Goal: Task Accomplishment & Management: Use online tool/utility

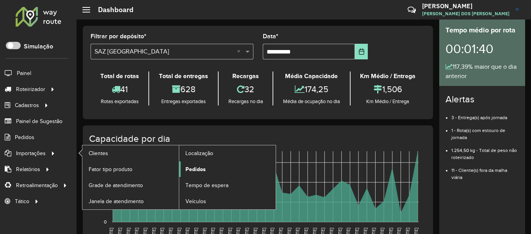
click at [193, 170] on span "Pedidos" at bounding box center [196, 169] width 20 height 8
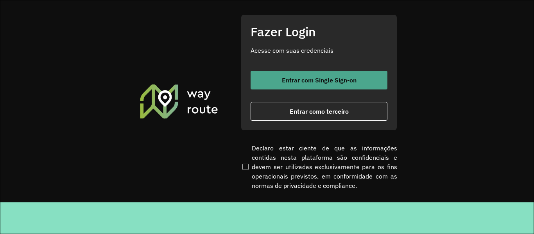
click at [313, 84] on button "Entrar com Single Sign-on" at bounding box center [318, 80] width 137 height 19
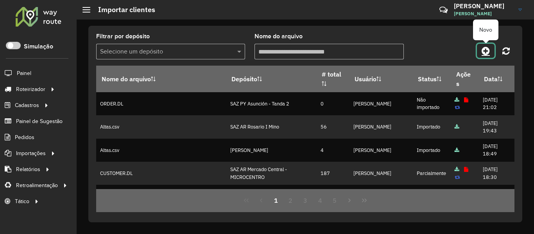
click at [484, 52] on icon at bounding box center [485, 50] width 8 height 9
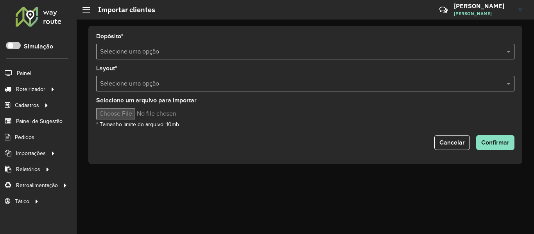
click at [298, 60] on form "Depósito * Selecione uma opção Layout * Selecione uma opção Selecione um arquiv…" at bounding box center [305, 92] width 418 height 116
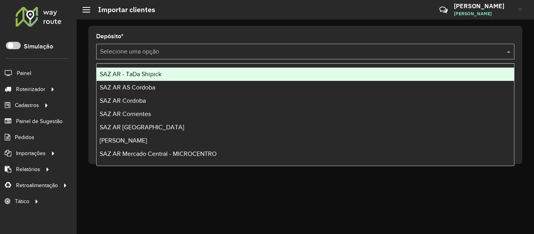
click at [299, 54] on input "text" at bounding box center [297, 51] width 395 height 9
click at [195, 53] on input "text" at bounding box center [297, 51] width 395 height 9
click at [166, 74] on div "SAZ AR - TaDa Shipick" at bounding box center [304, 74] width 417 height 13
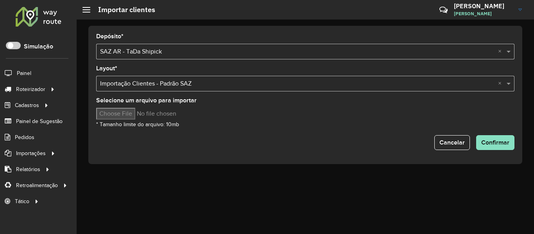
click at [136, 116] on input "Selecione um arquivo para importar" at bounding box center [162, 114] width 133 height 12
type input "**********"
click at [285, 121] on div "Selecione um arquivo para importar * Tamanho limite do arquivo: 10mb" at bounding box center [305, 113] width 418 height 31
click at [496, 142] on span "Confirmar" at bounding box center [495, 142] width 28 height 7
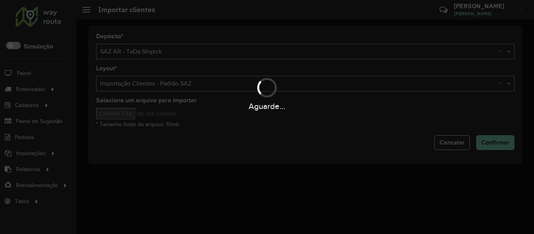
click at [371, 114] on div "Aguarde..." at bounding box center [267, 117] width 534 height 234
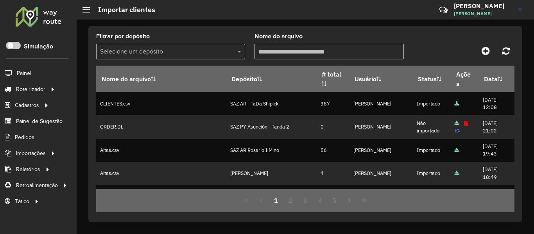
click at [422, 34] on div "Filtrar por depósito Selecione um depósito Nome do arquivo" at bounding box center [305, 50] width 418 height 32
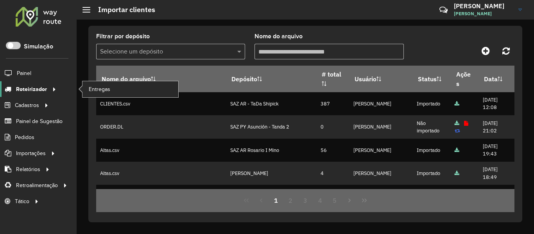
click at [54, 87] on icon at bounding box center [53, 89] width 7 height 12
click at [108, 89] on span "Entregas" at bounding box center [100, 89] width 22 height 8
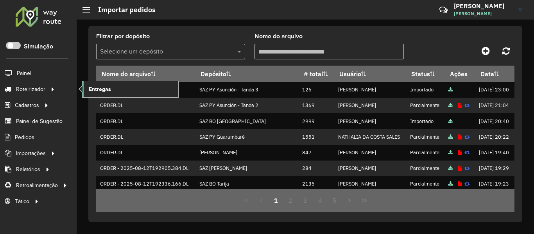
click at [115, 89] on link "Entregas" at bounding box center [130, 89] width 96 height 16
click at [101, 87] on span "Entregas" at bounding box center [100, 89] width 22 height 8
click at [97, 87] on span "Entregas" at bounding box center [100, 89] width 22 height 8
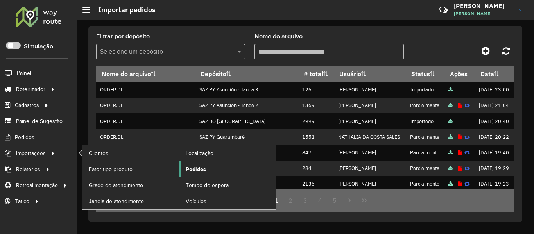
click at [202, 169] on span "Pedidos" at bounding box center [196, 169] width 20 height 8
click at [203, 166] on span "Pedidos" at bounding box center [196, 169] width 20 height 8
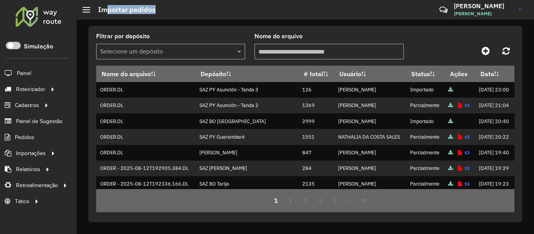
drag, startPoint x: 109, startPoint y: 11, endPoint x: 196, endPoint y: 11, distance: 86.7
click at [196, 11] on hb-header "Importar pedidos Críticas? Dúvidas? Elogios? Sugestões? Entre em contato conosc…" at bounding box center [305, 10] width 457 height 20
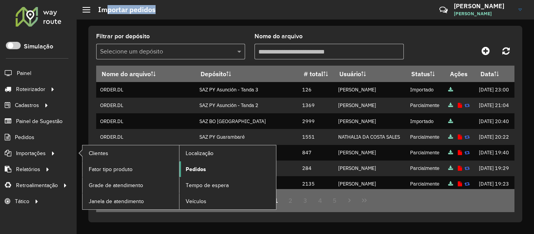
click at [190, 167] on span "Pedidos" at bounding box center [196, 169] width 20 height 8
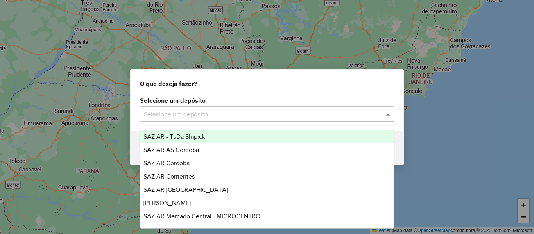
click at [244, 114] on input "text" at bounding box center [259, 114] width 230 height 9
click at [203, 132] on div "SAZ AR - TaDa Shipick" at bounding box center [266, 136] width 253 height 13
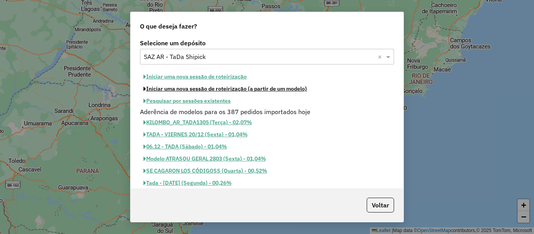
drag, startPoint x: 221, startPoint y: 93, endPoint x: 221, endPoint y: 99, distance: 5.5
click at [221, 95] on div "Iniciar uma nova sessão de roteirização Iniciar uma nova sessão de roteirização…" at bounding box center [267, 89] width 254 height 36
click at [221, 102] on button "Pesquisar por sessões existentes" at bounding box center [187, 101] width 94 height 12
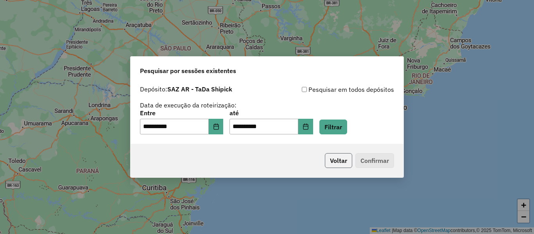
click at [326, 158] on button "Voltar" at bounding box center [338, 160] width 27 height 15
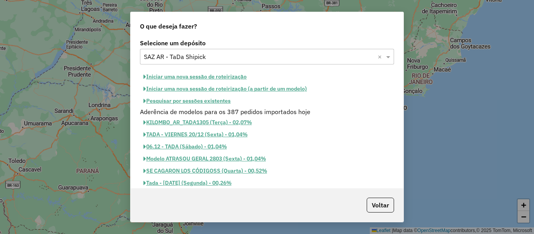
click at [223, 101] on button "Pesquisar por sessões existentes" at bounding box center [187, 101] width 94 height 12
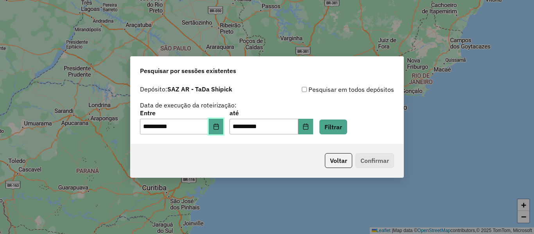
click at [218, 127] on icon "Choose Date" at bounding box center [215, 126] width 5 height 6
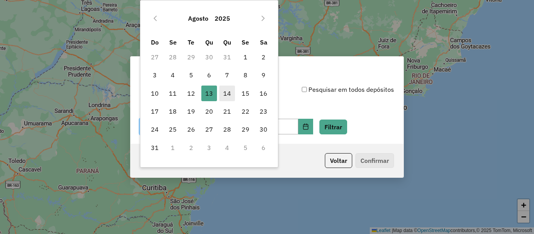
click at [229, 89] on span "14" at bounding box center [227, 94] width 16 height 16
type input "**********"
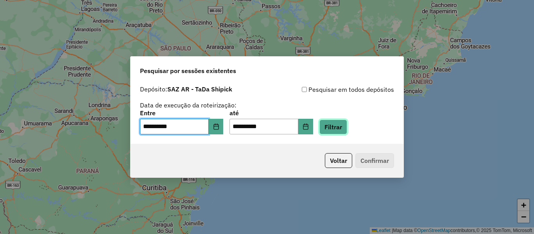
click at [347, 129] on button "Filtrar" at bounding box center [333, 127] width 28 height 15
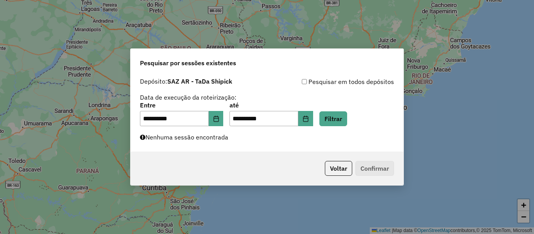
click at [243, 141] on div "**********" at bounding box center [266, 113] width 273 height 78
click at [223, 125] on button "Choose Date" at bounding box center [216, 119] width 15 height 16
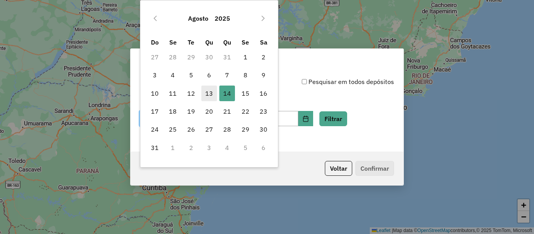
click at [210, 91] on span "13" at bounding box center [209, 94] width 16 height 16
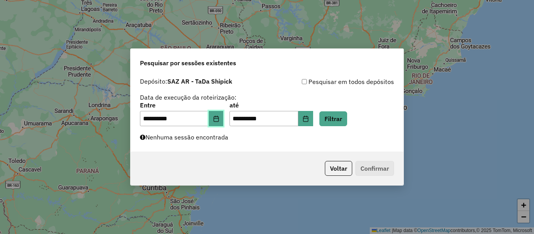
click at [219, 111] on button "Choose Date" at bounding box center [216, 119] width 15 height 16
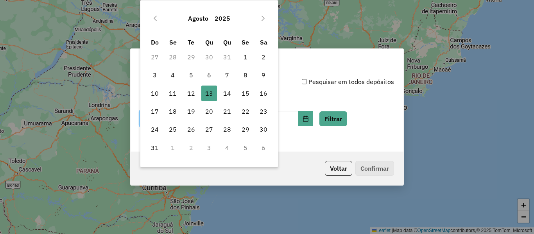
click at [220, 113] on span "21" at bounding box center [227, 112] width 16 height 16
type input "**********"
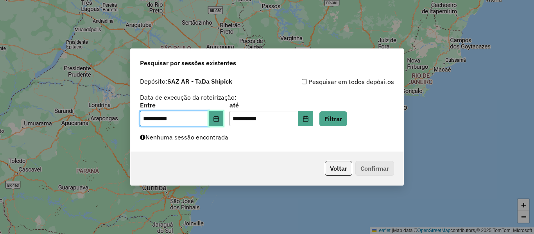
click at [218, 124] on button "Choose Date" at bounding box center [216, 119] width 15 height 16
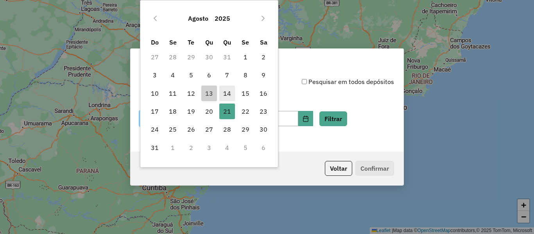
click at [228, 91] on span "14" at bounding box center [227, 94] width 16 height 16
type input "**********"
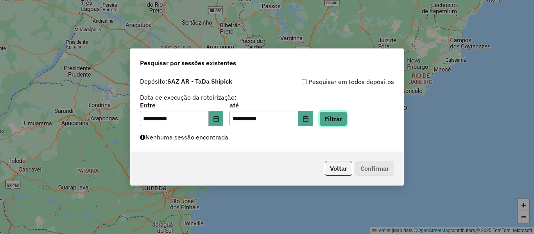
click at [342, 121] on button "Filtrar" at bounding box center [333, 118] width 28 height 15
click at [0, 0] on div "Aguarde..." at bounding box center [0, 0] width 0 height 0
click at [313, 122] on button "Choose Date" at bounding box center [305, 119] width 15 height 16
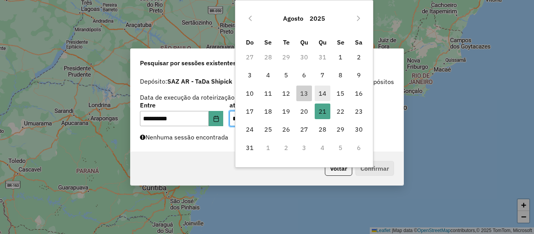
click at [323, 91] on span "14" at bounding box center [322, 94] width 16 height 16
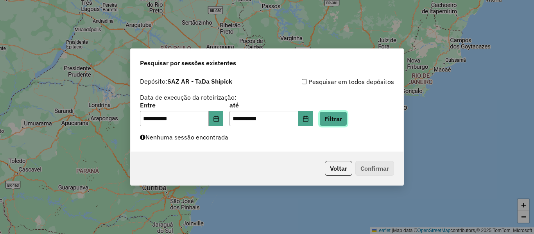
click at [347, 114] on button "Filtrar" at bounding box center [333, 118] width 28 height 15
click at [0, 0] on div "Aguarde..." at bounding box center [0, 0] width 0 height 0
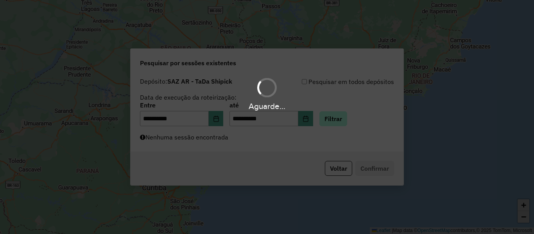
click at [354, 114] on div "Aguarde..." at bounding box center [267, 117] width 534 height 234
click at [354, 114] on hb-app "**********" at bounding box center [267, 117] width 534 height 234
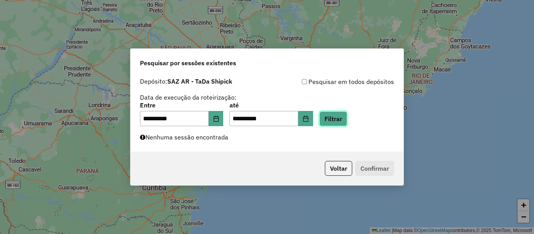
click at [347, 114] on button "Filtrar" at bounding box center [333, 118] width 28 height 15
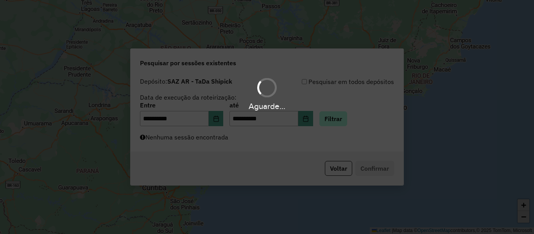
click at [354, 114] on div "Aguarde..." at bounding box center [267, 117] width 534 height 234
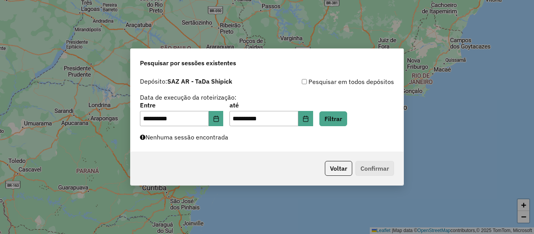
click at [364, 118] on div "**********" at bounding box center [267, 114] width 254 height 24
click at [345, 118] on button "Filtrar" at bounding box center [333, 118] width 28 height 15
click at [0, 0] on div "Aguarde..." at bounding box center [0, 0] width 0 height 0
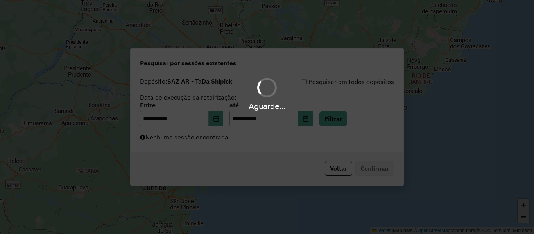
click at [346, 118] on div "Aguarde..." at bounding box center [267, 117] width 534 height 234
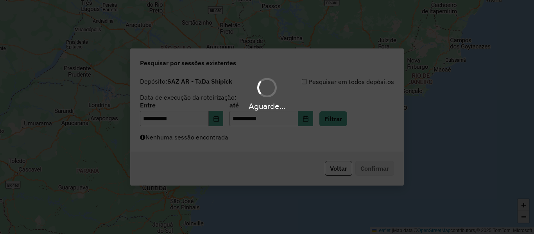
click at [346, 118] on div "Aguarde..." at bounding box center [267, 117] width 534 height 234
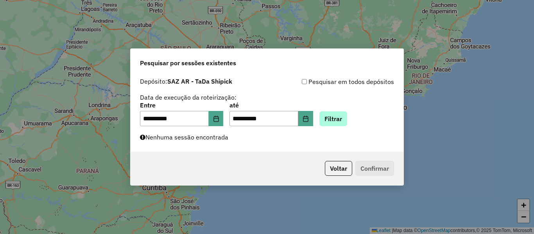
click at [346, 119] on hb-app "**********" at bounding box center [267, 117] width 534 height 234
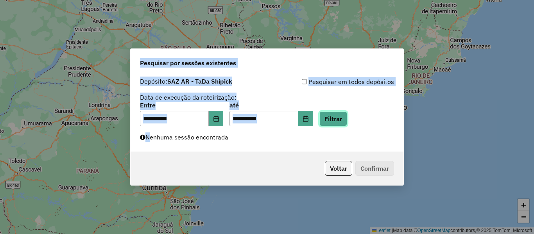
click at [346, 119] on button "Filtrar" at bounding box center [333, 118] width 28 height 15
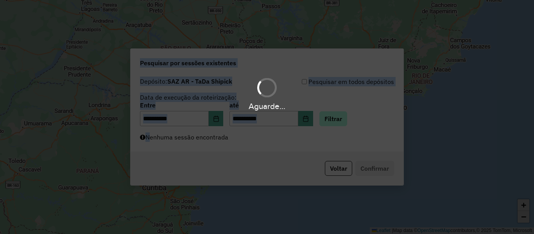
click at [346, 119] on div "Aguarde..." at bounding box center [267, 117] width 534 height 234
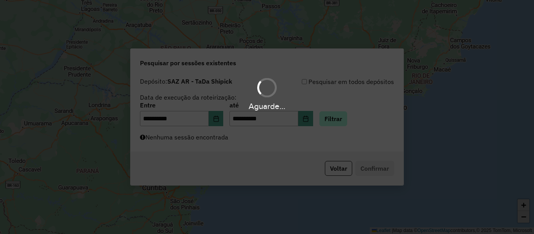
click at [346, 119] on div "Aguarde..." at bounding box center [267, 117] width 534 height 234
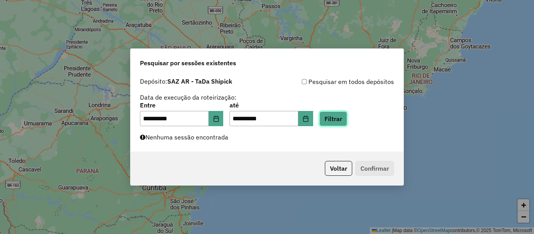
click at [343, 123] on button "Filtrar" at bounding box center [333, 118] width 28 height 15
click at [347, 118] on button "Filtrar" at bounding box center [333, 118] width 28 height 15
click at [344, 114] on button "Filtrar" at bounding box center [333, 118] width 28 height 15
click at [343, 121] on button "Filtrar" at bounding box center [333, 118] width 28 height 15
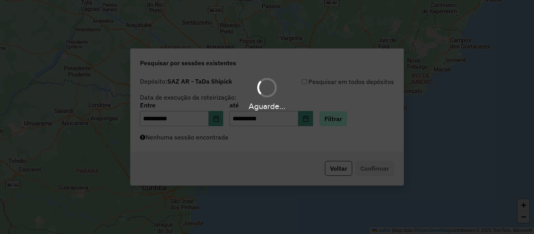
click at [343, 121] on div "Aguarde..." at bounding box center [267, 117] width 534 height 234
click at [344, 121] on div "Aguarde..." at bounding box center [267, 117] width 534 height 234
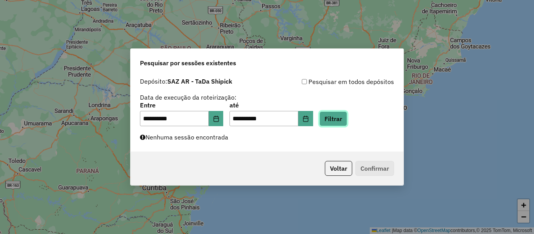
click at [341, 114] on button "Filtrar" at bounding box center [333, 118] width 28 height 15
click at [347, 121] on button "Filtrar" at bounding box center [333, 118] width 28 height 15
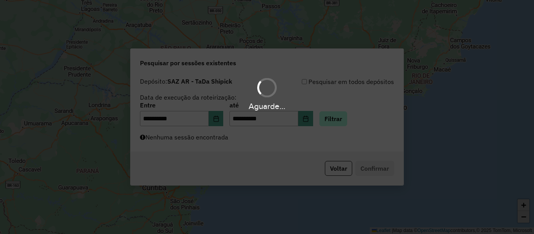
click at [349, 121] on div "Aguarde..." at bounding box center [267, 117] width 534 height 234
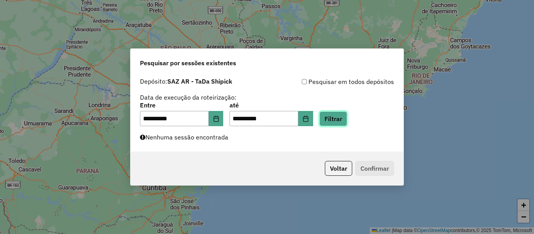
click at [346, 114] on button "Filtrar" at bounding box center [333, 118] width 28 height 15
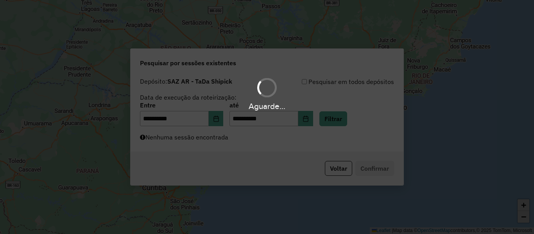
click at [346, 114] on div "Aguarde..." at bounding box center [267, 117] width 534 height 234
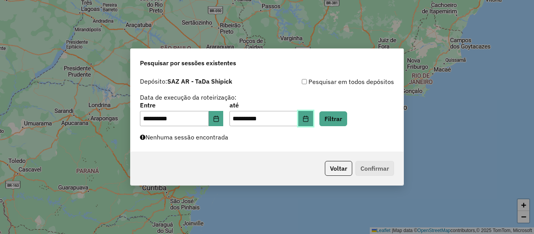
click at [308, 116] on icon "Choose Date" at bounding box center [305, 119] width 5 height 6
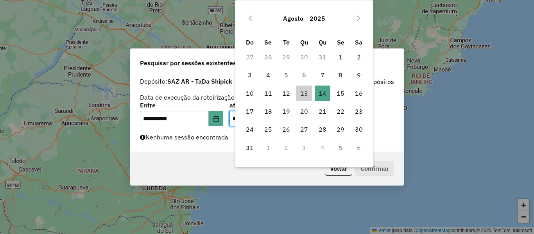
click at [348, 91] on td "15" at bounding box center [340, 93] width 18 height 18
click at [343, 94] on span "15" at bounding box center [340, 94] width 16 height 16
type input "**********"
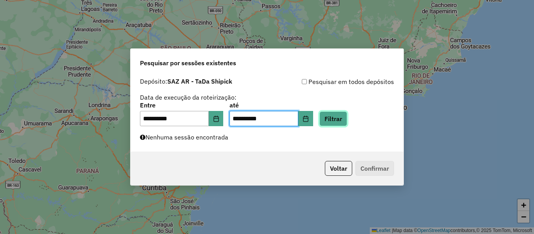
click at [347, 117] on button "Filtrar" at bounding box center [333, 118] width 28 height 15
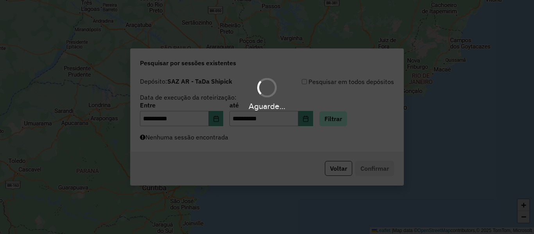
click at [353, 117] on div "Aguarde..." at bounding box center [267, 117] width 534 height 234
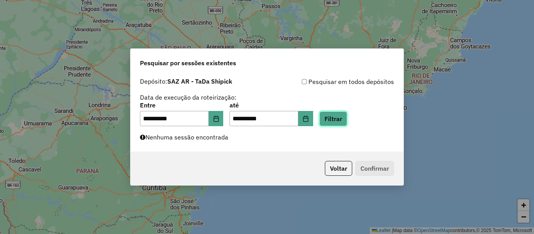
click at [347, 119] on button "Filtrar" at bounding box center [333, 118] width 28 height 15
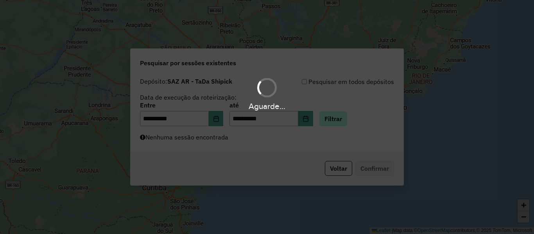
click at [353, 119] on div "Aguarde..." at bounding box center [267, 117] width 534 height 234
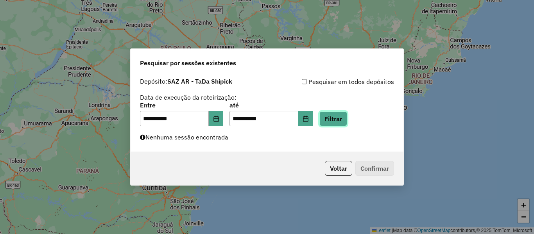
click at [345, 111] on button "Filtrar" at bounding box center [333, 118] width 28 height 15
click at [223, 120] on button "Choose Date" at bounding box center [216, 119] width 15 height 16
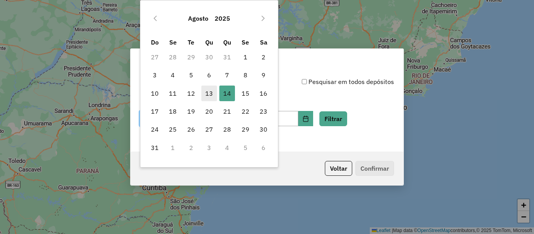
click at [209, 89] on span "13" at bounding box center [209, 94] width 16 height 16
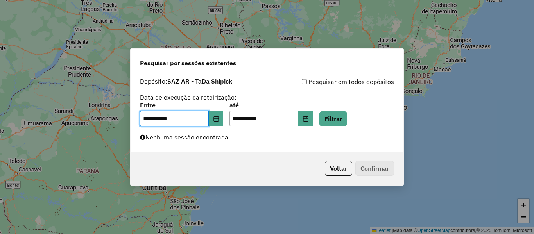
click at [222, 93] on label "Data de execução da roteirização:" at bounding box center [188, 97] width 96 height 9
click at [230, 123] on div "**********" at bounding box center [267, 114] width 254 height 24
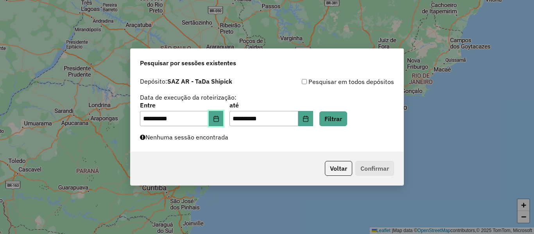
click at [218, 118] on icon "Choose Date" at bounding box center [215, 119] width 5 height 6
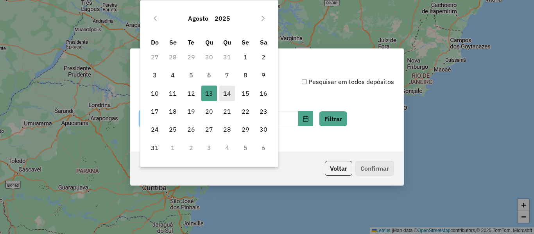
click at [227, 95] on span "14" at bounding box center [227, 94] width 16 height 16
type input "**********"
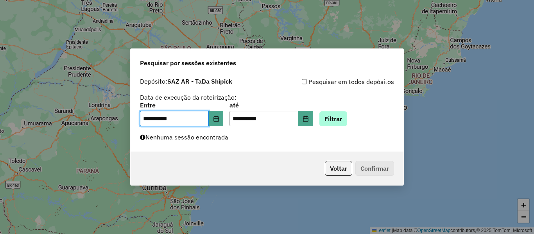
click at [362, 122] on div "**********" at bounding box center [267, 114] width 254 height 24
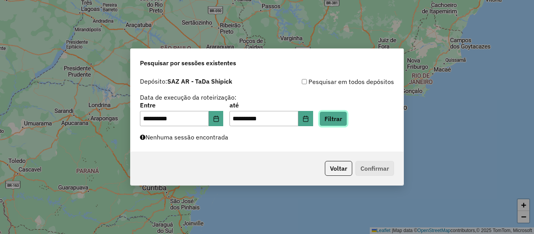
click at [347, 120] on button "Filtrar" at bounding box center [333, 118] width 28 height 15
click at [0, 0] on div "Aguarde..." at bounding box center [0, 0] width 0 height 0
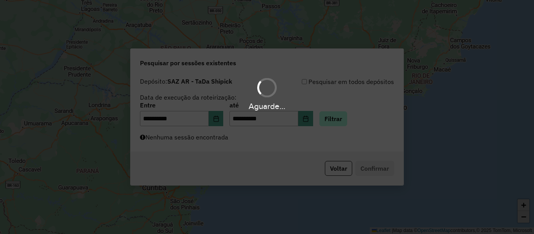
click at [353, 120] on div "Aguarde..." at bounding box center [267, 117] width 534 height 234
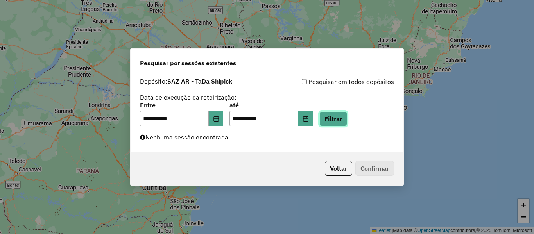
click at [347, 120] on button "Filtrar" at bounding box center [333, 118] width 28 height 15
click at [347, 123] on button "Filtrar" at bounding box center [333, 118] width 28 height 15
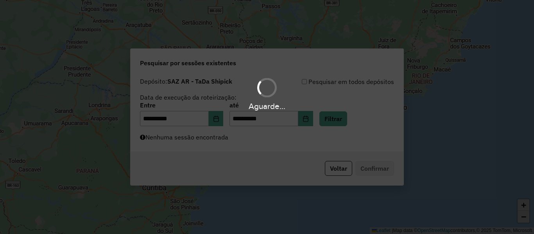
click at [344, 123] on div "Aguarde..." at bounding box center [267, 117] width 534 height 234
click at [344, 123] on hb-app "**********" at bounding box center [267, 117] width 534 height 234
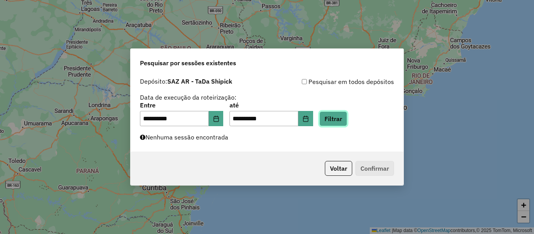
click at [344, 123] on button "Filtrar" at bounding box center [333, 118] width 28 height 15
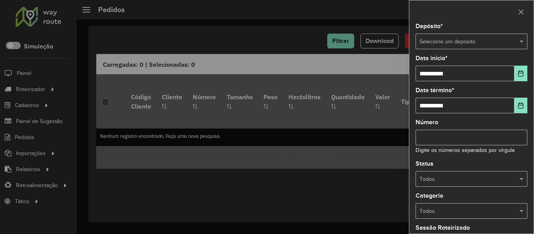
drag, startPoint x: 473, startPoint y: 52, endPoint x: 485, endPoint y: 43, distance: 15.0
click at [474, 52] on div "**********" at bounding box center [471, 128] width 124 height 210
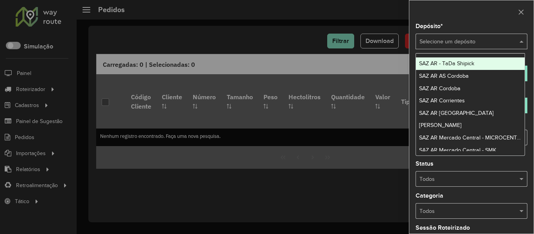
click at [485, 43] on input "text" at bounding box center [463, 41] width 88 height 9
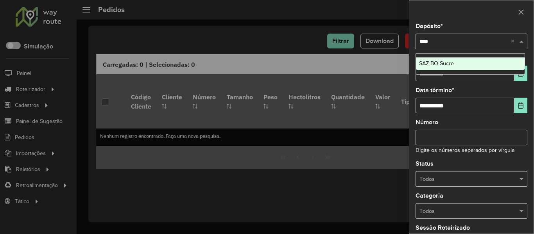
type input "*****"
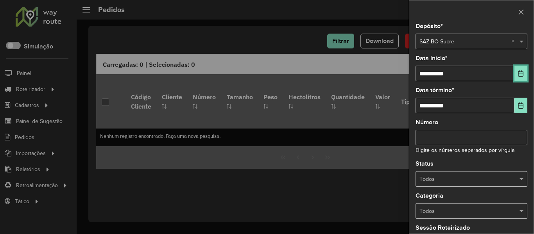
click at [514, 78] on button "Choose Date" at bounding box center [520, 74] width 13 height 16
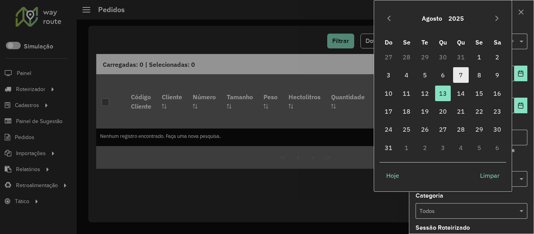
click at [467, 76] on span "7" at bounding box center [461, 75] width 16 height 16
type input "**********"
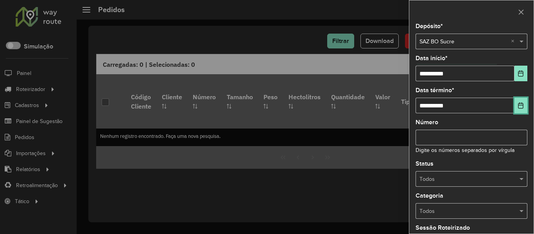
click at [514, 108] on button "Choose Date" at bounding box center [520, 106] width 13 height 16
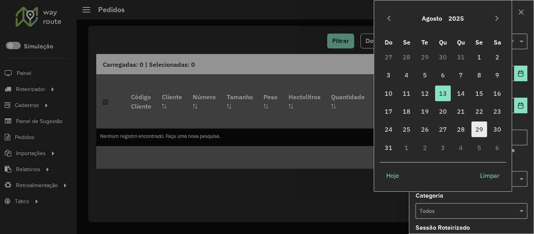
click at [479, 134] on span "29" at bounding box center [479, 129] width 16 height 16
type input "**********"
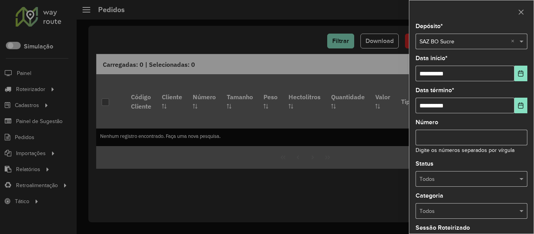
click at [500, 185] on div "Todos" at bounding box center [471, 179] width 112 height 16
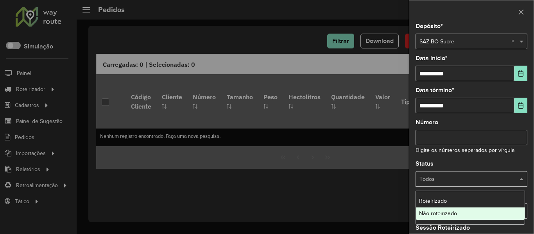
click at [477, 209] on div "Não roteirizado" at bounding box center [470, 213] width 109 height 12
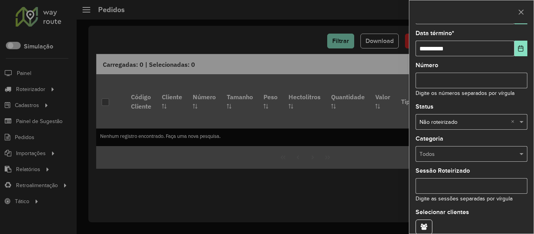
scroll to position [95, 0]
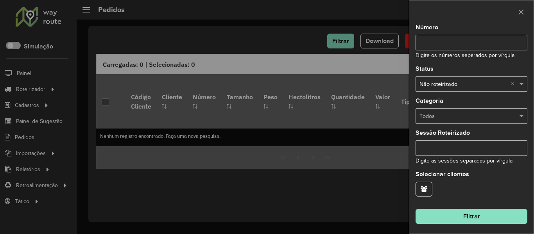
click at [471, 227] on div "**********" at bounding box center [471, 128] width 124 height 210
click at [473, 218] on button "Filtrar" at bounding box center [471, 216] width 112 height 15
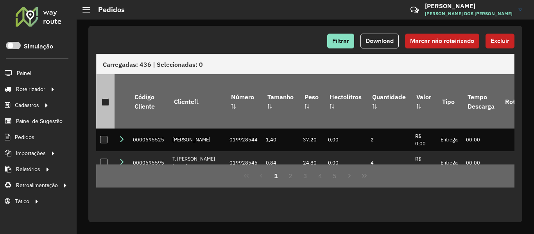
click at [99, 95] on th at bounding box center [105, 101] width 18 height 54
click at [101, 96] on th at bounding box center [105, 101] width 18 height 54
click at [102, 98] on div at bounding box center [105, 101] width 7 height 7
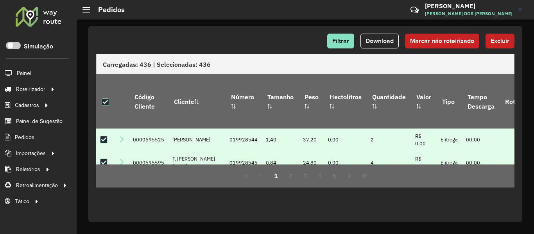
click at [489, 37] on button "Excluir" at bounding box center [499, 41] width 29 height 15
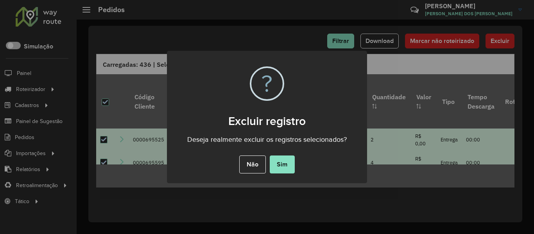
click at [288, 167] on button "Sim" at bounding box center [282, 164] width 25 height 18
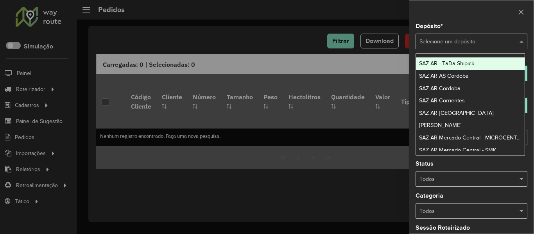
click at [451, 39] on input "text" at bounding box center [463, 41] width 88 height 9
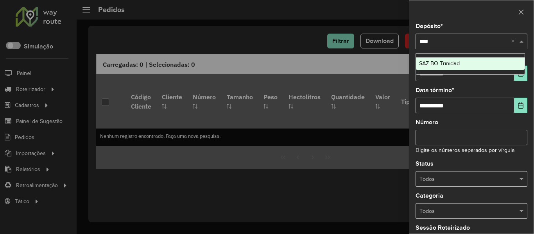
type input "*****"
click at [475, 68] on div "SAZ BO Trinidad" at bounding box center [470, 63] width 109 height 12
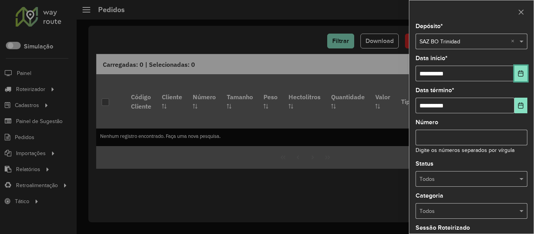
click at [519, 76] on icon "Choose Date" at bounding box center [520, 73] width 6 height 6
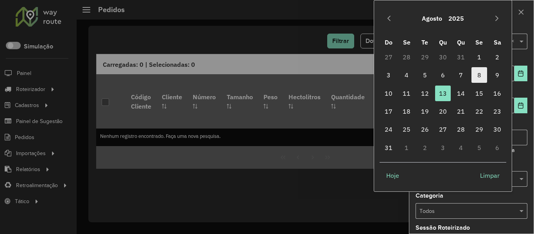
click at [481, 72] on span "8" at bounding box center [479, 75] width 16 height 16
type input "**********"
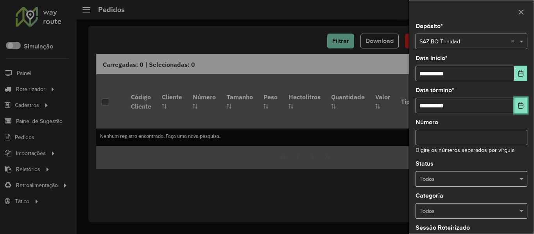
click at [514, 103] on button "Choose Date" at bounding box center [520, 106] width 13 height 16
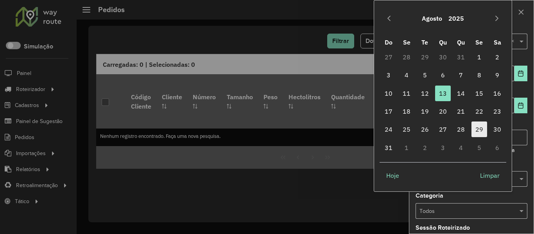
click at [475, 124] on span "29" at bounding box center [479, 129] width 16 height 16
type input "**********"
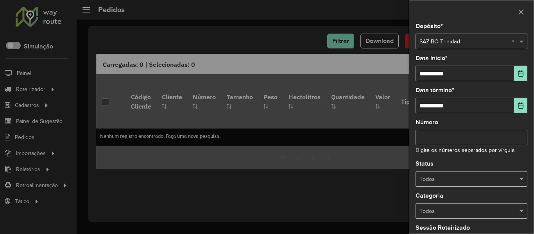
click at [478, 175] on input "text" at bounding box center [463, 179] width 88 height 9
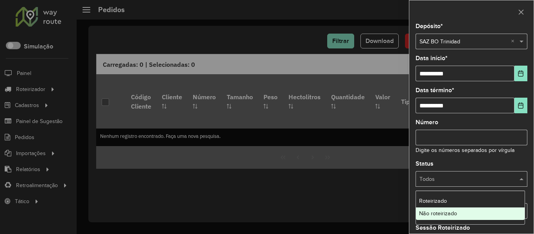
click at [461, 213] on div "Não roteirizado" at bounding box center [470, 213] width 109 height 12
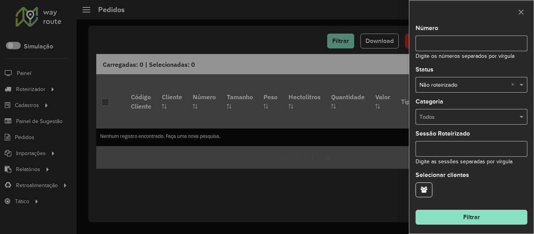
scroll to position [95, 0]
click at [498, 227] on div "**********" at bounding box center [471, 128] width 124 height 210
click at [500, 224] on div "**********" at bounding box center [471, 128] width 124 height 210
click at [521, 220] on button "Filtrar" at bounding box center [471, 216] width 112 height 15
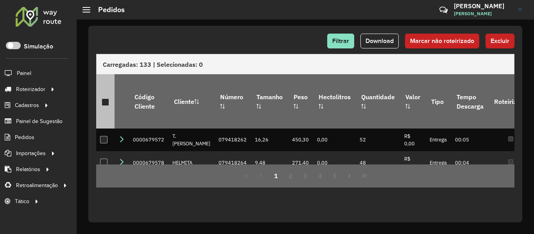
click at [105, 98] on div at bounding box center [105, 101] width 7 height 7
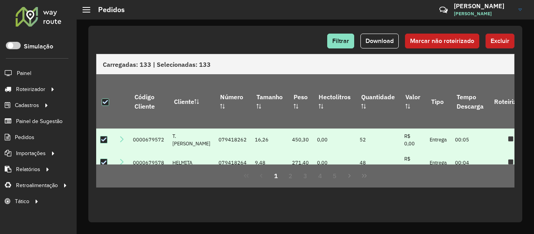
click at [503, 39] on span "Excluir" at bounding box center [499, 40] width 19 height 7
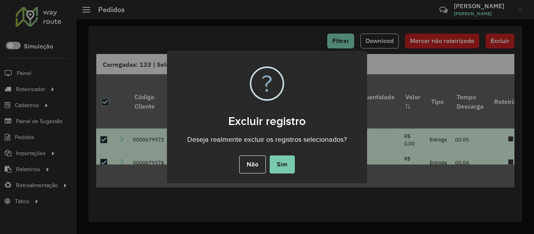
click at [291, 166] on button "Sim" at bounding box center [282, 164] width 25 height 18
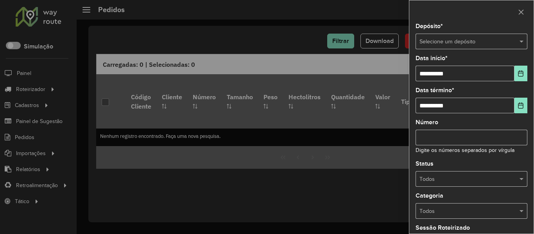
click at [470, 30] on div "Depósito * Selecione um depósito" at bounding box center [471, 36] width 112 height 26
click at [473, 44] on input "text" at bounding box center [463, 41] width 88 height 9
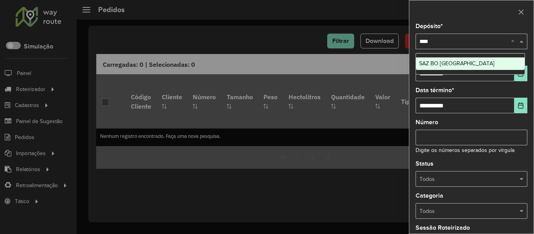
type input "*****"
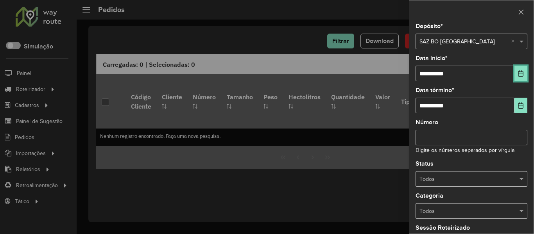
click at [517, 79] on button "Choose Date" at bounding box center [520, 74] width 13 height 16
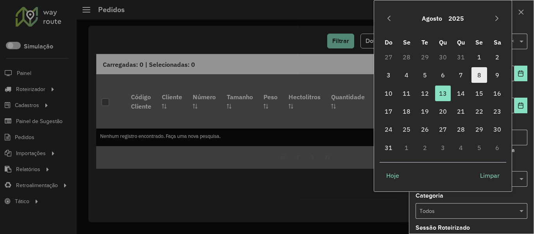
click at [486, 74] on span "8" at bounding box center [479, 75] width 16 height 16
type input "**********"
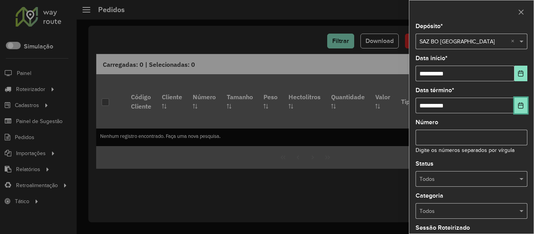
click at [514, 101] on button "Choose Date" at bounding box center [520, 106] width 13 height 16
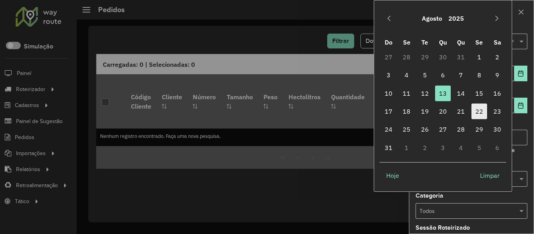
click at [485, 113] on span "22" at bounding box center [479, 112] width 16 height 16
type input "**********"
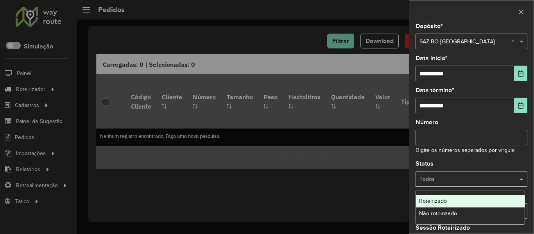
click at [491, 185] on div "Todos" at bounding box center [471, 179] width 112 height 16
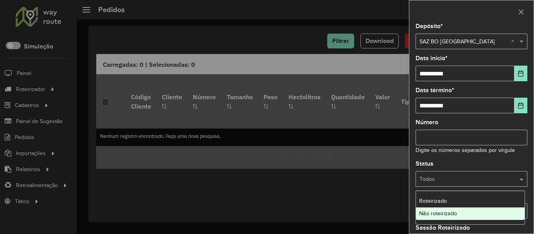
click at [467, 209] on div "Não roteirizado" at bounding box center [470, 213] width 109 height 12
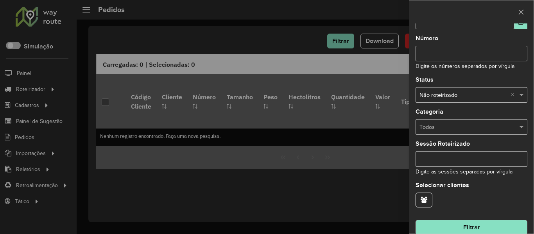
scroll to position [95, 0]
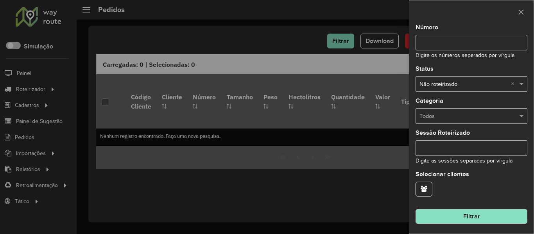
click at [495, 219] on button "Filtrar" at bounding box center [471, 216] width 112 height 15
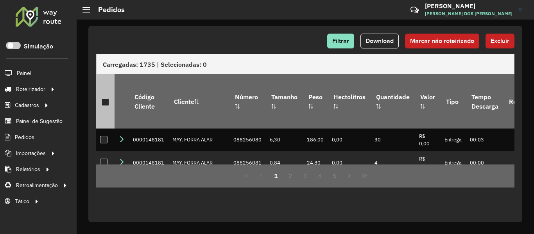
click at [107, 98] on div at bounding box center [105, 101] width 7 height 7
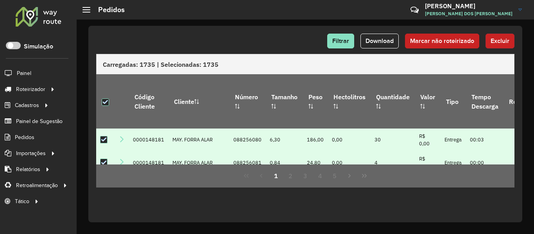
click at [494, 38] on span "Excluir" at bounding box center [499, 40] width 19 height 7
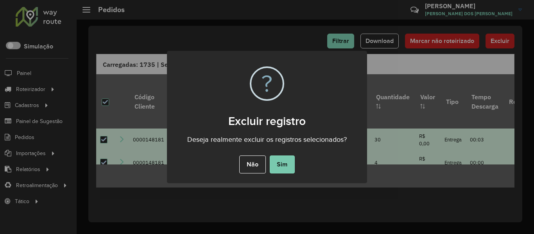
click at [287, 165] on button "Sim" at bounding box center [282, 164] width 25 height 18
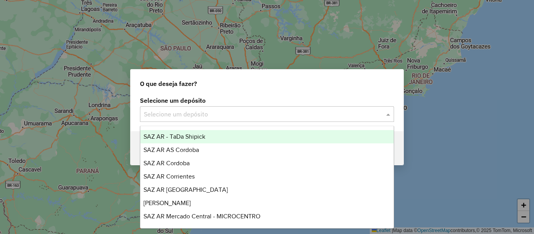
click at [166, 112] on input "text" at bounding box center [259, 114] width 230 height 9
click at [183, 138] on span "SAZ AR - TaDa Shipick" at bounding box center [174, 136] width 62 height 7
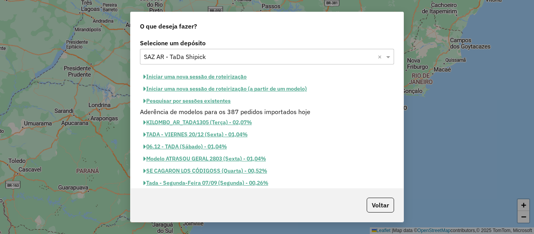
click at [205, 75] on button "Iniciar uma nova sessão de roteirização" at bounding box center [195, 77] width 110 height 12
select select "*"
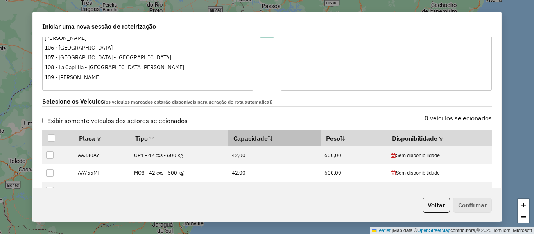
scroll to position [234, 0]
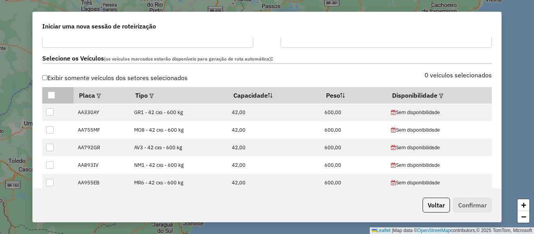
click at [53, 94] on div at bounding box center [51, 94] width 7 height 7
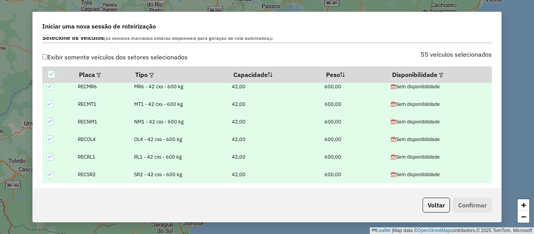
scroll to position [258, 0]
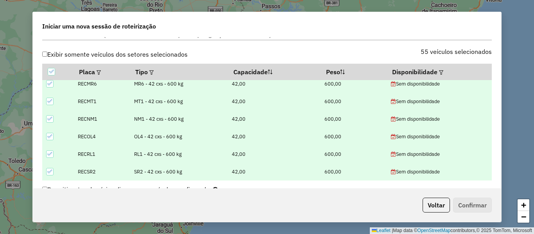
click at [49, 170] on icon at bounding box center [49, 171] width 5 height 5
click at [50, 156] on icon at bounding box center [49, 153] width 5 height 5
drag, startPoint x: 52, startPoint y: 135, endPoint x: 51, endPoint y: 117, distance: 18.0
click at [52, 131] on td at bounding box center [57, 137] width 31 height 18
click at [51, 116] on div at bounding box center [49, 118] width 7 height 7
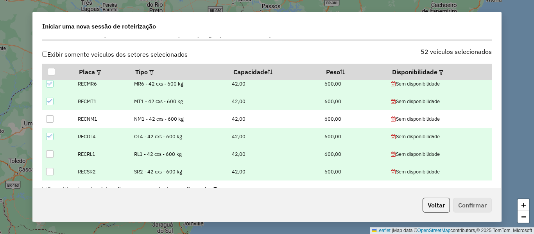
drag, startPoint x: 50, startPoint y: 103, endPoint x: 52, endPoint y: 92, distance: 11.0
click at [50, 100] on icon at bounding box center [49, 100] width 5 height 5
click at [52, 86] on icon at bounding box center [49, 83] width 5 height 5
click at [48, 132] on td at bounding box center [57, 137] width 31 height 18
click at [50, 136] on icon at bounding box center [49, 136] width 5 height 4
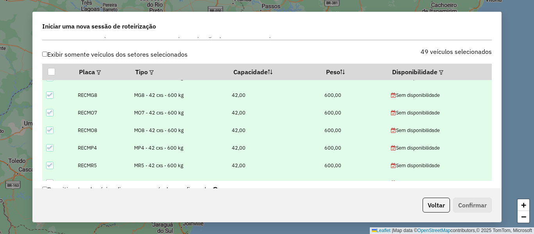
scroll to position [749, 0]
click at [50, 165] on icon at bounding box center [49, 165] width 5 height 5
click at [49, 150] on icon at bounding box center [49, 147] width 5 height 5
drag, startPoint x: 51, startPoint y: 129, endPoint x: 52, endPoint y: 107, distance: 21.9
click at [51, 128] on icon at bounding box center [49, 130] width 5 height 5
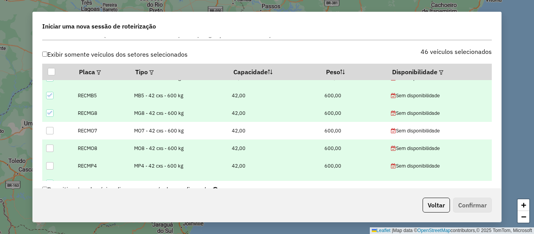
click at [52, 107] on td at bounding box center [57, 113] width 31 height 18
click at [52, 98] on div at bounding box center [49, 95] width 7 height 7
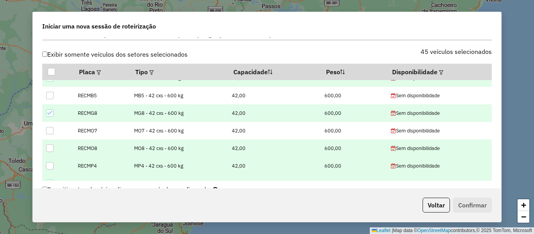
click at [48, 111] on icon at bounding box center [49, 112] width 5 height 5
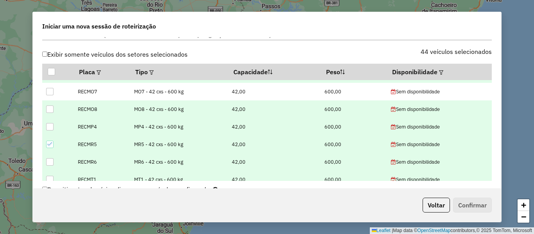
click at [49, 143] on icon at bounding box center [49, 143] width 5 height 5
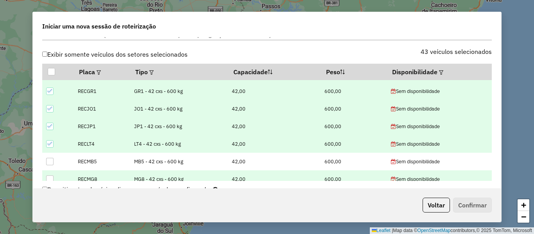
scroll to position [671, 0]
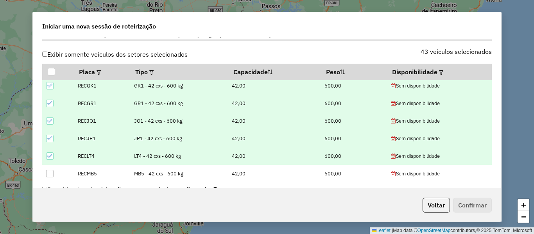
click at [52, 155] on icon at bounding box center [49, 156] width 5 height 4
click at [50, 138] on icon at bounding box center [49, 138] width 5 height 5
click at [50, 121] on icon at bounding box center [49, 121] width 5 height 4
click at [46, 100] on td at bounding box center [57, 104] width 31 height 18
click at [50, 87] on icon at bounding box center [49, 85] width 5 height 5
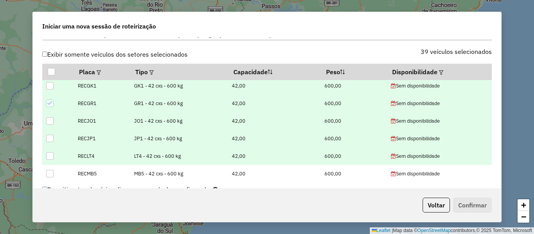
click at [50, 102] on icon at bounding box center [49, 102] width 5 height 5
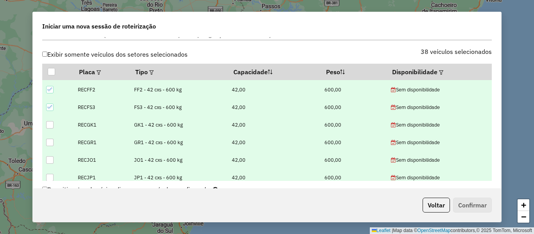
scroll to position [593, 0]
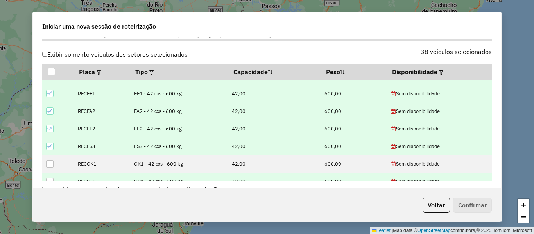
click at [50, 144] on icon at bounding box center [49, 145] width 5 height 5
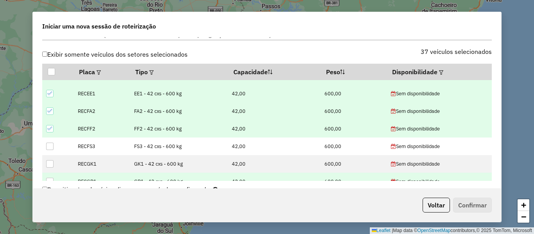
click at [51, 128] on icon at bounding box center [49, 128] width 5 height 5
click at [49, 112] on icon at bounding box center [49, 111] width 5 height 4
click at [50, 96] on icon at bounding box center [49, 93] width 5 height 5
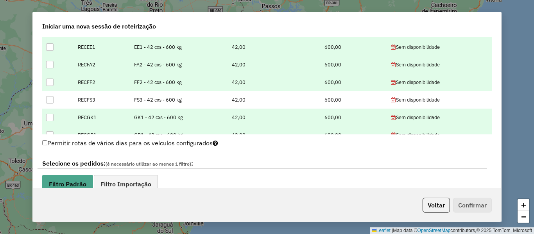
scroll to position [375, 0]
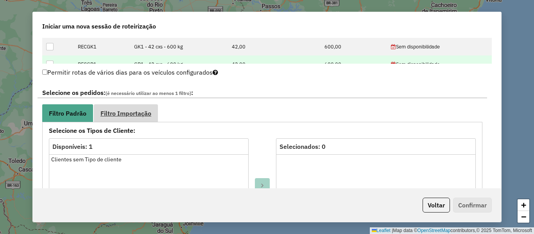
click at [144, 110] on span "Filtro Importação" at bounding box center [125, 113] width 51 height 6
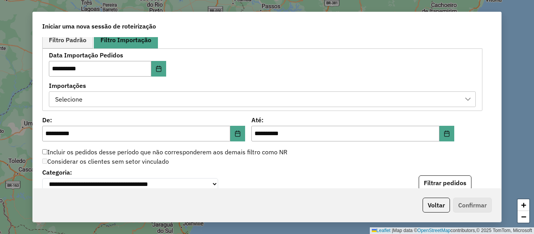
scroll to position [453, 0]
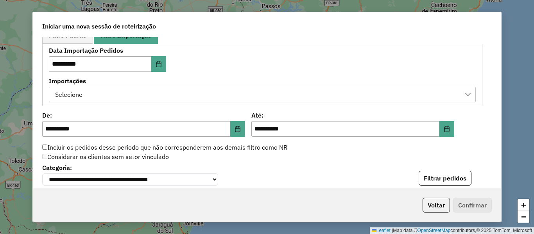
click at [252, 96] on div "Selecione" at bounding box center [256, 94] width 408 height 15
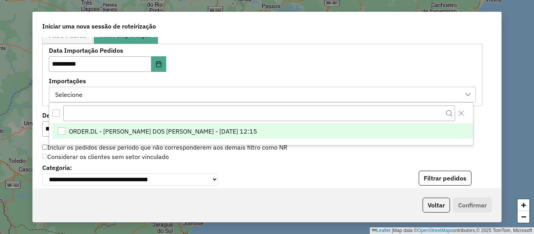
scroll to position [6, 36]
click at [275, 136] on li "ORDER.DL - BRUNO CORDEIRO DOS SANTOS - 13/08/2025 12:15" at bounding box center [262, 131] width 420 height 15
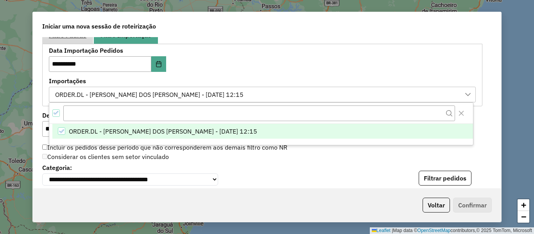
click at [80, 43] on link "Filtro Padrão" at bounding box center [67, 35] width 51 height 18
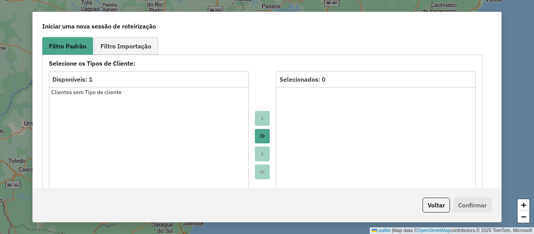
click at [232, 61] on strong "Selecione os Tipos de Cliente:" at bounding box center [262, 63] width 436 height 9
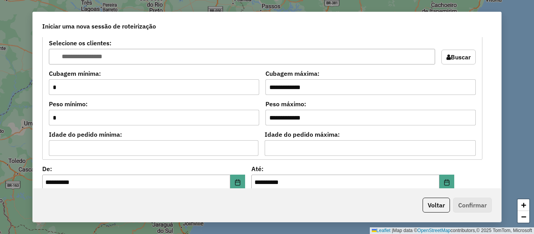
scroll to position [677, 0]
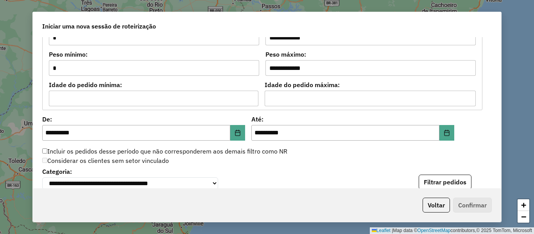
drag, startPoint x: 430, startPoint y: 179, endPoint x: 413, endPoint y: 180, distance: 16.4
click at [430, 179] on button "Filtrar pedidos" at bounding box center [444, 182] width 53 height 15
click at [319, 161] on div "Considerar os clientes sem setor vinculado" at bounding box center [261, 160] width 449 height 9
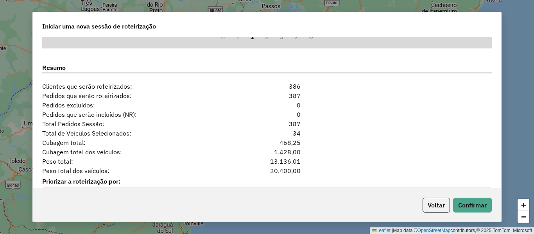
scroll to position [989, 0]
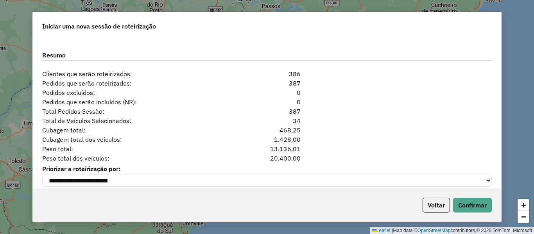
drag, startPoint x: 306, startPoint y: 115, endPoint x: 254, endPoint y: 114, distance: 52.0
click at [283, 114] on div "Total Pedidos Sessão: 387" at bounding box center [266, 111] width 459 height 9
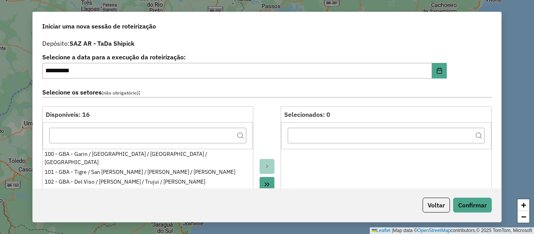
scroll to position [0, 0]
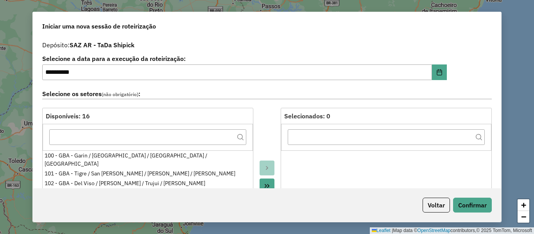
click at [461, 196] on div "Voltar Confirmar" at bounding box center [267, 205] width 468 height 34
click at [469, 211] on button "Confirmar" at bounding box center [472, 205] width 39 height 15
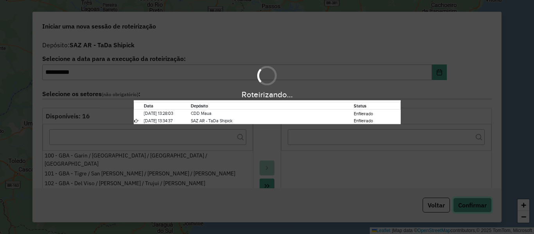
click at [453, 198] on button "Confirmar" at bounding box center [472, 205] width 39 height 15
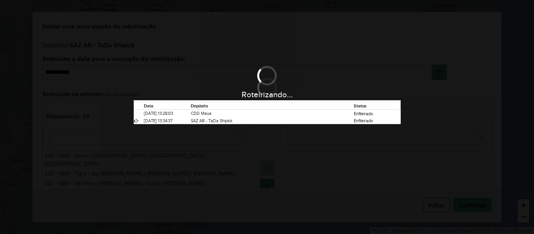
click at [453, 198] on button "Confirmar" at bounding box center [472, 205] width 39 height 15
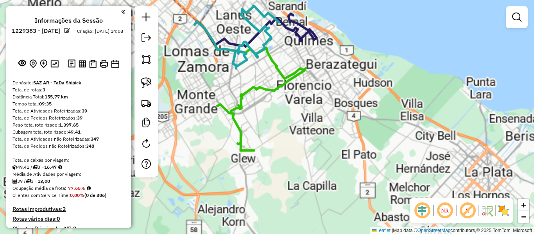
drag, startPoint x: 330, startPoint y: 191, endPoint x: 327, endPoint y: 179, distance: 12.6
click at [331, 191] on div "Janela de atendimento Grade de atendimento Capacidade Transportadoras Veículos …" at bounding box center [267, 117] width 534 height 234
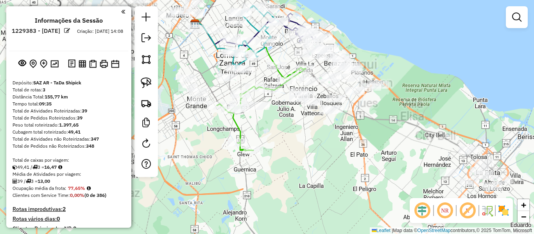
click at [236, 130] on icon at bounding box center [261, 108] width 89 height 86
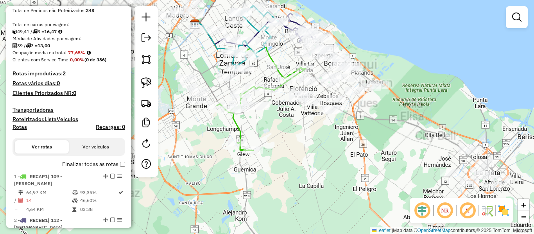
select select "**********"
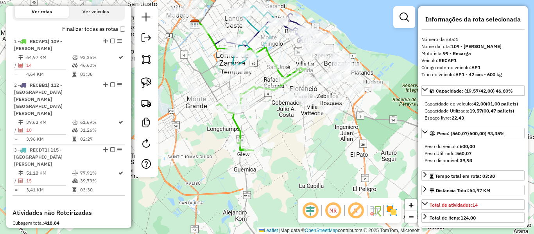
scroll to position [301, 0]
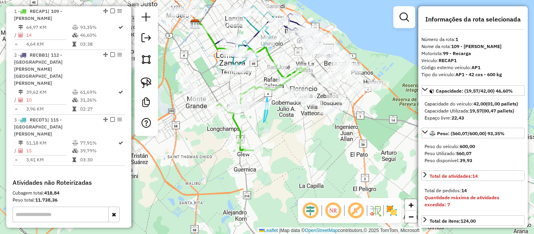
drag, startPoint x: 268, startPoint y: 110, endPoint x: 243, endPoint y: 116, distance: 25.4
click at [241, 113] on div "Janela de atendimento Grade de atendimento Capacidade Transportadoras Veículos …" at bounding box center [267, 117] width 534 height 234
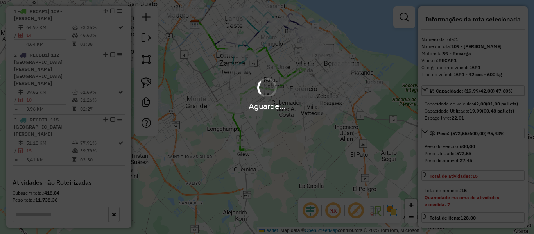
select select "**********"
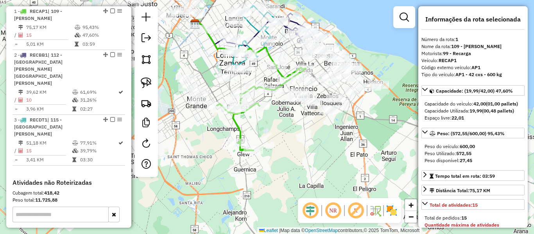
click at [318, 179] on div "Janela de atendimento Grade de atendimento Capacidade Transportadoras Veículos …" at bounding box center [267, 117] width 534 height 234
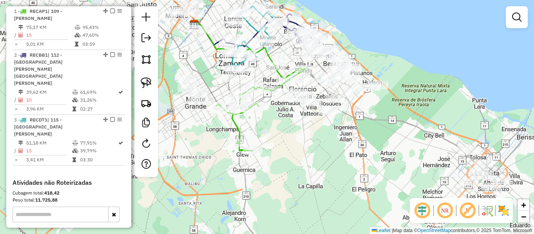
drag, startPoint x: 320, startPoint y: 177, endPoint x: 301, endPoint y: 168, distance: 20.6
click at [302, 166] on div "Janela de atendimento Grade de atendimento Capacidade Transportadoras Veículos …" at bounding box center [267, 117] width 534 height 234
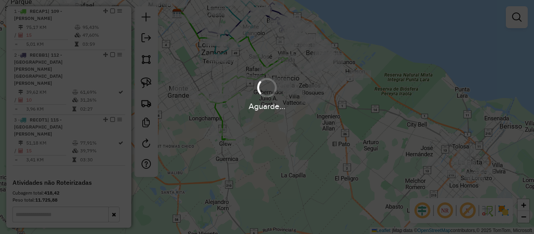
click at [381, 170] on hb-app "Aguarde... Pop-up bloqueado! Seu navegador bloqueou automáticamente a abertura …" at bounding box center [267, 117] width 534 height 234
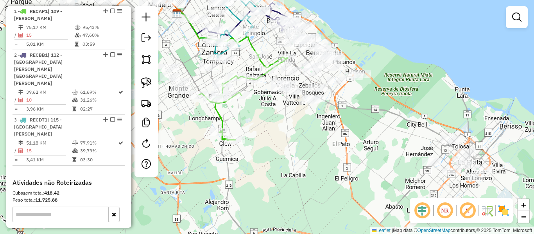
click at [505, 212] on img at bounding box center [503, 210] width 12 height 12
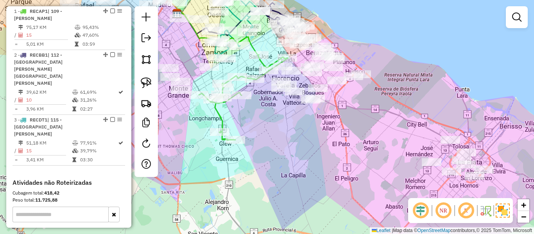
click at [336, 140] on div "Janela de atendimento Grade de atendimento Capacidade Transportadoras Veículos …" at bounding box center [267, 117] width 534 height 234
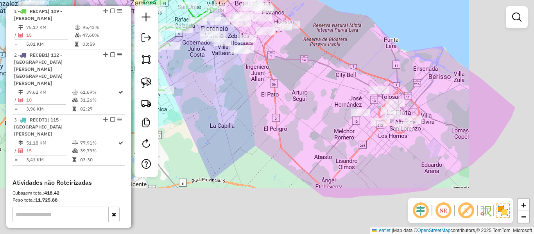
drag, startPoint x: 368, startPoint y: 179, endPoint x: 289, endPoint y: 122, distance: 96.9
click at [283, 125] on div "Janela de atendimento Grade de atendimento Capacidade Transportadoras Veículos …" at bounding box center [267, 117] width 534 height 234
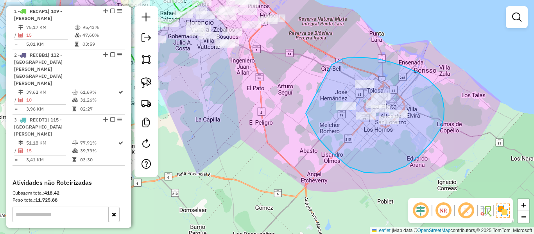
drag, startPoint x: 348, startPoint y: 167, endPoint x: 327, endPoint y: 74, distance: 95.5
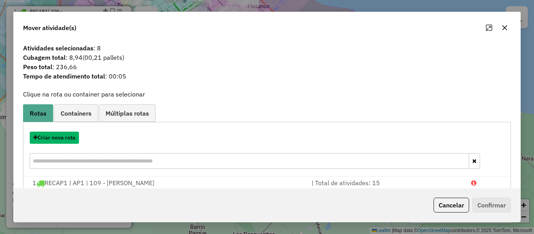
click at [65, 138] on button "Criar nova rota" at bounding box center [54, 138] width 49 height 12
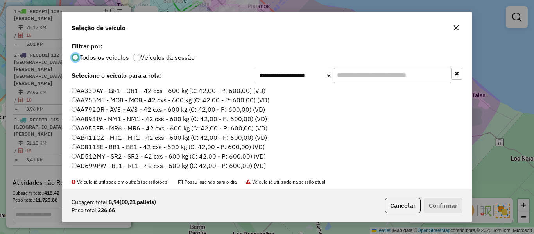
scroll to position [4, 2]
click at [189, 58] on label "Veículos da sessão" at bounding box center [168, 57] width 54 height 6
click at [247, 91] on label "AA330AY - GR1 - GR1 - 42 cxs - 600 kg (C: 42,00 - P: 600,00) (VD)" at bounding box center [168, 90] width 194 height 9
click at [427, 199] on button "Confirmar" at bounding box center [442, 205] width 39 height 15
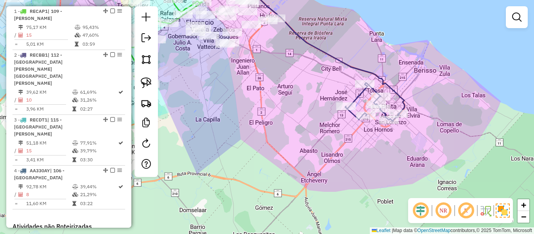
click at [384, 74] on div "Rota 4 - Placa AA330AY 536165 - Jorge Francisco Ferretti Janela de atendimento …" at bounding box center [267, 117] width 534 height 234
click at [384, 74] on div "Janela de atendimento Grade de atendimento Capacidade Transportadoras Veículos …" at bounding box center [267, 117] width 534 height 234
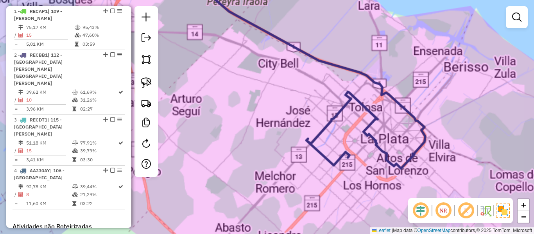
click at [382, 75] on div "Janela de atendimento Grade de atendimento Capacidade Transportadoras Veículos …" at bounding box center [267, 117] width 534 height 234
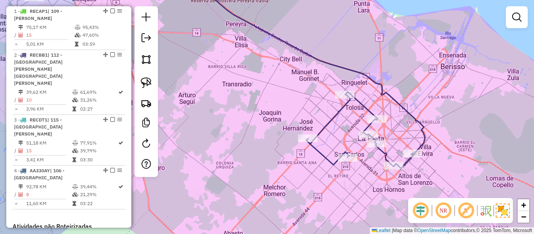
click at [371, 83] on icon at bounding box center [308, 66] width 232 height 179
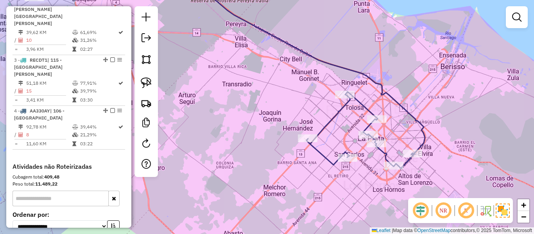
select select "**********"
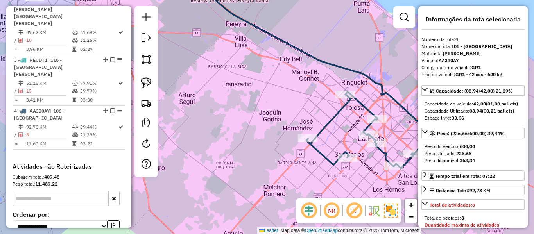
scroll to position [401, 0]
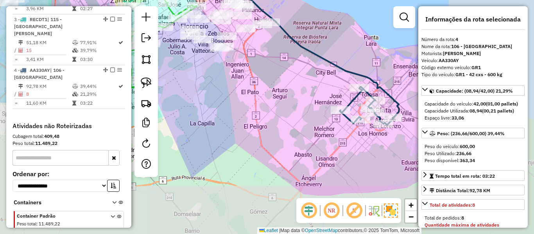
click at [355, 74] on icon at bounding box center [313, 48] width 172 height 142
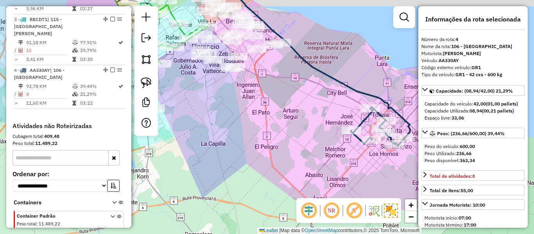
drag, startPoint x: 280, startPoint y: 97, endPoint x: 292, endPoint y: 111, distance: 18.6
click at [292, 111] on div "Janela de atendimento Grade de atendimento Capacidade Transportadoras Veículos …" at bounding box center [267, 117] width 534 height 234
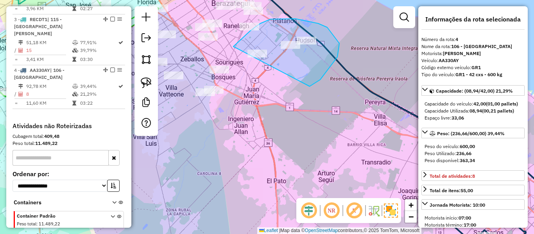
drag, startPoint x: 339, startPoint y: 43, endPoint x: 249, endPoint y: 80, distance: 97.2
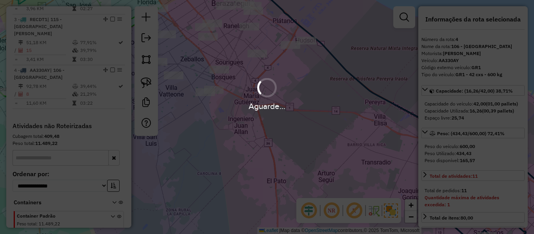
select select "**********"
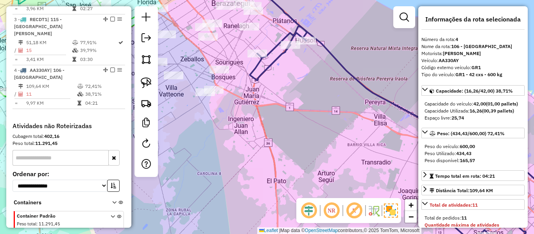
click at [272, 60] on icon at bounding box center [407, 136] width 314 height 220
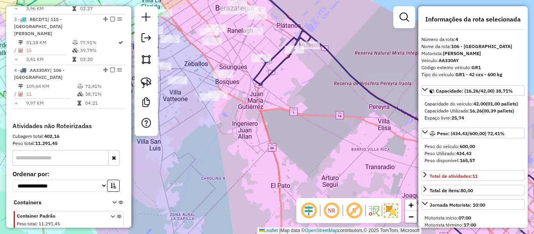
drag, startPoint x: 339, startPoint y: 82, endPoint x: 352, endPoint y: 115, distance: 34.7
click at [352, 115] on div "Janela de atendimento Grade de atendimento Capacidade Transportadoras Veículos …" at bounding box center [267, 117] width 534 height 234
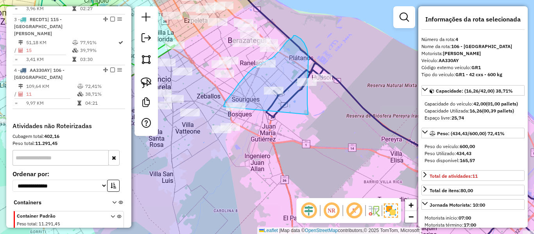
drag, startPoint x: 307, startPoint y: 104, endPoint x: 234, endPoint y: 116, distance: 73.8
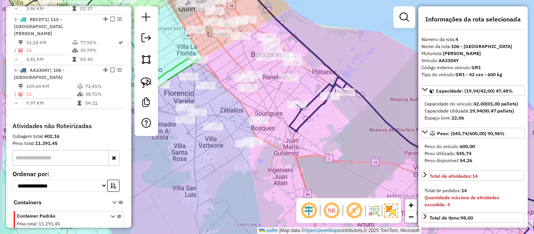
select select "**********"
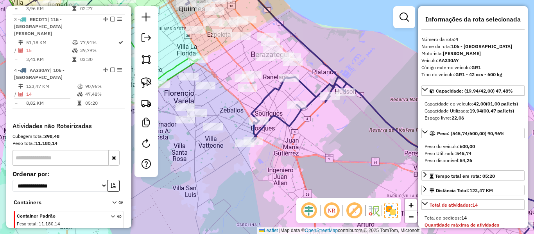
click at [292, 125] on icon at bounding box center [419, 167] width 336 height 180
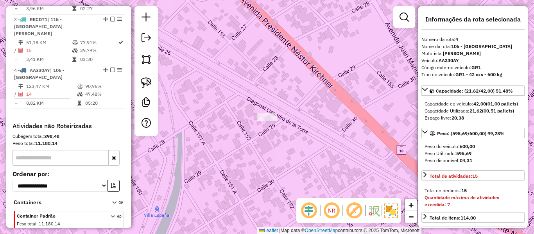
select select "**********"
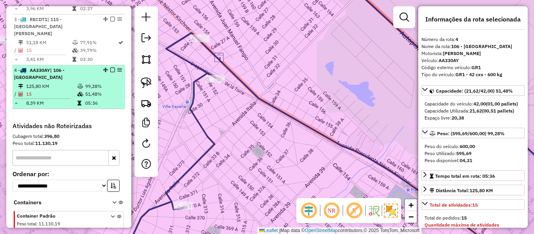
click at [110, 68] on em at bounding box center [112, 70] width 5 height 5
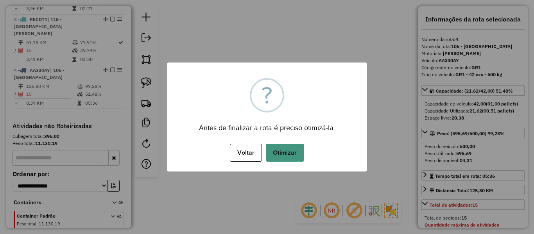
click at [287, 154] on button "Otimizar" at bounding box center [285, 153] width 38 height 18
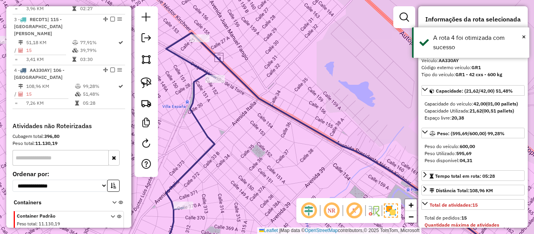
click at [300, 123] on icon at bounding box center [372, 145] width 427 height 225
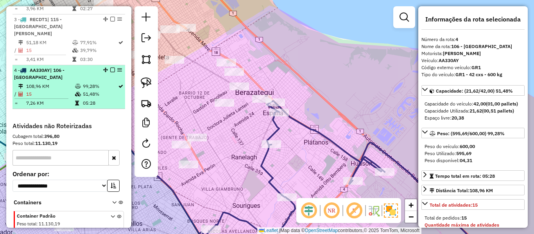
click at [110, 68] on em at bounding box center [112, 70] width 5 height 5
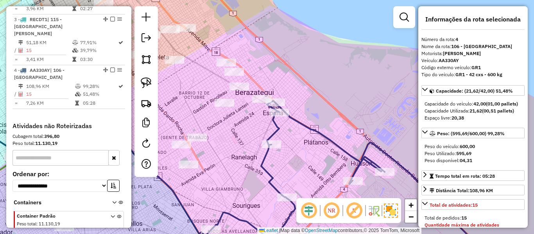
scroll to position [375, 0]
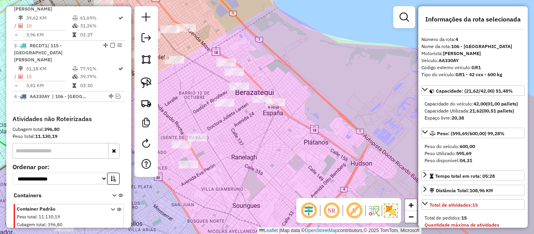
click at [303, 140] on div "Janela de atendimento Grade de atendimento Capacidade Transportadoras Veículos …" at bounding box center [267, 117] width 534 height 234
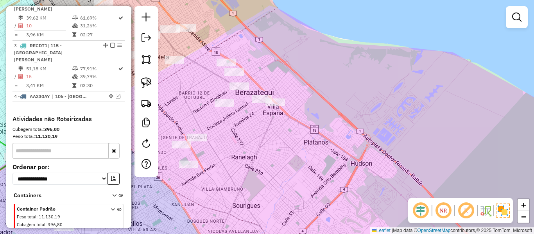
drag, startPoint x: 279, startPoint y: 162, endPoint x: 311, endPoint y: 108, distance: 63.2
click at [311, 107] on div "Janela de atendimento Grade de atendimento Capacidade Transportadoras Veículos …" at bounding box center [267, 117] width 534 height 234
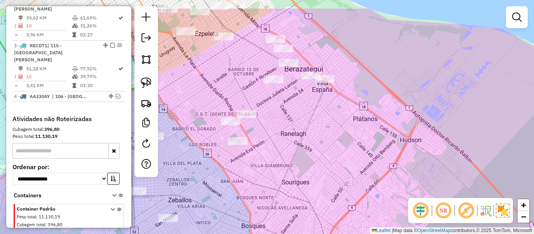
drag, startPoint x: 318, startPoint y: 129, endPoint x: 347, endPoint y: 155, distance: 39.8
click at [342, 151] on div "Janela de atendimento Grade de atendimento Capacidade Transportadoras Veículos …" at bounding box center [267, 117] width 534 height 234
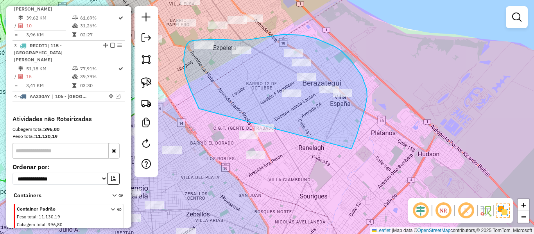
drag, startPoint x: 352, startPoint y: 148, endPoint x: 278, endPoint y: 185, distance: 82.6
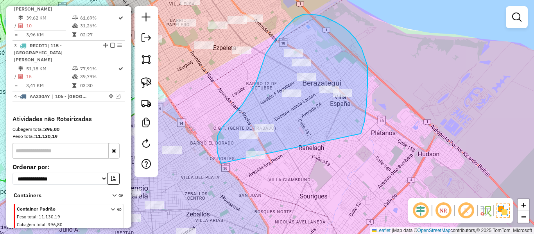
drag, startPoint x: 355, startPoint y: 39, endPoint x: 259, endPoint y: 208, distance: 194.9
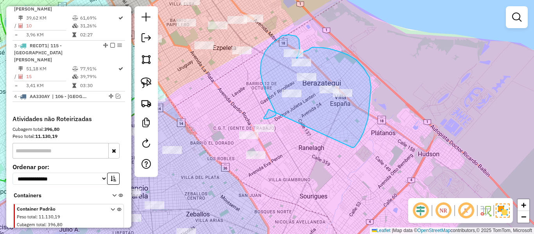
drag, startPoint x: 354, startPoint y: 147, endPoint x: 271, endPoint y: 105, distance: 92.6
click at [268, 109] on hb-app "Aguarde... Pop-up bloqueado! Seu navegador bloqueou automáticamente a abertura …" at bounding box center [267, 117] width 534 height 234
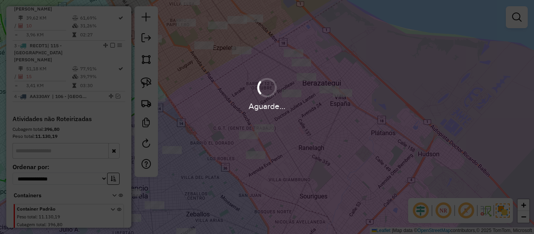
click at [352, 139] on div "Aguarde..." at bounding box center [267, 117] width 534 height 234
click at [352, 139] on hb-app "Aguarde... Pop-up bloqueado! Seu navegador bloqueou automáticamente a abertura …" at bounding box center [267, 117] width 534 height 234
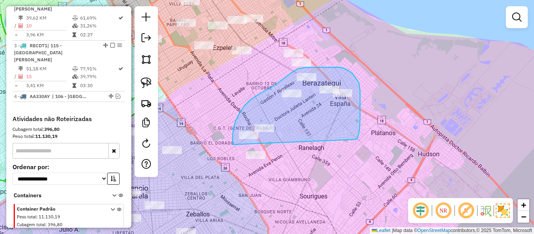
drag, startPoint x: 360, startPoint y: 108, endPoint x: 272, endPoint y: 183, distance: 115.5
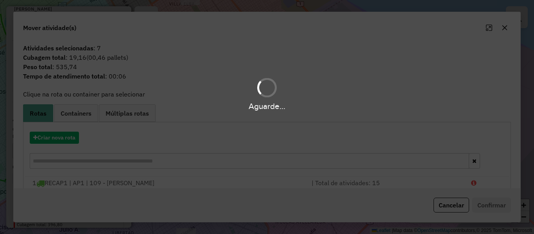
click at [55, 130] on div "Aguarde..." at bounding box center [267, 117] width 534 height 234
click at [55, 134] on hb-app "Aguarde... Pop-up bloqueado! Seu navegador bloqueou automáticamente a abertura …" at bounding box center [267, 117] width 534 height 234
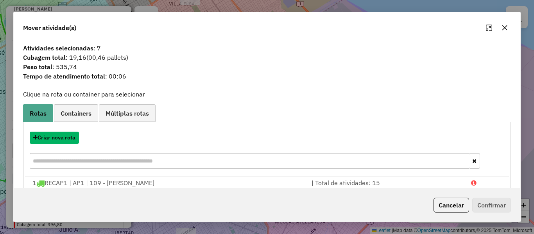
click at [55, 134] on button "Criar nova rota" at bounding box center [54, 138] width 49 height 12
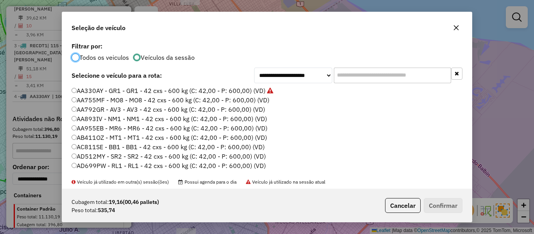
scroll to position [4, 2]
drag, startPoint x: 260, startPoint y: 100, endPoint x: 416, endPoint y: 171, distance: 171.3
click at [261, 100] on label "AA755MF - MO8 - MO8 - 42 cxs - 600 kg (C: 42,00 - P: 600,00) (VD)" at bounding box center [170, 99] width 198 height 9
click at [0, 0] on div "Aguarde..." at bounding box center [0, 0] width 0 height 0
click at [398, 202] on div "Cubagem total: 19,16 (00,46 pallets) Peso total: 535,74 Cancelar Confirmar" at bounding box center [266, 206] width 409 height 34
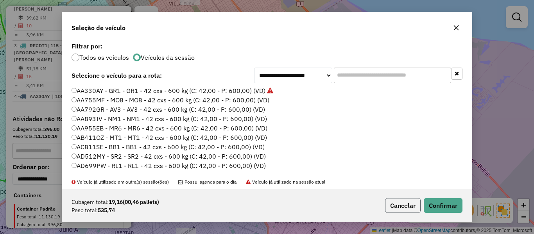
click at [399, 202] on button "Cancelar" at bounding box center [403, 205] width 36 height 15
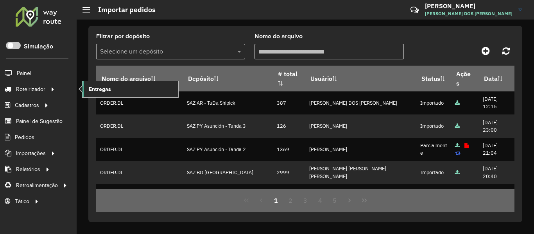
click at [91, 88] on span "Entregas" at bounding box center [100, 89] width 22 height 8
click at [95, 87] on span "Entregas" at bounding box center [100, 89] width 22 height 8
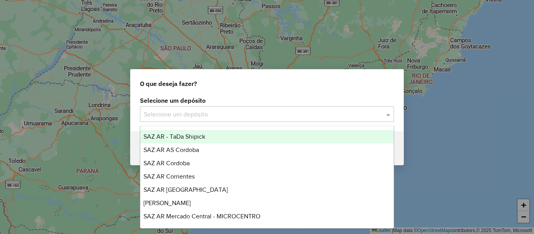
click at [180, 115] on input "text" at bounding box center [259, 114] width 230 height 9
click at [185, 136] on span "SAZ AR - TaDa Shipick" at bounding box center [174, 136] width 62 height 7
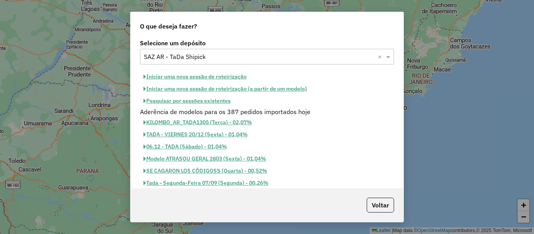
click at [220, 101] on button "Pesquisar por sessões existentes" at bounding box center [187, 101] width 94 height 12
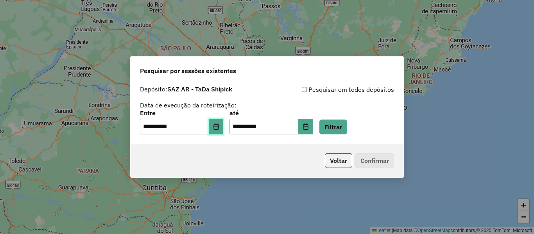
click at [219, 129] on icon "Choose Date" at bounding box center [216, 126] width 6 height 6
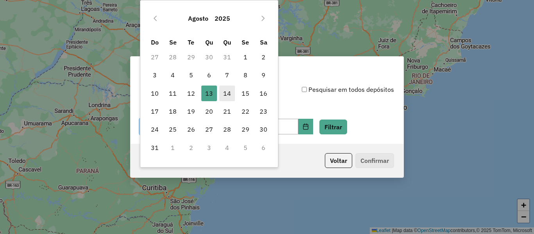
click at [227, 90] on span "14" at bounding box center [227, 94] width 16 height 16
type input "**********"
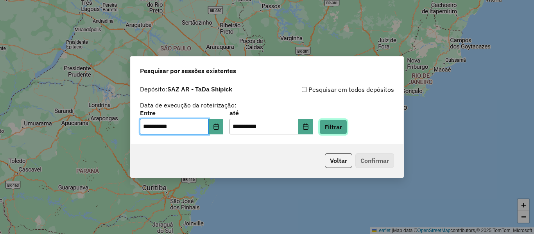
click at [346, 124] on button "Filtrar" at bounding box center [333, 127] width 28 height 15
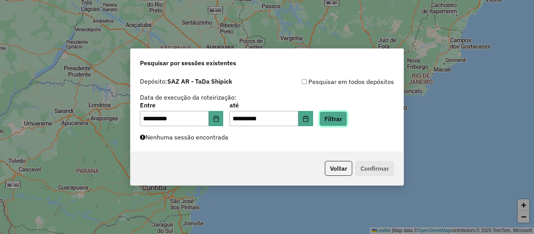
click at [346, 121] on button "Filtrar" at bounding box center [333, 118] width 28 height 15
click at [347, 119] on button "Filtrar" at bounding box center [333, 118] width 28 height 15
click at [344, 117] on button "Filtrar" at bounding box center [333, 118] width 28 height 15
click at [339, 118] on button "Filtrar" at bounding box center [333, 118] width 28 height 15
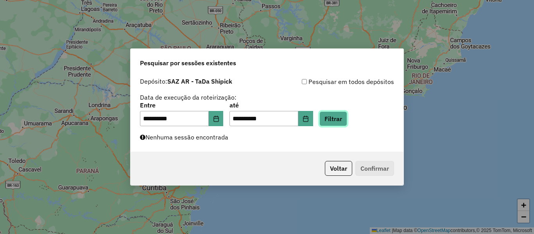
click at [347, 120] on button "Filtrar" at bounding box center [333, 118] width 28 height 15
click at [344, 116] on button "Filtrar" at bounding box center [333, 118] width 28 height 15
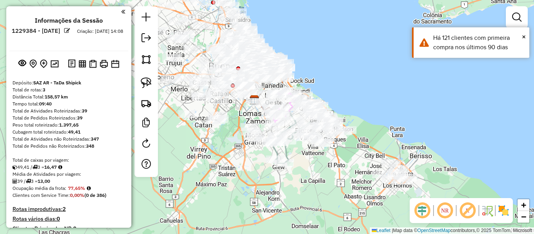
drag, startPoint x: 431, startPoint y: 159, endPoint x: 444, endPoint y: 193, distance: 35.8
click at [377, 104] on div "Janela de atendimento Grade de atendimento Capacidade Transportadoras Veículos …" at bounding box center [267, 117] width 534 height 234
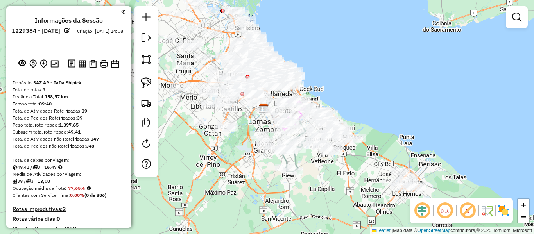
drag, startPoint x: 464, startPoint y: 176, endPoint x: 398, endPoint y: 143, distance: 74.2
click at [406, 113] on div "Janela de atendimento Grade de atendimento Capacidade Transportadoras Veículos …" at bounding box center [267, 117] width 534 height 234
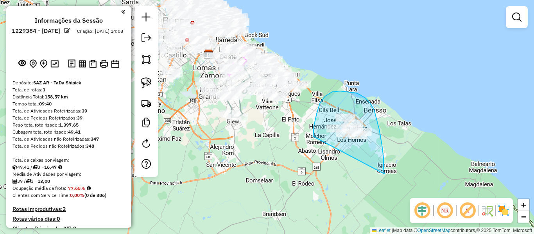
drag, startPoint x: 383, startPoint y: 158, endPoint x: 314, endPoint y: 152, distance: 69.0
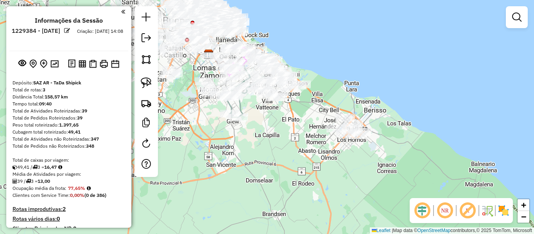
click at [509, 207] on img at bounding box center [503, 210] width 12 height 12
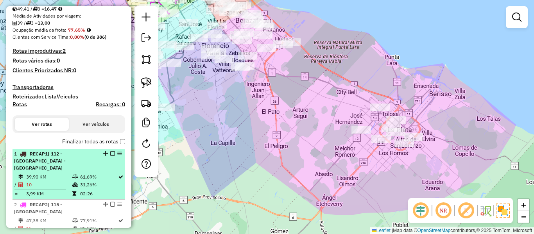
scroll to position [273, 0]
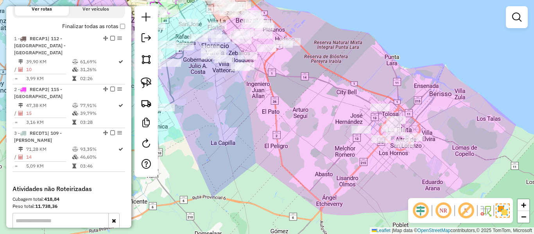
drag, startPoint x: 312, startPoint y: 155, endPoint x: 318, endPoint y: 155, distance: 5.9
click at [312, 155] on div "Janela de atendimento Grade de atendimento Capacidade Transportadoras Veículos …" at bounding box center [267, 117] width 534 height 234
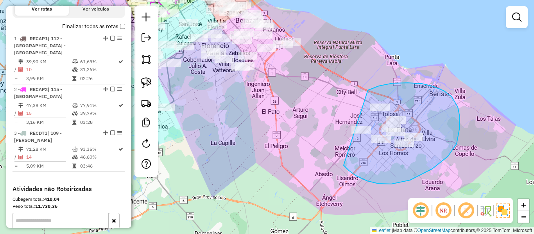
drag, startPoint x: 391, startPoint y: 184, endPoint x: 341, endPoint y: 129, distance: 73.8
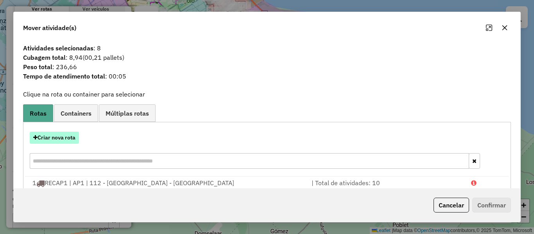
click at [62, 136] on button "Criar nova rota" at bounding box center [54, 138] width 49 height 12
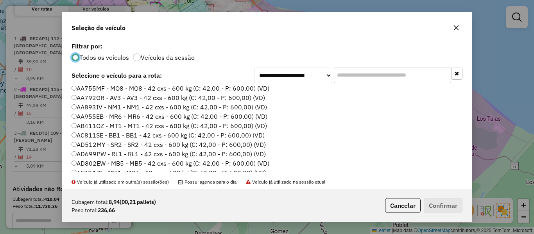
scroll to position [0, 0]
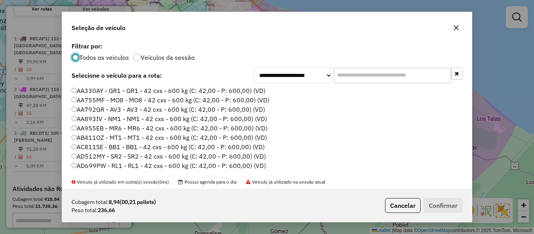
click at [184, 61] on p-radiobutton "Veículos da sessão" at bounding box center [164, 58] width 62 height 8
click at [186, 57] on label "Veículos da sessão" at bounding box center [168, 57] width 54 height 6
click at [253, 91] on label "AA330AY - GR1 - GR1 - 42 cxs - 600 kg (C: 42,00 - P: 600,00) (VD)" at bounding box center [168, 90] width 194 height 9
click at [440, 202] on button "Confirmar" at bounding box center [442, 205] width 39 height 15
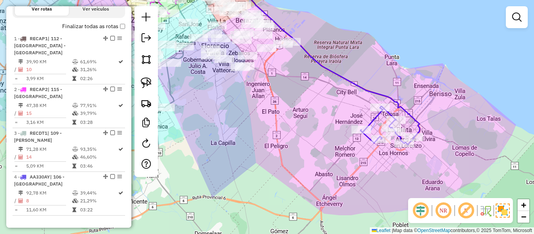
click at [351, 88] on div "Janela de atendimento Grade de atendimento Capacidade Transportadoras Veículos …" at bounding box center [267, 117] width 534 height 234
click at [355, 84] on icon at bounding box center [262, 57] width 314 height 161
select select "**********"
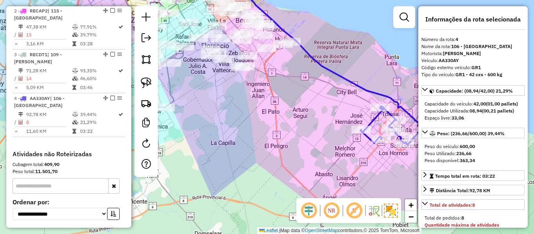
scroll to position [401, 0]
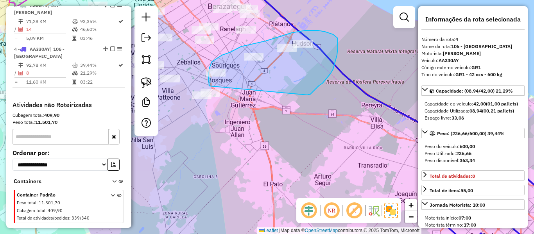
drag, startPoint x: 315, startPoint y: 89, endPoint x: 221, endPoint y: 121, distance: 99.8
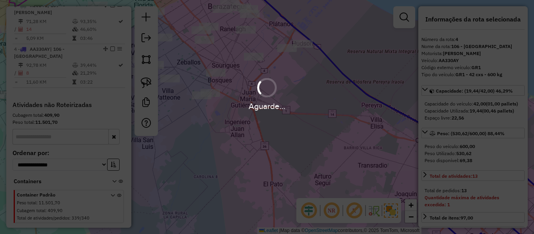
select select "**********"
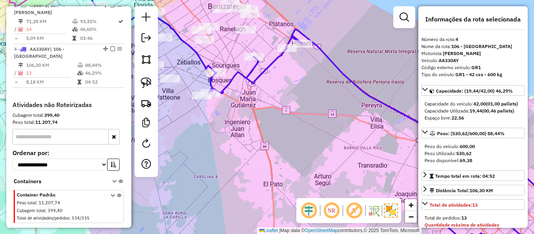
click at [267, 68] on icon at bounding box center [384, 139] width 352 height 220
drag, startPoint x: 284, startPoint y: 119, endPoint x: 287, endPoint y: 130, distance: 11.7
click at [287, 135] on div "Janela de atendimento Grade de atendimento Capacidade Transportadoras Veículos …" at bounding box center [267, 117] width 534 height 234
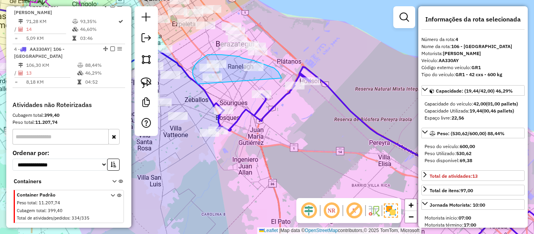
drag, startPoint x: 279, startPoint y: 74, endPoint x: 226, endPoint y: 92, distance: 56.1
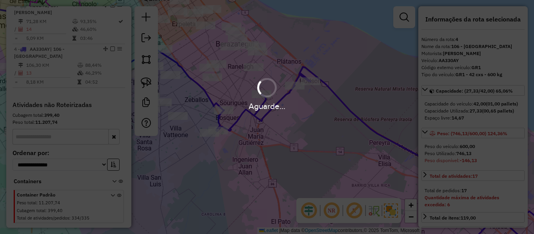
select select "**********"
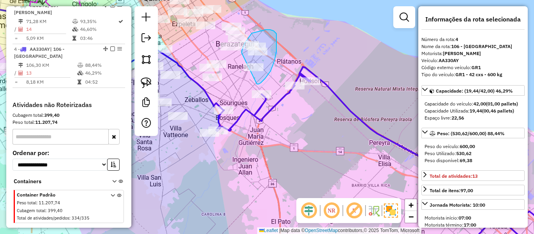
drag, startPoint x: 257, startPoint y: 84, endPoint x: 242, endPoint y: 80, distance: 15.8
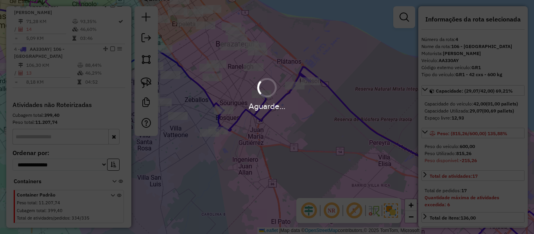
select select "**********"
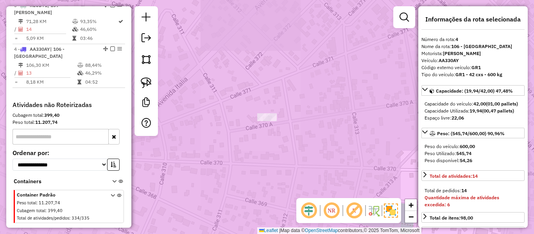
select select "**********"
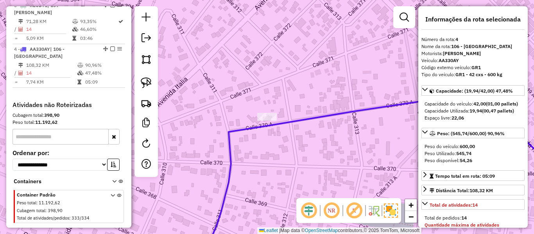
click at [330, 111] on icon at bounding box center [395, 175] width 384 height 166
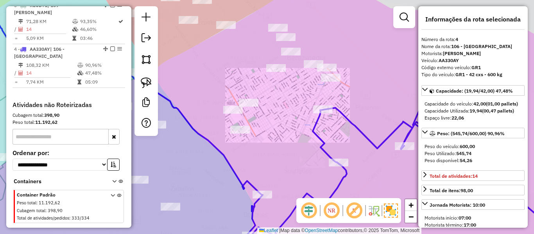
drag, startPoint x: 359, startPoint y: 96, endPoint x: 370, endPoint y: 95, distance: 11.0
click at [370, 95] on div "Janela de atendimento Grade de atendimento Capacidade Transportadoras Veículos …" at bounding box center [267, 117] width 534 height 234
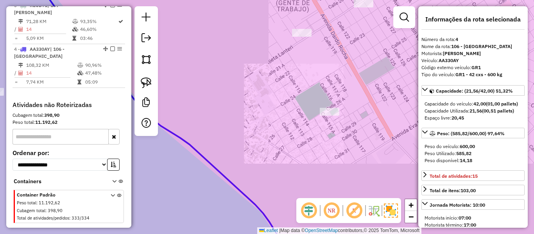
drag, startPoint x: 359, startPoint y: 111, endPoint x: 248, endPoint y: 110, distance: 110.5
click at [248, 110] on div "Janela de atendimento Grade de atendimento Capacidade Transportadoras Veículos …" at bounding box center [267, 117] width 534 height 234
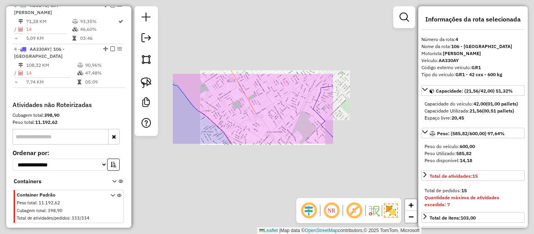
select select "**********"
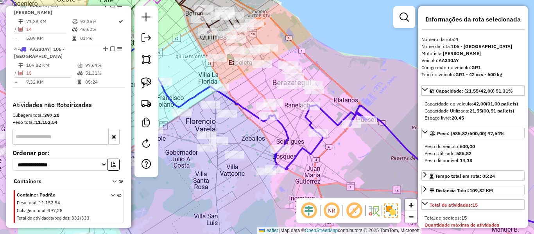
click at [302, 123] on div "Janela de atendimento Grade de atendimento Capacidade Transportadoras Veículos …" at bounding box center [267, 117] width 534 height 234
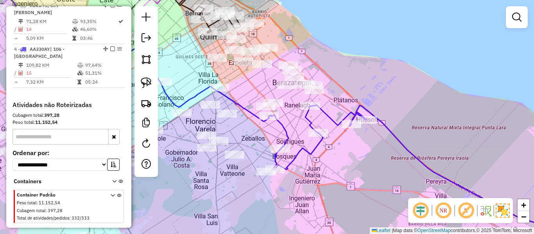
click at [307, 120] on icon at bounding box center [428, 181] width 318 height 152
select select "**********"
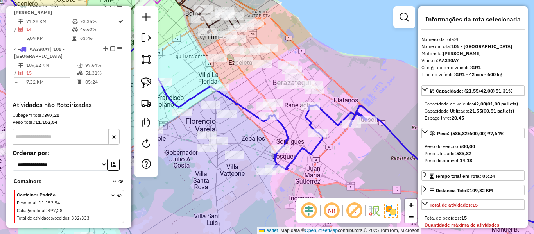
drag, startPoint x: 334, startPoint y: 146, endPoint x: 330, endPoint y: 143, distance: 5.3
click at [331, 143] on div "Rota 4 - Placa AA330AY 508294 - Martin Antonio S�nchez Janela de atendimento Gr…" at bounding box center [267, 117] width 534 height 234
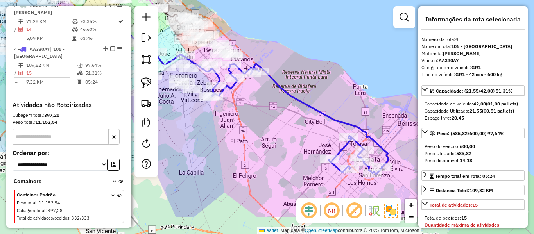
drag, startPoint x: 330, startPoint y: 147, endPoint x: 262, endPoint y: 104, distance: 81.1
click at [262, 104] on div "Janela de atendimento Grade de atendimento Capacidade Transportadoras Veículos …" at bounding box center [267, 117] width 534 height 234
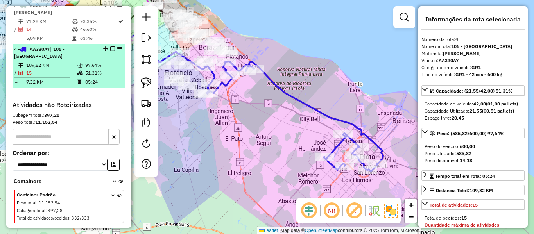
click at [110, 46] on em at bounding box center [112, 48] width 5 height 5
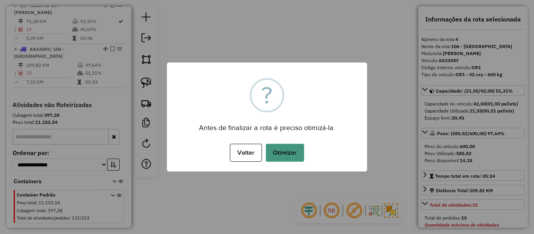
click at [289, 150] on button "Otimizar" at bounding box center [285, 153] width 38 height 18
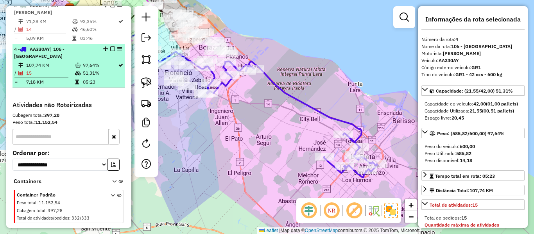
click at [110, 46] on em at bounding box center [112, 48] width 5 height 5
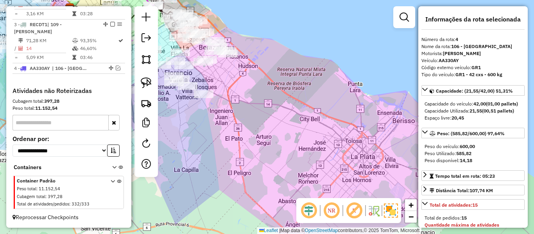
scroll to position [375, 0]
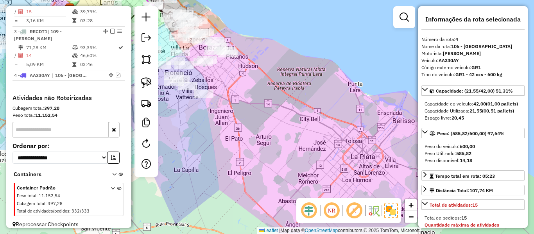
click at [235, 101] on div "Janela de atendimento Grade de atendimento Capacidade Transportadoras Veículos …" at bounding box center [267, 117] width 534 height 234
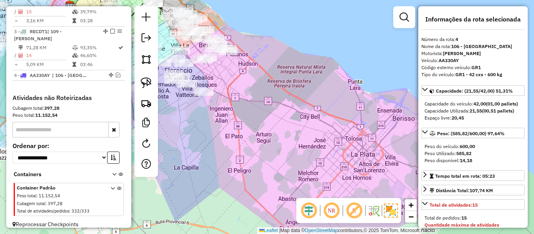
drag, startPoint x: 234, startPoint y: 84, endPoint x: 250, endPoint y: 112, distance: 32.2
click at [250, 112] on div "Janela de atendimento Grade de atendimento Capacidade Transportadoras Veículos …" at bounding box center [267, 117] width 534 height 234
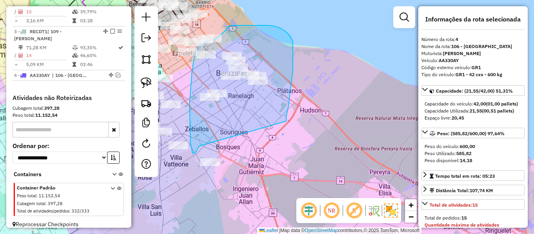
drag, startPoint x: 288, startPoint y: 105, endPoint x: 224, endPoint y: 123, distance: 66.4
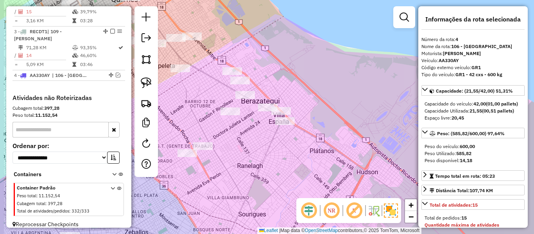
drag, startPoint x: 276, startPoint y: 173, endPoint x: 316, endPoint y: 137, distance: 53.9
click at [316, 137] on div "Janela de atendimento Grade de atendimento Capacidade Transportadoras Veículos …" at bounding box center [267, 117] width 534 height 234
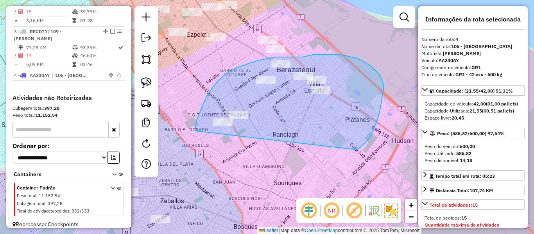
drag, startPoint x: 360, startPoint y: 147, endPoint x: 211, endPoint y: 151, distance: 149.3
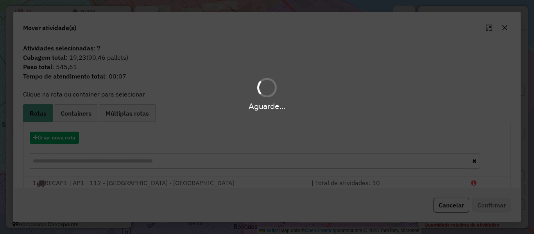
click at [61, 136] on div "Aguarde..." at bounding box center [267, 117] width 534 height 234
click at [61, 136] on button "Criar nova rota" at bounding box center [54, 138] width 49 height 12
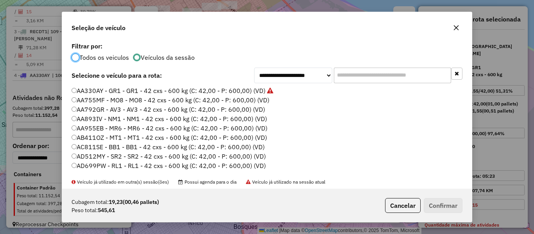
click at [61, 136] on div "**********" at bounding box center [267, 117] width 534 height 234
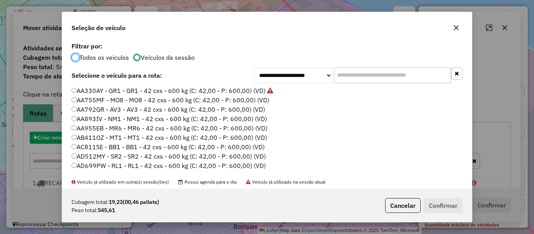
scroll to position [4, 2]
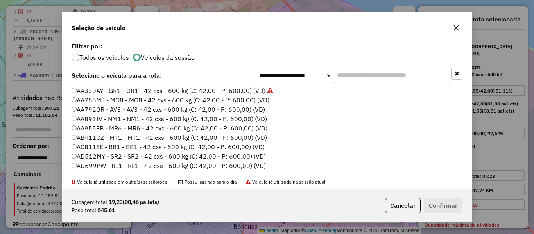
click at [248, 97] on label "AA755MF - MO8 - MO8 - 42 cxs - 600 kg (C: 42,00 - P: 600,00) (VD)" at bounding box center [170, 99] width 198 height 9
drag, startPoint x: 441, startPoint y: 195, endPoint x: 441, endPoint y: 203, distance: 7.9
click at [441, 195] on div "Cubagem total: 19,23 (00,46 pallets) Peso total: 545,61 Cancelar Confirmar" at bounding box center [266, 206] width 409 height 34
click at [441, 203] on button "Confirmar" at bounding box center [442, 205] width 39 height 15
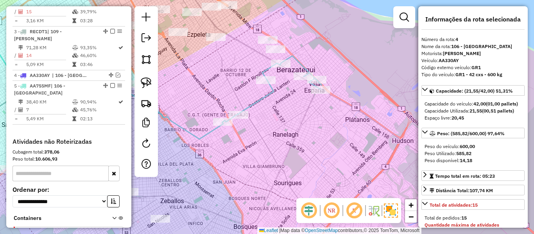
scroll to position [412, 0]
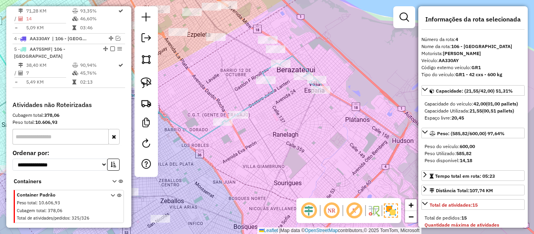
click at [265, 88] on div "Janela de atendimento Grade de atendimento Capacidade Transportadoras Veículos …" at bounding box center [267, 117] width 534 height 234
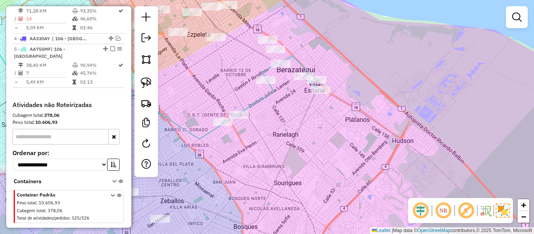
click at [265, 94] on icon at bounding box center [272, 89] width 99 height 66
select select "**********"
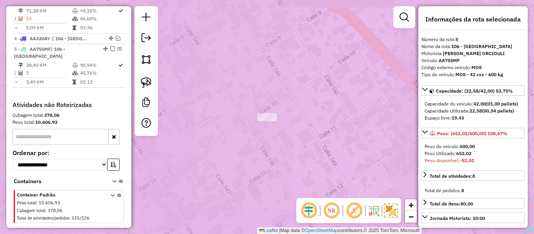
select select "**********"
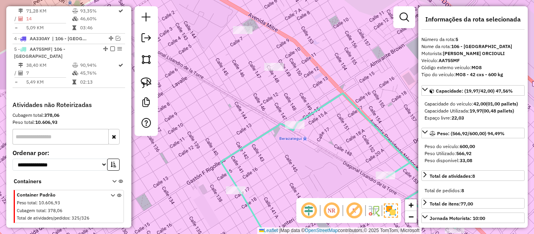
select select "**********"
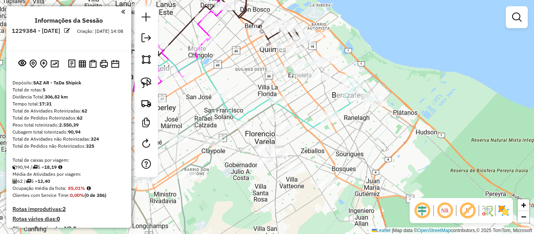
click at [507, 211] on img at bounding box center [503, 210] width 12 height 12
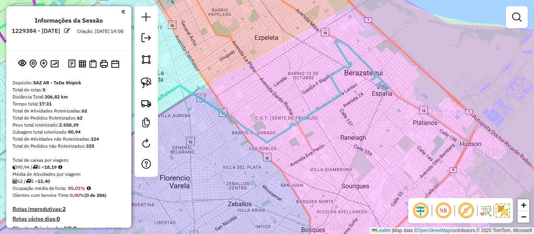
click at [329, 98] on icon at bounding box center [339, 82] width 99 height 85
select select "**********"
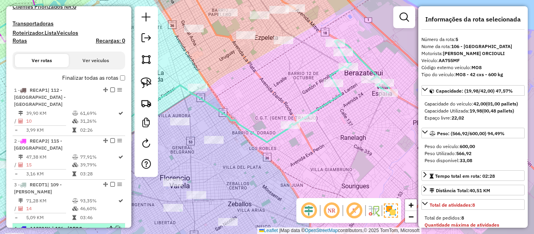
scroll to position [412, 0]
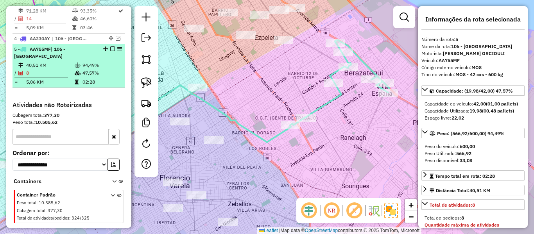
click at [111, 46] on em at bounding box center [112, 48] width 5 height 5
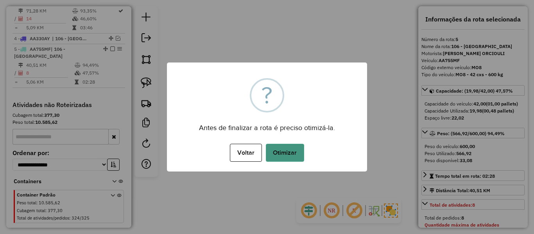
click at [290, 155] on button "Otimizar" at bounding box center [285, 153] width 38 height 18
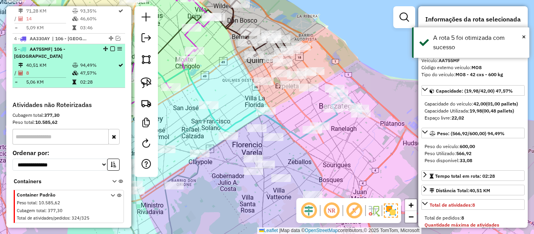
click at [112, 46] on em at bounding box center [112, 48] width 5 height 5
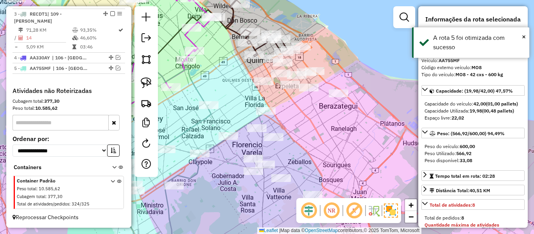
scroll to position [386, 0]
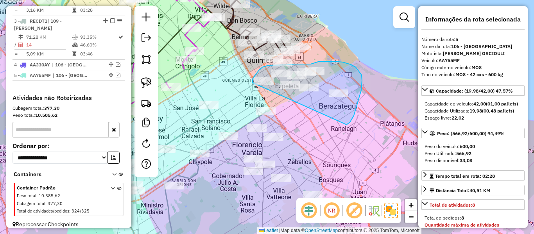
drag, startPoint x: 350, startPoint y: 122, endPoint x: 260, endPoint y: 89, distance: 95.6
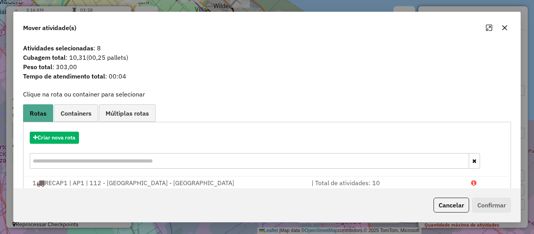
click at [71, 138] on hb-app "Aguarde... Pop-up bloqueado! Seu navegador bloqueou automáticamente a abertura …" at bounding box center [267, 117] width 534 height 234
click at [71, 138] on button "Criar nova rota" at bounding box center [54, 138] width 49 height 12
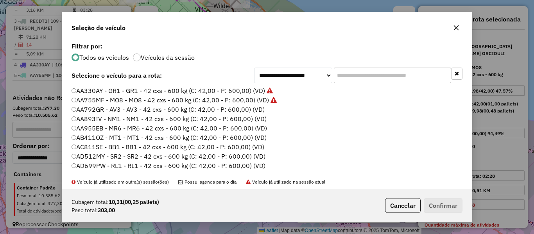
scroll to position [4, 2]
click at [256, 105] on label "AA792GR - AV3 - AV3 - 42 cxs - 600 kg (C: 42,00 - P: 600,00) (VD)" at bounding box center [167, 109] width 193 height 9
click at [253, 112] on label "AA792GR - AV3 - AV3 - 42 cxs - 600 kg (C: 42,00 - P: 600,00) (VD)" at bounding box center [167, 109] width 193 height 9
click at [435, 203] on button "Confirmar" at bounding box center [442, 205] width 39 height 15
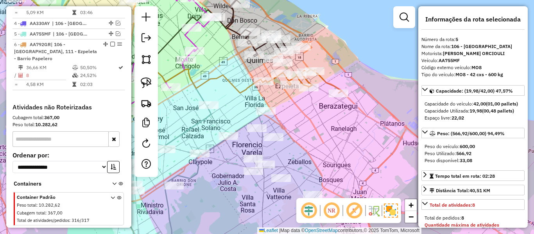
scroll to position [429, 0]
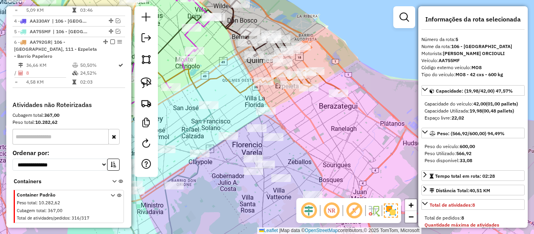
click at [323, 84] on icon at bounding box center [303, 81] width 78 height 23
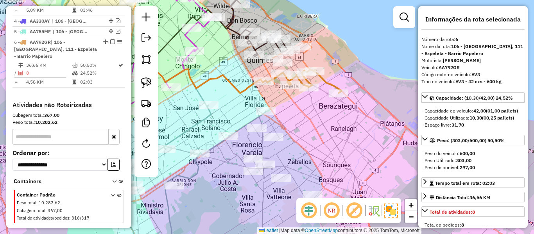
click at [328, 82] on icon at bounding box center [303, 81] width 78 height 23
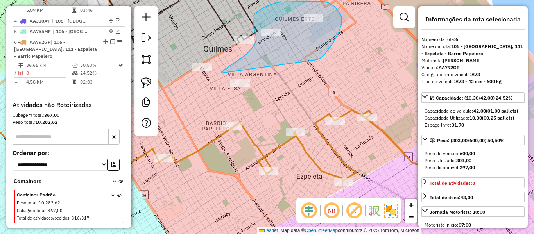
drag, startPoint x: 333, startPoint y: 42, endPoint x: 243, endPoint y: 118, distance: 117.8
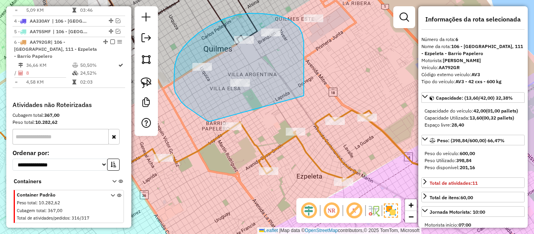
drag, startPoint x: 303, startPoint y: 70, endPoint x: 220, endPoint y: 127, distance: 101.0
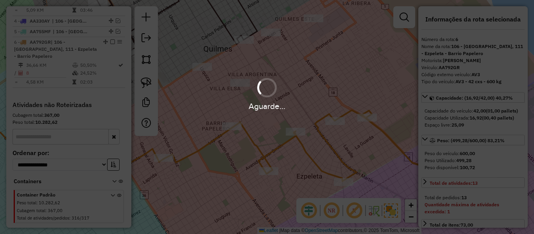
select select "**********"
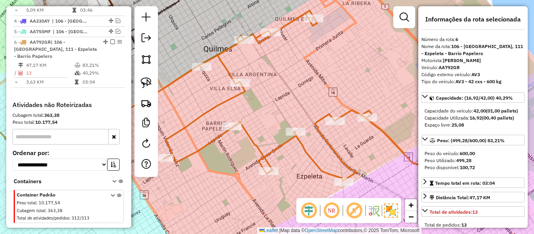
click at [249, 136] on icon at bounding box center [319, 108] width 311 height 195
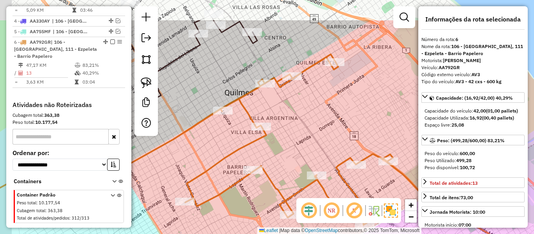
drag, startPoint x: 265, startPoint y: 124, endPoint x: 303, endPoint y: 190, distance: 76.1
click at [303, 190] on div "Janela de atendimento Grade de atendimento Capacidade Transportadoras Veículos …" at bounding box center [267, 117] width 534 height 234
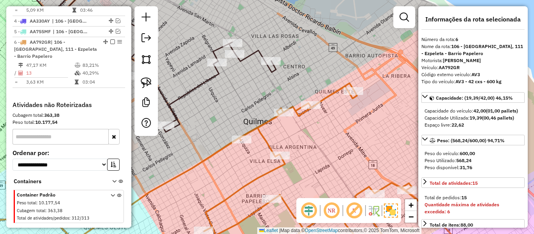
select select "**********"
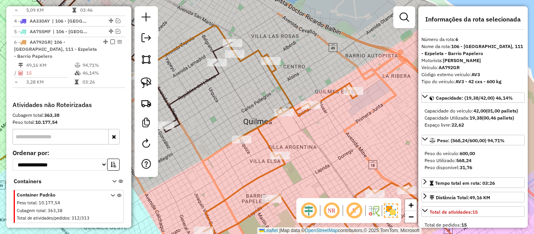
click at [310, 147] on div "Janela de atendimento Grade de atendimento Capacidade Transportadoras Veículos …" at bounding box center [267, 117] width 534 height 234
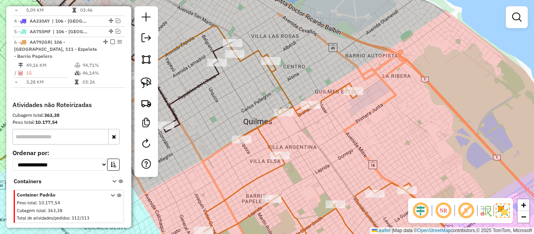
click at [266, 142] on icon at bounding box center [351, 153] width 294 height 207
select select "**********"
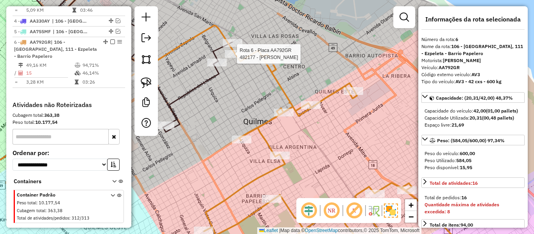
select select "**********"
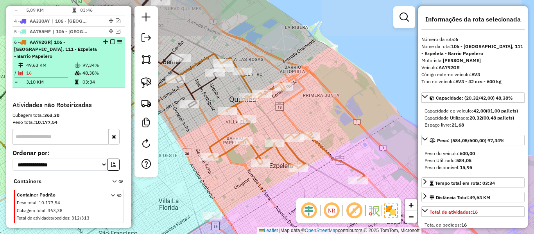
click at [111, 39] on em at bounding box center [112, 41] width 5 height 5
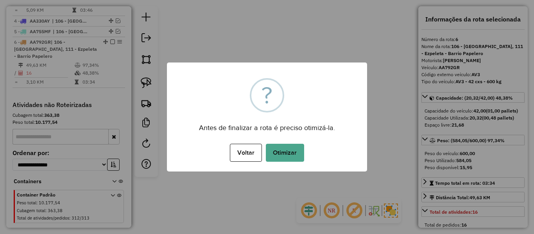
click at [295, 99] on div "× ? Antes de finalizar a rota é preciso otimizá-la. Voltar No Otimizar" at bounding box center [267, 116] width 200 height 109
click at [289, 148] on button "Otimizar" at bounding box center [285, 153] width 38 height 18
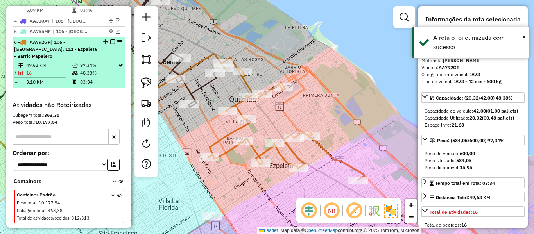
click at [110, 39] on em at bounding box center [112, 41] width 5 height 5
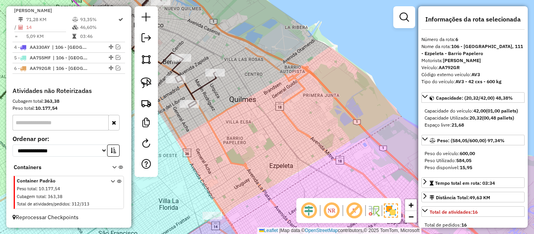
scroll to position [396, 0]
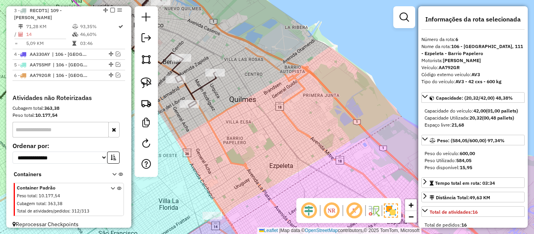
drag, startPoint x: 312, startPoint y: 141, endPoint x: 214, endPoint y: 127, distance: 99.3
click at [311, 141] on div "Janela de atendimento Grade de atendimento Capacidade Transportadoras Veículos …" at bounding box center [267, 117] width 534 height 234
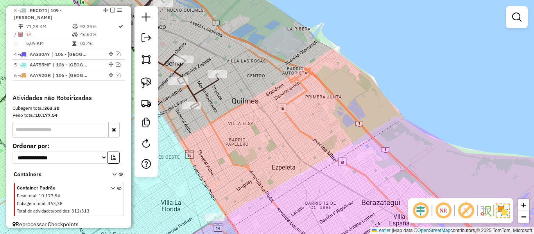
drag, startPoint x: 216, startPoint y: 130, endPoint x: 277, endPoint y: 137, distance: 61.3
click at [277, 144] on div "Janela de atendimento Grade de atendimento Capacidade Transportadoras Veículos …" at bounding box center [267, 117] width 534 height 234
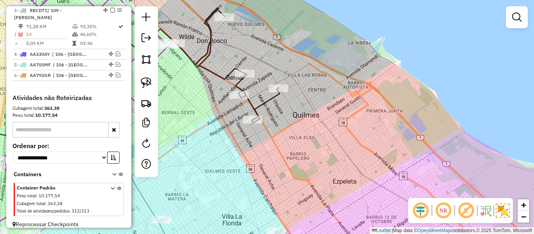
click at [262, 100] on icon at bounding box center [227, 65] width 104 height 115
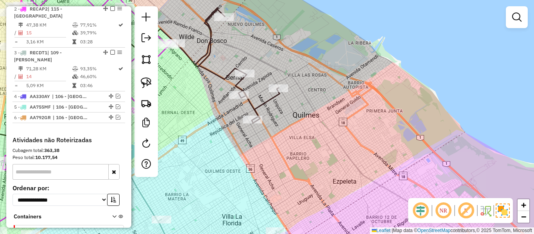
select select "**********"
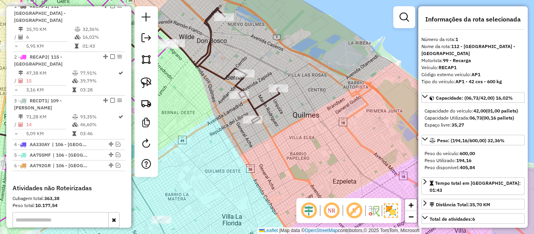
scroll to position [301, 0]
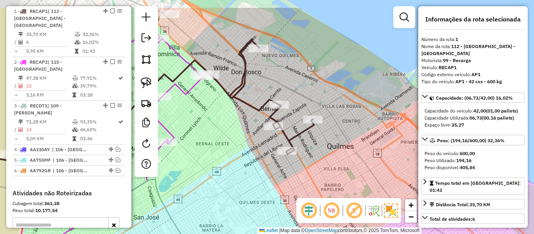
drag, startPoint x: 291, startPoint y: 132, endPoint x: 337, endPoint y: 165, distance: 56.6
click at [337, 165] on div "Janela de atendimento Grade de atendimento Capacidade Transportadoras Veículos …" at bounding box center [267, 117] width 534 height 234
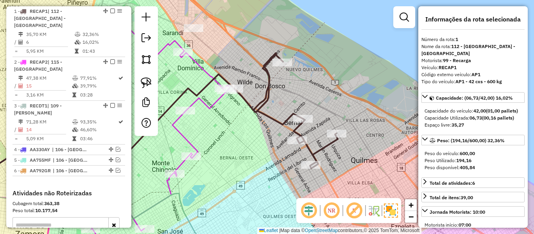
click at [302, 143] on div "Janela de atendimento Grade de atendimento Capacidade Transportadoras Veículos …" at bounding box center [267, 117] width 534 height 234
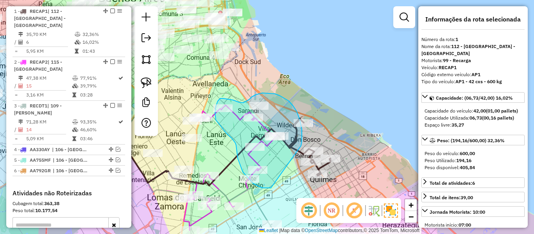
drag, startPoint x: 301, startPoint y: 146, endPoint x: 278, endPoint y: 183, distance: 43.5
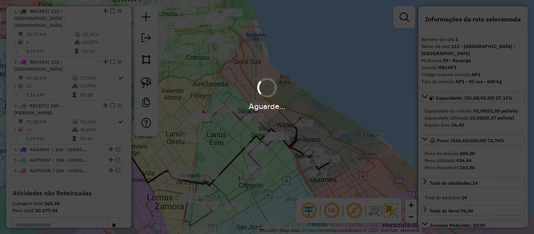
select select "**********"
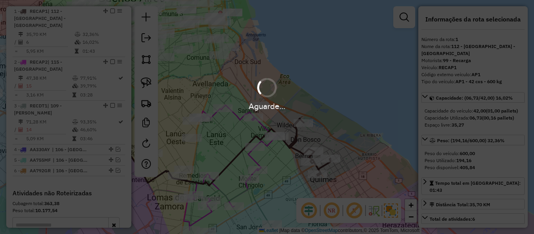
click at [295, 141] on div "Aguarde..." at bounding box center [267, 117] width 534 height 234
click at [328, 135] on div "Aguarde..." at bounding box center [267, 117] width 534 height 234
click at [302, 139] on div "Aguarde..." at bounding box center [267, 117] width 534 height 234
click at [291, 94] on div "Aguarde..." at bounding box center [267, 93] width 534 height 37
drag, startPoint x: 250, startPoint y: 65, endPoint x: 264, endPoint y: 67, distance: 13.8
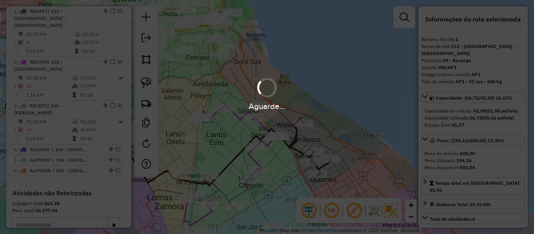
click at [250, 66] on div "Aguarde..." at bounding box center [267, 117] width 534 height 234
click at [306, 139] on div "Aguarde..." at bounding box center [267, 117] width 534 height 234
click at [332, 118] on div "Aguarde..." at bounding box center [267, 117] width 534 height 234
click at [334, 86] on div "Aguarde..." at bounding box center [267, 93] width 534 height 37
click at [317, 109] on div "Aguarde..." at bounding box center [267, 106] width 534 height 12
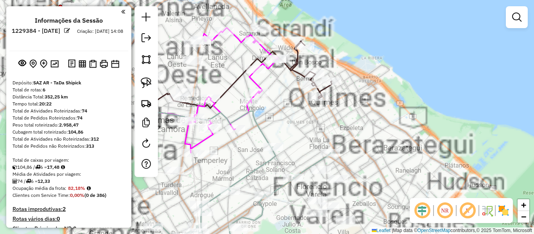
click at [355, 143] on div "Janela de atendimento Grade de atendimento Capacidade Transportadoras Veículos …" at bounding box center [267, 117] width 534 height 234
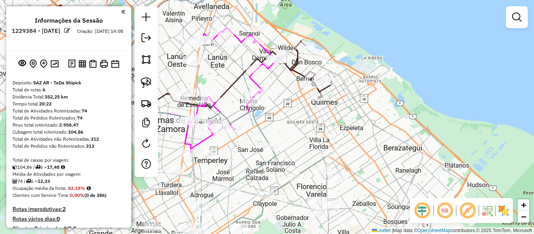
click at [349, 111] on div "Janela de atendimento Grade de atendimento Capacidade Transportadoras Veículos …" at bounding box center [267, 117] width 534 height 234
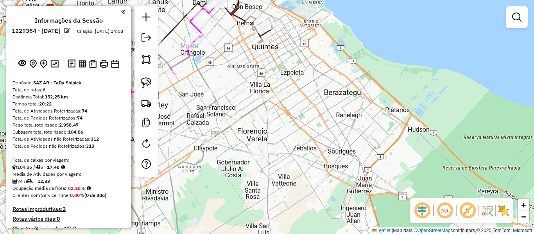
click at [503, 209] on img at bounding box center [503, 210] width 12 height 12
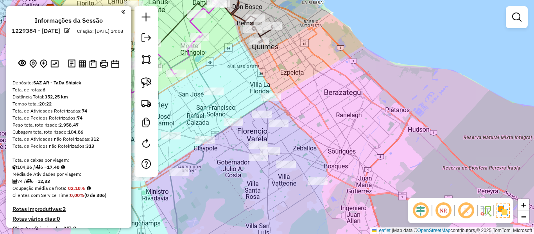
click at [396, 109] on div "Janela de atendimento Grade de atendimento Capacidade Transportadoras Veículos …" at bounding box center [267, 117] width 534 height 234
drag, startPoint x: 315, startPoint y: 74, endPoint x: 316, endPoint y: 127, distance: 52.7
click at [318, 131] on div "Janela de atendimento Grade de atendimento Capacidade Transportadoras Veículos …" at bounding box center [267, 117] width 534 height 234
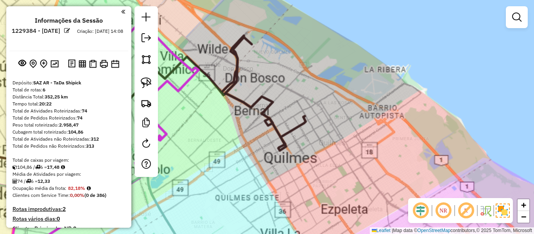
click at [240, 65] on icon at bounding box center [254, 93] width 104 height 115
select select "**********"
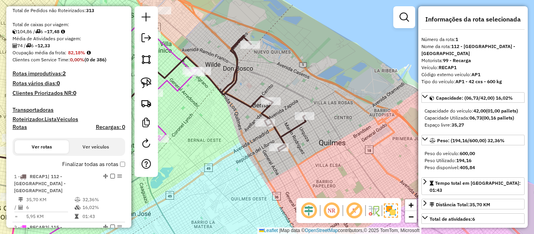
scroll to position [301, 0]
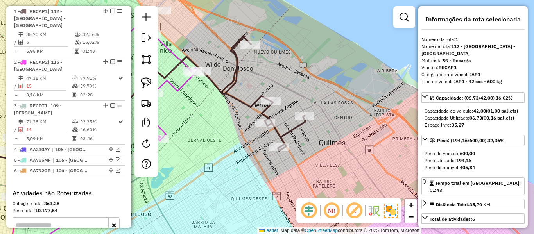
drag, startPoint x: 276, startPoint y: 87, endPoint x: 309, endPoint y: 102, distance: 36.0
click at [305, 99] on icon at bounding box center [254, 93] width 104 height 115
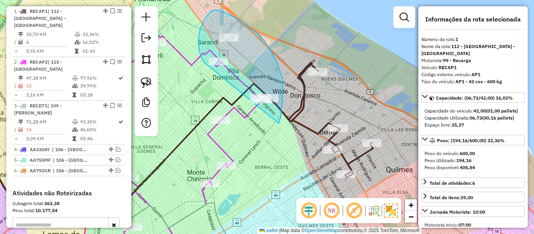
drag, startPoint x: 278, startPoint y: 123, endPoint x: 204, endPoint y: 62, distance: 96.0
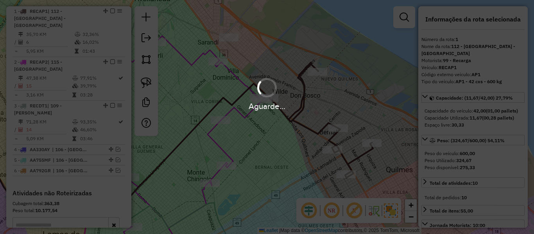
select select "**********"
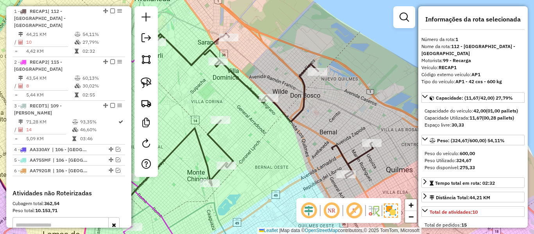
click at [301, 109] on icon at bounding box center [263, 110] width 219 height 152
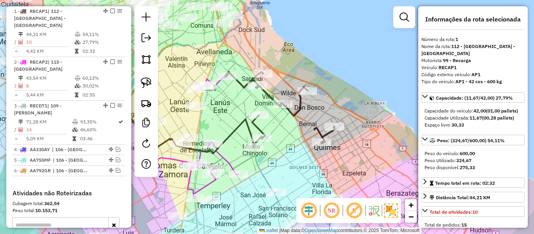
click at [296, 104] on icon at bounding box center [279, 110] width 109 height 76
click at [300, 107] on icon at bounding box center [279, 110] width 109 height 76
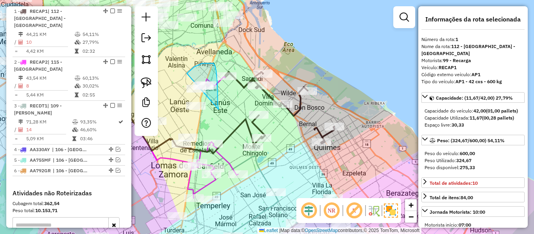
drag, startPoint x: 216, startPoint y: 71, endPoint x: 187, endPoint y: 73, distance: 29.4
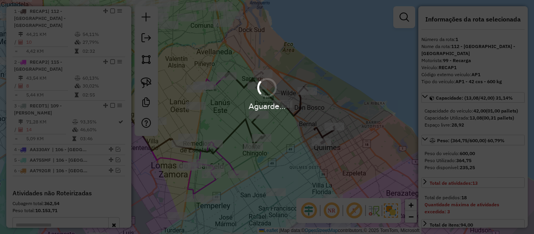
select select "**********"
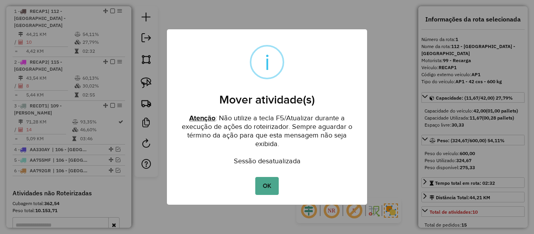
click at [262, 170] on div "× i Mover atividade(s) Atenção : Não utilize a tecla F5/Atualizar durante a exe…" at bounding box center [267, 116] width 200 height 175
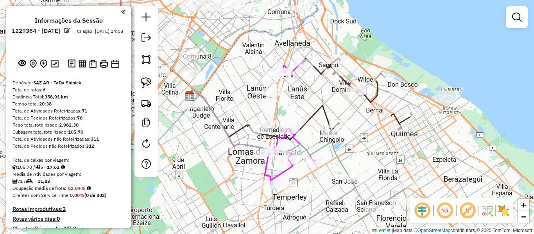
click at [503, 211] on img at bounding box center [503, 210] width 12 height 12
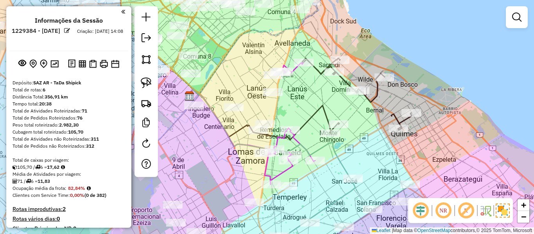
click at [346, 81] on icon at bounding box center [356, 96] width 109 height 76
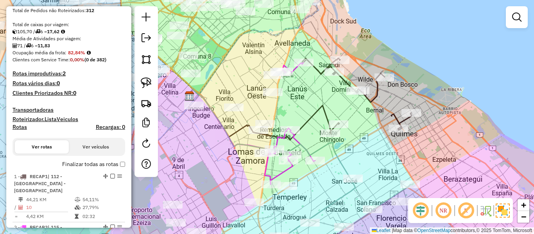
select select "**********"
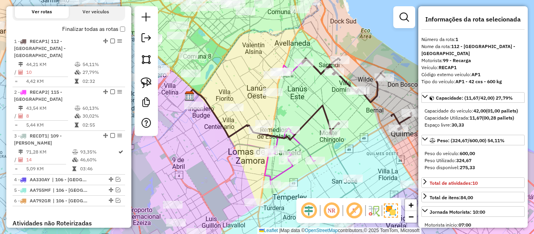
scroll to position [301, 0]
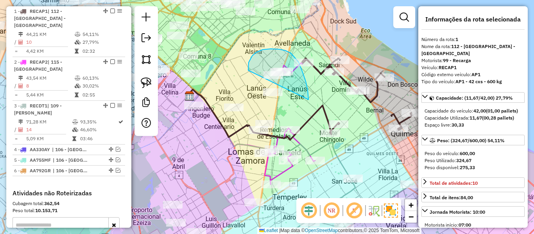
drag, startPoint x: 302, startPoint y: 72, endPoint x: 248, endPoint y: 70, distance: 54.3
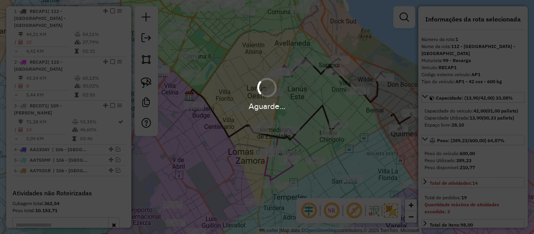
select select "**********"
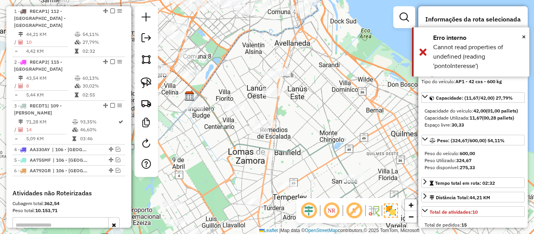
drag, startPoint x: 327, startPoint y: 104, endPoint x: 297, endPoint y: 76, distance: 40.9
click at [297, 76] on div "Janela de atendimento Grade de atendimento Capacidade Transportadoras Veículos …" at bounding box center [267, 117] width 534 height 234
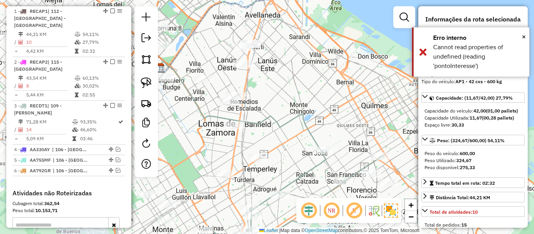
drag, startPoint x: 362, startPoint y: 118, endPoint x: 278, endPoint y: 89, distance: 88.9
click at [278, 89] on div "Janela de atendimento Grade de atendimento Capacidade Transportadoras Veículos …" at bounding box center [267, 117] width 534 height 234
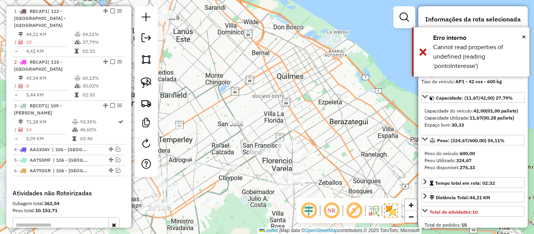
click at [393, 213] on img at bounding box center [391, 211] width 14 height 14
click at [392, 209] on img at bounding box center [391, 210] width 12 height 12
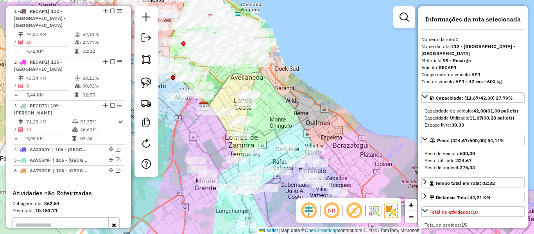
drag, startPoint x: 351, startPoint y: 102, endPoint x: 344, endPoint y: 136, distance: 35.1
click at [344, 136] on div "Janela de atendimento Grade de atendimento Capacidade Transportadoras Veículos …" at bounding box center [267, 117] width 534 height 234
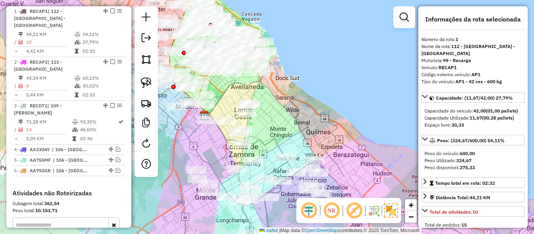
drag, startPoint x: 326, startPoint y: 112, endPoint x: 335, endPoint y: 123, distance: 14.4
click at [326, 112] on div "Janela de atendimento Grade de atendimento Capacidade Transportadoras Veículos …" at bounding box center [267, 117] width 534 height 234
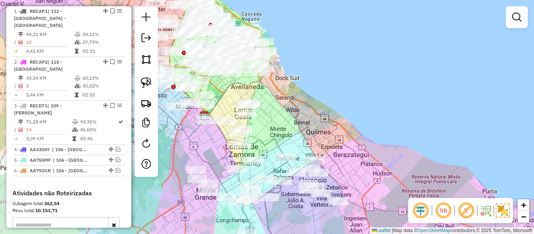
drag, startPoint x: 327, startPoint y: 109, endPoint x: 311, endPoint y: 80, distance: 32.2
click at [311, 80] on div "Janela de atendimento Grade de atendimento Capacidade Transportadoras Veículos …" at bounding box center [267, 117] width 534 height 234
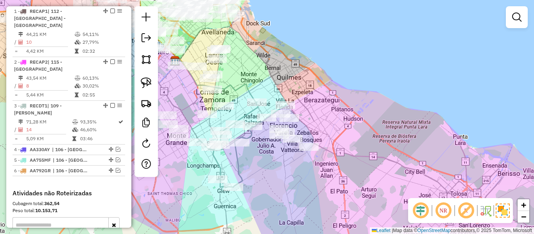
click at [338, 152] on div "Janela de atendimento Grade de atendimento Capacidade Transportadoras Veículos …" at bounding box center [267, 117] width 534 height 234
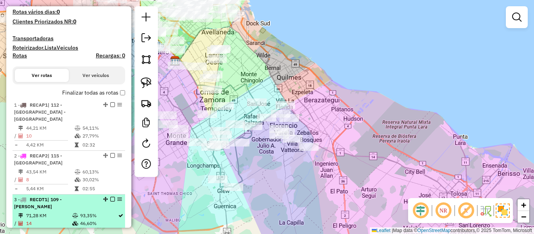
scroll to position [262, 0]
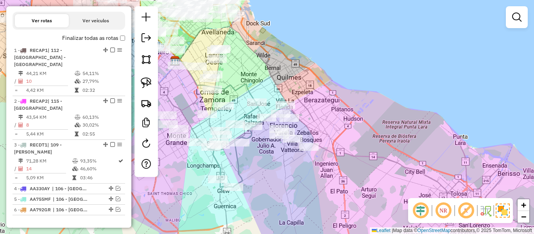
click at [360, 99] on div "Janela de atendimento Grade de atendimento Capacidade Transportadoras Veículos …" at bounding box center [267, 117] width 534 height 234
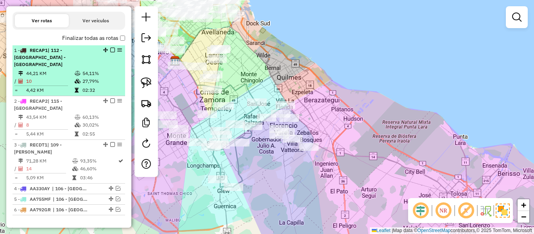
click at [69, 70] on td "44,21 KM" at bounding box center [50, 74] width 48 height 8
select select "**********"
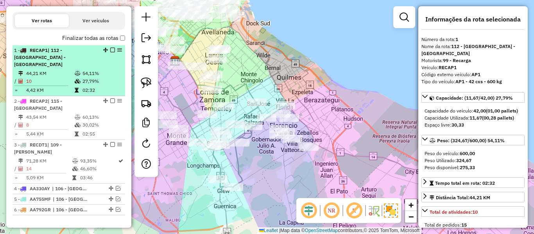
click at [69, 70] on td "44,21 KM" at bounding box center [50, 74] width 48 height 8
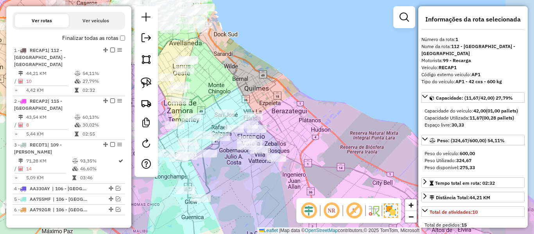
drag, startPoint x: 285, startPoint y: 72, endPoint x: 253, endPoint y: 83, distance: 34.2
click at [253, 83] on div "Janela de atendimento Grade de atendimento Capacidade Transportadoras Veículos …" at bounding box center [267, 117] width 534 height 234
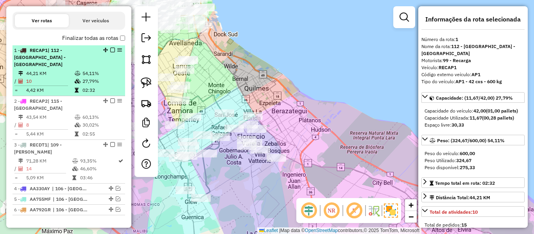
click at [94, 77] on td "27,79%" at bounding box center [101, 81] width 39 height 8
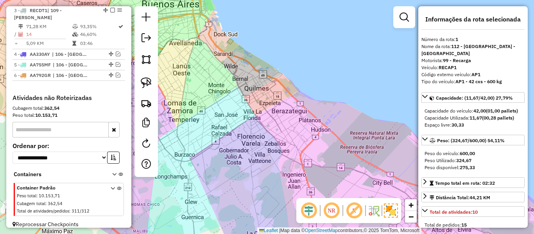
scroll to position [162, 0]
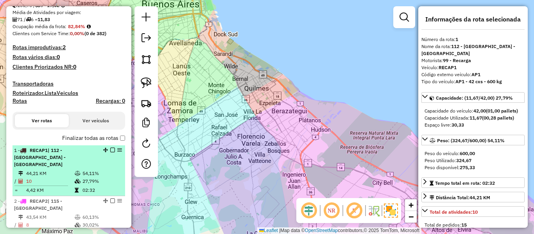
click at [71, 170] on td "44,21 KM" at bounding box center [50, 174] width 48 height 8
click at [82, 170] on td "54,11%" at bounding box center [101, 174] width 39 height 8
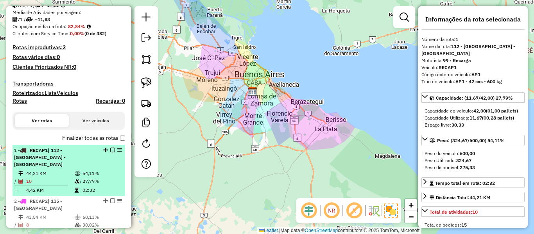
click at [70, 177] on td "10" at bounding box center [50, 181] width 48 height 8
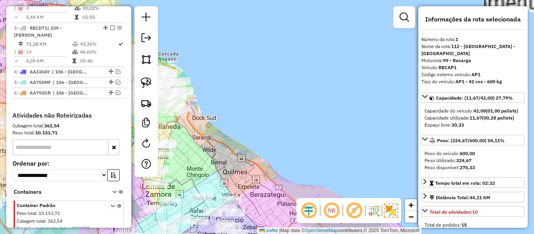
scroll to position [396, 0]
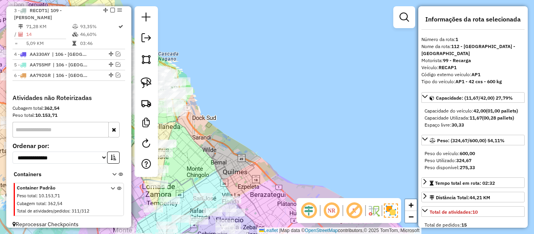
click at [234, 154] on div "Janela de atendimento Grade de atendimento Capacidade Transportadoras Veículos …" at bounding box center [267, 117] width 534 height 234
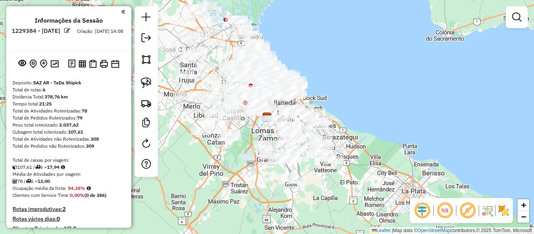
click at [361, 148] on div "Janela de atendimento Grade de atendimento Capacidade Transportadoras Veículos …" at bounding box center [267, 117] width 534 height 234
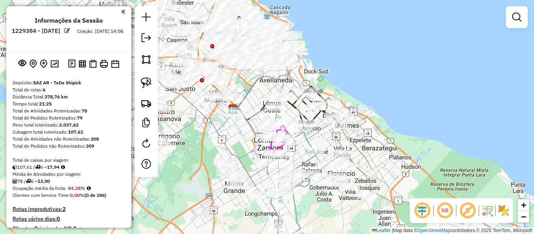
click at [501, 211] on img at bounding box center [503, 210] width 12 height 12
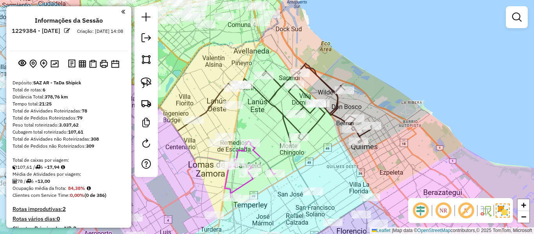
click at [275, 113] on icon at bounding box center [302, 105] width 138 height 84
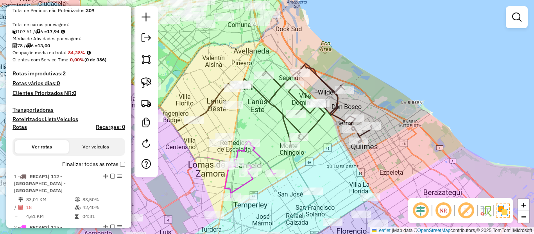
select select "**********"
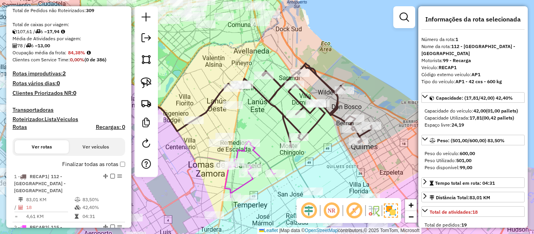
scroll to position [301, 0]
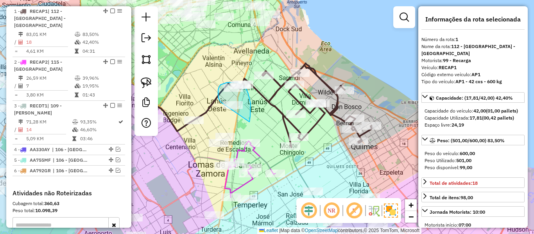
drag, startPoint x: 249, startPoint y: 122, endPoint x: 231, endPoint y: 111, distance: 20.8
click at [228, 110] on div "Rota 1 - Placa RECAP1 487220 - [PERSON_NAME] Rota 1 - Placa RECAP1 486979 - [PE…" at bounding box center [267, 117] width 534 height 234
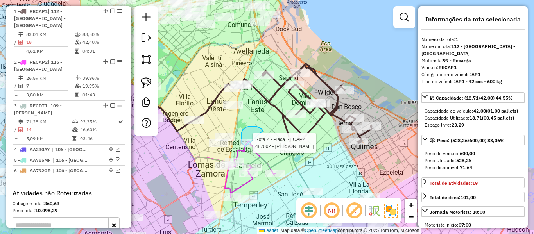
drag, startPoint x: 262, startPoint y: 131, endPoint x: 277, endPoint y: 146, distance: 20.7
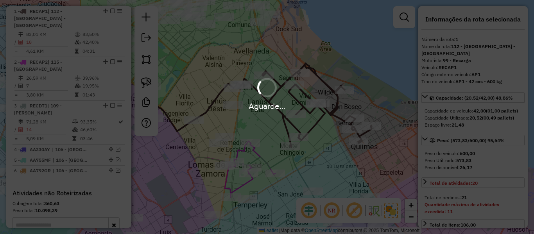
select select "**********"
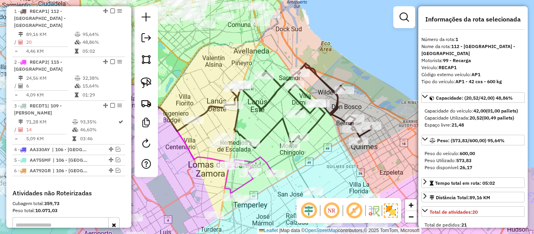
click at [272, 89] on div "Janela de atendimento Grade de atendimento Capacidade Transportadoras Veículos …" at bounding box center [267, 117] width 534 height 234
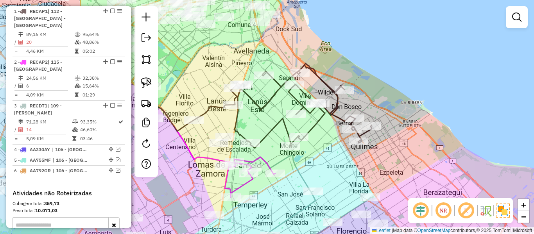
click at [273, 93] on icon at bounding box center [300, 105] width 141 height 85
select select "**********"
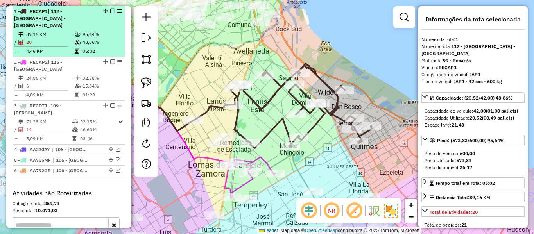
click at [110, 11] on em at bounding box center [112, 11] width 5 height 5
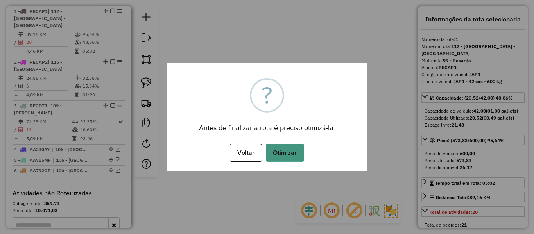
click at [290, 154] on button "Otimizar" at bounding box center [285, 153] width 38 height 18
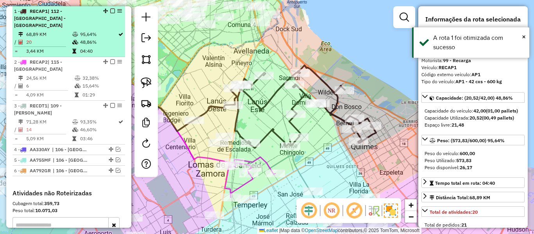
click at [110, 12] on em at bounding box center [112, 11] width 5 height 5
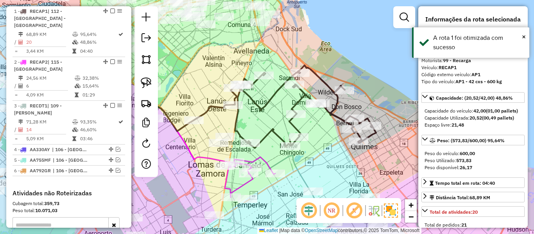
scroll to position [268, 0]
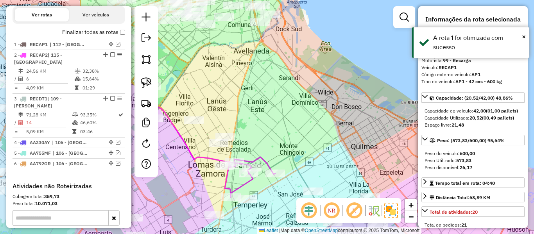
click at [353, 166] on div "Janela de atendimento Grade de atendimento Capacidade Transportadoras Veículos …" at bounding box center [267, 117] width 534 height 234
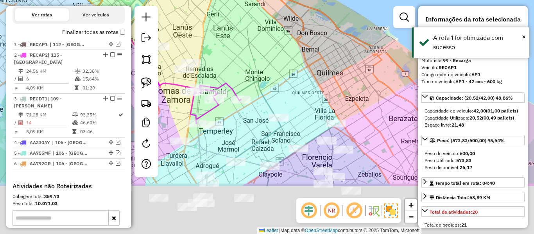
drag, startPoint x: 343, startPoint y: 164, endPoint x: 299, endPoint y: 69, distance: 105.2
click at [299, 70] on div "Janela de atendimento Grade de atendimento Capacidade Transportadoras Veículos …" at bounding box center [267, 117] width 534 height 234
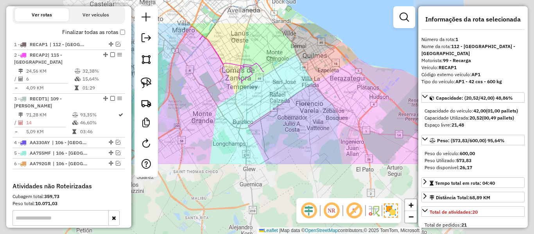
click at [302, 159] on div "Janela de atendimento Grade de atendimento Capacidade Transportadoras Veículos …" at bounding box center [267, 117] width 534 height 234
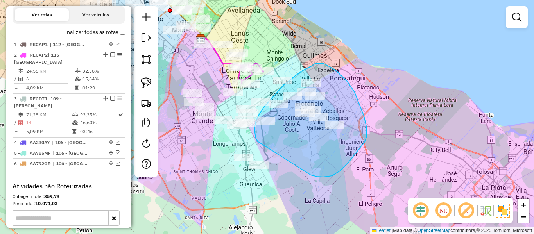
drag, startPoint x: 317, startPoint y: 177, endPoint x: 267, endPoint y: 147, distance: 57.8
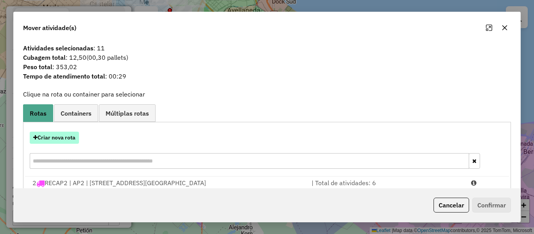
click at [64, 139] on button "Criar nova rota" at bounding box center [54, 138] width 49 height 12
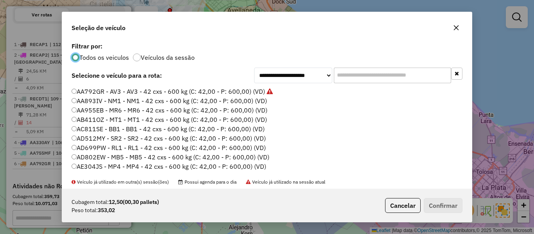
scroll to position [0, 0]
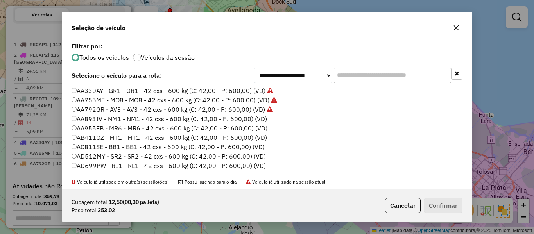
click at [259, 114] on label "AA893IV - NM1 - NM1 - 42 cxs - 600 kg (C: 42,00 - P: 600,00) (VD)" at bounding box center [168, 118] width 195 height 9
drag, startPoint x: 441, startPoint y: 205, endPoint x: 355, endPoint y: 168, distance: 93.8
click at [441, 205] on button "Confirmar" at bounding box center [442, 205] width 39 height 15
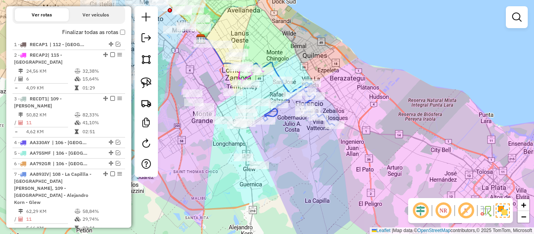
click at [278, 117] on icon at bounding box center [298, 104] width 71 height 42
select select "**********"
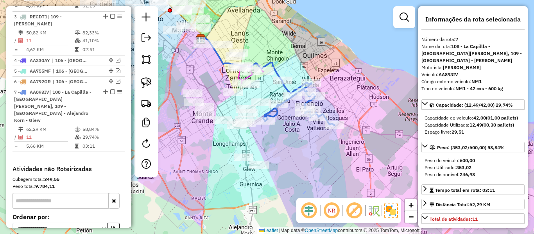
scroll to position [414, 0]
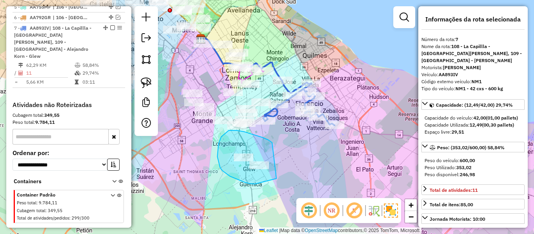
drag, startPoint x: 262, startPoint y: 137, endPoint x: 311, endPoint y: 148, distance: 49.3
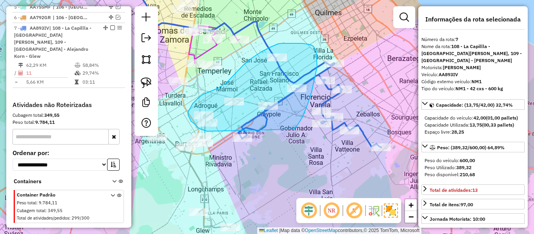
drag, startPoint x: 307, startPoint y: 106, endPoint x: 227, endPoint y: 136, distance: 85.5
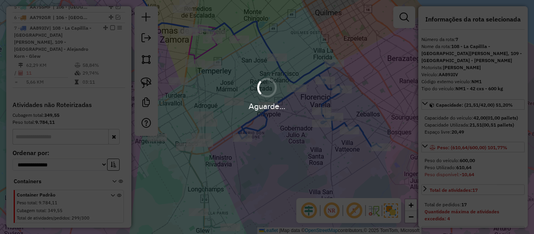
select select "**********"
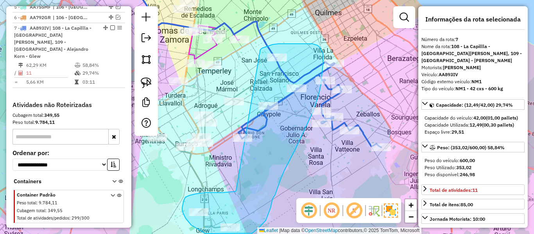
drag, startPoint x: 223, startPoint y: 193, endPoint x: 259, endPoint y: 55, distance: 142.7
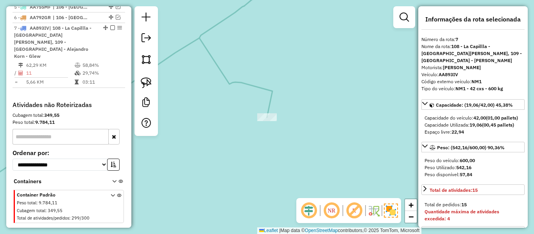
select select "**********"
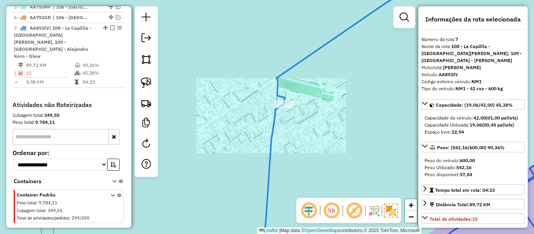
click at [286, 98] on icon at bounding box center [424, 117] width 325 height 281
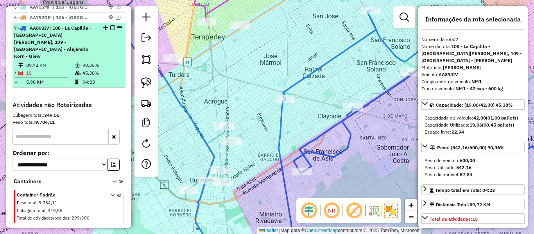
click at [110, 28] on em at bounding box center [112, 27] width 5 height 5
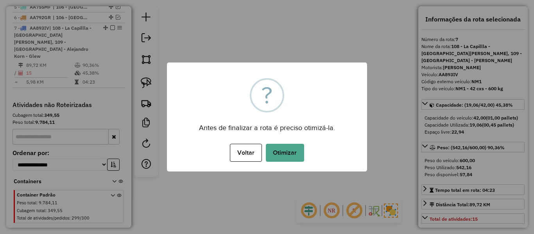
drag, startPoint x: 281, startPoint y: 136, endPoint x: 281, endPoint y: 141, distance: 5.1
click at [281, 139] on div "× ? Antes de finalizar a rota é preciso otimizá-la. Voltar No Otimizar" at bounding box center [267, 116] width 200 height 109
click at [285, 157] on button "Otimizar" at bounding box center [285, 153] width 38 height 18
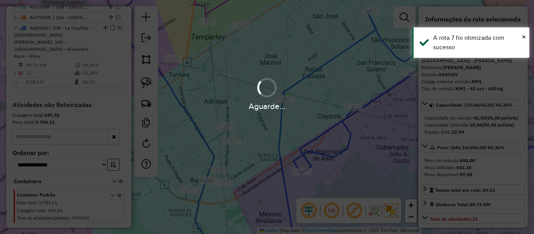
click at [306, 121] on div "Aguarde..." at bounding box center [267, 117] width 534 height 234
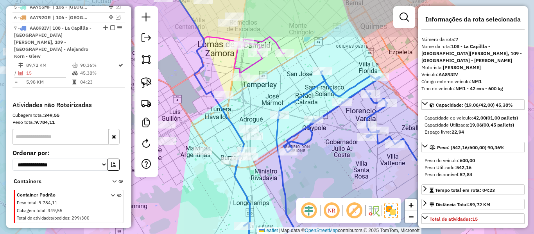
click at [277, 132] on icon at bounding box center [335, 156] width 182 height 170
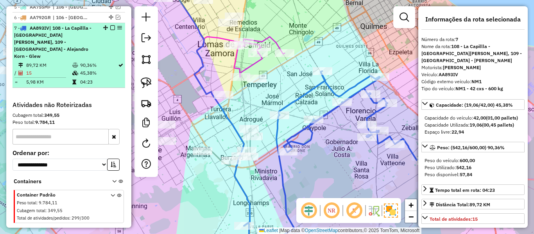
click at [110, 27] on em at bounding box center [112, 27] width 5 height 5
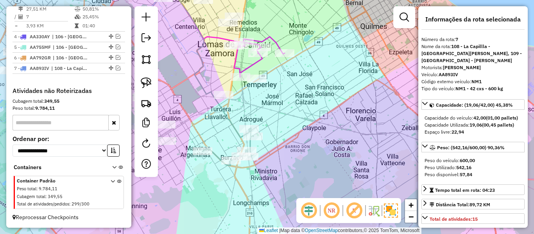
scroll to position [373, 0]
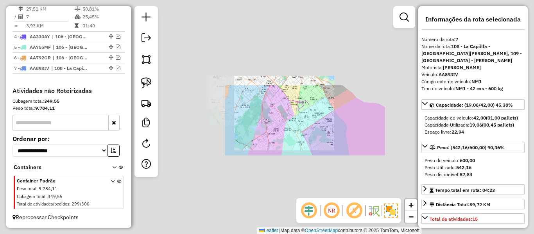
click at [324, 124] on div "Janela de atendimento Grade de atendimento Capacidade Transportadoras Veículos …" at bounding box center [267, 117] width 534 height 234
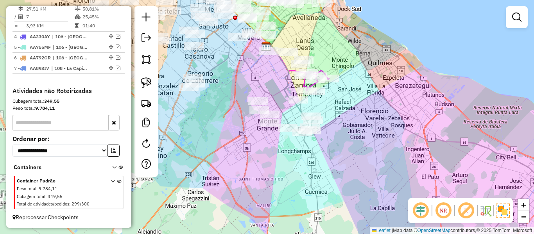
drag, startPoint x: 285, startPoint y: 147, endPoint x: 286, endPoint y: 132, distance: 15.3
click at [285, 147] on div "Janela de atendimento Grade de atendimento Capacidade Transportadoras Veículos …" at bounding box center [267, 117] width 534 height 234
click at [300, 111] on icon at bounding box center [287, 82] width 46 height 78
select select "**********"
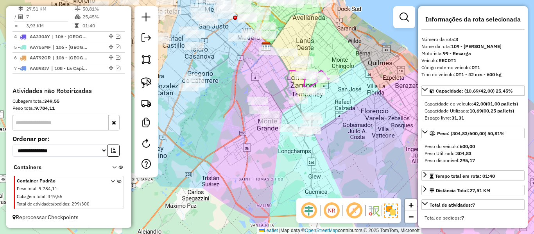
scroll to position [355, 0]
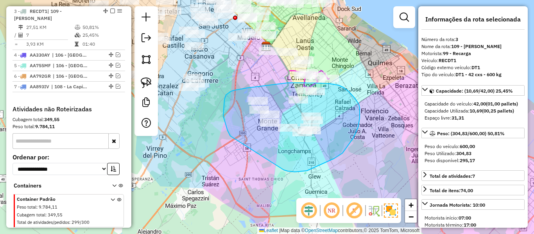
drag, startPoint x: 287, startPoint y: 171, endPoint x: 255, endPoint y: 147, distance: 40.8
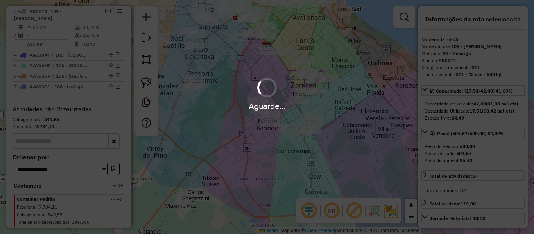
select select "**********"
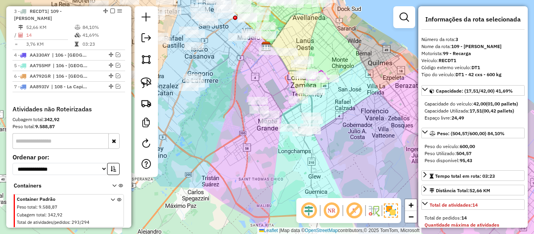
click at [289, 113] on icon at bounding box center [285, 110] width 59 height 49
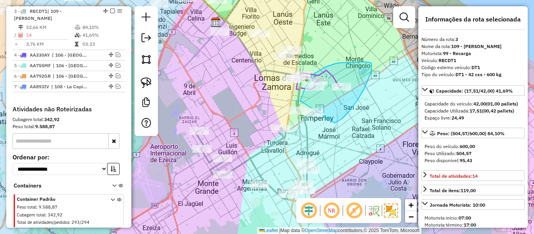
click at [299, 111] on div "Rota 2 - Placa RECAP2 550274 - Nicolas Moron Rota 2 - Placa RECAP2 550269 - Lau…" at bounding box center [267, 117] width 534 height 234
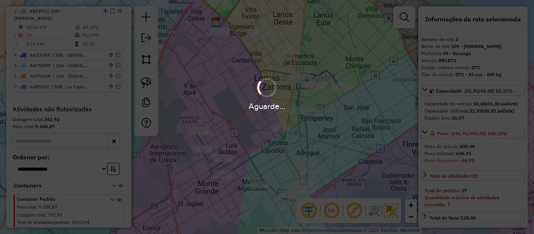
select select "**********"
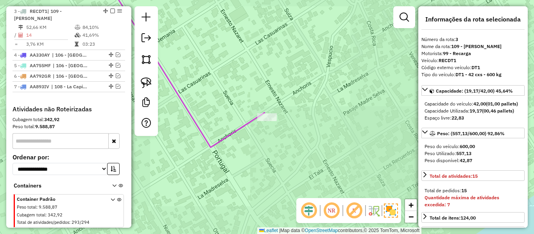
select select "**********"
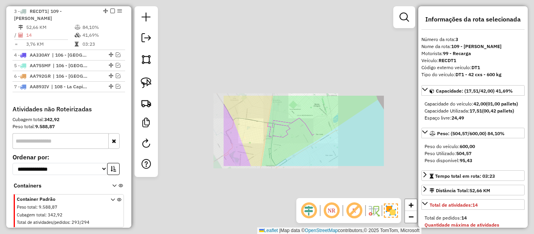
click at [317, 136] on div "Janela de atendimento Grade de atendimento Capacidade Transportadoras Veículos …" at bounding box center [267, 117] width 534 height 234
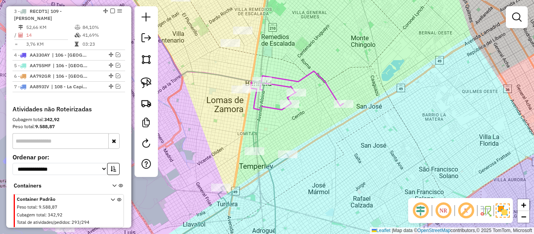
click at [268, 164] on icon at bounding box center [170, 194] width 237 height 125
select select "**********"
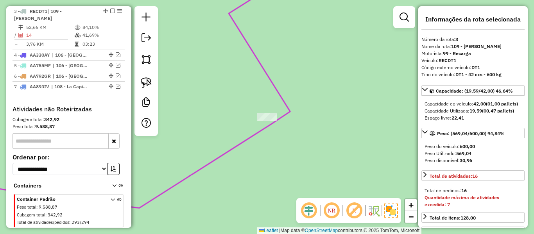
select select "**********"
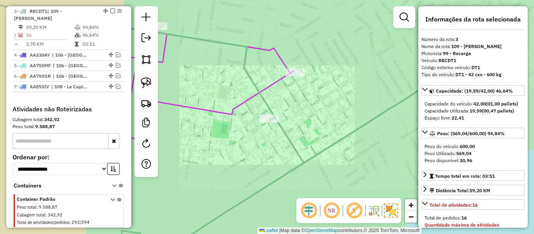
click at [281, 133] on icon at bounding box center [301, 167] width 361 height 180
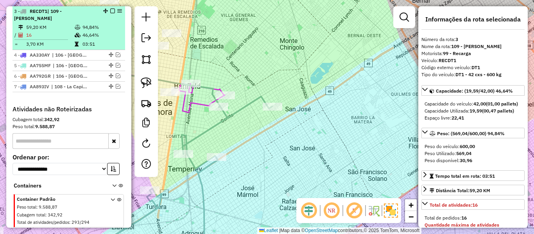
click at [110, 9] on em at bounding box center [112, 11] width 5 height 5
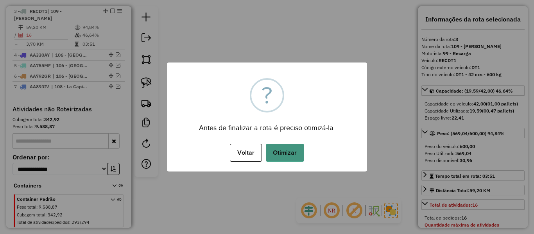
click at [290, 154] on button "Otimizar" at bounding box center [285, 153] width 38 height 18
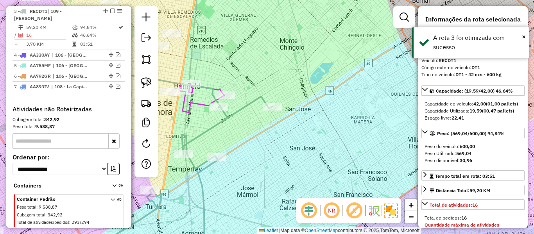
click at [293, 134] on div "Janela de atendimento Grade de atendimento Capacidade Transportadoras Veículos …" at bounding box center [267, 117] width 534 height 234
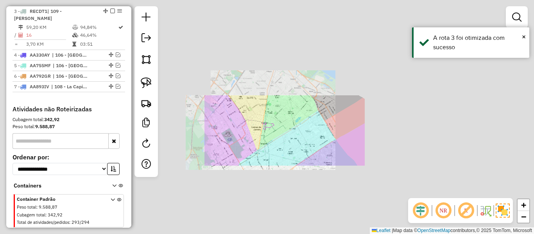
click at [291, 136] on div "Janela de atendimento Grade de atendimento Capacidade Transportadoras Veículos …" at bounding box center [267, 117] width 534 height 234
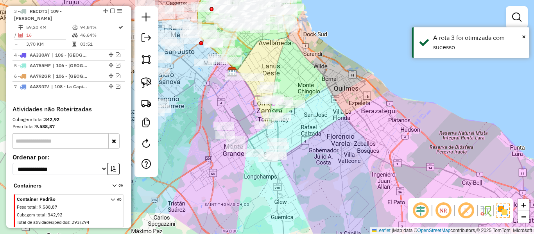
click at [314, 132] on div "Janela de atendimento Grade de atendimento Capacidade Transportadoras Veículos …" at bounding box center [267, 117] width 534 height 234
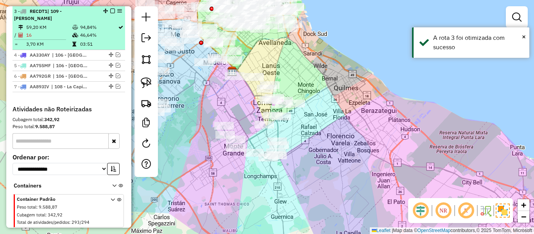
click at [110, 10] on em at bounding box center [112, 11] width 5 height 5
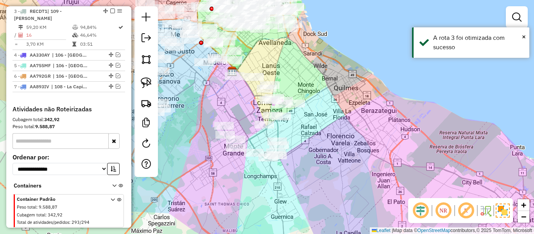
scroll to position [322, 0]
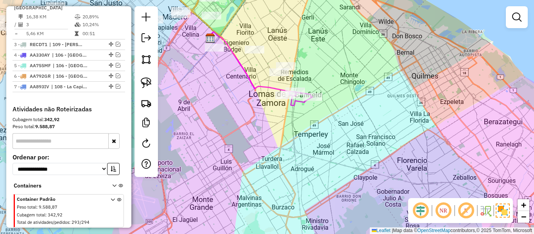
drag, startPoint x: 245, startPoint y: 109, endPoint x: 246, endPoint y: 131, distance: 22.3
click at [245, 131] on div "Janela de atendimento Grade de atendimento Capacidade Transportadoras Veículos …" at bounding box center [267, 117] width 534 height 234
click at [301, 105] on icon at bounding box center [300, 98] width 23 height 14
select select "**********"
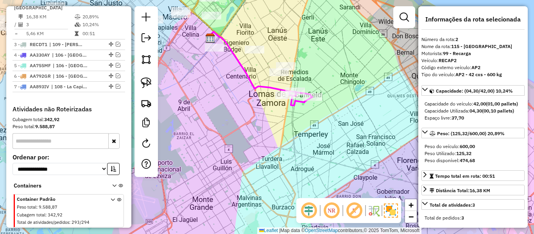
scroll to position [311, 0]
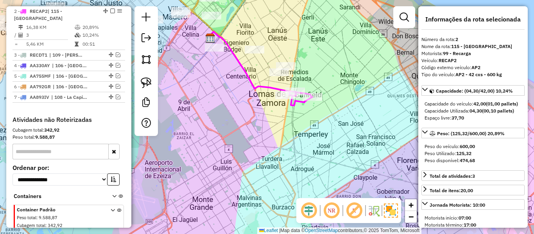
click at [289, 155] on div "Janela de atendimento Grade de atendimento Capacidade Transportadoras Veículos …" at bounding box center [267, 117] width 534 height 234
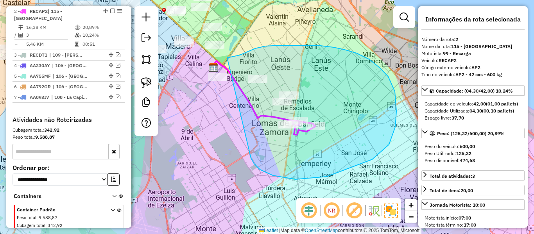
drag, startPoint x: 251, startPoint y: 158, endPoint x: 207, endPoint y: 95, distance: 77.1
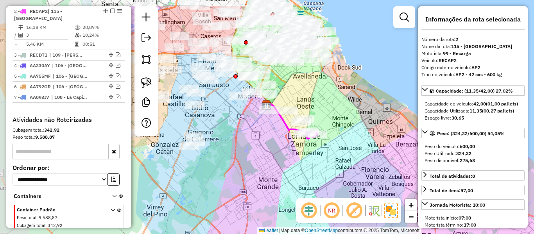
drag, startPoint x: 232, startPoint y: 98, endPoint x: 278, endPoint y: 137, distance: 59.9
click at [278, 137] on div "Janela de atendimento Grade de atendimento Capacidade Transportadoras Veículos …" at bounding box center [267, 117] width 534 height 234
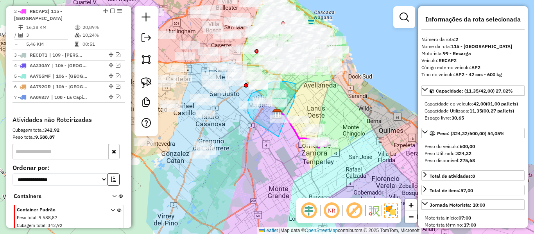
drag, startPoint x: 278, startPoint y: 137, endPoint x: 265, endPoint y: 124, distance: 18.0
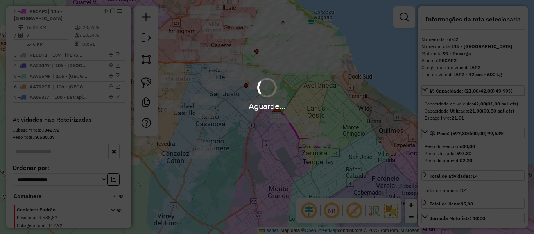
select select "**********"
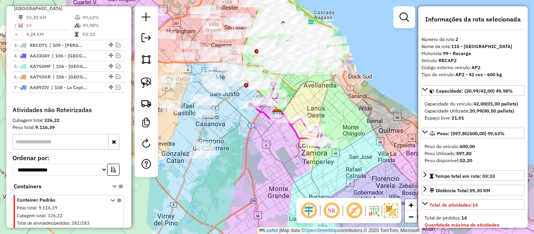
click at [258, 111] on icon at bounding box center [288, 115] width 79 height 66
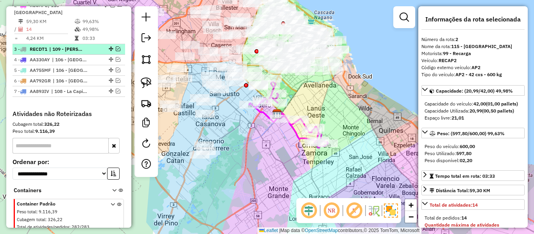
scroll to position [302, 0]
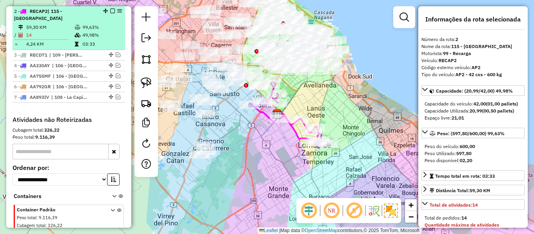
click at [111, 10] on em at bounding box center [112, 11] width 5 height 5
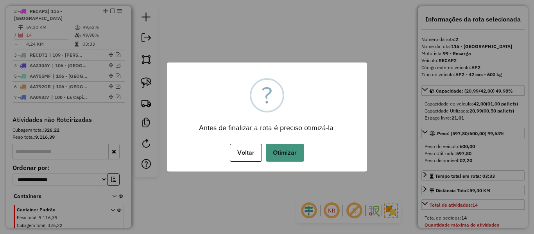
click at [287, 155] on button "Otimizar" at bounding box center [285, 153] width 38 height 18
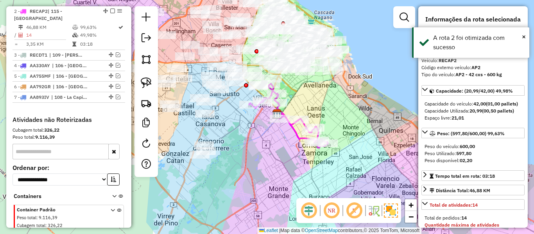
click at [110, 11] on em at bounding box center [112, 11] width 5 height 5
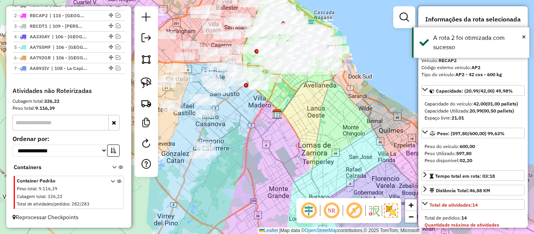
click at [326, 162] on div "Janela de atendimento Grade de atendimento Capacidade Transportadoras Veículos …" at bounding box center [267, 117] width 534 height 234
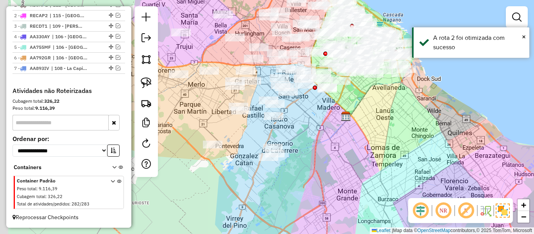
click at [317, 157] on div "Janela de atendimento Grade de atendimento Capacidade Transportadoras Veículos …" at bounding box center [267, 117] width 534 height 234
drag, startPoint x: 314, startPoint y: 161, endPoint x: 320, endPoint y: 160, distance: 6.4
click at [318, 160] on div "Janela de atendimento Grade de atendimento Capacidade Transportadoras Veículos …" at bounding box center [267, 117] width 534 height 234
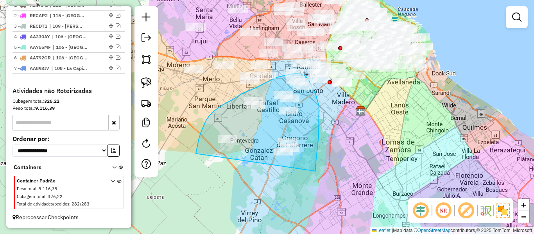
drag, startPoint x: 318, startPoint y: 136, endPoint x: 217, endPoint y: 189, distance: 114.4
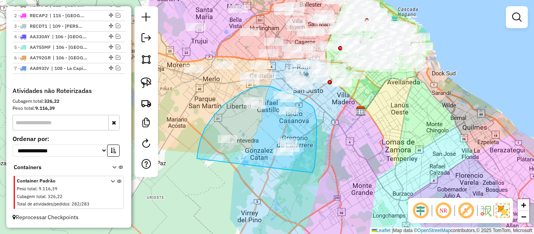
drag, startPoint x: 312, startPoint y: 173, endPoint x: 216, endPoint y: 179, distance: 96.3
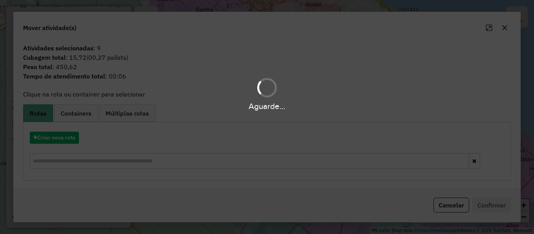
click at [64, 137] on div "Aguarde..." at bounding box center [267, 117] width 534 height 234
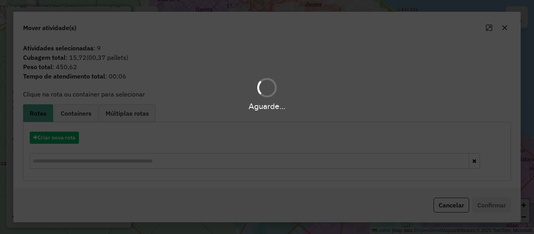
click at [64, 137] on div "Aguarde..." at bounding box center [267, 117] width 534 height 234
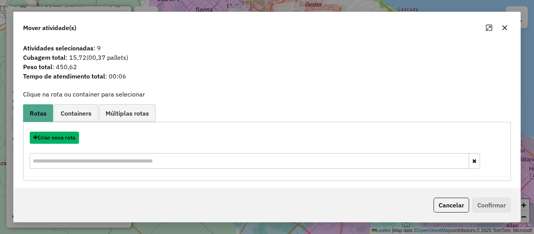
click at [64, 137] on button "Criar nova rota" at bounding box center [54, 138] width 49 height 12
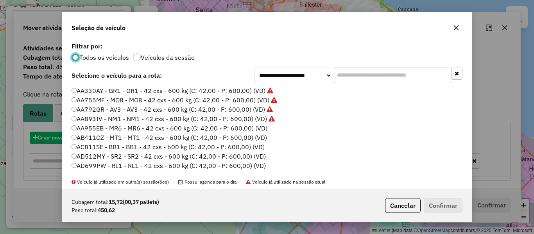
scroll to position [4, 2]
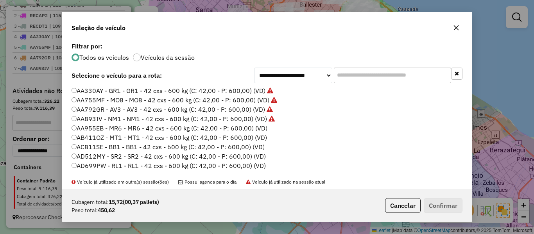
click at [259, 130] on label "AA955EB - MR6 - MR6 - 42 cxs - 600 kg (C: 42,00 - P: 600,00) (VD)" at bounding box center [169, 127] width 196 height 9
click at [445, 211] on button "Confirmar" at bounding box center [442, 205] width 39 height 15
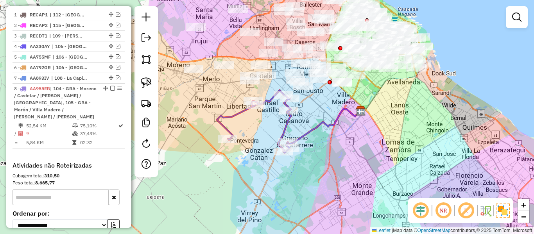
scroll to position [311, 0]
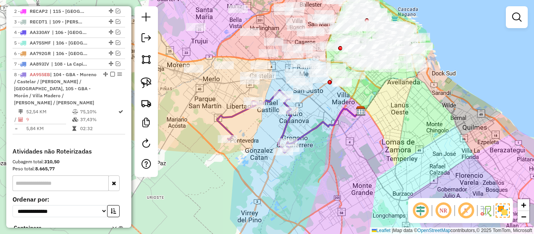
click at [288, 123] on icon at bounding box center [254, 121] width 74 height 62
select select "**********"
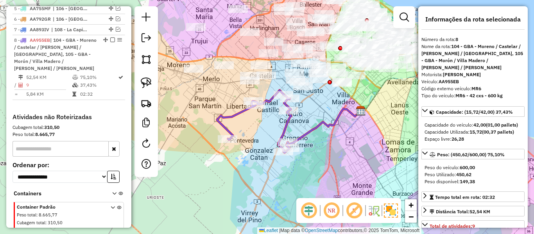
scroll to position [372, 0]
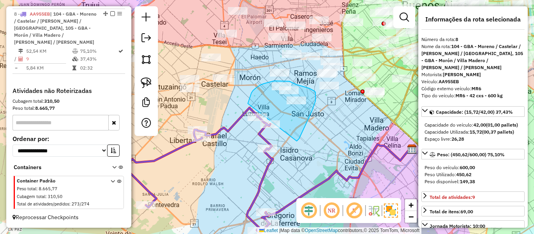
drag, startPoint x: 296, startPoint y: 141, endPoint x: 252, endPoint y: 126, distance: 46.7
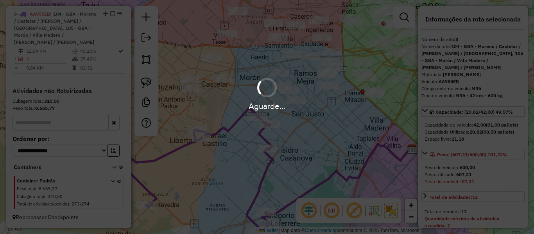
select select "**********"
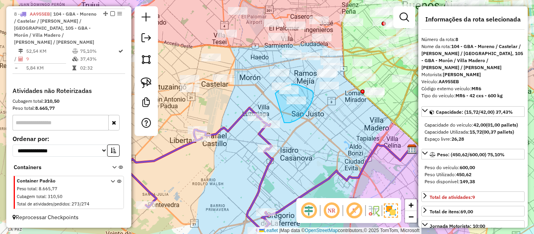
drag, startPoint x: 286, startPoint y: 123, endPoint x: 275, endPoint y: 95, distance: 29.4
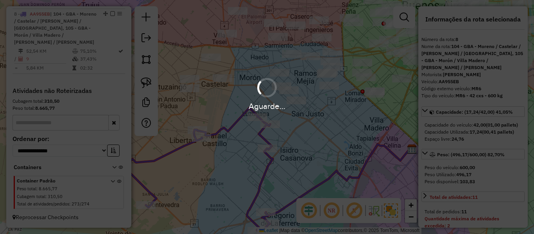
select select "**********"
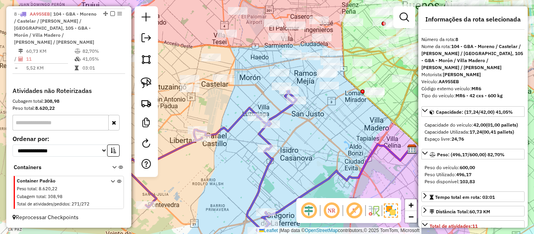
click at [232, 126] on icon at bounding box center [210, 161] width 172 height 142
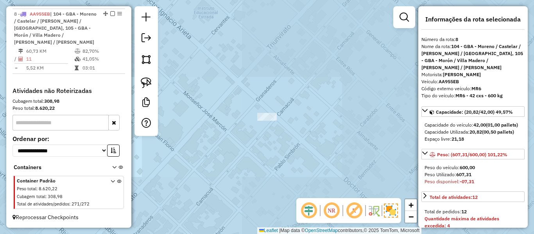
select select "**********"
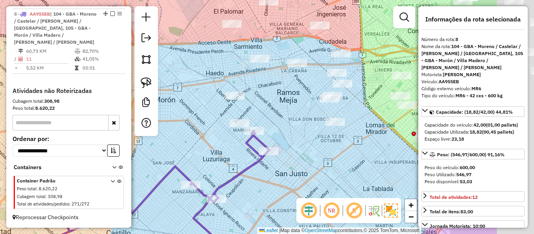
drag, startPoint x: 347, startPoint y: 122, endPoint x: 257, endPoint y: 108, distance: 91.3
click at [257, 108] on div "Janela de atendimento Grade de atendimento Capacidade Transportadoras Veículos …" at bounding box center [267, 117] width 534 height 234
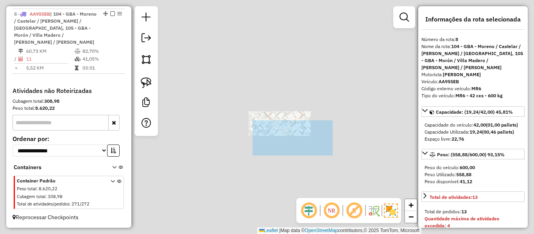
select select "**********"
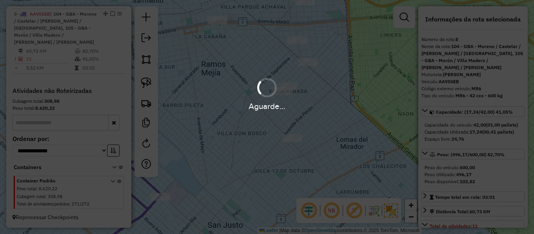
scroll to position [362, 0]
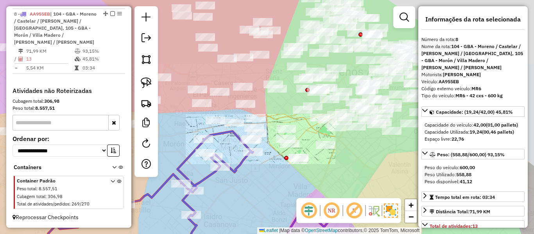
click at [239, 160] on icon at bounding box center [150, 194] width 205 height 126
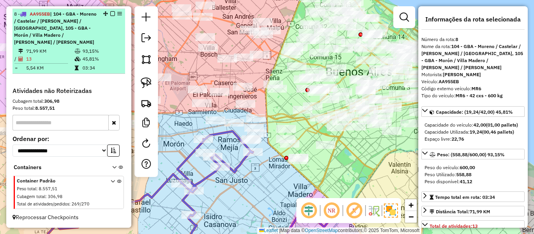
click at [111, 12] on em at bounding box center [112, 13] width 5 height 5
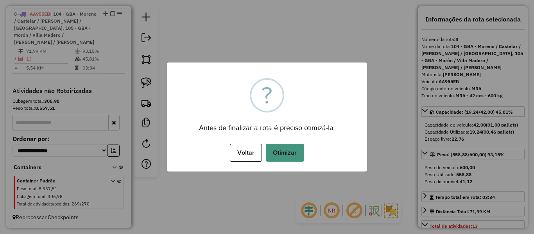
click at [284, 159] on button "Otimizar" at bounding box center [285, 153] width 38 height 18
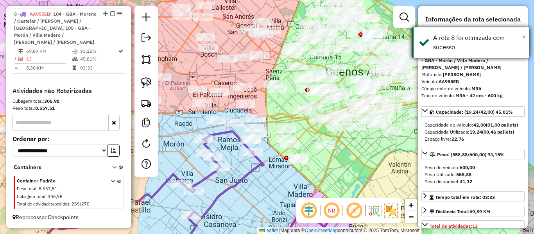
click at [522, 36] on span "×" at bounding box center [523, 36] width 4 height 9
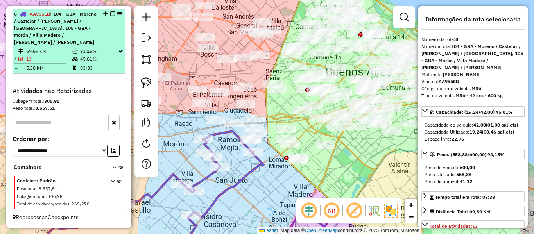
click at [110, 13] on em at bounding box center [112, 13] width 5 height 5
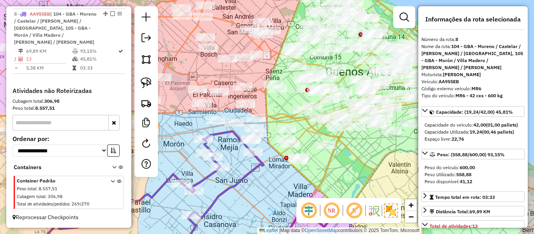
scroll to position [308, 0]
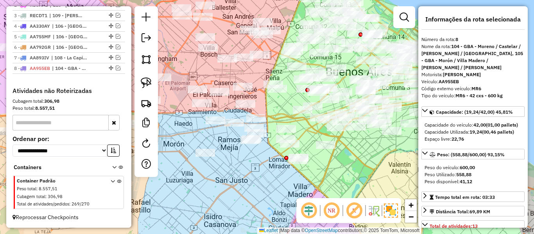
click at [248, 166] on div "Janela de atendimento Grade de atendimento Capacidade Transportadoras Veículos …" at bounding box center [267, 117] width 534 height 234
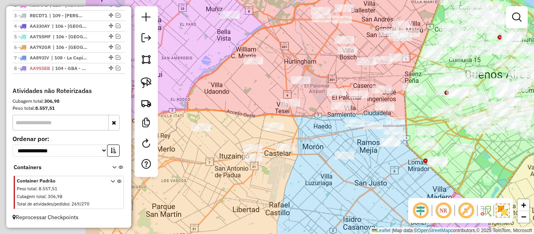
drag, startPoint x: 358, startPoint y: 182, endPoint x: 334, endPoint y: 170, distance: 27.1
click at [384, 182] on div "Janela de atendimento Grade de atendimento Capacidade Transportadoras Veículos …" at bounding box center [267, 117] width 534 height 234
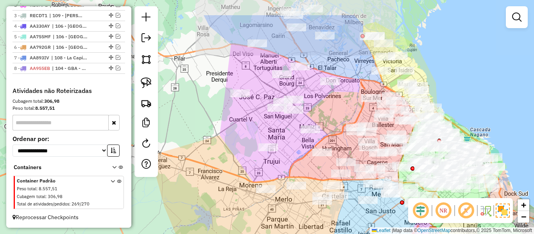
drag, startPoint x: 291, startPoint y: 177, endPoint x: 278, endPoint y: 190, distance: 18.5
click at [295, 227] on div "Janela de atendimento Grade de atendimento Capacidade Transportadoras Veículos …" at bounding box center [267, 117] width 534 height 234
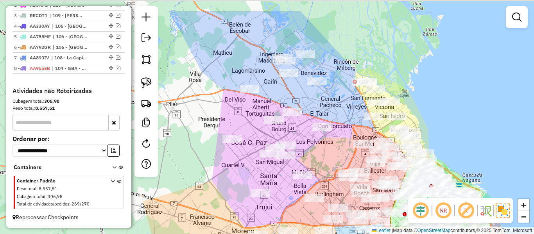
drag, startPoint x: 232, startPoint y: 147, endPoint x: 235, endPoint y: 156, distance: 9.9
click at [232, 179] on div "Janela de atendimento Grade de atendimento Capacidade Transportadoras Veículos …" at bounding box center [267, 117] width 534 height 234
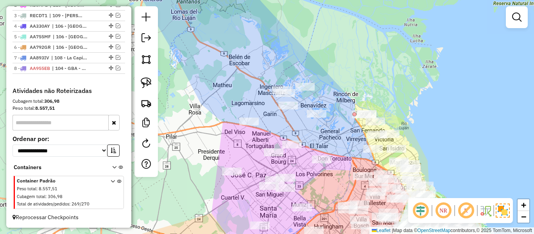
drag, startPoint x: 335, startPoint y: 84, endPoint x: 337, endPoint y: 89, distance: 5.3
click at [335, 83] on div "Janela de atendimento Grade de atendimento Capacidade Transportadoras Veículos …" at bounding box center [267, 117] width 534 height 234
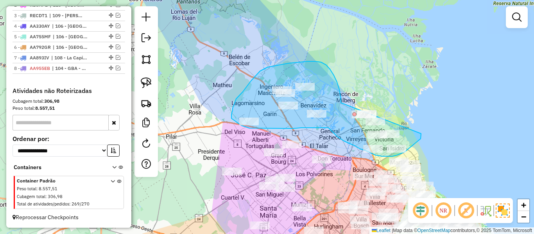
drag, startPoint x: 341, startPoint y: 103, endPoint x: 409, endPoint y: 112, distance: 69.0
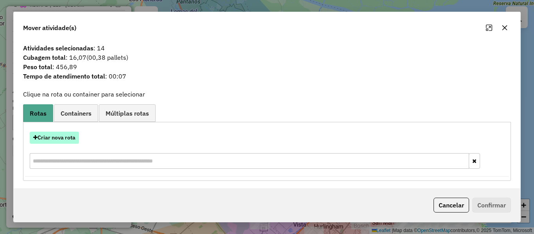
click at [70, 134] on button "Criar nova rota" at bounding box center [54, 138] width 49 height 12
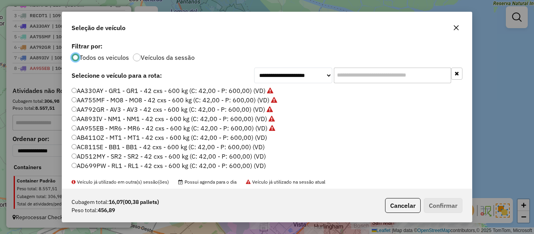
scroll to position [4, 2]
click at [253, 136] on label "AB411OZ - MT1 - MT1 - 42 cxs - 600 kg (C: 42,00 - P: 600,00) (VD)" at bounding box center [168, 137] width 195 height 9
click at [441, 208] on button "Confirmar" at bounding box center [442, 205] width 39 height 15
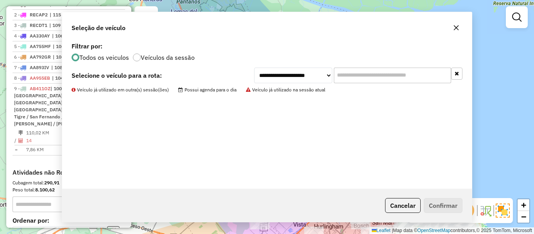
scroll to position [372, 0]
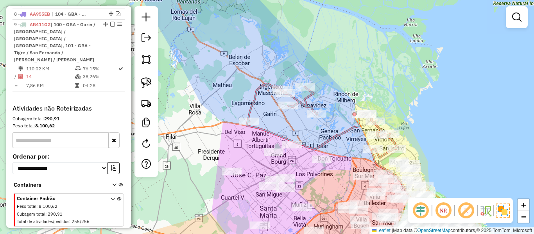
drag, startPoint x: 327, startPoint y: 141, endPoint x: 332, endPoint y: 143, distance: 5.4
click at [327, 141] on icon at bounding box center [321, 121] width 150 height 75
select select "**********"
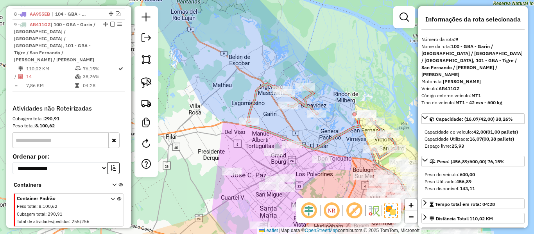
scroll to position [375, 0]
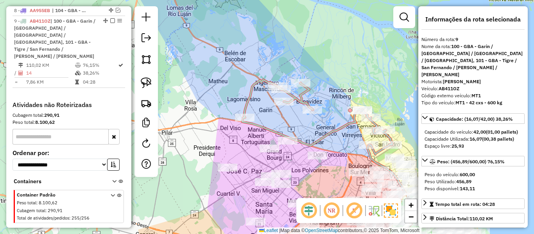
drag, startPoint x: 339, startPoint y: 148, endPoint x: 297, endPoint y: 122, distance: 49.0
click at [290, 120] on div "Janela de atendimento Grade de atendimento Capacidade Transportadoras Veículos …" at bounding box center [267, 117] width 534 height 234
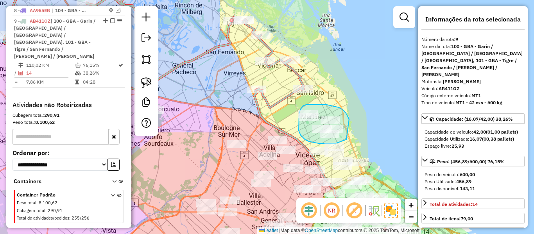
drag, startPoint x: 349, startPoint y: 119, endPoint x: 347, endPoint y: 138, distance: 19.2
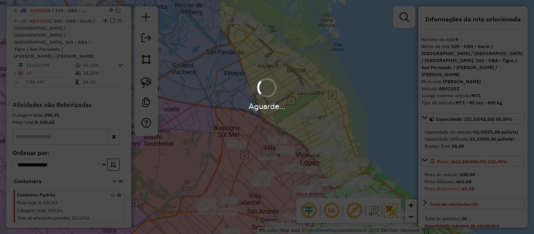
select select "**********"
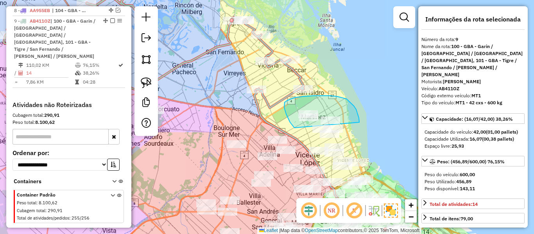
drag, startPoint x: 284, startPoint y: 107, endPoint x: 359, endPoint y: 122, distance: 76.4
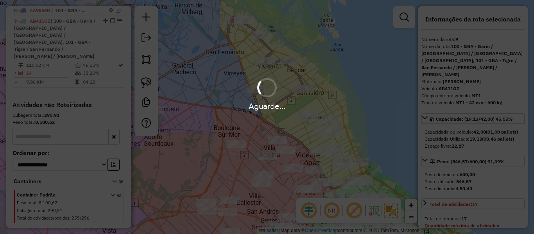
select select "**********"
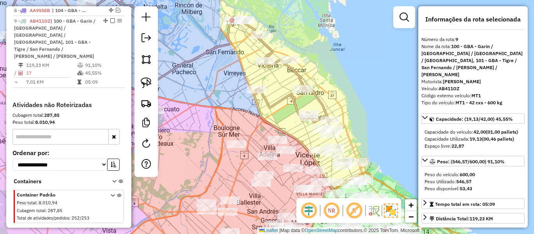
click at [289, 97] on icon at bounding box center [167, 50] width 326 height 146
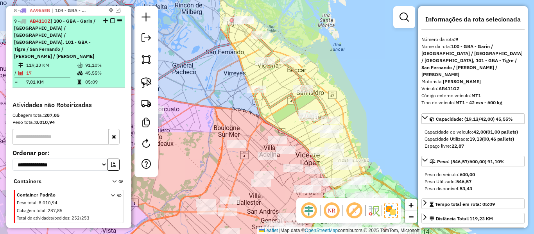
click at [110, 21] on em at bounding box center [112, 20] width 5 height 5
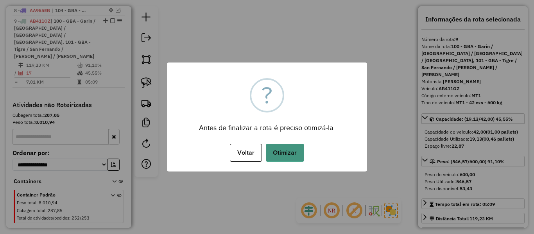
click at [294, 144] on button "Otimizar" at bounding box center [285, 153] width 38 height 18
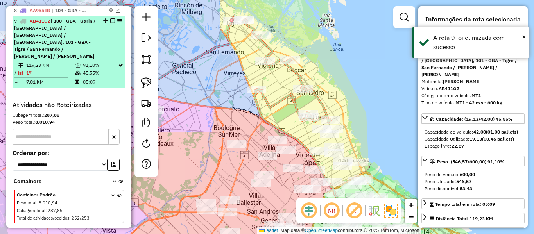
click at [110, 19] on em at bounding box center [112, 20] width 5 height 5
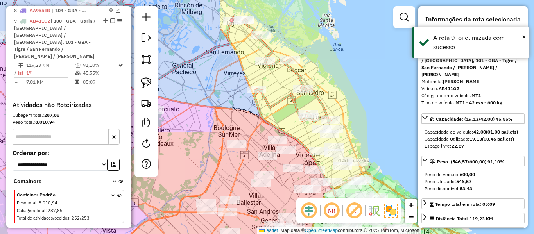
scroll to position [318, 0]
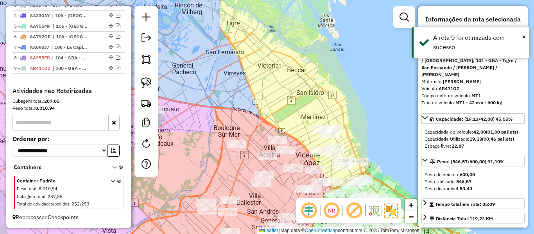
drag, startPoint x: 340, startPoint y: 105, endPoint x: 337, endPoint y: 114, distance: 9.8
click at [340, 105] on div "Janela de atendimento Grade de atendimento Capacidade Transportadoras Veículos …" at bounding box center [267, 117] width 534 height 234
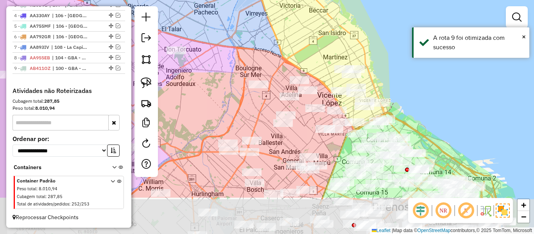
drag, startPoint x: 341, startPoint y: 115, endPoint x: 537, endPoint y: 61, distance: 203.6
click at [533, 61] on html "Aguarde... Pop-up bloqueado! Seu navegador bloqueou automáticamente a abertura …" at bounding box center [267, 117] width 534 height 234
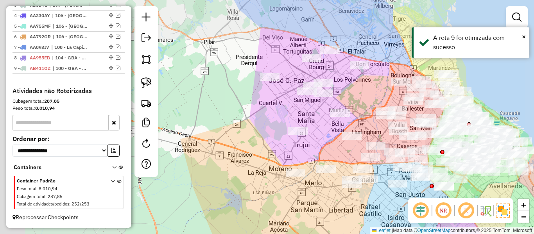
click at [368, 82] on div "Janela de atendimento Grade de atendimento Capacidade Transportadoras Veículos …" at bounding box center [267, 117] width 534 height 234
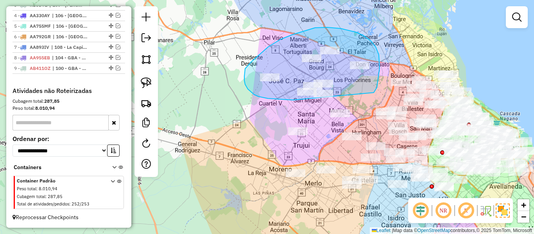
drag, startPoint x: 348, startPoint y: 30, endPoint x: 328, endPoint y: 100, distance: 72.4
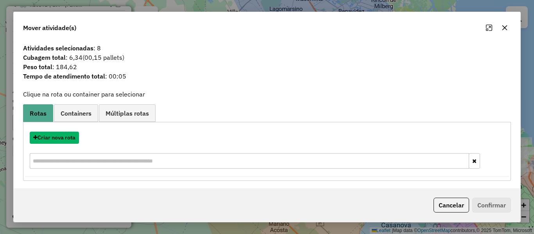
click at [61, 139] on button "Criar nova rota" at bounding box center [54, 138] width 49 height 12
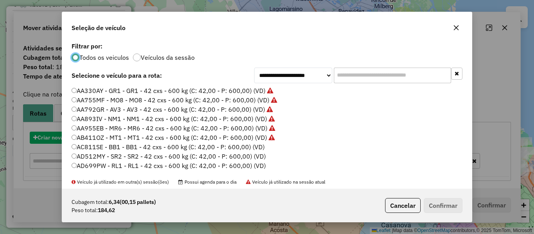
scroll to position [4, 2]
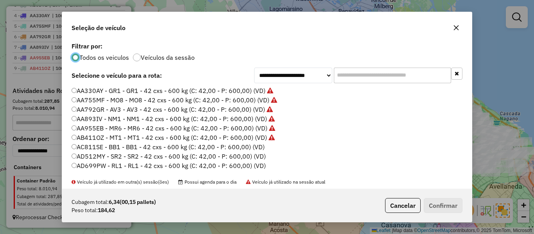
click at [243, 146] on label "AC811SE - BB1 - BB1 - 42 cxs - 600 kg (C: 42,00 - P: 600,00) (VD)" at bounding box center [167, 146] width 193 height 9
click at [428, 205] on button "Confirmar" at bounding box center [442, 205] width 39 height 15
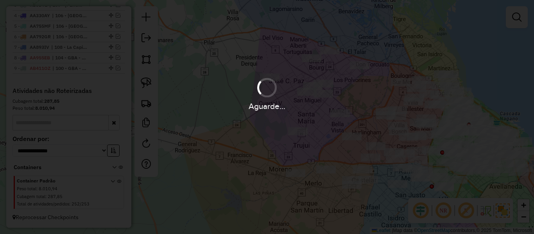
scroll to position [375, 0]
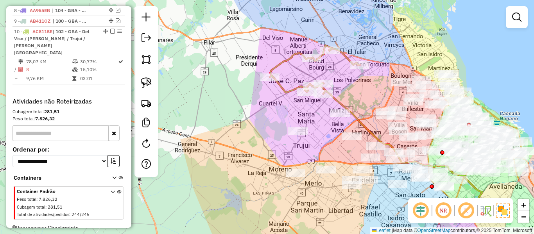
click at [284, 90] on icon at bounding box center [315, 69] width 90 height 48
select select "**********"
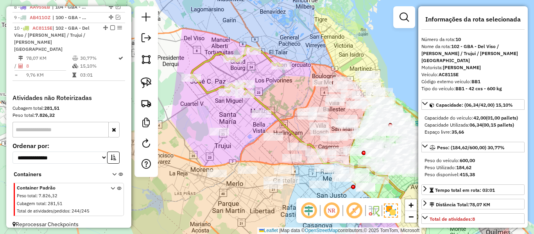
drag, startPoint x: 211, startPoint y: 105, endPoint x: 200, endPoint y: 105, distance: 10.9
click at [200, 105] on div "Janela de atendimento Grade de atendimento Capacidade Transportadoras Veículos …" at bounding box center [267, 117] width 534 height 234
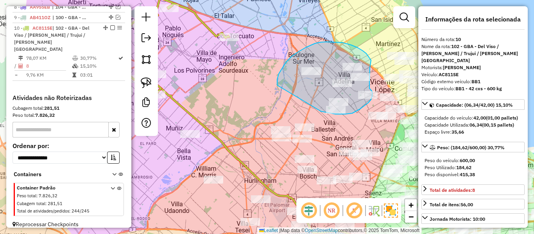
drag, startPoint x: 278, startPoint y: 74, endPoint x: 320, endPoint y: 111, distance: 56.1
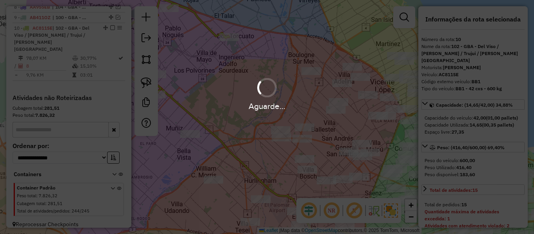
select select "**********"
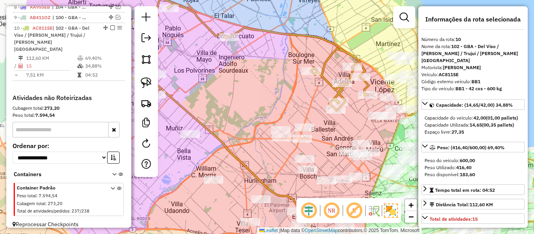
click at [258, 34] on icon at bounding box center [209, 54] width 320 height 112
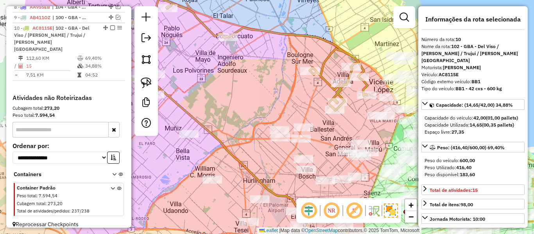
drag, startPoint x: 270, startPoint y: 67, endPoint x: 251, endPoint y: 63, distance: 19.5
click at [252, 62] on div "Janela de atendimento Grade de atendimento Capacidade Transportadoras Veículos …" at bounding box center [267, 117] width 534 height 234
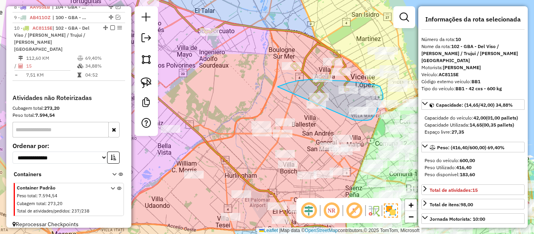
drag, startPoint x: 280, startPoint y: 86, endPoint x: 349, endPoint y: 118, distance: 76.5
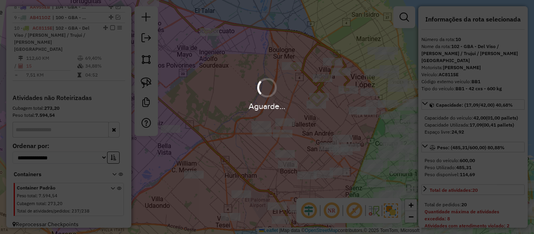
select select "**********"
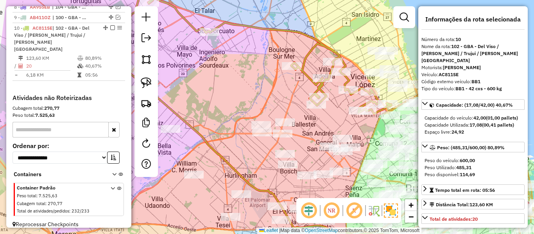
click at [110, 28] on em at bounding box center [112, 27] width 5 height 5
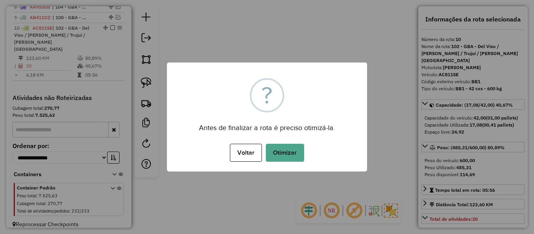
click at [271, 91] on div "?" at bounding box center [266, 95] width 11 height 31
click at [285, 140] on div "× ? Antes de finalizar a rota é preciso otimizá-la. Voltar No Otimizar" at bounding box center [267, 116] width 200 height 109
click at [288, 147] on button "Otimizar" at bounding box center [285, 153] width 38 height 18
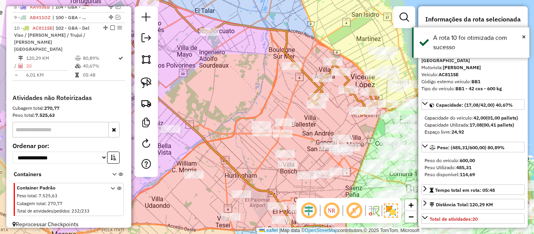
click at [111, 27] on em at bounding box center [112, 27] width 5 height 5
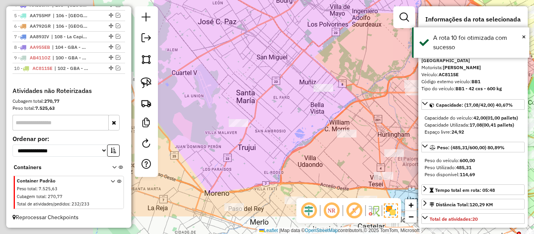
drag, startPoint x: 260, startPoint y: 102, endPoint x: 399, endPoint y: 63, distance: 143.8
click at [416, 60] on div "Janela de atendimento Grade de atendimento Capacidade Transportadoras Veículos …" at bounding box center [267, 117] width 534 height 234
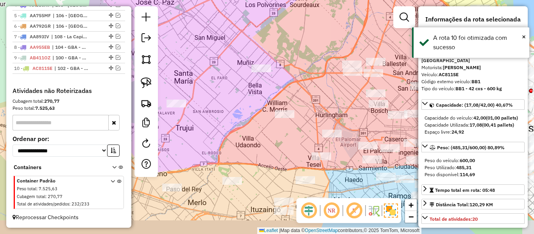
drag, startPoint x: 349, startPoint y: 66, endPoint x: 293, endPoint y: 52, distance: 58.4
click at [293, 52] on div "Janela de atendimento Grade de atendimento Capacidade Transportadoras Veículos …" at bounding box center [267, 117] width 534 height 234
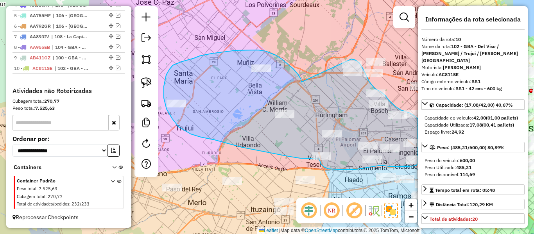
drag, startPoint x: 301, startPoint y: 82, endPoint x: 306, endPoint y: 65, distance: 17.9
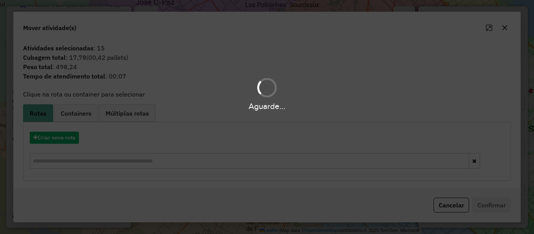
click at [65, 136] on hb-app "Aguarde... Pop-up bloqueado! Seu navegador bloqueou automáticamente a abertura …" at bounding box center [267, 117] width 534 height 234
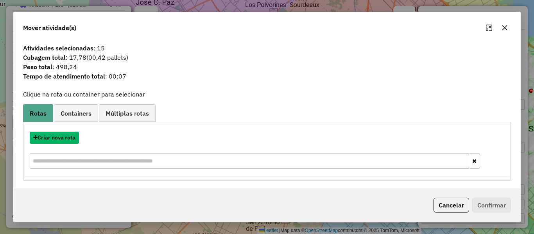
click at [65, 136] on button "Criar nova rota" at bounding box center [54, 138] width 49 height 12
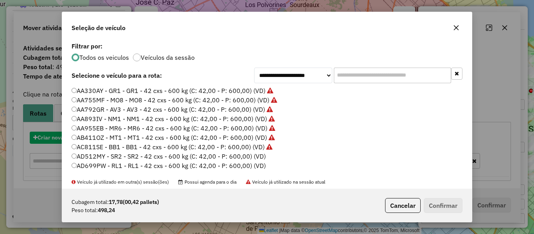
scroll to position [4, 2]
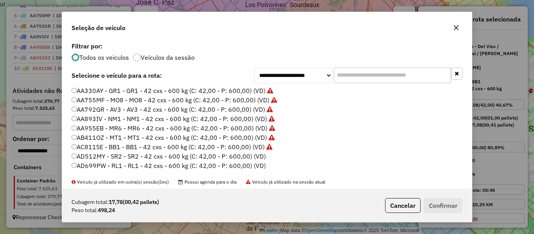
click at [255, 156] on label "AD512MY - SR2 - SR2 - 42 cxs - 600 kg (C: 42,00 - P: 600,00) (VD)" at bounding box center [168, 156] width 194 height 9
click at [437, 204] on button "Confirmar" at bounding box center [442, 205] width 39 height 15
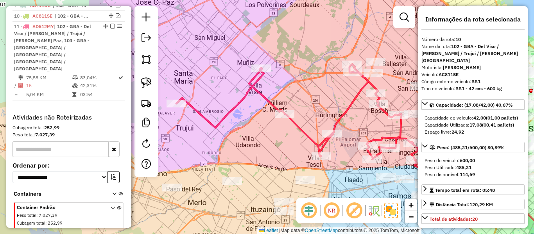
scroll to position [396, 0]
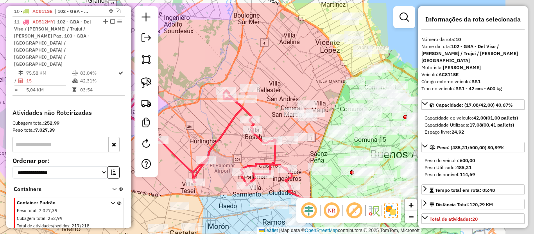
drag, startPoint x: 337, startPoint y: 125, endPoint x: 215, endPoint y: 150, distance: 124.6
click at [215, 150] on icon at bounding box center [170, 138] width 241 height 96
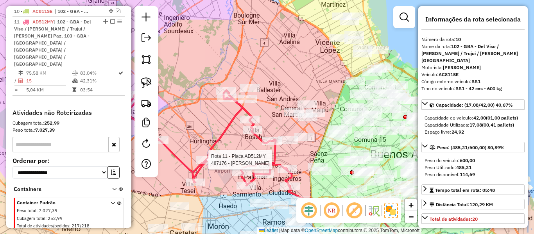
click at [218, 134] on icon at bounding box center [170, 138] width 241 height 96
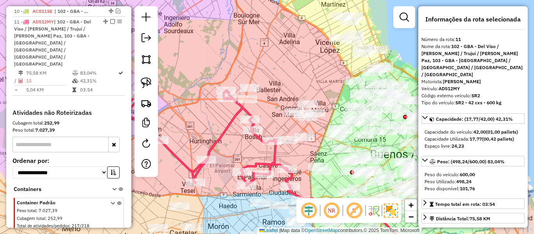
scroll to position [396, 0]
click at [221, 134] on icon at bounding box center [170, 138] width 241 height 96
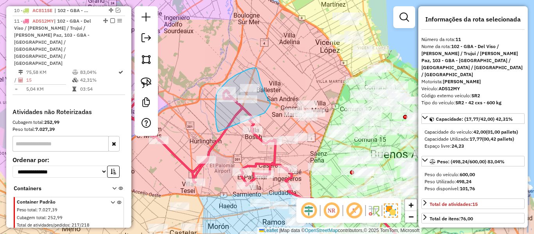
drag, startPoint x: 215, startPoint y: 119, endPoint x: 264, endPoint y: 114, distance: 49.1
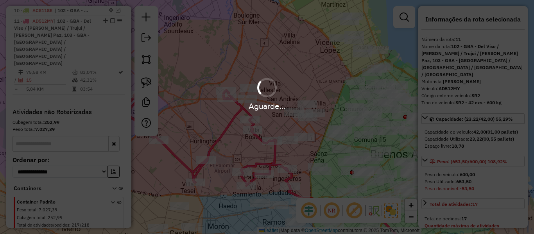
select select "**********"
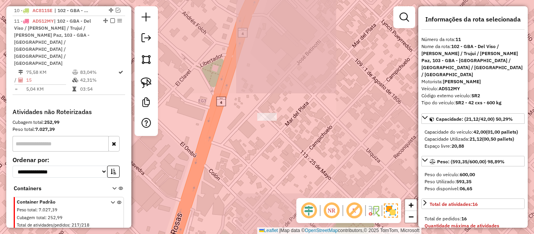
select select "**********"
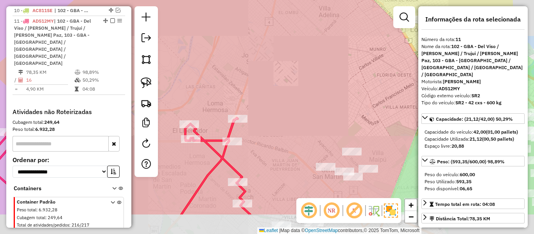
drag, startPoint x: 208, startPoint y: 177, endPoint x: 131, endPoint y: 82, distance: 121.6
click at [247, 132] on div "Janela de atendimento Grade de atendimento Capacidade Transportadoras Veículos …" at bounding box center [267, 117] width 534 height 234
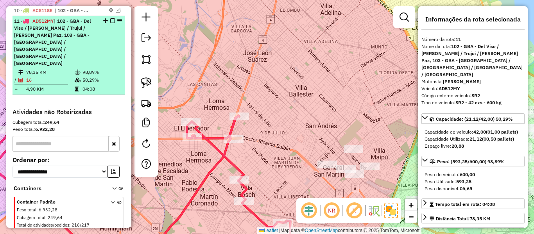
click at [111, 20] on em at bounding box center [112, 20] width 5 height 5
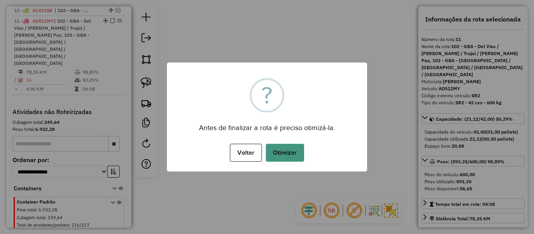
click at [282, 147] on button "Otimizar" at bounding box center [285, 153] width 38 height 18
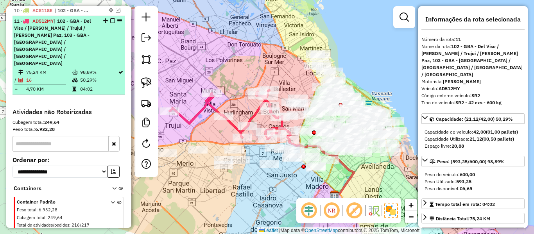
click at [111, 21] on em at bounding box center [112, 20] width 5 height 5
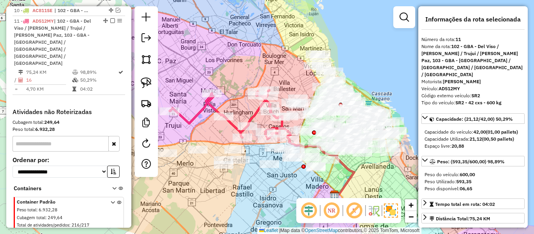
scroll to position [349, 0]
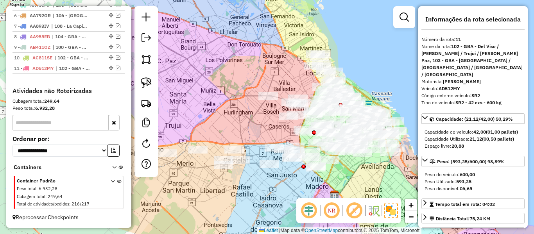
click at [223, 111] on div "Janela de atendimento Grade de atendimento Capacidade Transportadoras Veículos …" at bounding box center [267, 117] width 534 height 234
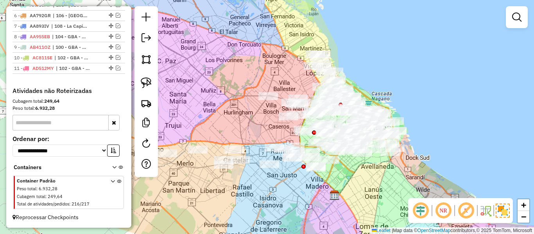
drag, startPoint x: 238, startPoint y: 124, endPoint x: 291, endPoint y: 100, distance: 57.7
click at [291, 100] on div "Janela de atendimento Grade de atendimento Capacidade Transportadoras Veículos …" at bounding box center [267, 117] width 534 height 234
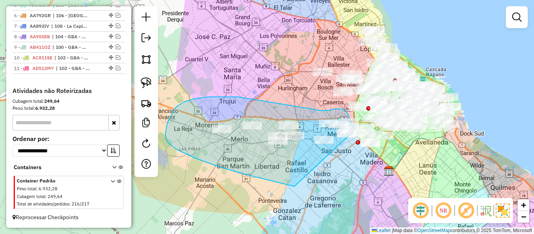
drag, startPoint x: 287, startPoint y: 185, endPoint x: 346, endPoint y: 168, distance: 60.9
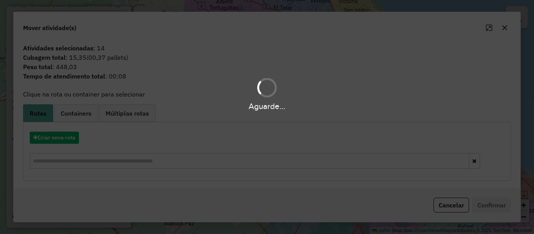
click at [68, 136] on div "Aguarde..." at bounding box center [267, 117] width 534 height 234
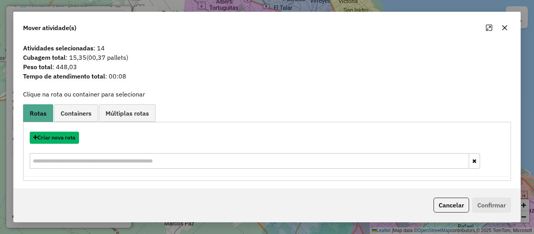
click at [70, 138] on button "Criar nova rota" at bounding box center [54, 138] width 49 height 12
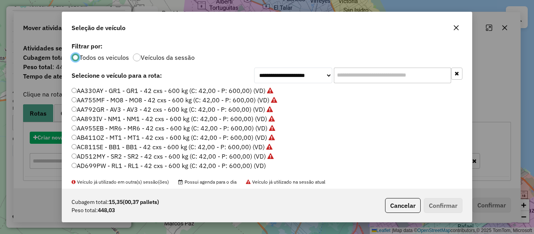
scroll to position [4, 2]
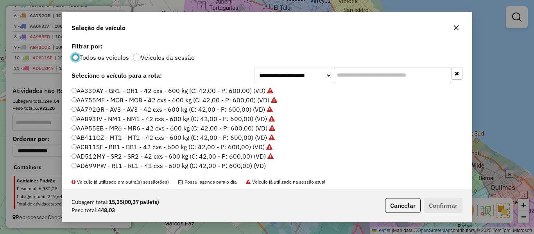
click at [252, 165] on label "AD699PW - RL1 - RL1 - 42 cxs - 600 kg (C: 42,00 - P: 600,00) (VD)" at bounding box center [168, 165] width 194 height 9
click at [181, 60] on label "Veículos da sessão" at bounding box center [168, 57] width 54 height 6
click at [259, 166] on label "AD699PW - RL1 - RL1 - 42 cxs - 600 kg (C: 42,00 - P: 600,00) (VD)" at bounding box center [168, 165] width 194 height 9
click at [432, 206] on button "Confirmar" at bounding box center [442, 205] width 39 height 15
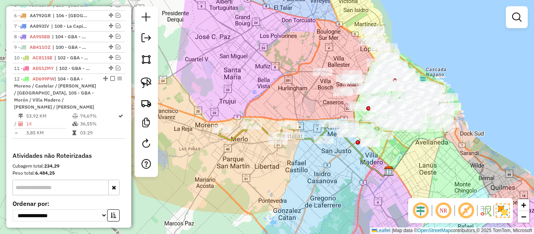
scroll to position [396, 0]
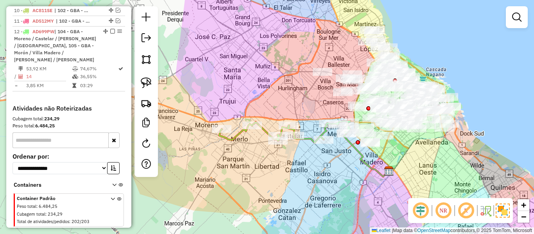
click at [310, 139] on icon at bounding box center [284, 132] width 131 height 22
select select "**********"
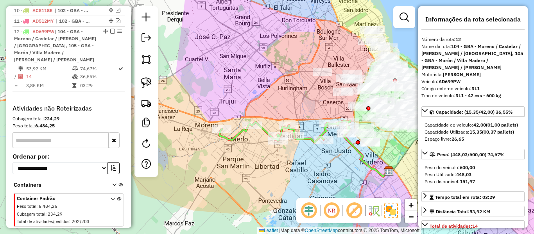
scroll to position [414, 0]
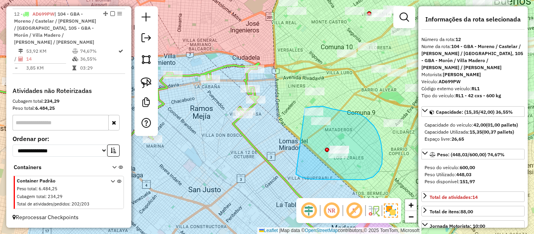
drag, startPoint x: 296, startPoint y: 175, endPoint x: 288, endPoint y: 131, distance: 44.5
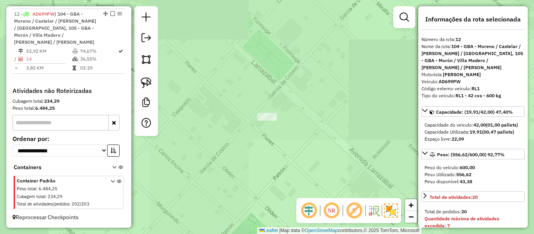
select select "**********"
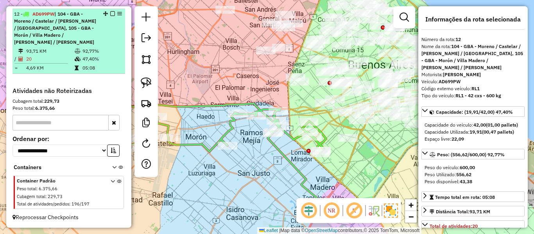
click at [111, 13] on em at bounding box center [112, 13] width 5 height 5
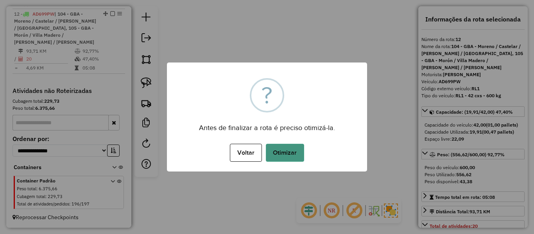
click at [289, 155] on button "Otimizar" at bounding box center [285, 153] width 38 height 18
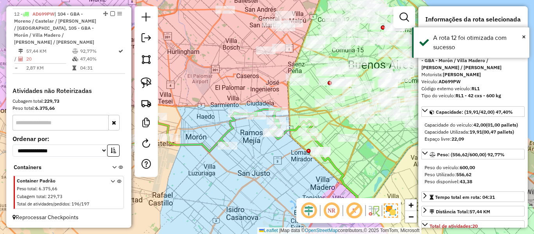
click at [110, 14] on em at bounding box center [112, 13] width 5 height 5
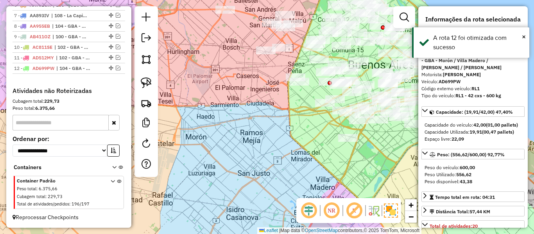
drag, startPoint x: 245, startPoint y: 84, endPoint x: 262, endPoint y: 179, distance: 96.2
click at [262, 179] on div "Janela de atendimento Grade de atendimento Capacidade Transportadoras Veículos …" at bounding box center [267, 117] width 534 height 234
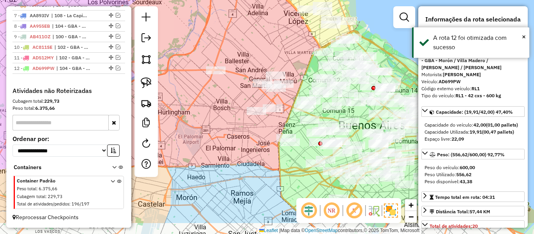
drag, startPoint x: 222, startPoint y: 126, endPoint x: 195, endPoint y: 88, distance: 46.7
click at [195, 88] on div "Janela de atendimento Grade de atendimento Capacidade Transportadoras Veículos …" at bounding box center [267, 117] width 534 height 234
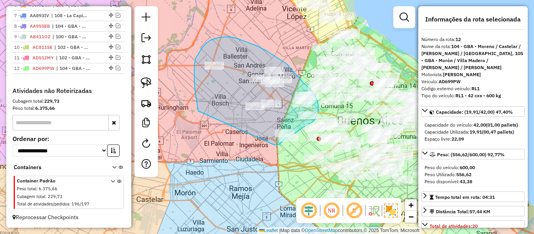
drag, startPoint x: 196, startPoint y: 100, endPoint x: 253, endPoint y: 133, distance: 65.9
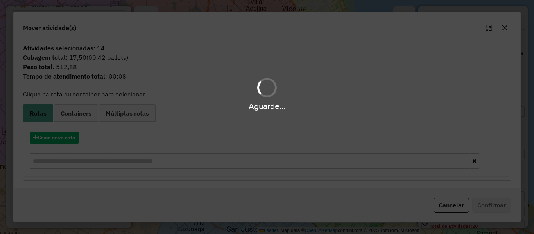
click at [73, 139] on hb-app "Aguarde... Pop-up bloqueado! Seu navegador bloqueou automáticamente a abertura …" at bounding box center [267, 117] width 534 height 234
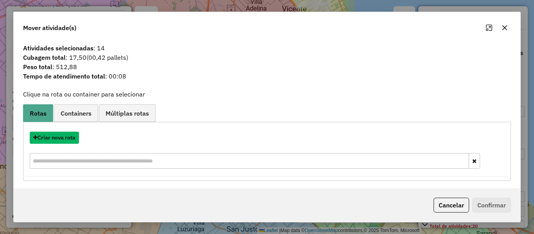
click at [73, 139] on button "Criar nova rota" at bounding box center [54, 138] width 49 height 12
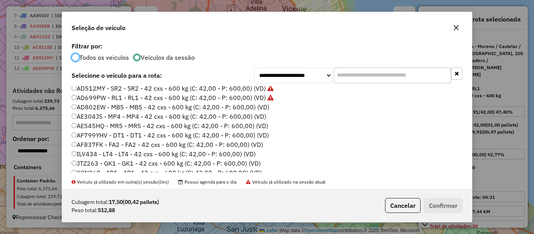
scroll to position [78, 0]
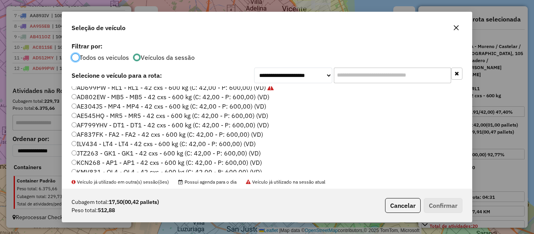
click at [260, 98] on label "AD802EW - MB5 - MB5 - 42 cxs - 600 kg (C: 42,00 - P: 600,00) (VD)" at bounding box center [170, 96] width 198 height 9
click at [441, 212] on button "Confirmar" at bounding box center [442, 205] width 39 height 15
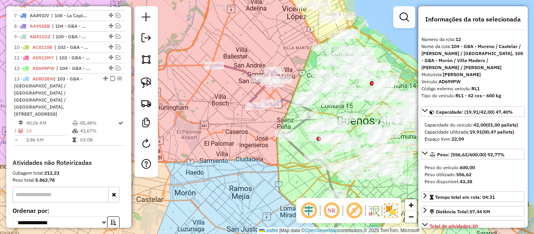
scroll to position [417, 0]
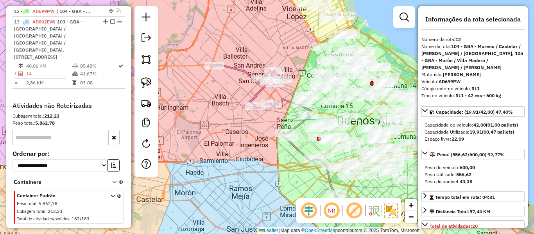
click at [299, 121] on icon at bounding box center [261, 99] width 100 height 71
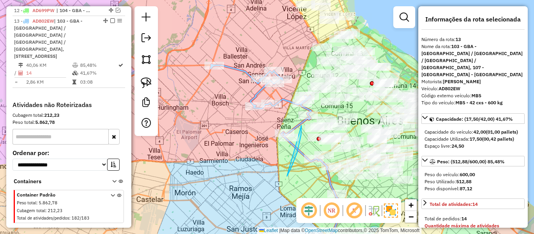
drag, startPoint x: 301, startPoint y: 125, endPoint x: 261, endPoint y: 132, distance: 40.7
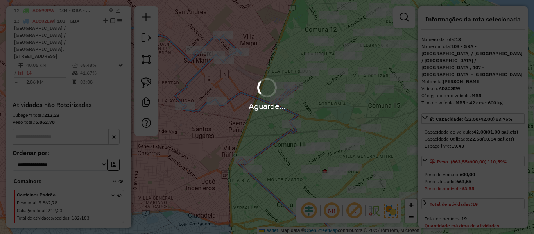
select select "**********"
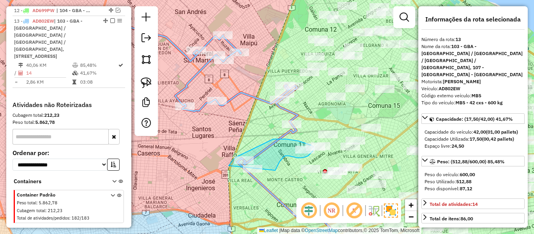
drag, startPoint x: 279, startPoint y: 162, endPoint x: 239, endPoint y: 183, distance: 46.0
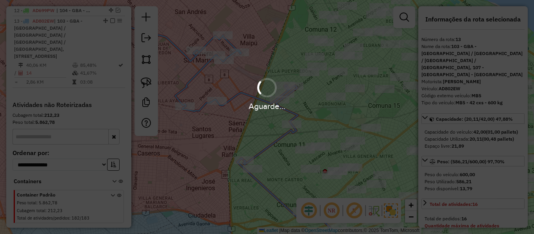
select select "**********"
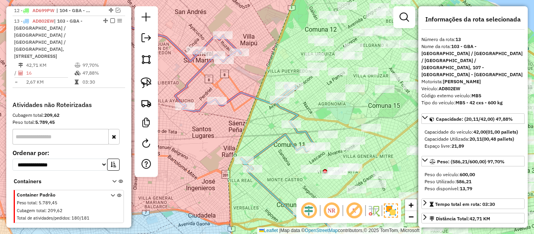
click at [246, 96] on icon at bounding box center [205, 96] width 218 height 147
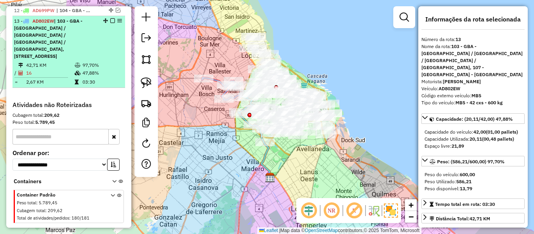
click at [110, 21] on em at bounding box center [112, 20] width 5 height 5
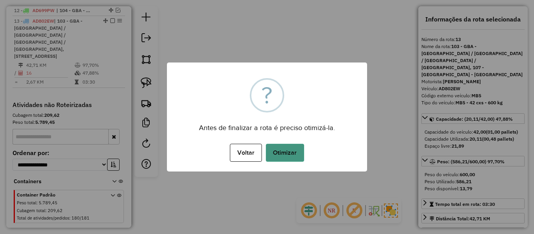
click at [284, 147] on button "Otimizar" at bounding box center [285, 153] width 38 height 18
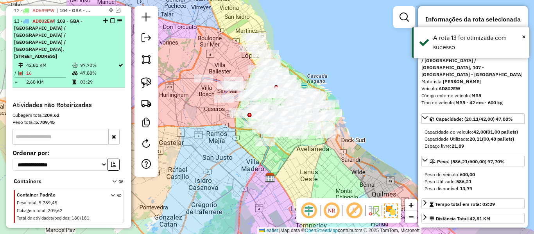
click at [111, 20] on em at bounding box center [112, 20] width 5 height 5
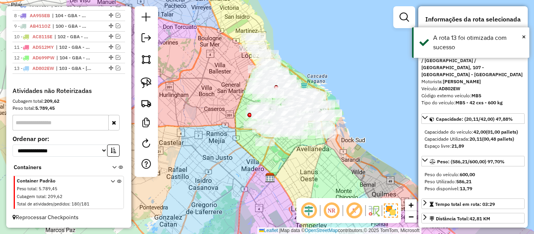
scroll to position [370, 0]
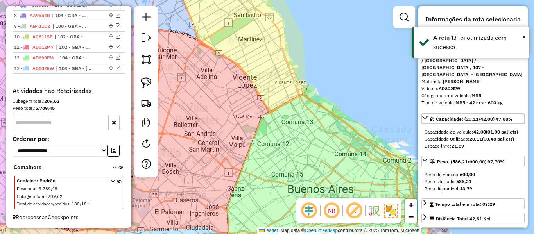
drag, startPoint x: 306, startPoint y: 62, endPoint x: 319, endPoint y: 84, distance: 25.1
click at [307, 63] on div "Janela de atendimento Grade de atendimento Capacidade Transportadoras Veículos …" at bounding box center [267, 117] width 534 height 234
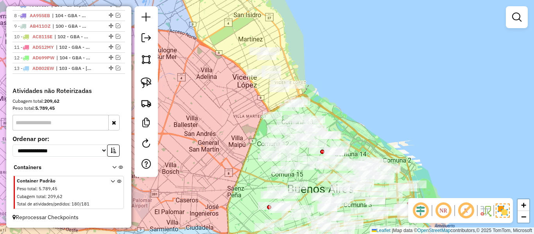
click at [308, 69] on div "Janela de atendimento Grade de atendimento Capacidade Transportadoras Veículos …" at bounding box center [267, 117] width 534 height 234
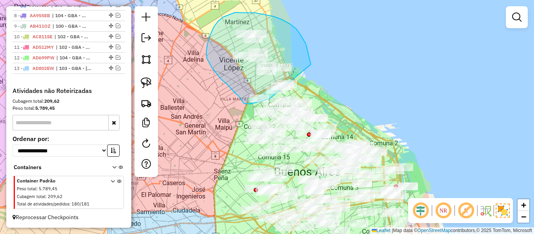
drag, startPoint x: 310, startPoint y: 63, endPoint x: 311, endPoint y: 91, distance: 28.1
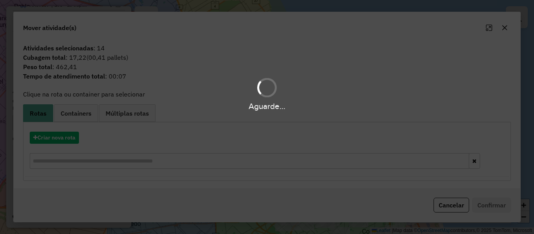
click at [80, 139] on div "Aguarde..." at bounding box center [267, 117] width 534 height 234
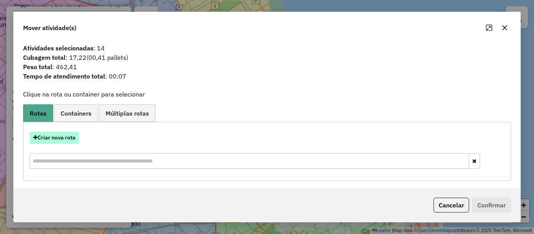
click at [74, 139] on button "Criar nova rota" at bounding box center [54, 138] width 49 height 12
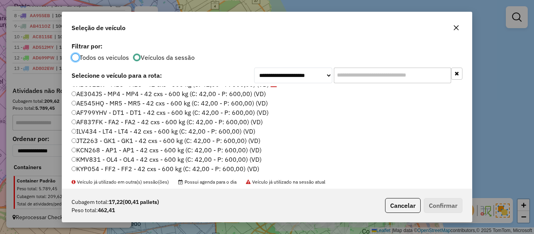
scroll to position [78, 0]
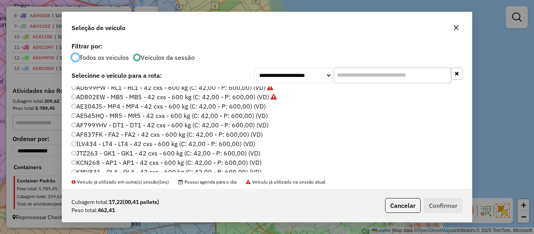
click at [261, 106] on label "AE304JS - MP4 - MP4 - 42 cxs - 600 kg (C: 42,00 - P: 600,00) (VD)" at bounding box center [168, 106] width 194 height 9
click at [423, 202] on p-footer "Cubagem total: 17,22 (00,41 pallets) Peso total: 462,41 Cancelar Confirmar" at bounding box center [422, 205] width 80 height 15
click at [430, 203] on button "Confirmar" at bounding box center [442, 205] width 39 height 15
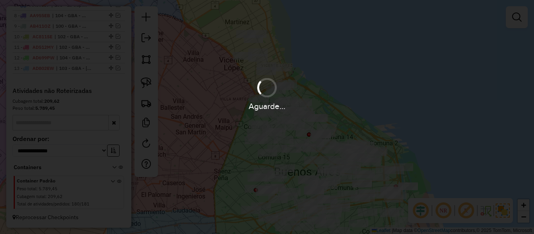
scroll to position [418, 0]
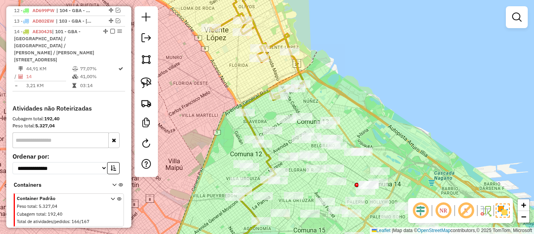
click at [302, 62] on div "Janela de atendimento Grade de atendimento Capacidade Transportadoras Veículos …" at bounding box center [267, 117] width 534 height 234
click at [299, 64] on icon at bounding box center [257, 45] width 93 height 135
select select "**********"
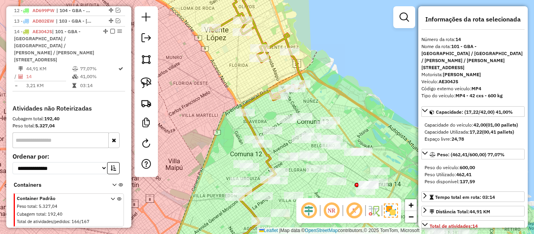
scroll to position [428, 0]
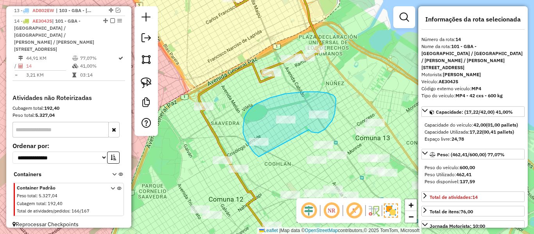
drag, startPoint x: 310, startPoint y: 131, endPoint x: 267, endPoint y: 150, distance: 47.6
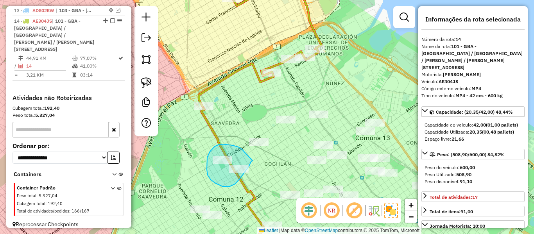
drag, startPoint x: 238, startPoint y: 147, endPoint x: 257, endPoint y: 154, distance: 20.5
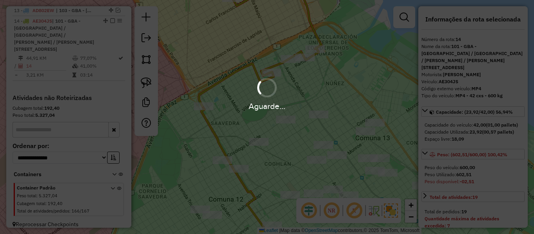
select select "**********"
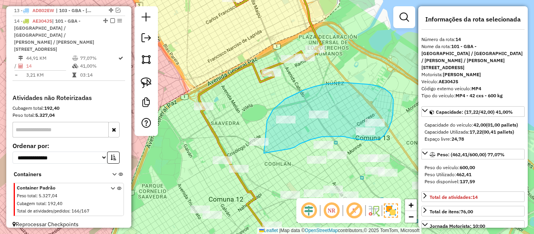
drag, startPoint x: 264, startPoint y: 153, endPoint x: 268, endPoint y: 121, distance: 32.7
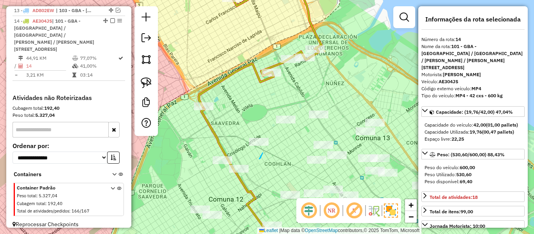
drag, startPoint x: 262, startPoint y: 153, endPoint x: 241, endPoint y: 145, distance: 23.4
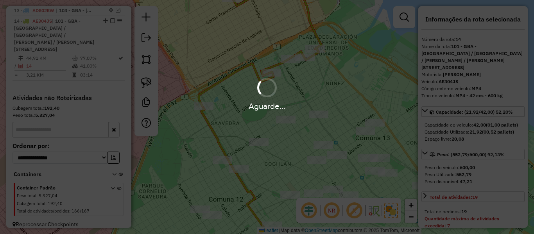
select select "**********"
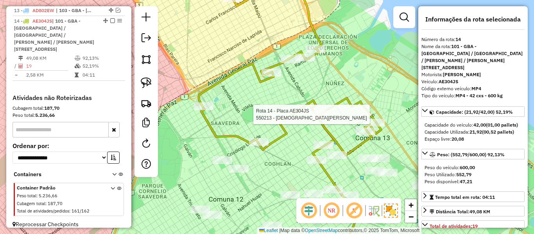
click at [315, 96] on div "Rota 14 - Placa AE304JS 550213 - Christian Cardoso Janela de atendimento Grade …" at bounding box center [267, 117] width 534 height 234
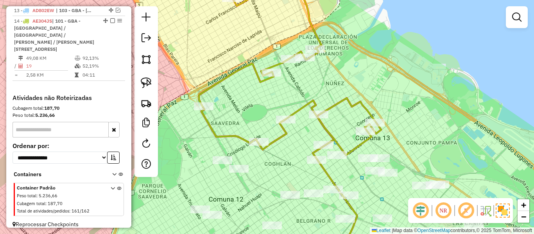
click at [310, 103] on icon at bounding box center [290, 66] width 182 height 179
select select "**********"
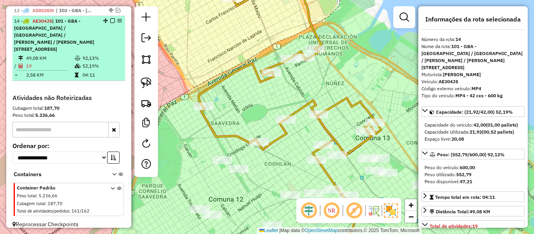
click at [111, 20] on em at bounding box center [112, 20] width 5 height 5
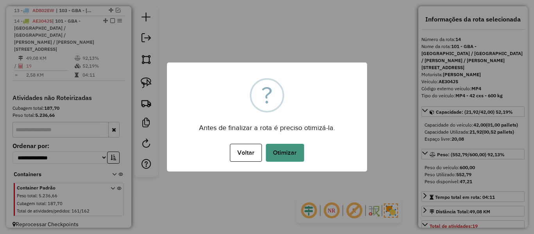
click at [295, 146] on button "Otimizar" at bounding box center [285, 153] width 38 height 18
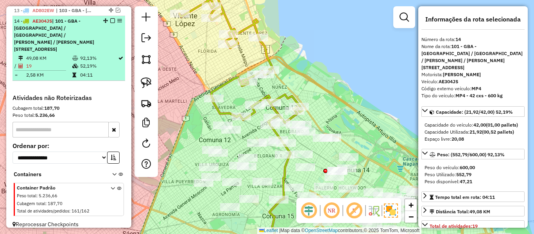
click at [114, 21] on div at bounding box center [109, 20] width 23 height 5
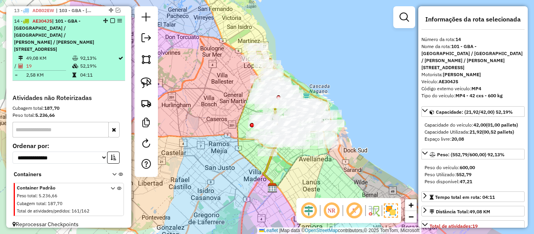
click at [110, 20] on em at bounding box center [112, 20] width 5 height 5
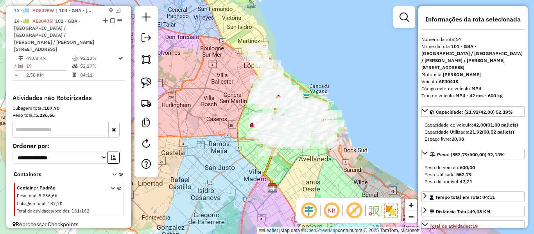
scroll to position [381, 0]
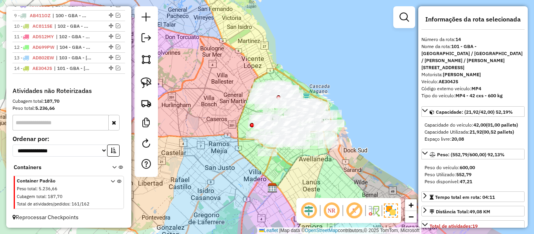
drag, startPoint x: 322, startPoint y: 54, endPoint x: 309, endPoint y: 78, distance: 27.1
click at [322, 55] on div "Janela de atendimento Grade de atendimento Capacidade Transportadoras Veículos …" at bounding box center [267, 117] width 534 height 234
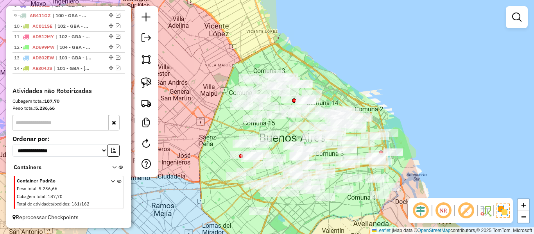
click at [339, 74] on div "Janela de atendimento Grade de atendimento Capacidade Transportadoras Veículos …" at bounding box center [267, 117] width 534 height 234
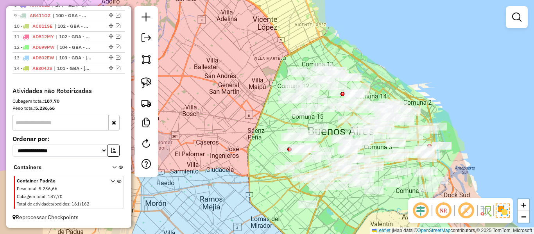
drag, startPoint x: 331, startPoint y: 71, endPoint x: 380, endPoint y: 64, distance: 48.9
click at [380, 64] on div "Janela de atendimento Grade de atendimento Capacidade Transportadoras Veículos …" at bounding box center [267, 117] width 534 height 234
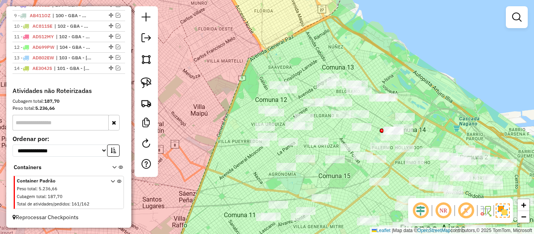
click at [317, 57] on div "Janela de atendimento Grade de atendimento Capacidade Transportadoras Veículos …" at bounding box center [267, 117] width 534 height 234
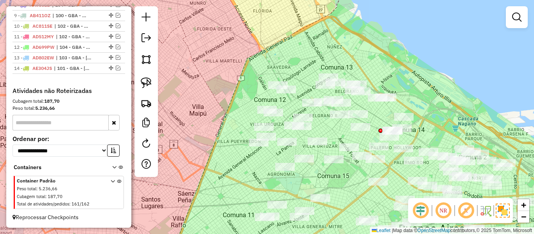
drag, startPoint x: 303, startPoint y: 37, endPoint x: 298, endPoint y: 17, distance: 21.5
click at [297, 17] on div "Janela de atendimento Grade de atendimento Capacidade Transportadoras Veículos …" at bounding box center [267, 117] width 534 height 234
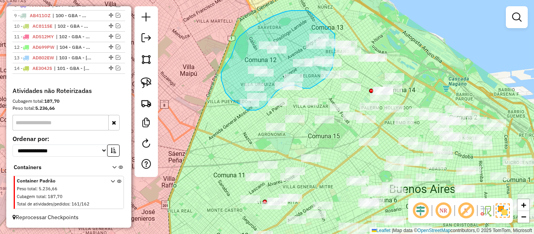
drag, startPoint x: 308, startPoint y: 11, endPoint x: 325, endPoint y: 7, distance: 17.2
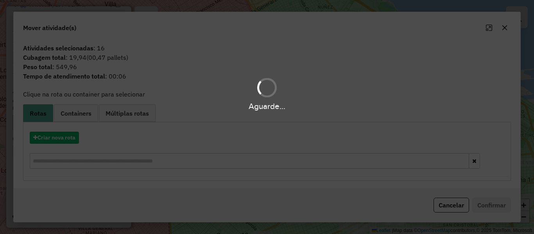
click at [67, 139] on div "Aguarde..." at bounding box center [267, 117] width 534 height 234
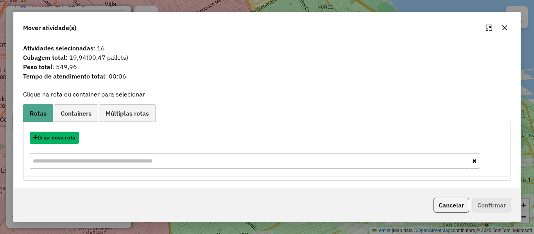
click at [67, 139] on button "Criar nova rota" at bounding box center [54, 138] width 49 height 12
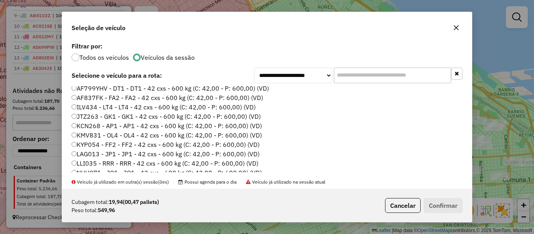
scroll to position [78, 0]
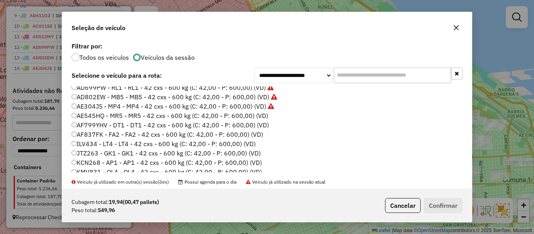
click at [260, 118] on label "AE545HQ - MR5 - MR5 - 42 cxs - 600 kg (C: 42,00 - P: 600,00) (VD)" at bounding box center [169, 115] width 196 height 9
click at [439, 200] on button "Confirmar" at bounding box center [442, 205] width 39 height 15
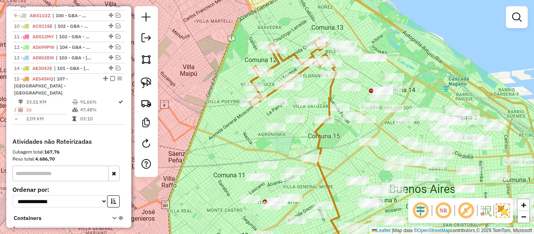
scroll to position [425, 0]
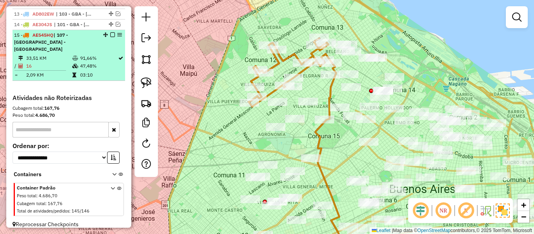
click at [111, 32] on em at bounding box center [112, 34] width 5 height 5
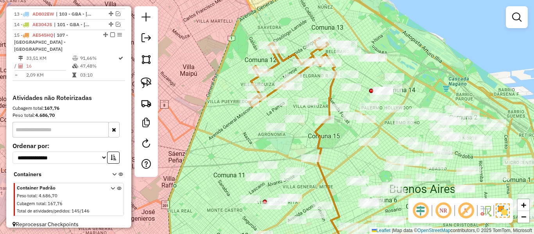
scroll to position [391, 0]
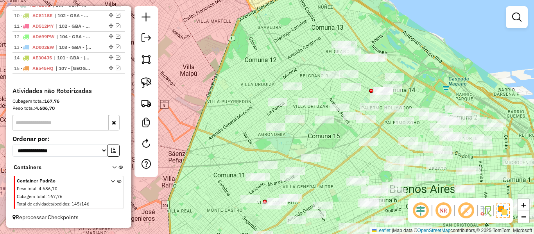
click at [406, 42] on div "Janela de atendimento Grade de atendimento Capacidade Transportadoras Veículos …" at bounding box center [267, 117] width 534 height 234
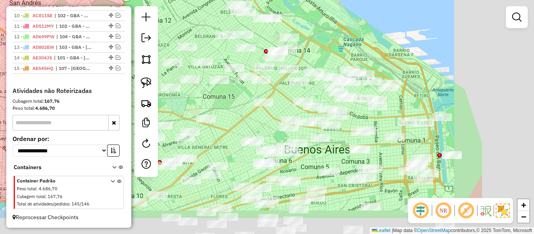
drag, startPoint x: 438, startPoint y: 72, endPoint x: 389, endPoint y: 84, distance: 50.8
click at [314, 25] on div "Janela de atendimento Grade de atendimento Capacidade Transportadoras Veículos …" at bounding box center [267, 117] width 534 height 234
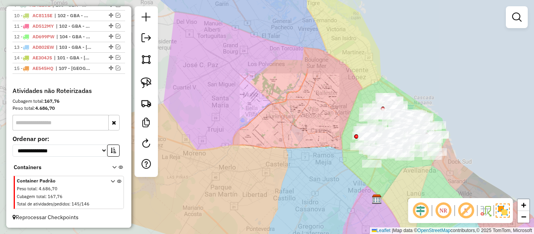
click at [457, 115] on div "Janela de atendimento Grade de atendimento Capacidade Transportadoras Veículos …" at bounding box center [267, 117] width 534 height 234
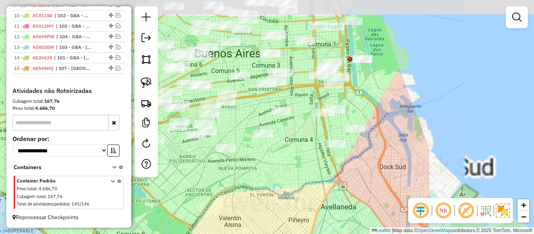
drag, startPoint x: 456, startPoint y: 133, endPoint x: 302, endPoint y: 171, distance: 158.1
click at [302, 171] on div "Janela de atendimento Grade de atendimento Capacidade Transportadoras Veículos …" at bounding box center [267, 117] width 534 height 234
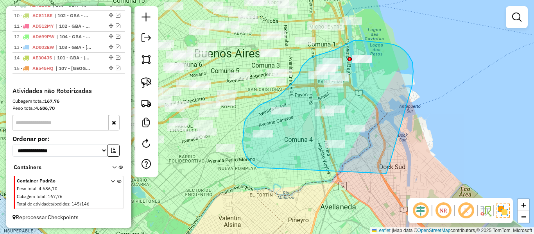
drag, startPoint x: 390, startPoint y: 160, endPoint x: 284, endPoint y: 175, distance: 106.9
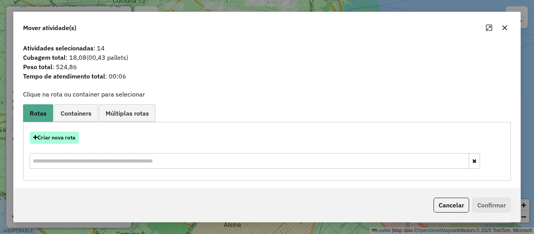
click at [68, 135] on button "Criar nova rota" at bounding box center [54, 138] width 49 height 12
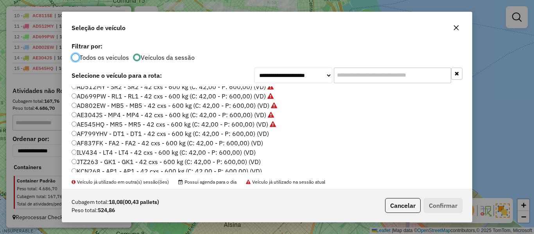
scroll to position [78, 0]
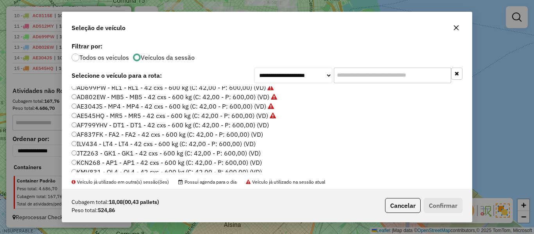
click at [258, 125] on label "AF799YHV - DT1 - DT1 - 42 cxs - 600 kg (C: 42,00 - P: 600,00) (VD)" at bounding box center [169, 124] width 197 height 9
click at [446, 206] on button "Confirmar" at bounding box center [442, 205] width 39 height 15
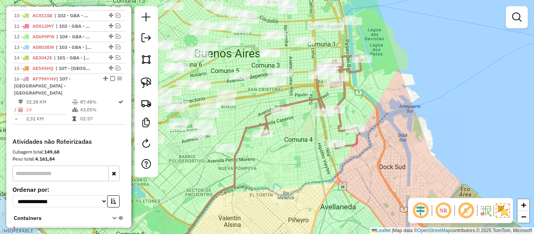
scroll to position [428, 0]
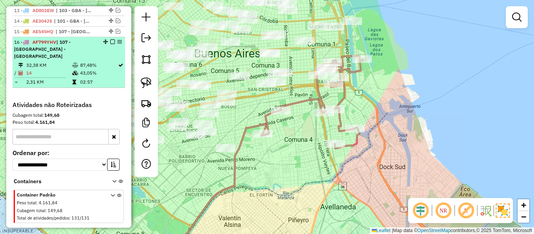
click at [110, 39] on em at bounding box center [112, 41] width 5 height 5
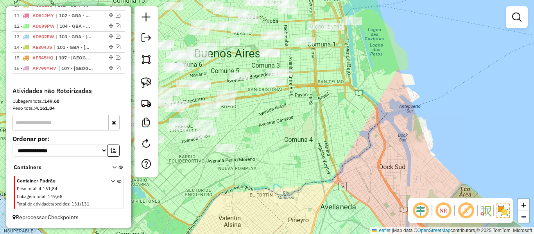
scroll to position [402, 0]
click at [359, 129] on div "Janela de atendimento Grade de atendimento Capacidade Transportadoras Veículos …" at bounding box center [267, 117] width 534 height 234
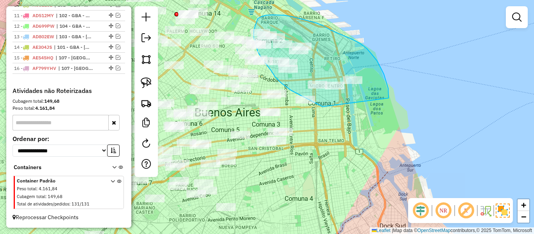
drag, startPoint x: 388, startPoint y: 94, endPoint x: 325, endPoint y: 109, distance: 65.0
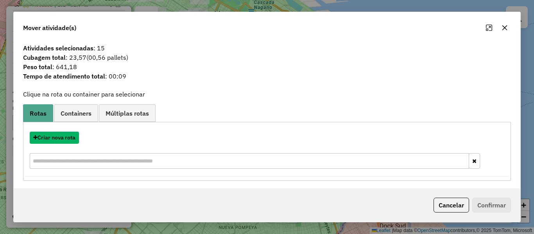
click at [66, 140] on button "Criar nova rota" at bounding box center [54, 138] width 49 height 12
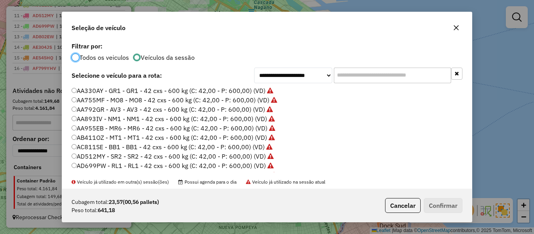
scroll to position [78, 0]
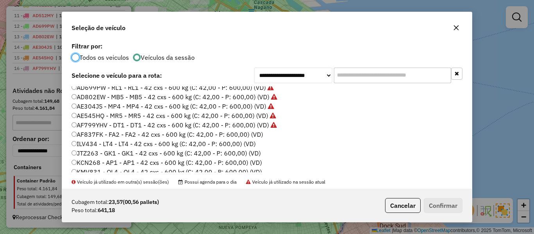
click at [249, 131] on label "AF837FK - FA2 - FA2 - 42 cxs - 600 kg (C: 42,00 - P: 600,00) (VD)" at bounding box center [166, 134] width 191 height 9
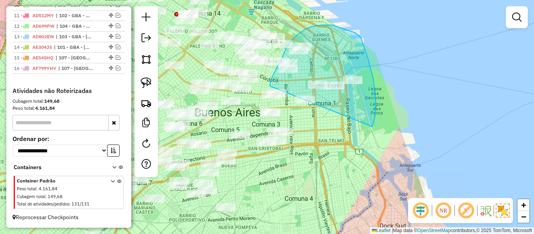
drag, startPoint x: 375, startPoint y: 99, endPoint x: 276, endPoint y: 104, distance: 99.7
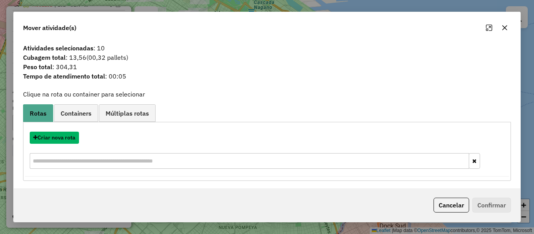
click at [71, 136] on button "Criar nova rota" at bounding box center [54, 138] width 49 height 12
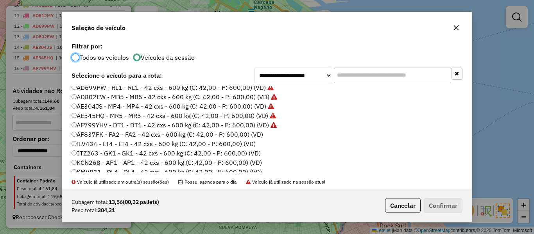
click at [257, 134] on label "AF837FK - FA2 - FA2 - 42 cxs - 600 kg (C: 42,00 - P: 600,00) (VD)" at bounding box center [166, 134] width 191 height 9
click at [454, 208] on button "Confirmar" at bounding box center [442, 205] width 39 height 15
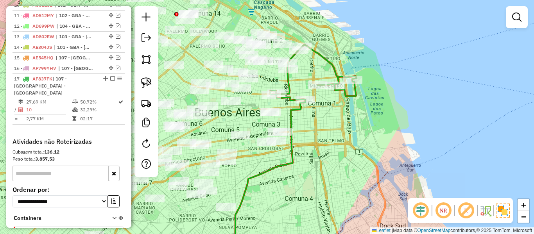
scroll to position [428, 0]
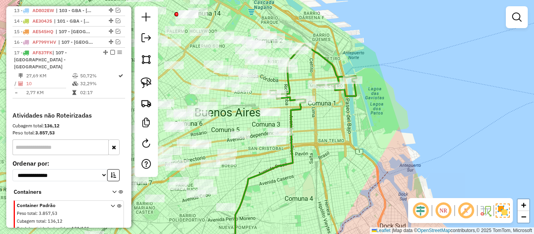
drag, startPoint x: 109, startPoint y: 49, endPoint x: 227, endPoint y: 70, distance: 119.8
click at [109, 49] on div "17 - AF837FK | 107 - Ciudad Autónoma de Buenos Aires - CABA" at bounding box center [68, 59] width 109 height 21
select select "**********"
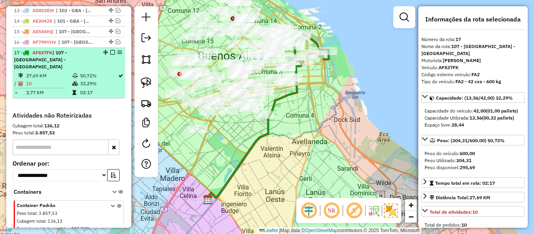
click at [110, 52] on em at bounding box center [112, 52] width 5 height 5
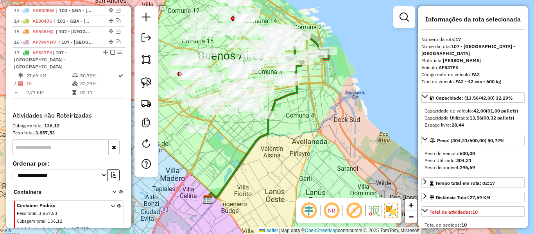
scroll to position [412, 0]
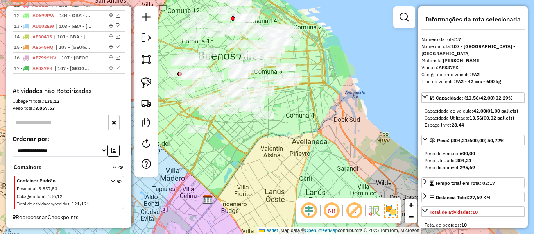
drag, startPoint x: 334, startPoint y: 105, endPoint x: 354, endPoint y: 165, distance: 63.5
click at [354, 165] on div "Janela de atendimento Grade de atendimento Capacidade Transportadoras Veículos …" at bounding box center [267, 117] width 534 height 234
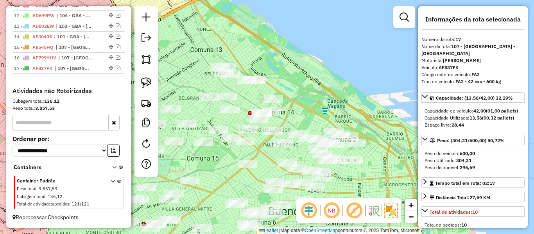
drag, startPoint x: 273, startPoint y: 63, endPoint x: 296, endPoint y: 69, distance: 22.9
click at [296, 69] on div "Janela de atendimento Grade de atendimento Capacidade Transportadoras Veículos …" at bounding box center [267, 117] width 534 height 234
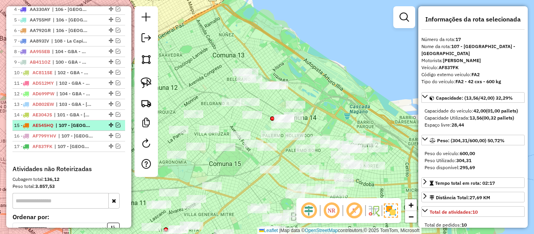
scroll to position [256, 0]
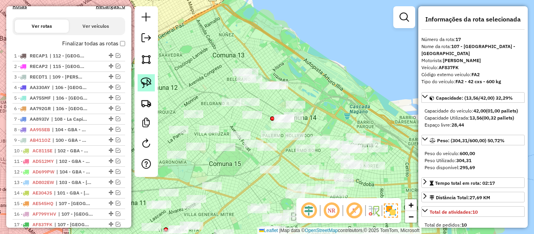
click at [150, 84] on img at bounding box center [146, 82] width 11 height 11
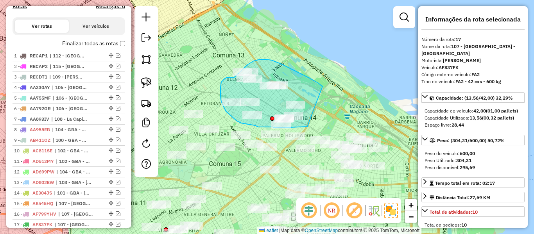
drag, startPoint x: 321, startPoint y: 86, endPoint x: 319, endPoint y: 125, distance: 39.5
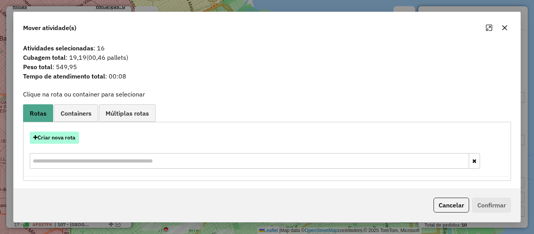
click at [71, 137] on button "Criar nova rota" at bounding box center [54, 138] width 49 height 12
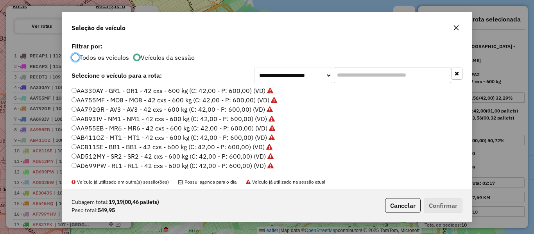
scroll to position [117, 0]
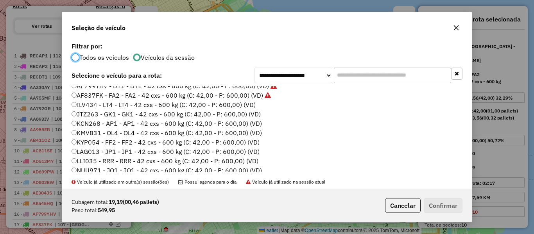
click at [245, 100] on label "ILV434 - LT4 - LT4 - 42 cxs - 600 kg (C: 42,00 - P: 600,00) (VD)" at bounding box center [163, 104] width 184 height 9
click at [245, 105] on label "ILV434 - LT4 - LT4 - 42 cxs - 600 kg (C: 42,00 - P: 600,00) (VD)" at bounding box center [163, 104] width 184 height 9
click at [448, 207] on button "Confirmar" at bounding box center [442, 205] width 39 height 15
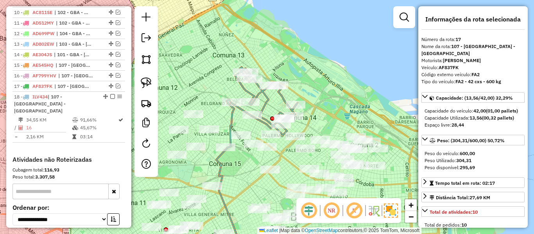
scroll to position [456, 0]
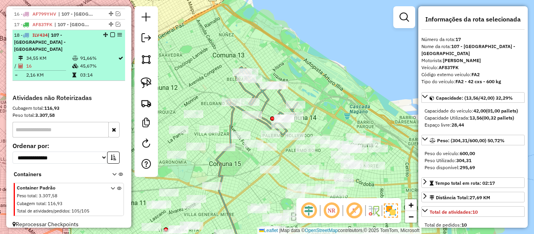
click at [111, 34] on em at bounding box center [112, 34] width 5 height 5
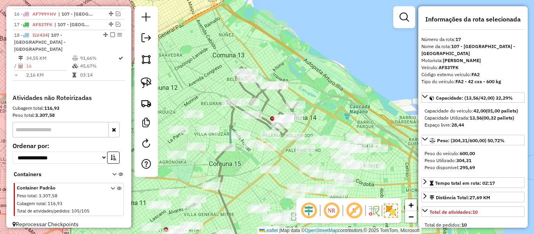
scroll to position [423, 0]
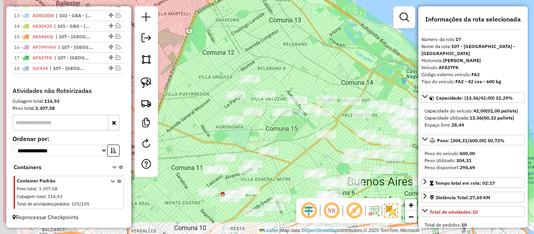
drag, startPoint x: 295, startPoint y: 107, endPoint x: 375, endPoint y: 69, distance: 89.3
click at [375, 69] on div "Janela de atendimento Grade de atendimento Capacidade Transportadoras Veículos …" at bounding box center [267, 117] width 534 height 234
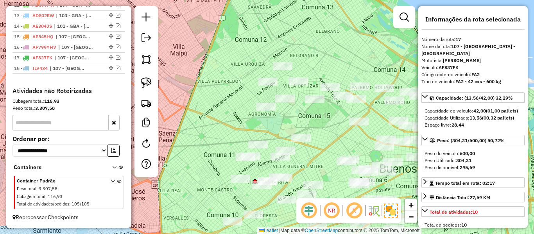
drag, startPoint x: 300, startPoint y: 59, endPoint x: 254, endPoint y: 64, distance: 45.7
click at [254, 64] on div "Janela de atendimento Grade de atendimento Capacidade Transportadoras Veículos …" at bounding box center [267, 117] width 534 height 234
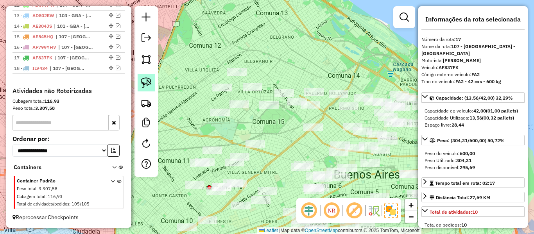
click at [146, 85] on img at bounding box center [146, 82] width 11 height 11
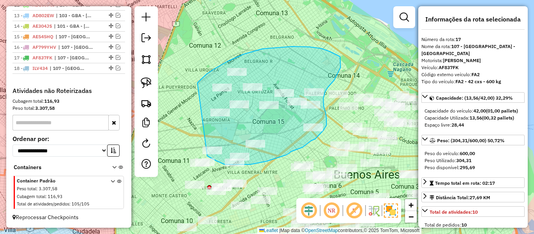
drag, startPoint x: 200, startPoint y: 80, endPoint x: 181, endPoint y: 145, distance: 68.2
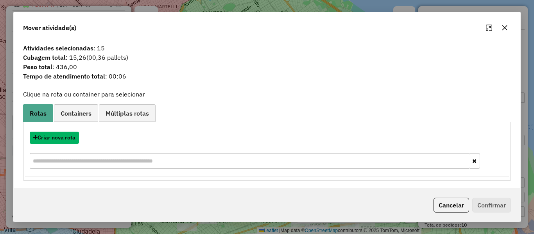
click at [63, 137] on button "Criar nova rota" at bounding box center [54, 138] width 49 height 12
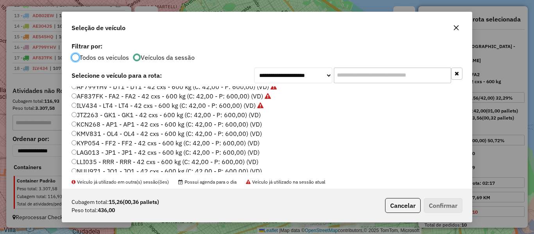
scroll to position [117, 0]
click at [259, 116] on label "JTZ263 - GK1 - GK1 - 42 cxs - 600 kg (C: 42,00 - P: 600,00) (VD)" at bounding box center [165, 113] width 189 height 9
click at [447, 214] on div "Cubagem total: 15,26 (00,36 pallets) Peso total: 436,00 Cancelar Confirmar" at bounding box center [266, 206] width 409 height 34
click at [436, 199] on button "Confirmar" at bounding box center [442, 205] width 39 height 15
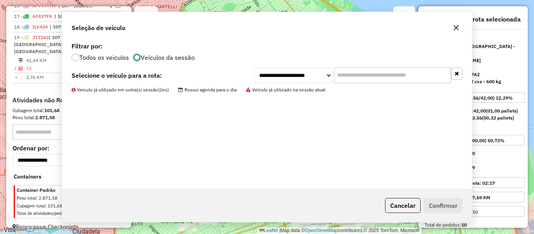
scroll to position [467, 0]
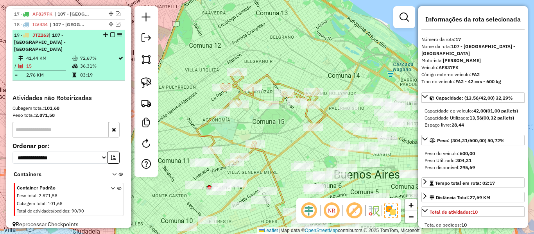
click at [110, 36] on em at bounding box center [112, 34] width 5 height 5
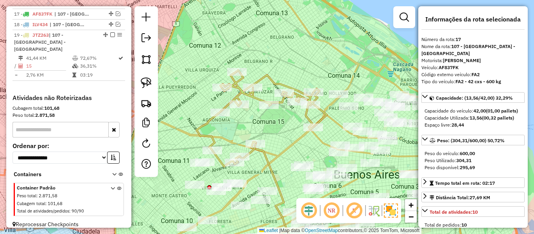
scroll to position [434, 0]
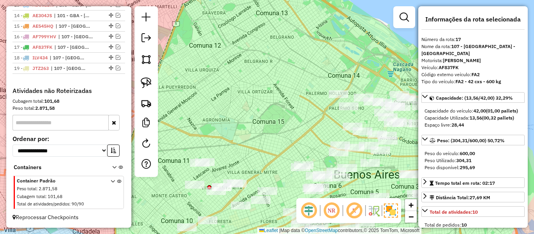
click at [302, 125] on div "Janela de atendimento Grade de atendimento Capacidade Transportadoras Veículos …" at bounding box center [267, 117] width 534 height 234
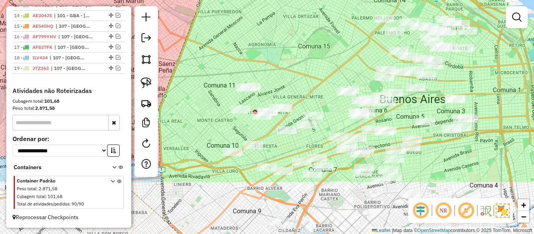
drag, startPoint x: 277, startPoint y: 138, endPoint x: 325, endPoint y: 58, distance: 93.0
click at [325, 58] on div "Janela de atendimento Grade de atendimento Capacidade Transportadoras Veículos …" at bounding box center [267, 117] width 534 height 234
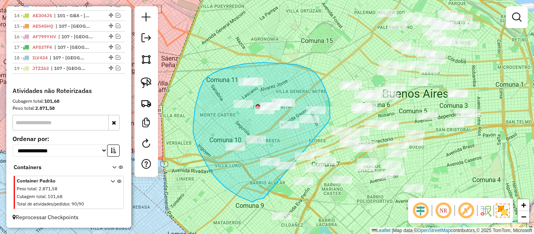
drag, startPoint x: 328, startPoint y: 122, endPoint x: 264, endPoint y: 198, distance: 99.5
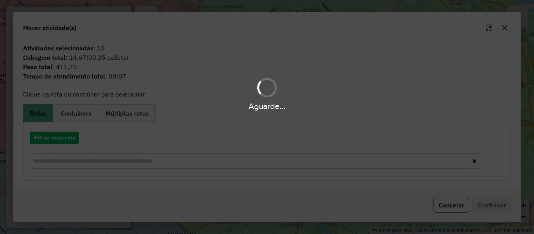
click at [70, 141] on div "Aguarde..." at bounding box center [267, 117] width 534 height 234
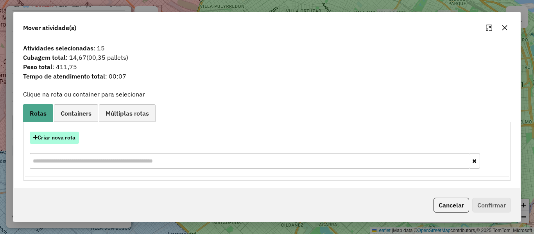
click at [73, 139] on button "Criar nova rota" at bounding box center [54, 138] width 49 height 12
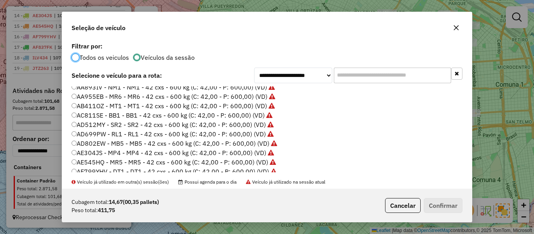
scroll to position [78, 0]
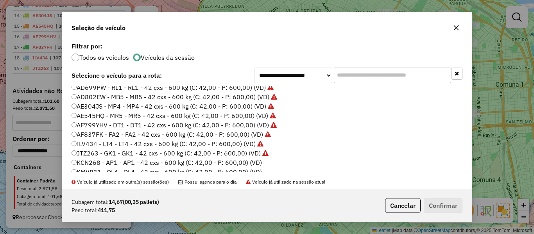
click at [253, 159] on label "KCN268 - AP1 - AP1 - 42 cxs - 600 kg (C: 42,00 - P: 600,00) (VD)" at bounding box center [166, 162] width 190 height 9
click at [435, 203] on button "Confirmar" at bounding box center [442, 205] width 39 height 15
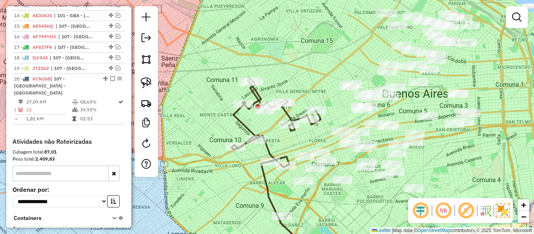
scroll to position [467, 0]
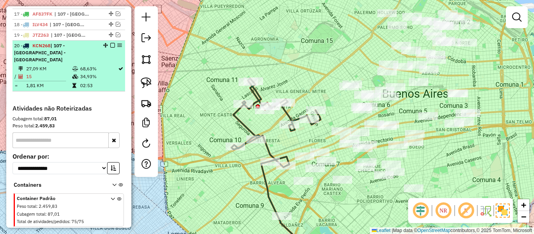
click at [111, 45] on em at bounding box center [112, 45] width 5 height 5
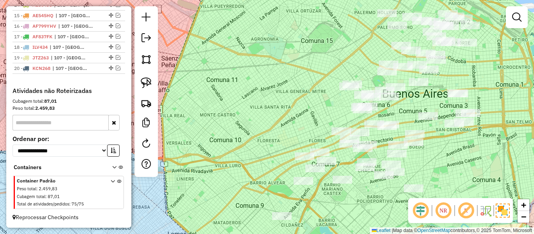
scroll to position [444, 0]
click at [225, 116] on div "Janela de atendimento Grade de atendimento Capacidade Transportadoras Veículos …" at bounding box center [267, 117] width 534 height 234
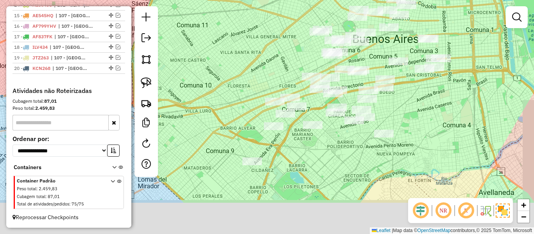
drag, startPoint x: 223, startPoint y: 104, endPoint x: 194, endPoint y: 64, distance: 49.1
click at [194, 64] on div "Janela de atendimento Grade de atendimento Capacidade Transportadoras Veículos …" at bounding box center [267, 117] width 534 height 234
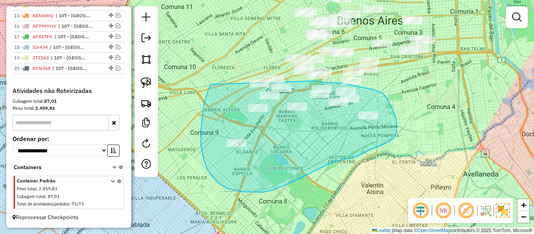
drag, startPoint x: 201, startPoint y: 130, endPoint x: 239, endPoint y: 68, distance: 73.3
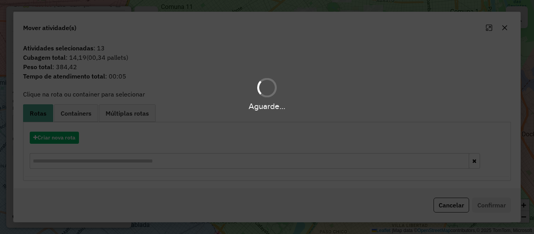
click at [67, 141] on hb-app "Aguarde... Pop-up bloqueado! Seu navegador bloqueou automáticamente a abertura …" at bounding box center [267, 117] width 534 height 234
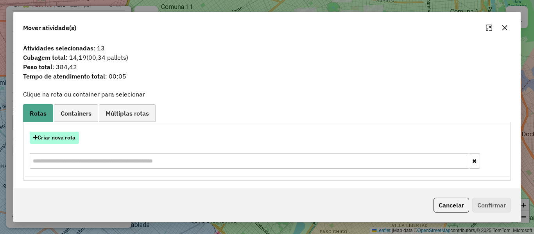
click at [68, 140] on button "Criar nova rota" at bounding box center [54, 138] width 49 height 12
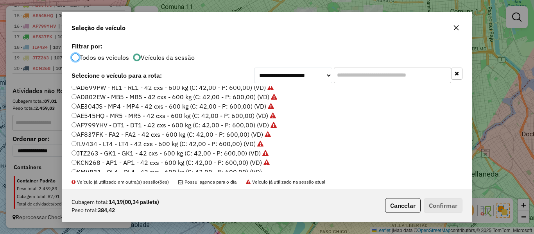
scroll to position [117, 0]
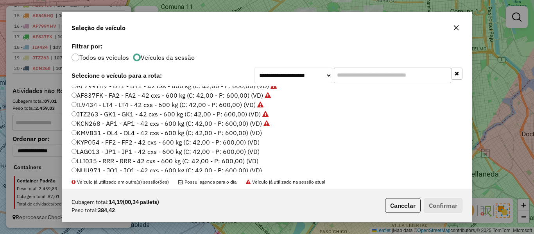
click at [255, 131] on label "KMV831 - OL4 - OL4 - 42 cxs - 600 kg (C: 42,00 - P: 600,00) (VD)" at bounding box center [166, 132] width 190 height 9
click at [453, 204] on button "Confirmar" at bounding box center [442, 205] width 39 height 15
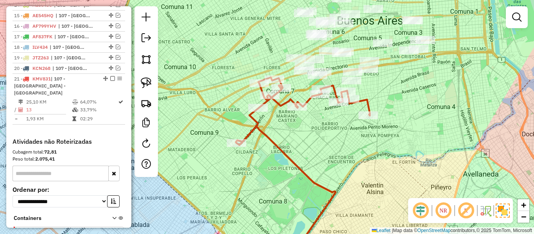
scroll to position [467, 0]
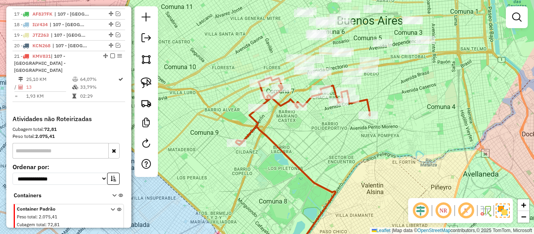
click at [276, 144] on icon at bounding box center [285, 192] width 99 height 132
select select "**********"
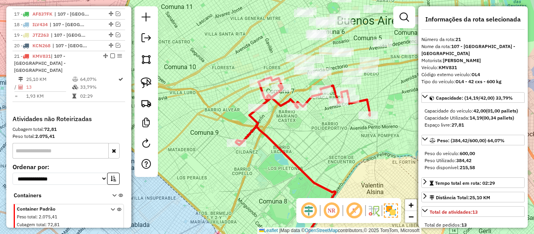
scroll to position [488, 0]
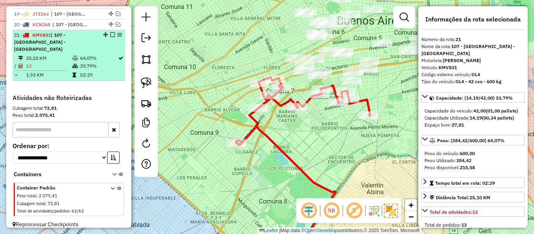
click at [110, 34] on em at bounding box center [112, 34] width 5 height 5
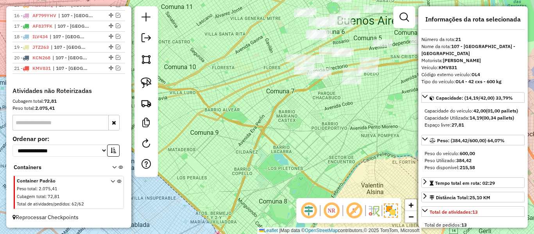
scroll to position [455, 0]
drag, startPoint x: 298, startPoint y: 111, endPoint x: 320, endPoint y: 121, distance: 24.6
click at [298, 111] on div "Janela de atendimento Grade de atendimento Capacidade Transportadoras Veículos …" at bounding box center [267, 117] width 534 height 234
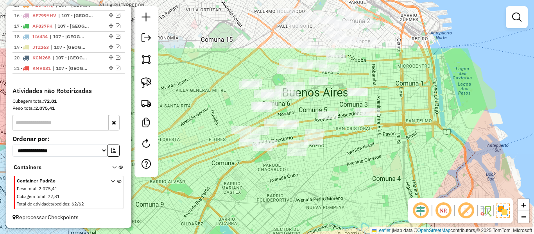
drag, startPoint x: 320, startPoint y: 121, endPoint x: 273, endPoint y: 186, distance: 80.2
click at [273, 186] on div "Janela de atendimento Grade de atendimento Capacidade Transportadoras Veículos …" at bounding box center [267, 117] width 534 height 234
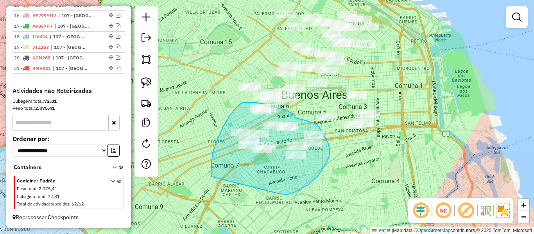
drag, startPoint x: 295, startPoint y: 192, endPoint x: 211, endPoint y: 182, distance: 84.9
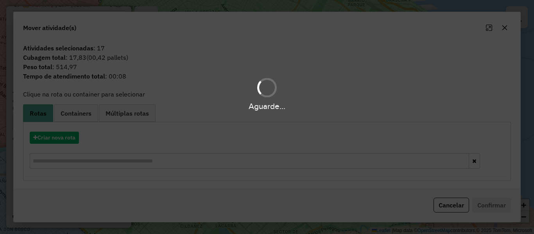
click at [62, 131] on div "Aguarde..." at bounding box center [267, 117] width 534 height 234
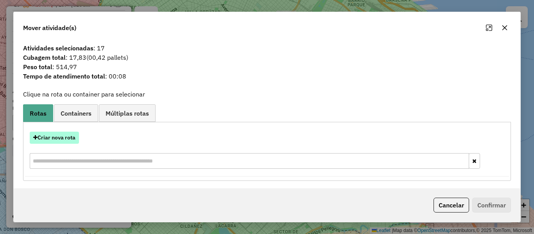
click at [60, 134] on button "Criar nova rota" at bounding box center [54, 138] width 49 height 12
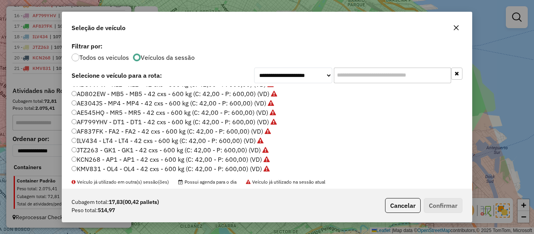
scroll to position [117, 0]
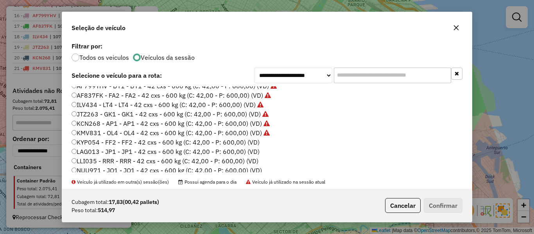
click at [251, 144] on label "KYP054 - FF2 - FF2 - 42 cxs - 600 kg (C: 42,00 - P: 600,00) (VD)" at bounding box center [165, 141] width 188 height 9
click at [464, 211] on div "Cubagem total: 17,83 (00,42 pallets) Peso total: 514,97 Cancelar Confirmar" at bounding box center [266, 206] width 409 height 34
click at [448, 209] on button "Confirmar" at bounding box center [442, 205] width 39 height 15
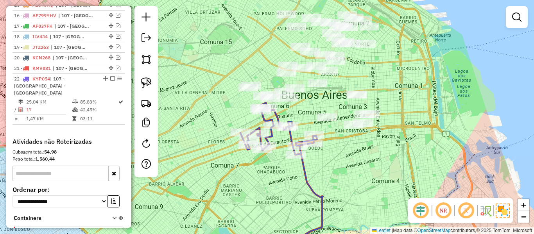
scroll to position [488, 0]
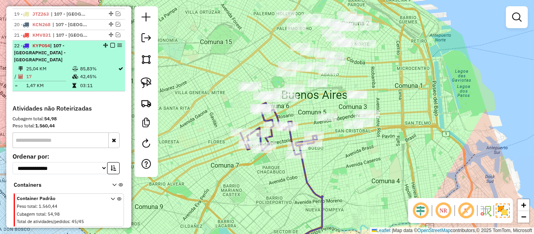
click at [110, 45] on em at bounding box center [112, 45] width 5 height 5
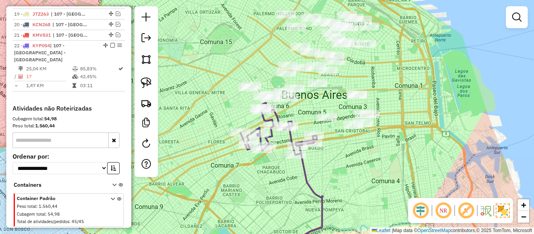
scroll to position [465, 0]
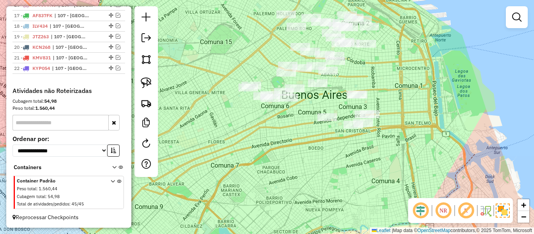
click at [327, 155] on div "Janela de atendimento Grade de atendimento Capacidade Transportadoras Veículos …" at bounding box center [267, 117] width 534 height 234
drag, startPoint x: 336, startPoint y: 164, endPoint x: 312, endPoint y: 198, distance: 41.4
click at [312, 196] on div "Janela de atendimento Grade de atendimento Capacidade Transportadoras Veículos …" at bounding box center [267, 117] width 534 height 234
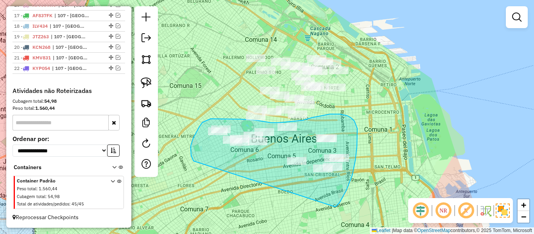
drag, startPoint x: 335, startPoint y: 207, endPoint x: 204, endPoint y: 166, distance: 137.3
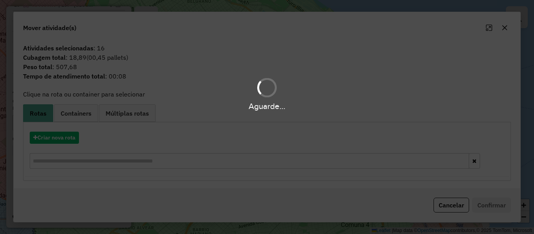
click at [70, 143] on div "Aguarde..." at bounding box center [267, 117] width 534 height 234
click at [72, 139] on hb-app "Aguarde... Pop-up bloqueado! Seu navegador bloqueou automáticamente a abertura …" at bounding box center [267, 117] width 534 height 234
click at [72, 139] on button "Criar nova rota" at bounding box center [54, 138] width 49 height 12
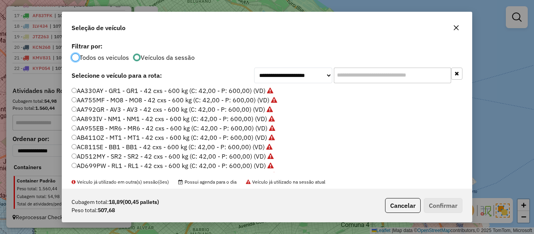
scroll to position [117, 0]
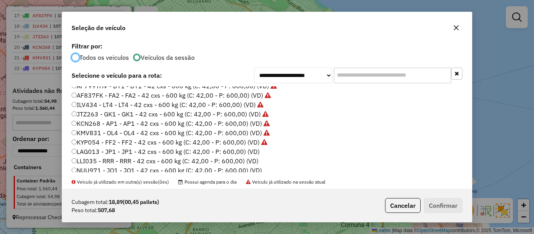
drag, startPoint x: 255, startPoint y: 151, endPoint x: 297, endPoint y: 155, distance: 42.4
click at [255, 151] on label "LAG013 - JP1 - JP1 - 42 cxs - 600 kg (C: 42,00 - P: 600,00) (VD)" at bounding box center [165, 151] width 188 height 9
click at [436, 198] on button "Confirmar" at bounding box center [442, 205] width 39 height 15
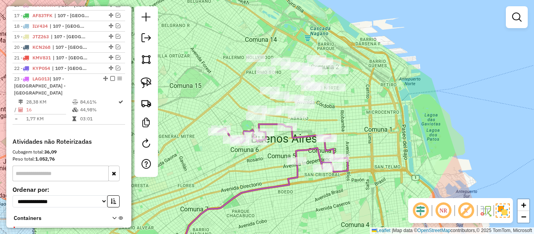
scroll to position [488, 0]
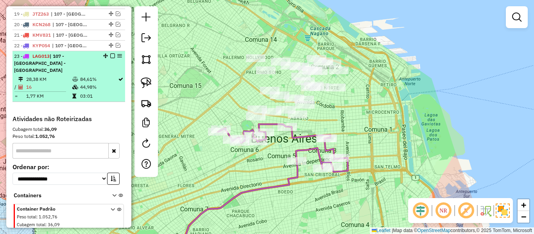
click at [110, 55] on em at bounding box center [112, 56] width 5 height 5
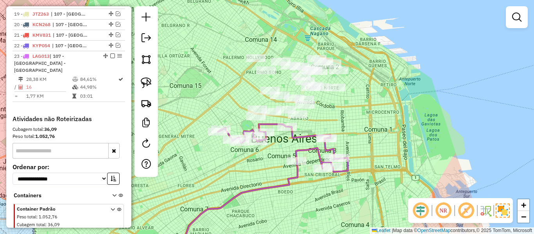
scroll to position [476, 0]
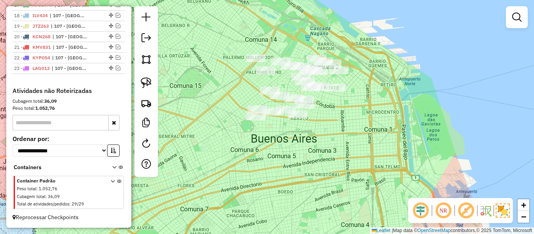
drag, startPoint x: 327, startPoint y: 128, endPoint x: 317, endPoint y: 176, distance: 49.5
click at [317, 176] on div "Janela de atendimento Grade de atendimento Capacidade Transportadoras Veículos …" at bounding box center [267, 117] width 534 height 234
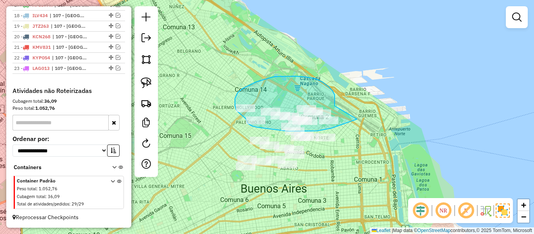
drag, startPoint x: 334, startPoint y: 95, endPoint x: 371, endPoint y: 114, distance: 41.2
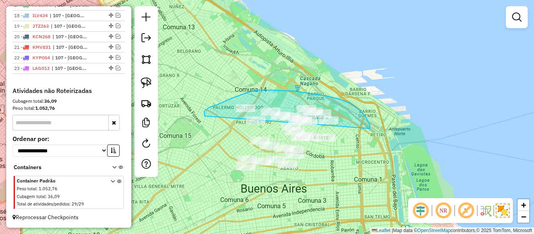
drag, startPoint x: 370, startPoint y: 125, endPoint x: 204, endPoint y: 116, distance: 165.5
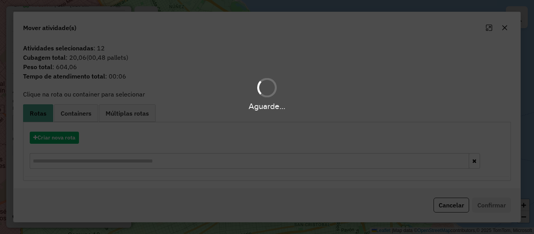
click at [57, 142] on div "Aguarde..." at bounding box center [267, 117] width 534 height 234
click at [57, 142] on button "Criar nova rota" at bounding box center [54, 138] width 49 height 12
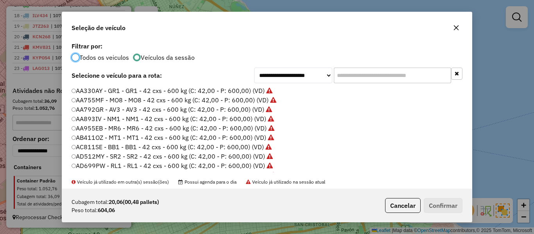
scroll to position [4, 2]
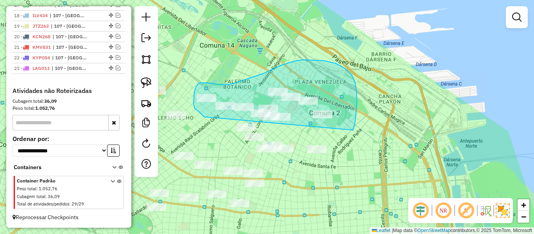
drag, startPoint x: 353, startPoint y: 130, endPoint x: 214, endPoint y: 111, distance: 140.0
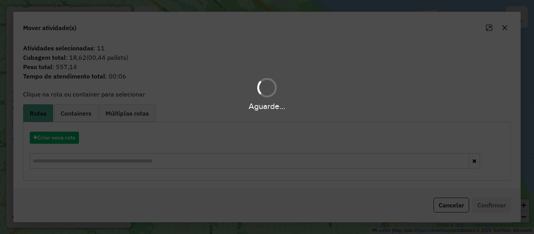
click at [75, 137] on div "Aguarde..." at bounding box center [267, 117] width 534 height 234
click at [71, 136] on button "Criar nova rota" at bounding box center [54, 138] width 49 height 12
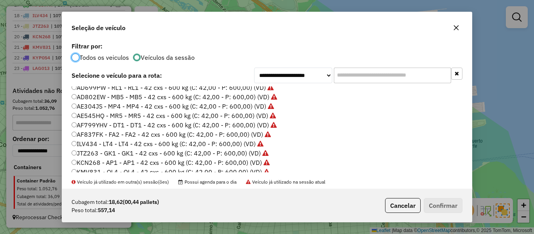
scroll to position [156, 0]
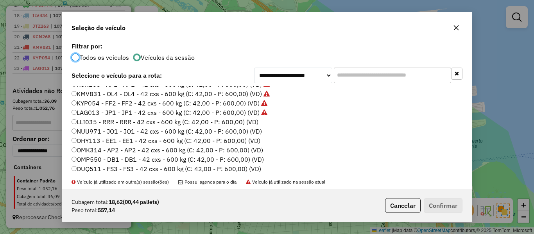
click at [246, 122] on label "LLI035 - RRR - RRR - 42 cxs - 600 kg (C: 42,00 - P: 600,00) (VD)" at bounding box center [164, 121] width 187 height 9
click at [426, 202] on button "Confirmar" at bounding box center [442, 205] width 39 height 15
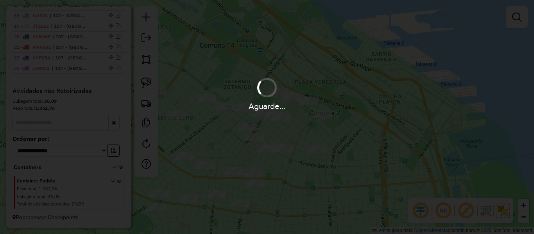
scroll to position [488, 0]
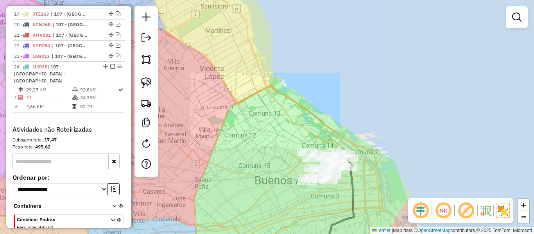
click at [353, 178] on icon at bounding box center [339, 207] width 29 height 99
select select "**********"
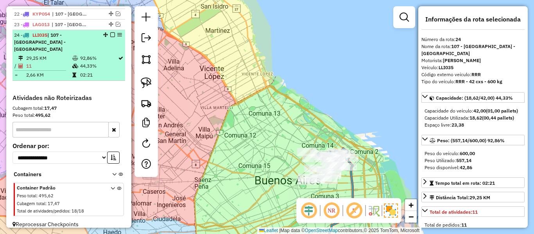
click at [111, 35] on em at bounding box center [112, 34] width 5 height 5
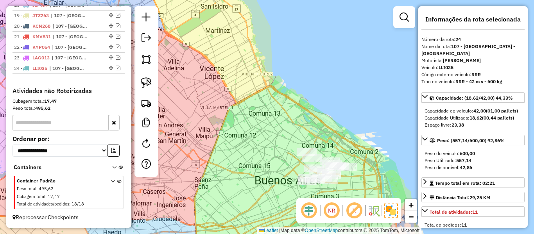
scroll to position [486, 0]
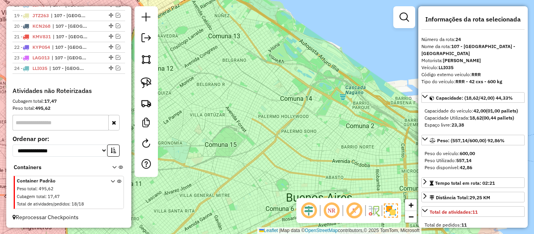
drag, startPoint x: 362, startPoint y: 182, endPoint x: 359, endPoint y: 165, distance: 17.2
click at [359, 166] on div "Janela de atendimento Grade de atendimento Capacidade Transportadoras Veículos …" at bounding box center [267, 117] width 534 height 234
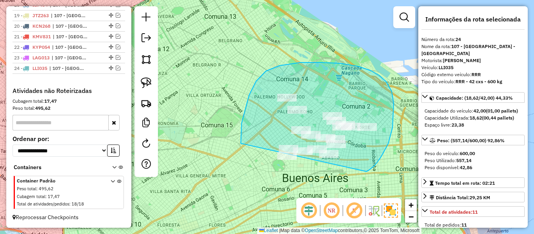
drag, startPoint x: 381, startPoint y: 157, endPoint x: 271, endPoint y: 186, distance: 113.3
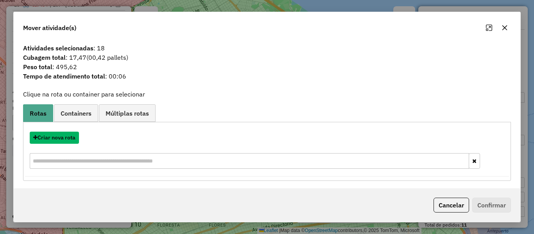
click at [68, 139] on button "Criar nova rota" at bounding box center [54, 138] width 49 height 12
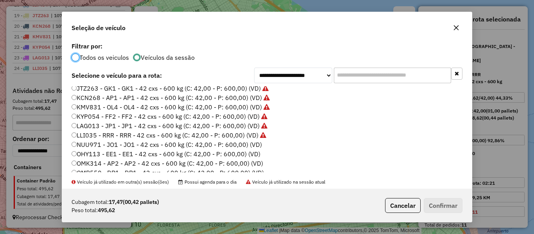
scroll to position [156, 0]
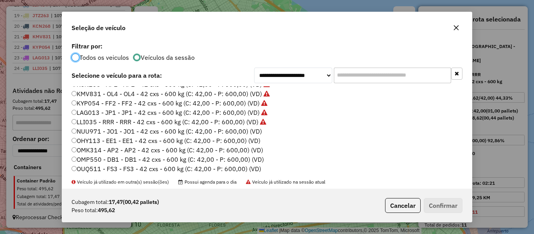
click at [247, 133] on label "NUU971 - JO1 - JO1 - 42 cxs - 600 kg (C: 42,00 - P: 600,00) (VD)" at bounding box center [166, 131] width 190 height 9
click at [431, 202] on button "Confirmar" at bounding box center [442, 205] width 39 height 15
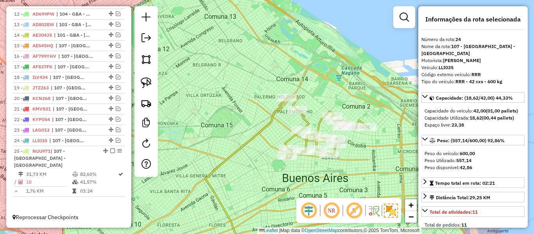
scroll to position [407, 0]
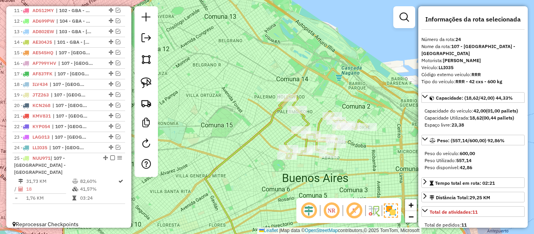
click at [265, 119] on div "Janela de atendimento Grade de atendimento Capacidade Transportadoras Veículos …" at bounding box center [267, 117] width 534 height 234
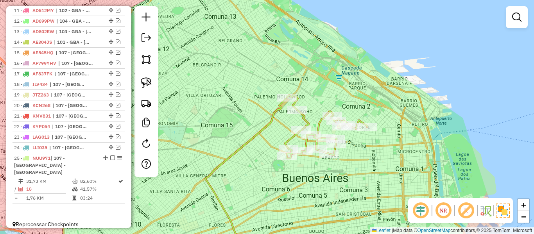
drag, startPoint x: 270, startPoint y: 120, endPoint x: 279, endPoint y: 124, distance: 10.0
click at [270, 119] on icon at bounding box center [246, 178] width 82 height 160
select select "**********"
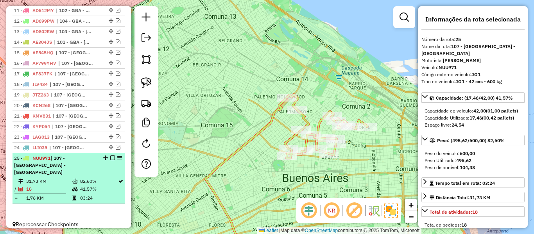
click at [110, 158] on em at bounding box center [112, 157] width 5 height 5
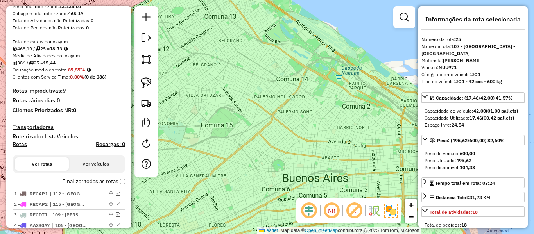
scroll to position [61, 0]
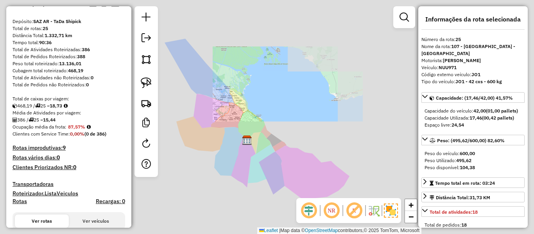
drag, startPoint x: 268, startPoint y: 171, endPoint x: 311, endPoint y: 121, distance: 66.2
click at [311, 121] on div "Janela de atendimento Grade de atendimento Capacidade Transportadoras Veículos …" at bounding box center [267, 117] width 534 height 234
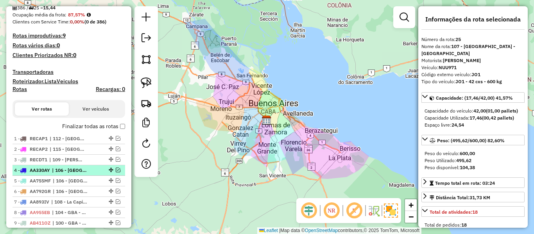
scroll to position [179, 0]
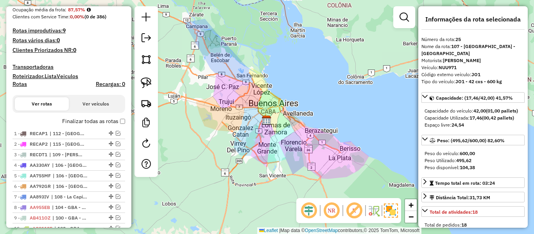
click at [97, 125] on label "Finalizar todas as rotas" at bounding box center [93, 121] width 63 height 8
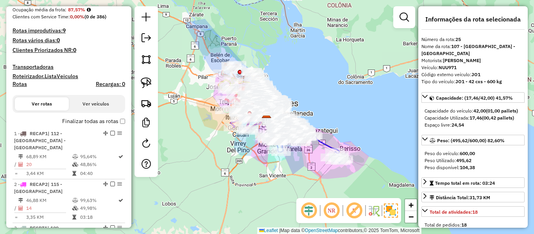
click at [20, 88] on label "Rotas" at bounding box center [19, 86] width 14 height 10
click at [20, 86] on h4 "Rotas" at bounding box center [19, 84] width 14 height 7
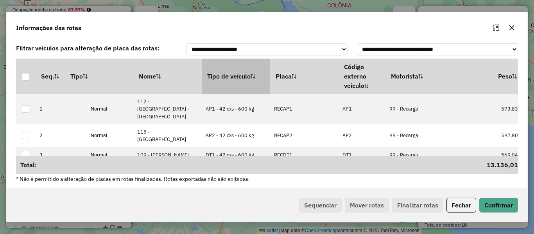
click at [217, 83] on th "Tipo de veículo" at bounding box center [236, 76] width 68 height 35
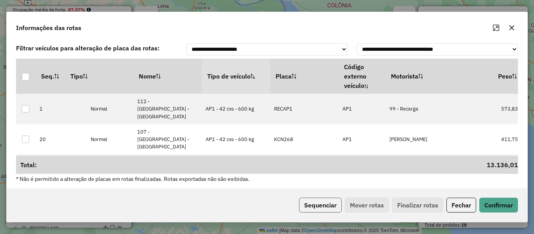
click at [318, 200] on button "Sequenciar" at bounding box center [320, 205] width 43 height 15
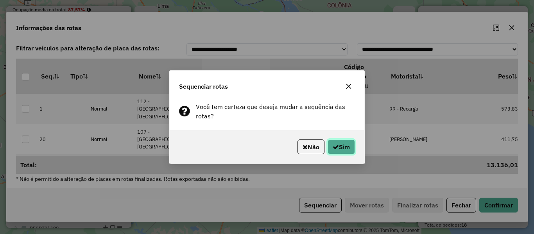
click at [333, 148] on icon "button" at bounding box center [335, 147] width 6 height 6
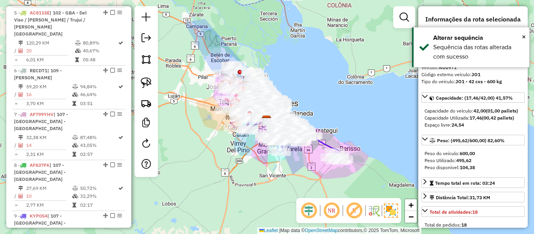
drag, startPoint x: 54, startPoint y: 114, endPoint x: 69, endPoint y: 22, distance: 93.8
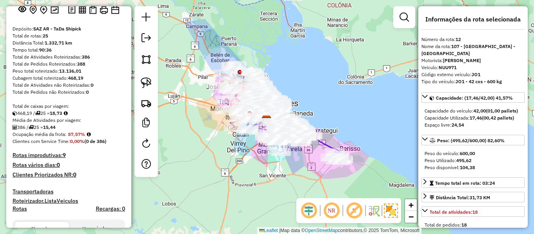
scroll to position [195, 0]
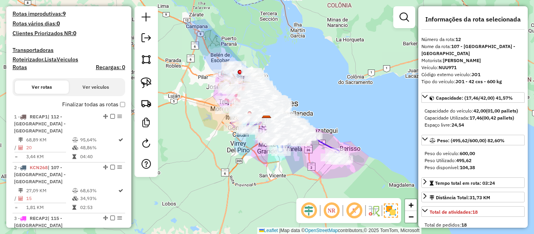
click at [93, 105] on label "Finalizar todas as rotas" at bounding box center [93, 104] width 63 height 8
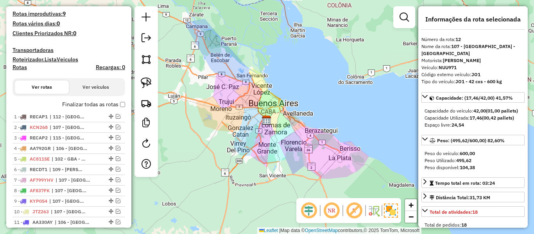
scroll to position [156, 0]
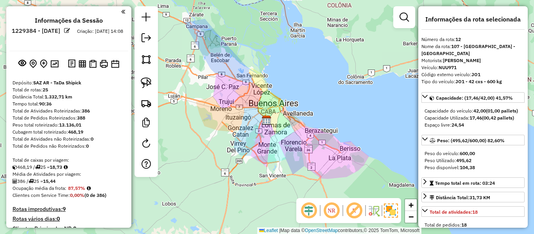
select select "**********"
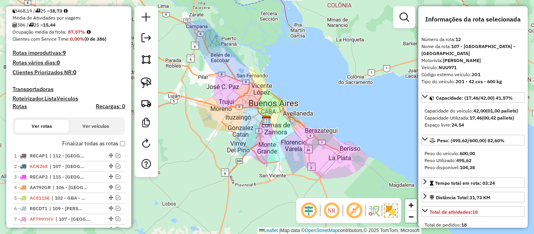
click at [60, 99] on h4 "Roteirizador.ListaVeiculos" at bounding box center [68, 98] width 112 height 7
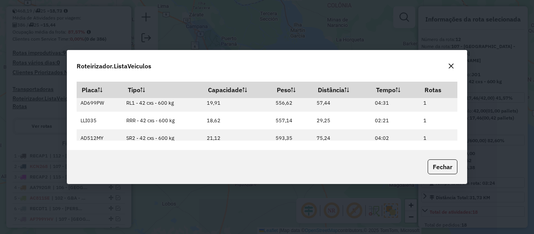
scroll to position [397, 0]
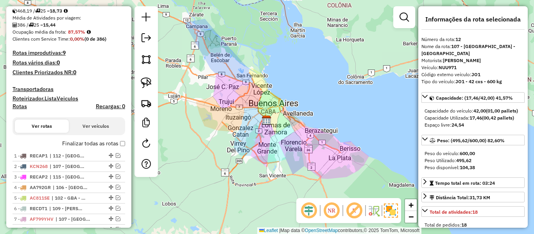
click at [71, 98] on h4 "Roteirizador.ListaVeiculos" at bounding box center [68, 98] width 112 height 7
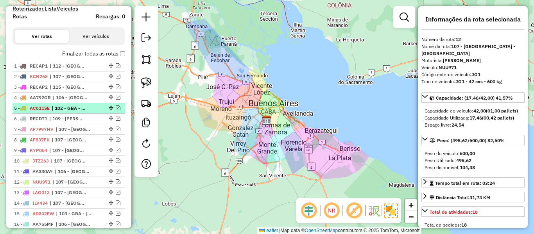
scroll to position [218, 0]
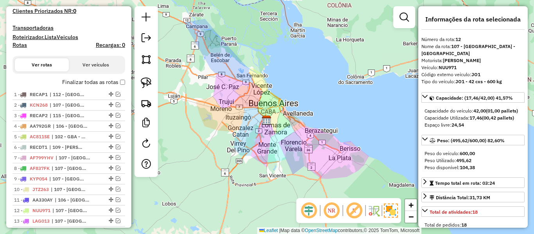
click at [109, 84] on label "Finalizar todas as rotas" at bounding box center [93, 82] width 63 height 8
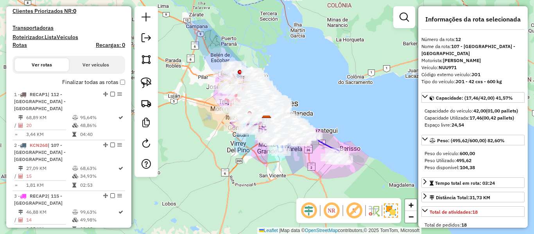
click at [24, 45] on h4 "Rotas" at bounding box center [19, 45] width 14 height 7
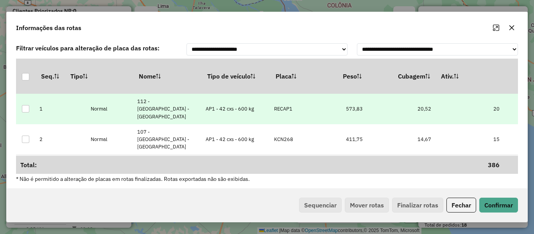
drag, startPoint x: 345, startPoint y: 110, endPoint x: 356, endPoint y: 109, distance: 11.4
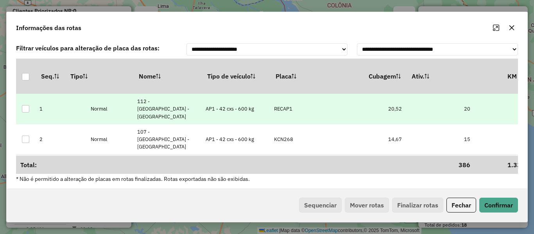
drag, startPoint x: 356, startPoint y: 109, endPoint x: 373, endPoint y: 108, distance: 17.2
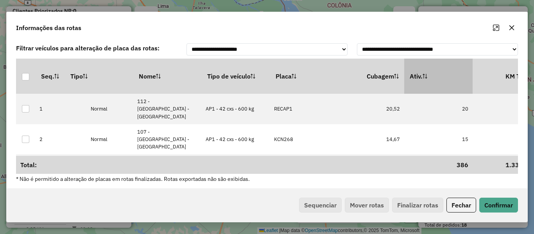
click at [433, 71] on th "Ativ." at bounding box center [438, 76] width 68 height 35
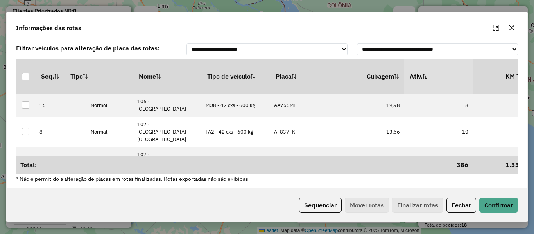
click at [433, 71] on th "Ativ." at bounding box center [438, 76] width 68 height 35
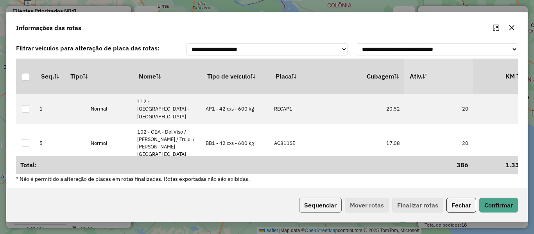
click at [321, 205] on button "Sequenciar" at bounding box center [320, 205] width 43 height 15
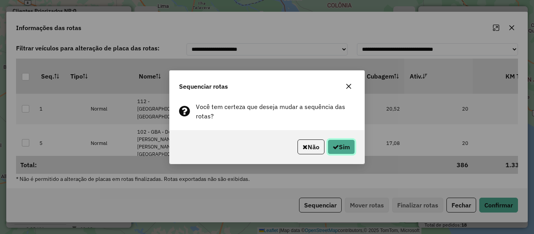
click at [343, 150] on button "Sim" at bounding box center [340, 146] width 27 height 15
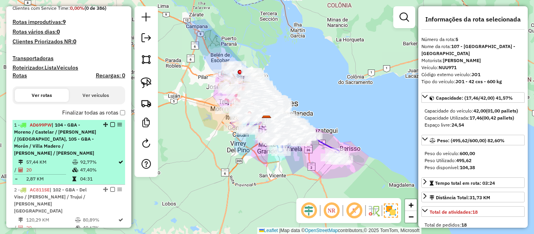
scroll to position [196, 0]
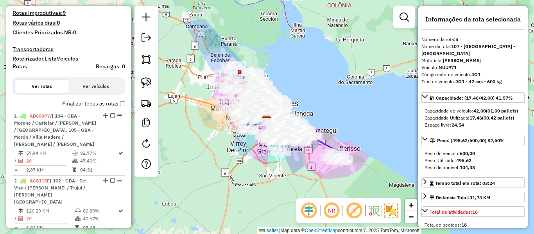
click at [100, 103] on label "Finalizar todas as rotas" at bounding box center [93, 104] width 63 height 8
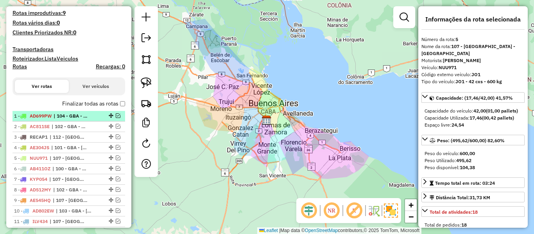
click at [116, 116] on em at bounding box center [118, 115] width 5 height 5
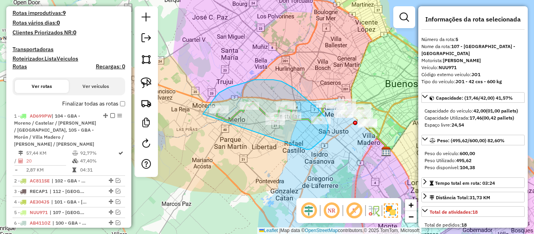
drag, startPoint x: 307, startPoint y: 150, endPoint x: 199, endPoint y: 139, distance: 108.4
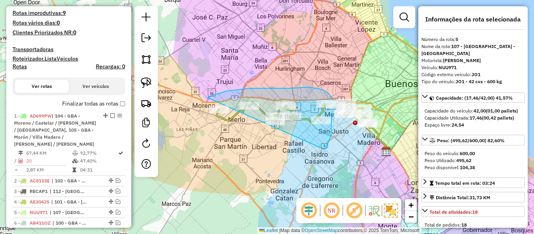
drag, startPoint x: 324, startPoint y: 149, endPoint x: 209, endPoint y: 131, distance: 116.2
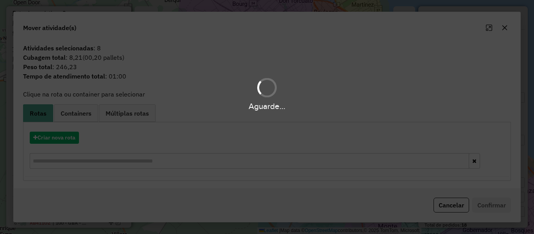
click at [68, 138] on hb-app "Aguarde... Pop-up bloqueado! Seu navegador bloqueou automáticamente a abertura …" at bounding box center [267, 117] width 534 height 234
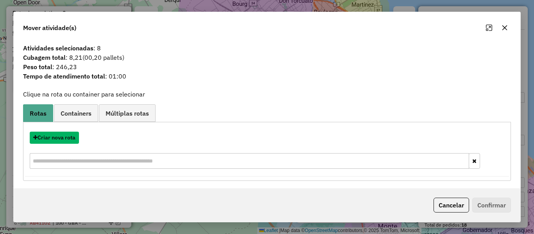
click at [68, 138] on button "Criar nova rota" at bounding box center [54, 138] width 49 height 12
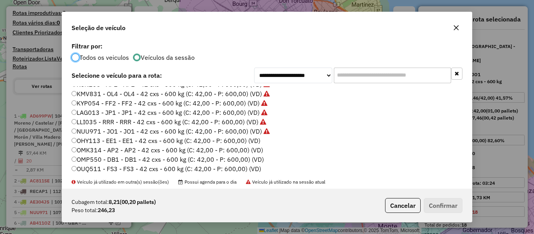
scroll to position [195, 0]
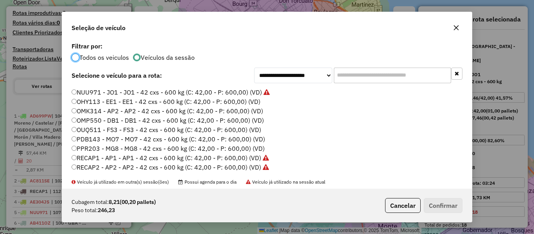
click at [255, 103] on label "OHY113 - EE1 - EE1 - 42 cxs - 600 kg (C: 42,00 - P: 600,00) (VD)" at bounding box center [165, 101] width 189 height 9
click at [436, 205] on button "Confirmar" at bounding box center [442, 205] width 39 height 15
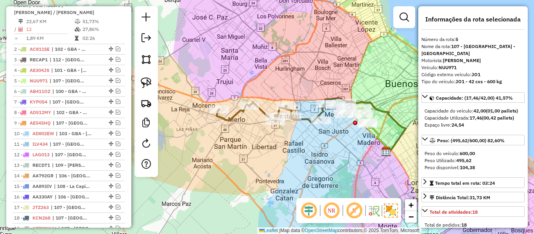
scroll to position [397, 0]
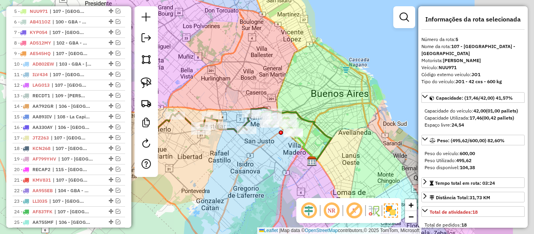
drag, startPoint x: 321, startPoint y: 152, endPoint x: 242, endPoint y: 163, distance: 80.5
click at [242, 163] on div "Janela de atendimento Grade de atendimento Capacidade Transportadoras Veículos …" at bounding box center [267, 117] width 534 height 234
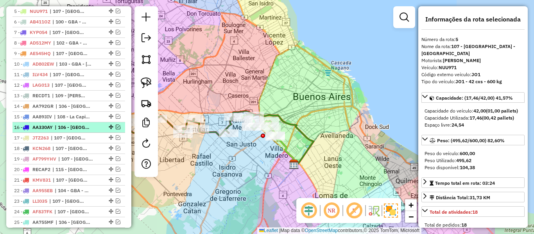
scroll to position [280, 0]
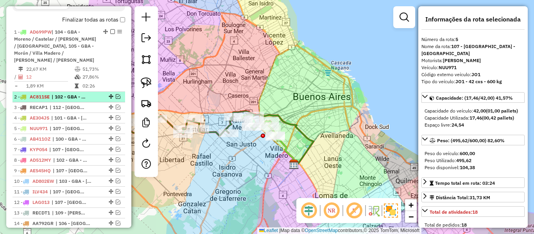
click at [116, 96] on em at bounding box center [118, 96] width 5 height 5
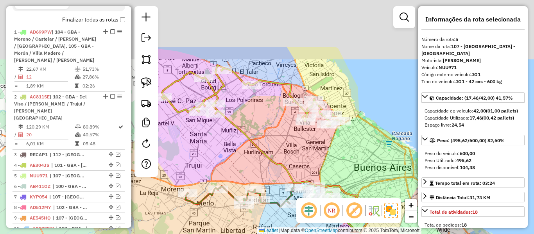
drag, startPoint x: 284, startPoint y: 115, endPoint x: 347, endPoint y: 179, distance: 90.6
click at [347, 179] on div "Janela de atendimento Grade de atendimento Capacidade Transportadoras Veículos …" at bounding box center [267, 117] width 534 height 234
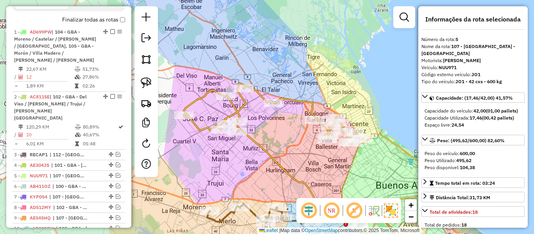
click at [299, 152] on div "Janela de atendimento Grade de atendimento Capacidade Transportadoras Veículos …" at bounding box center [267, 117] width 534 height 234
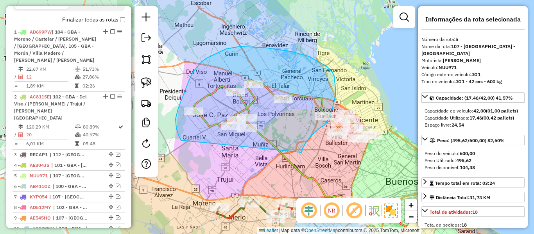
drag, startPoint x: 301, startPoint y: 152, endPoint x: 209, endPoint y: 154, distance: 92.2
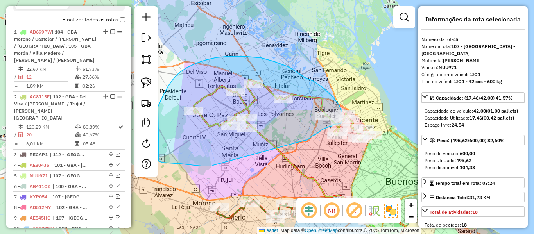
drag, startPoint x: 305, startPoint y: 140, endPoint x: 213, endPoint y: 165, distance: 95.0
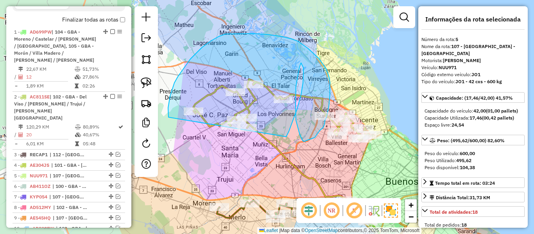
drag, startPoint x: 286, startPoint y: 137, endPoint x: 188, endPoint y: 162, distance: 101.3
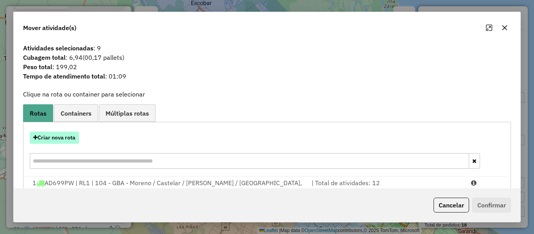
click at [72, 136] on button "Criar nova rota" at bounding box center [54, 138] width 49 height 12
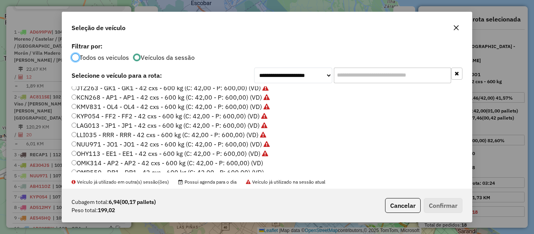
scroll to position [156, 0]
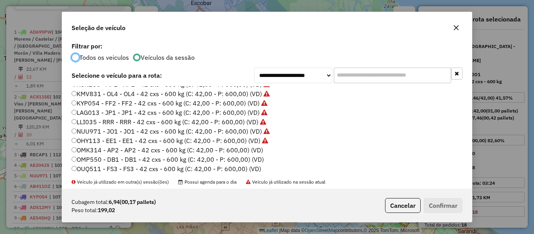
click at [260, 148] on label "OMK314 - AP2 - AP2 - 42 cxs - 600 kg (C: 42,00 - P: 600,00) (VD)" at bounding box center [166, 149] width 191 height 9
click at [425, 198] on button "Confirmar" at bounding box center [442, 205] width 39 height 15
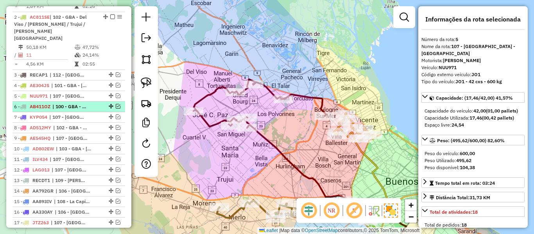
scroll to position [359, 0]
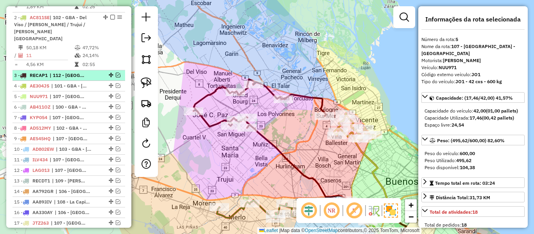
click at [116, 73] on em at bounding box center [118, 75] width 5 height 5
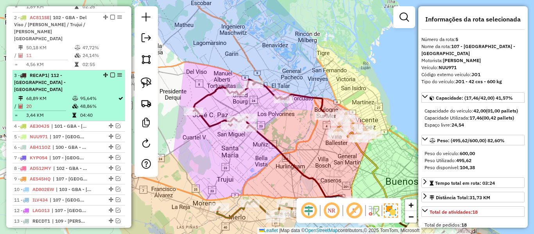
click at [90, 95] on td "95,64%" at bounding box center [99, 99] width 38 height 8
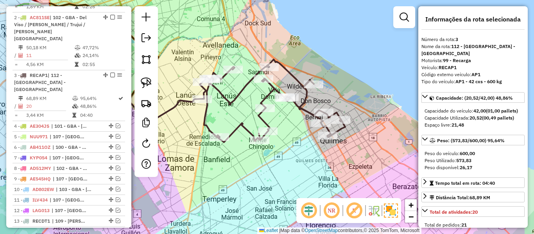
drag, startPoint x: 361, startPoint y: 146, endPoint x: 306, endPoint y: 130, distance: 56.4
click at [306, 130] on div "Janela de atendimento Grade de atendimento Capacidade Transportadoras Veículos …" at bounding box center [267, 117] width 534 height 234
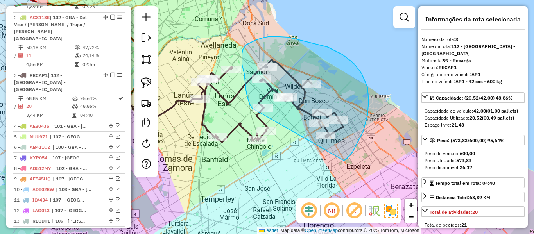
click at [253, 110] on div "Janela de atendimento Grade de atendimento Capacidade Transportadoras Veículos …" at bounding box center [267, 117] width 534 height 234
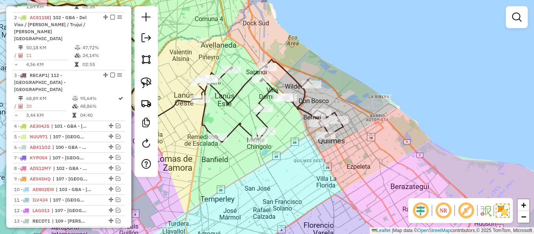
click at [258, 124] on icon at bounding box center [270, 100] width 145 height 83
select select "**********"
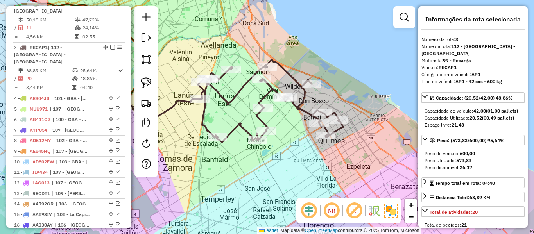
scroll to position [416, 0]
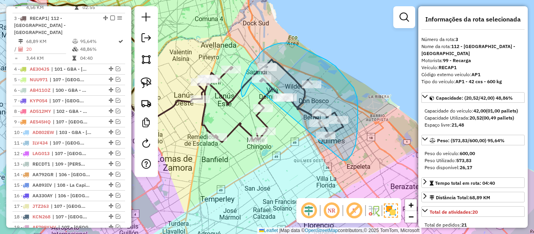
drag, startPoint x: 344, startPoint y: 160, endPoint x: 252, endPoint y: 84, distance: 120.1
click at [252, 84] on div "Janela de atendimento Grade de atendimento Capacidade Transportadoras Veículos …" at bounding box center [267, 117] width 534 height 234
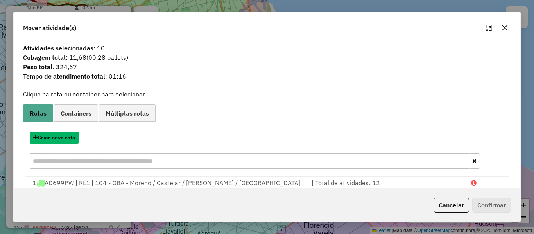
click at [75, 137] on button "Criar nova rota" at bounding box center [54, 138] width 49 height 12
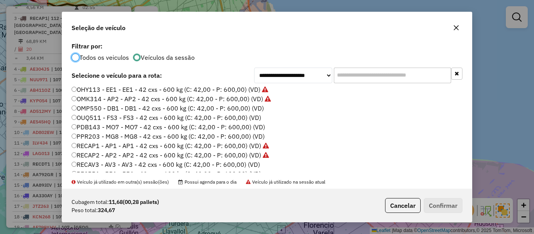
scroll to position [194, 0]
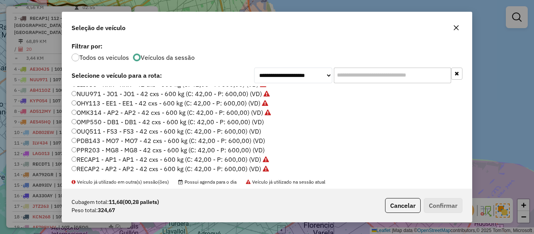
click at [251, 120] on label "OMP550 - DB1 - DB1 - 42 cxs - 600 kg (C: 42,00 - P: 600,00) (VD)" at bounding box center [167, 121] width 192 height 9
click at [443, 202] on button "Confirmar" at bounding box center [442, 205] width 39 height 15
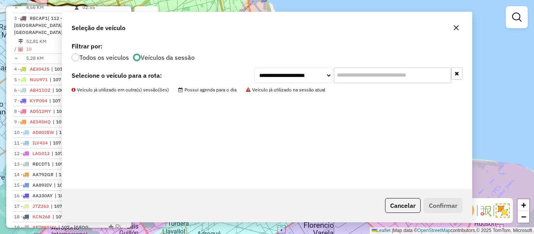
scroll to position [373, 0]
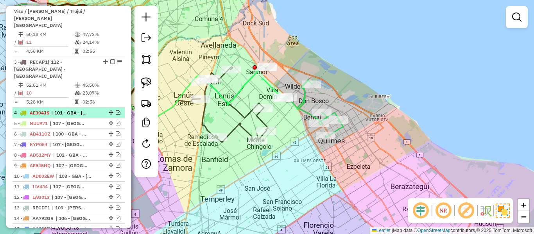
click at [117, 110] on em at bounding box center [118, 112] width 5 height 5
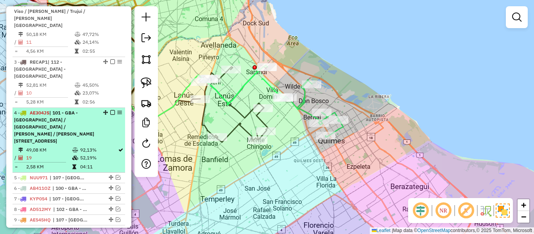
click at [102, 109] on div "4 - AE304JS | 101 - GBA - Tigre / San Fernando / Martínez / Vicente López, 107 …" at bounding box center [68, 126] width 109 height 35
select select "**********"
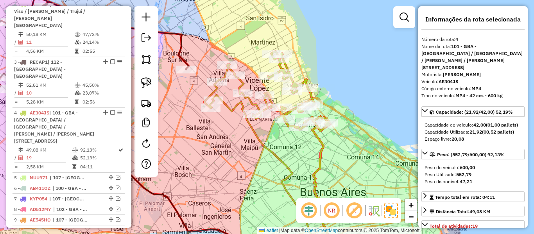
drag, startPoint x: 288, startPoint y: 151, endPoint x: 301, endPoint y: 165, distance: 19.1
click at [301, 165] on div "Janela de atendimento Grade de atendimento Capacidade Transportadoras Veículos …" at bounding box center [267, 117] width 534 height 234
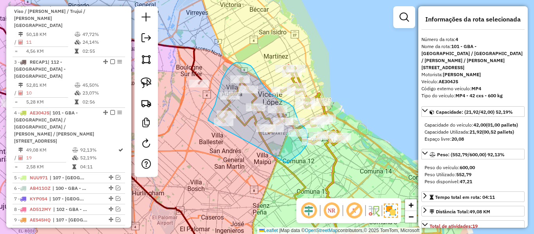
drag, startPoint x: 287, startPoint y: 163, endPoint x: 207, endPoint y: 152, distance: 81.2
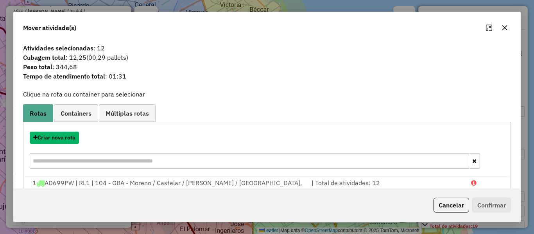
click at [66, 138] on button "Criar nova rota" at bounding box center [54, 138] width 49 height 12
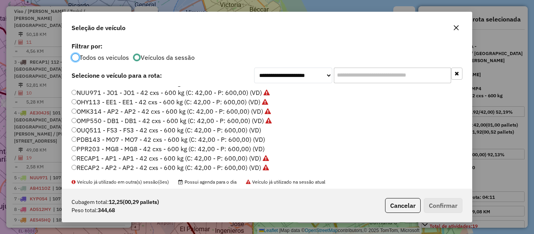
scroll to position [195, 0]
click at [242, 123] on label "OMP550 - DB1 - DB1 - 42 cxs - 600 kg (C: 42,00 - P: 600,00) (VD)" at bounding box center [171, 120] width 200 height 9
click at [244, 129] on label "OUQ511 - FS3 - FS3 - 42 cxs - 600 kg (C: 42,00 - P: 600,00) (VD)" at bounding box center [165, 129] width 189 height 9
click at [432, 204] on button "Confirmar" at bounding box center [442, 205] width 39 height 15
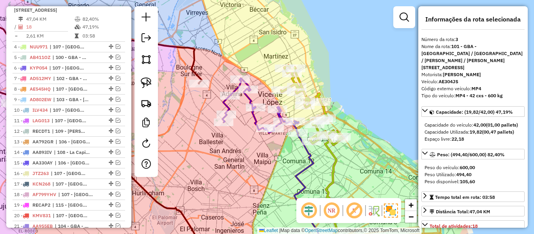
scroll to position [460, 0]
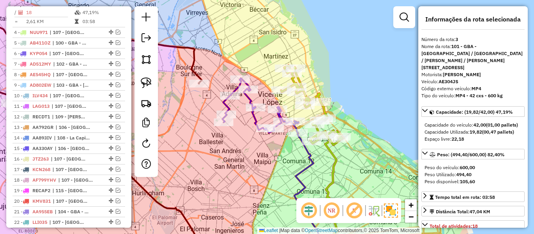
click at [333, 157] on icon at bounding box center [333, 196] width 17 height 123
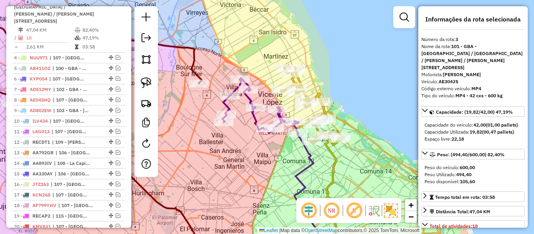
scroll to position [409, 0]
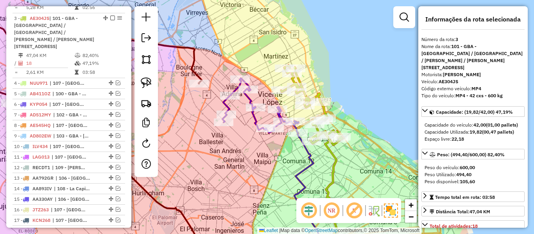
click at [311, 156] on icon at bounding box center [310, 195] width 33 height 125
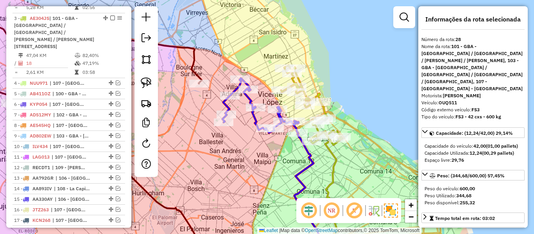
scroll to position [750, 0]
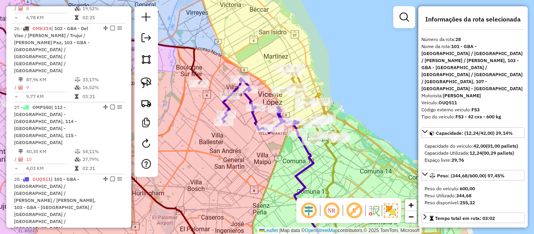
click at [330, 156] on icon at bounding box center [333, 196] width 17 height 123
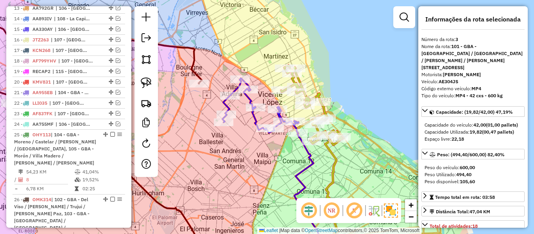
scroll to position [409, 0]
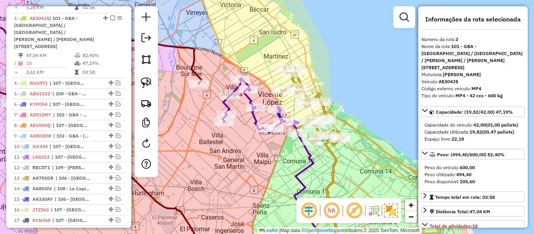
drag, startPoint x: 316, startPoint y: 155, endPoint x: 311, endPoint y: 155, distance: 5.9
click at [315, 155] on div "Janela de atendimento Grade de atendimento Capacidade Transportadoras Veículos …" at bounding box center [267, 117] width 534 height 234
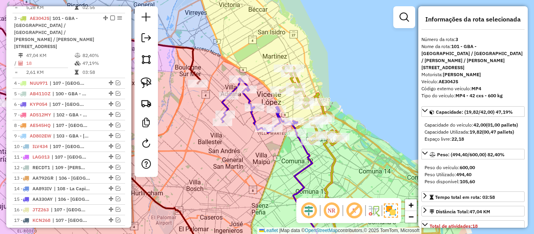
click at [311, 155] on icon at bounding box center [309, 195] width 33 height 125
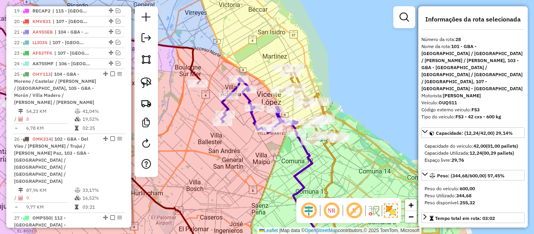
scroll to position [750, 0]
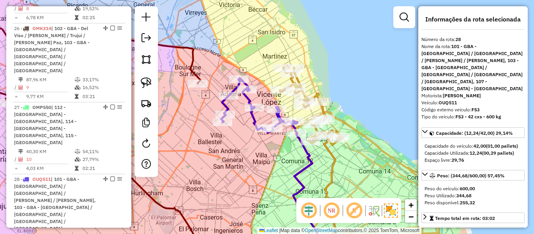
click at [309, 155] on icon at bounding box center [309, 195] width 33 height 125
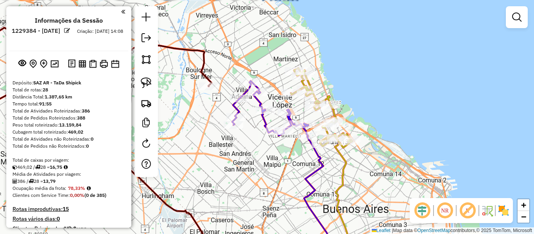
click at [342, 154] on icon at bounding box center [343, 197] width 17 height 120
select select "**********"
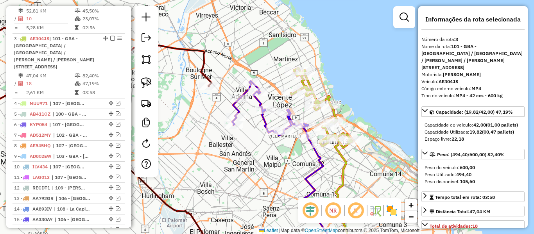
scroll to position [409, 0]
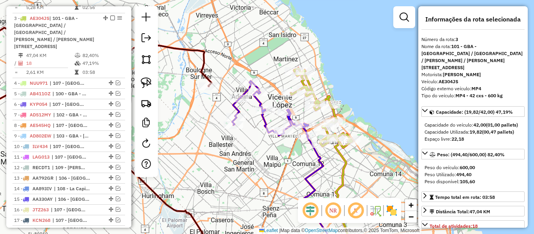
click at [391, 211] on img at bounding box center [391, 210] width 12 height 12
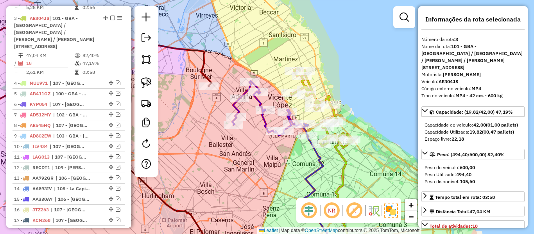
click at [320, 159] on icon at bounding box center [320, 197] width 32 height 122
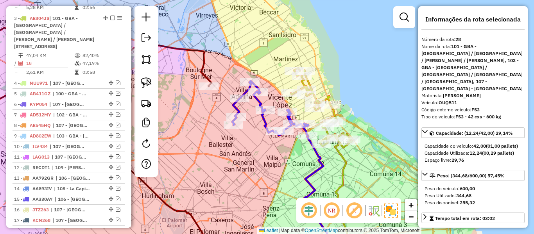
scroll to position [750, 0]
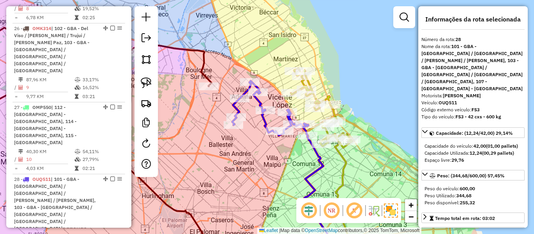
click at [340, 155] on icon at bounding box center [343, 197] width 17 height 120
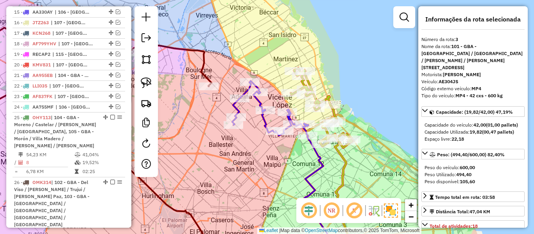
scroll to position [409, 0]
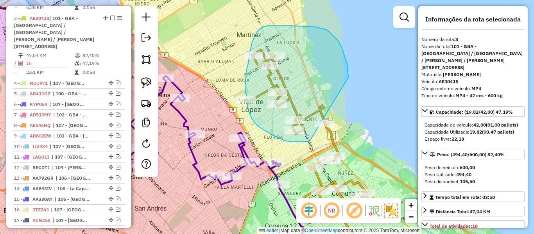
drag, startPoint x: 348, startPoint y: 77, endPoint x: 311, endPoint y: 137, distance: 70.9
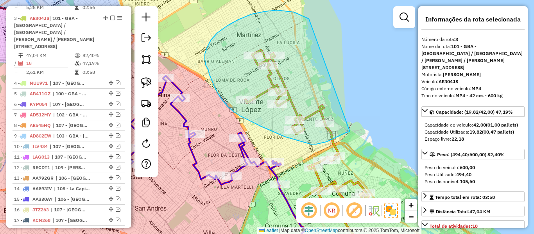
drag, startPoint x: 346, startPoint y: 132, endPoint x: 337, endPoint y: 38, distance: 94.9
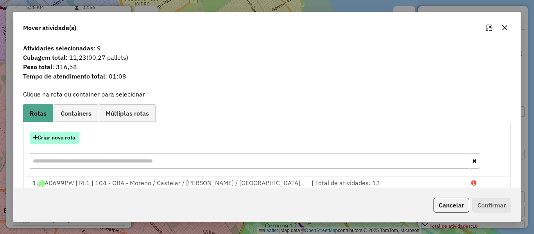
click at [69, 137] on button "Criar nova rota" at bounding box center [54, 138] width 49 height 12
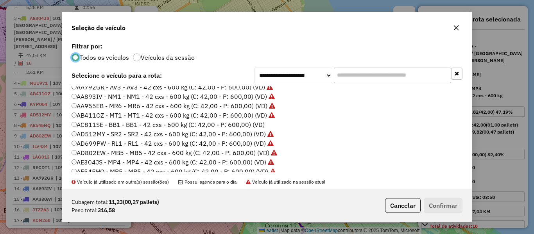
scroll to position [39, 0]
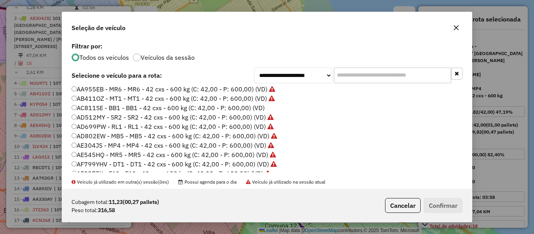
click at [242, 108] on label "AC811SE - BB1 - BB1 - 42 cxs - 600 kg (C: 42,00 - P: 600,00) (VD)" at bounding box center [167, 107] width 193 height 9
click at [435, 200] on button "Confirmar" at bounding box center [442, 205] width 39 height 15
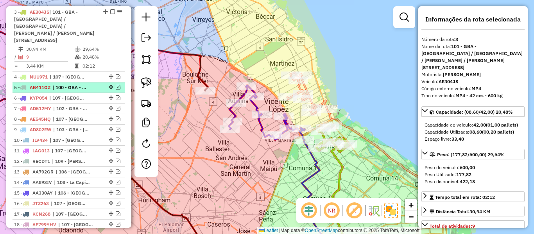
scroll to position [391, 0]
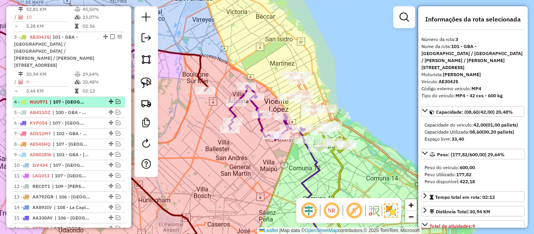
click at [94, 98] on div "4 - NUU971 | 107 - Ciudad Autónoma de Buenos Aires - CABA" at bounding box center [55, 101] width 83 height 7
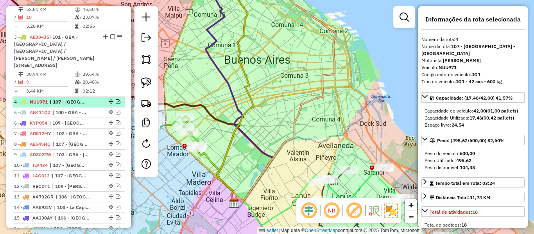
click at [116, 99] on em at bounding box center [118, 101] width 5 height 5
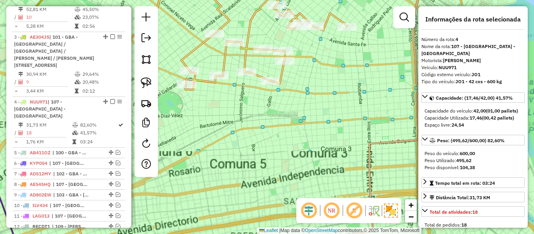
drag, startPoint x: 341, startPoint y: 126, endPoint x: 345, endPoint y: 129, distance: 4.6
click at [343, 128] on div "Janela de atendimento Grade de atendimento Capacidade Transportadoras Veículos …" at bounding box center [267, 117] width 534 height 234
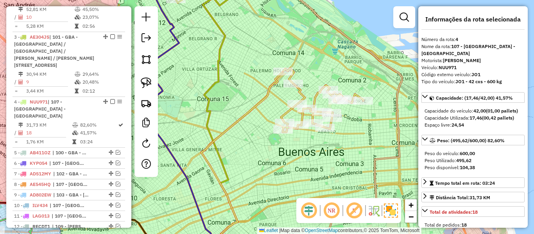
click at [314, 97] on icon at bounding box center [322, 100] width 82 height 64
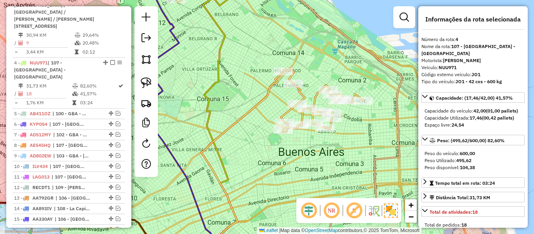
scroll to position [467, 0]
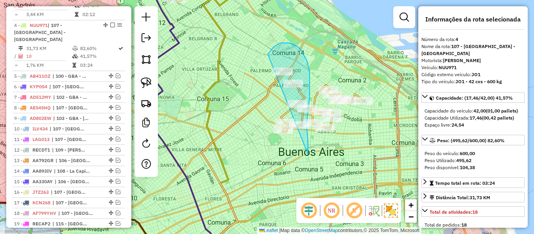
drag, startPoint x: 308, startPoint y: 154, endPoint x: 268, endPoint y: 167, distance: 41.8
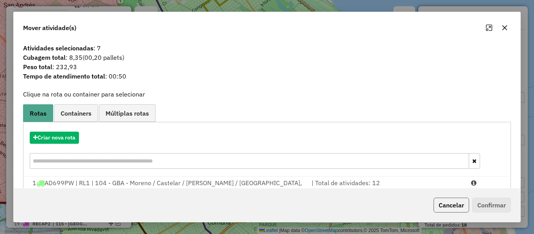
click at [443, 202] on button "Cancelar" at bounding box center [451, 205] width 36 height 15
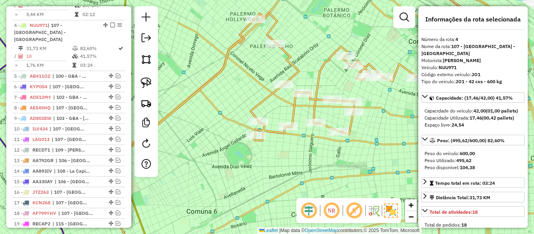
drag, startPoint x: 316, startPoint y: 160, endPoint x: 317, endPoint y: 171, distance: 11.4
click at [317, 170] on div "Janela de atendimento Grade de atendimento Capacidade Transportadoras Veículos …" at bounding box center [267, 117] width 534 height 234
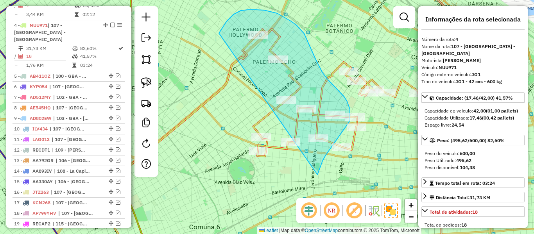
drag, startPoint x: 317, startPoint y: 175, endPoint x: 227, endPoint y: 176, distance: 90.6
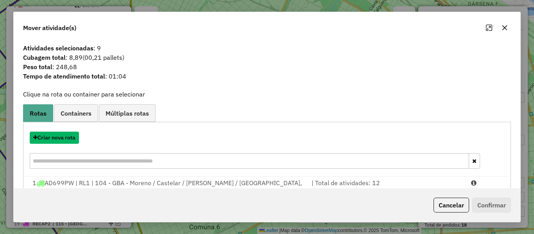
click at [62, 136] on button "Criar nova rota" at bounding box center [54, 138] width 49 height 12
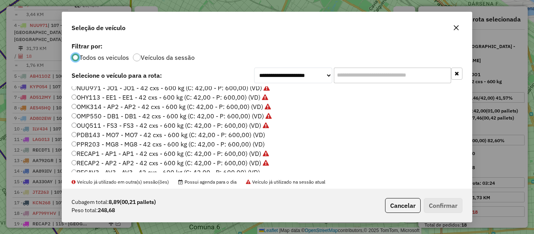
scroll to position [234, 0]
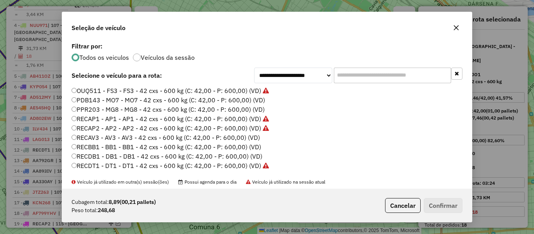
click at [259, 100] on label "PDB143 - MO7 - MO7 - 42 cxs - 600 kg (C: 42,00 - P: 600,00) (VD)" at bounding box center [167, 99] width 193 height 9
drag, startPoint x: 452, startPoint y: 209, endPoint x: 448, endPoint y: 202, distance: 7.3
click at [448, 202] on button "Confirmar" at bounding box center [442, 205] width 39 height 15
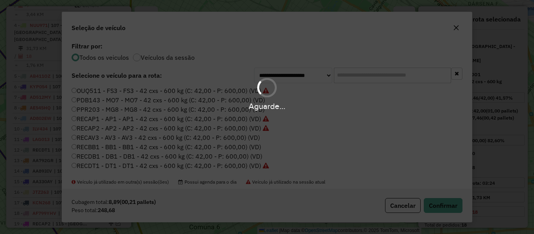
click at [175, 59] on div "Aguarde..." at bounding box center [267, 117] width 534 height 234
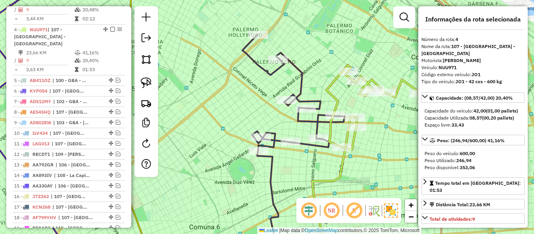
scroll to position [467, 0]
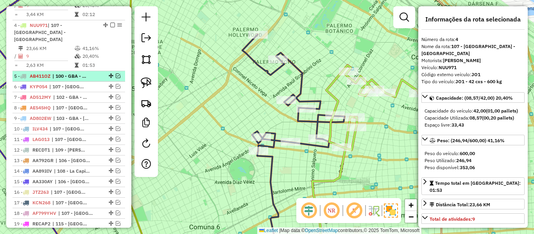
click at [96, 73] on div "5 - AB411OZ | 100 - GBA - Garin / Nordelta / Loma Verde / Troncos, 101 - GBA - …" at bounding box center [68, 76] width 109 height 7
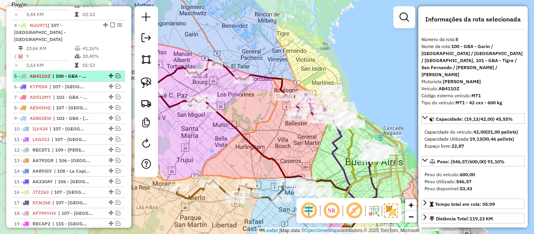
click at [116, 73] on em at bounding box center [118, 75] width 5 height 5
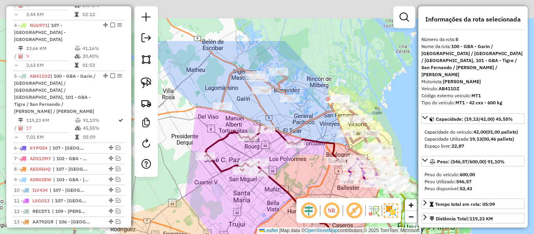
drag, startPoint x: 274, startPoint y: 67, endPoint x: 318, endPoint y: 115, distance: 65.2
click at [318, 115] on icon at bounding box center [301, 109] width 163 height 82
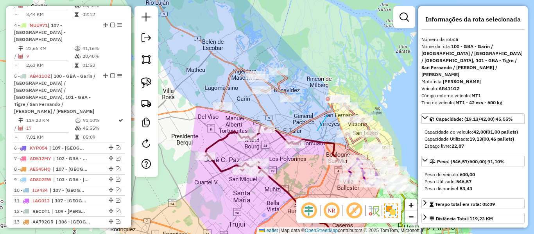
drag, startPoint x: 317, startPoint y: 131, endPoint x: 327, endPoint y: 115, distance: 18.6
click at [325, 109] on icon at bounding box center [301, 109] width 163 height 82
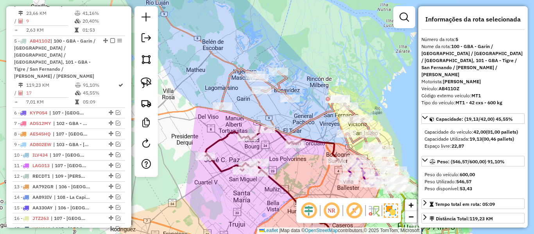
scroll to position [511, 0]
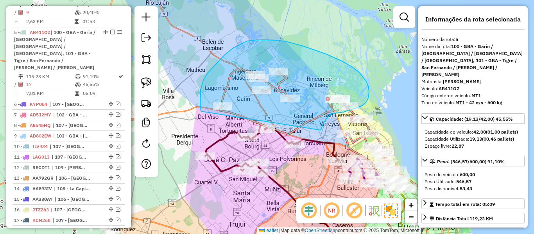
drag, startPoint x: 320, startPoint y: 130, endPoint x: 205, endPoint y: 108, distance: 117.7
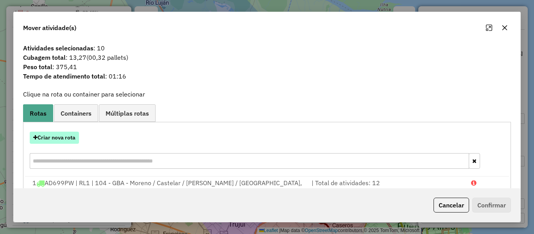
click at [68, 138] on button "Criar nova rota" at bounding box center [54, 138] width 49 height 12
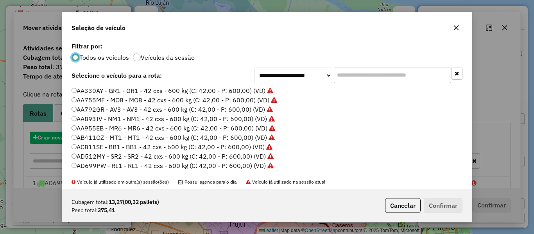
scroll to position [4, 2]
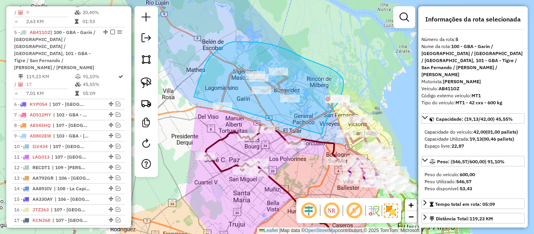
drag, startPoint x: 321, startPoint y: 134, endPoint x: 190, endPoint y: 114, distance: 132.8
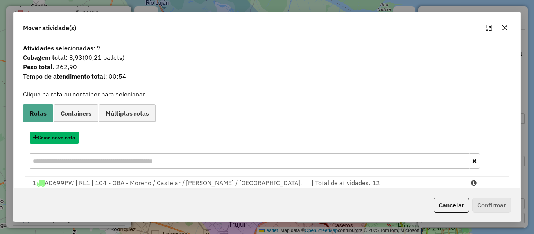
click at [65, 139] on button "Criar nova rota" at bounding box center [54, 138] width 49 height 12
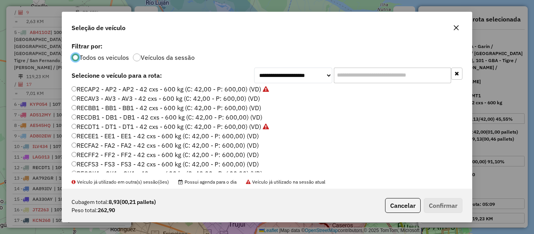
scroll to position [195, 0]
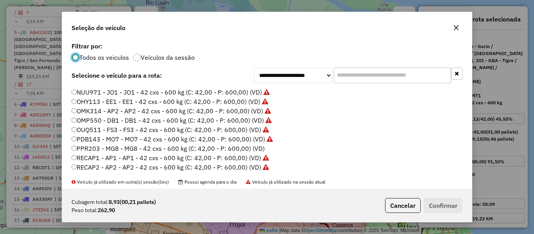
click at [250, 150] on label "PPR203 - MG8 - MG8 - 42 cxs - 600 kg (C: 42,00 - P: 600,00) (VD)" at bounding box center [167, 148] width 193 height 9
click at [166, 50] on label "Filtrar por:" at bounding box center [266, 45] width 391 height 9
click at [163, 57] on label "Veículos da sessão" at bounding box center [168, 57] width 54 height 6
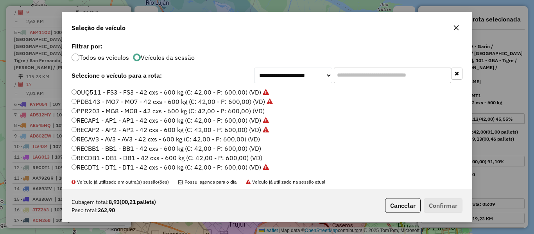
click at [254, 111] on label "PPR203 - MG8 - MG8 - 42 cxs - 600 kg (C: 42,00 - P: 600,00) (VD)" at bounding box center [167, 110] width 193 height 9
click at [446, 204] on button "Confirmar" at bounding box center [442, 205] width 39 height 15
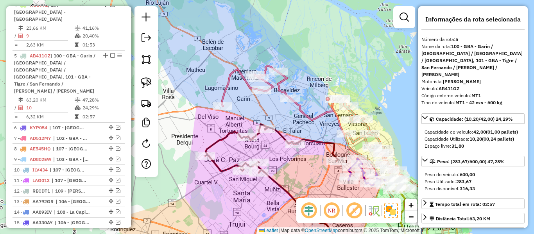
scroll to position [511, 0]
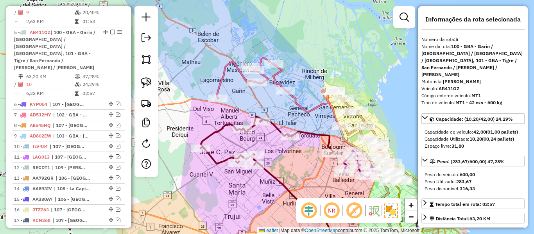
drag, startPoint x: 387, startPoint y: 110, endPoint x: 341, endPoint y: 92, distance: 49.7
click at [350, 89] on div "Janela de atendimento Grade de atendimento Capacidade Transportadoras Veículos …" at bounding box center [267, 117] width 534 height 234
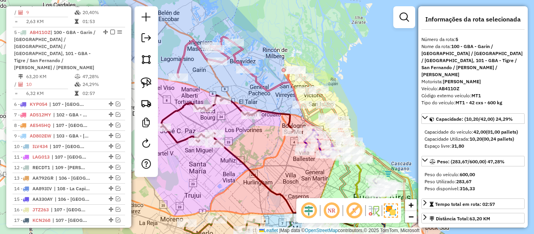
click at [322, 96] on icon at bounding box center [317, 96] width 43 height 52
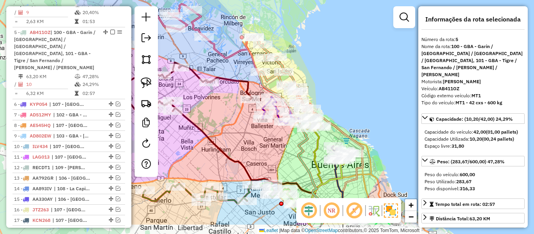
click at [320, 67] on div "Janela de atendimento Grade de atendimento Capacidade Transportadoras Veículos …" at bounding box center [267, 117] width 534 height 234
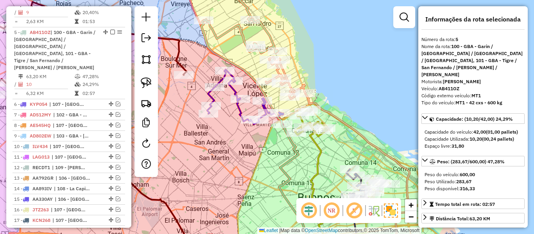
click at [318, 148] on icon at bounding box center [318, 191] width 17 height 131
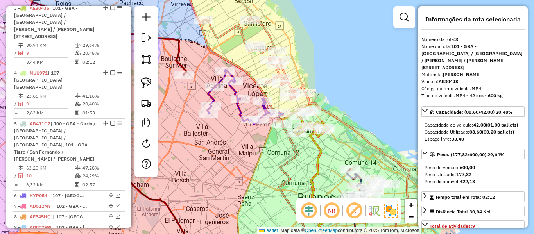
scroll to position [409, 0]
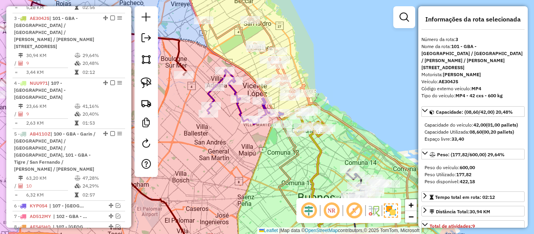
click at [271, 37] on icon at bounding box center [241, 15] width 74 height 77
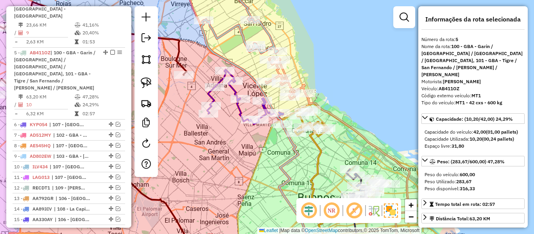
scroll to position [511, 0]
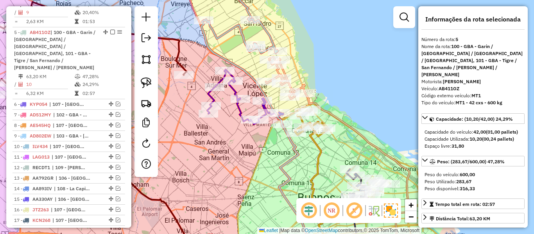
drag, startPoint x: 313, startPoint y: 57, endPoint x: 310, endPoint y: 20, distance: 38.0
click at [309, 25] on div "Janela de atendimento Grade de atendimento Capacidade Transportadoras Veículos …" at bounding box center [267, 117] width 534 height 234
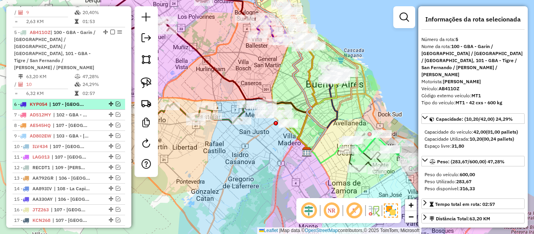
click at [116, 102] on em at bounding box center [118, 104] width 5 height 5
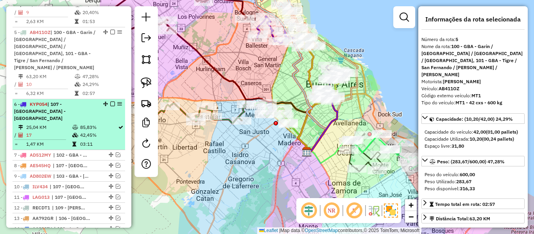
click at [66, 101] on span "| 107 - Ciudad Autónoma de Buenos Aires - CABA" at bounding box center [40, 111] width 52 height 20
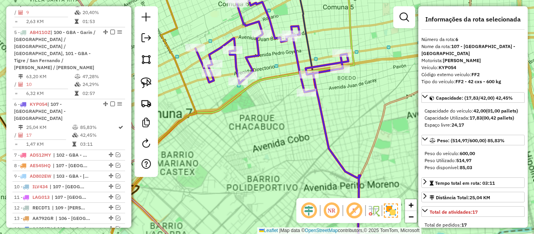
drag, startPoint x: 273, startPoint y: 112, endPoint x: 283, endPoint y: 141, distance: 30.6
click at [283, 140] on div "Janela de atendimento Grade de atendimento Capacidade Transportadoras Veículos …" at bounding box center [267, 117] width 534 height 234
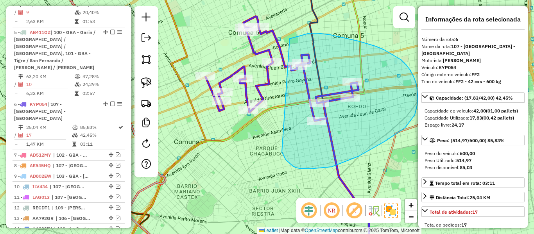
drag, startPoint x: 293, startPoint y: 166, endPoint x: 284, endPoint y: 43, distance: 122.9
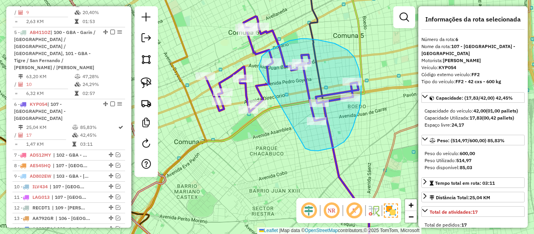
drag, startPoint x: 349, startPoint y: 136, endPoint x: 259, endPoint y: 69, distance: 111.9
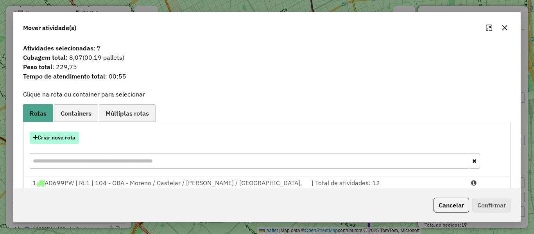
click at [68, 135] on button "Criar nova rota" at bounding box center [54, 138] width 49 height 12
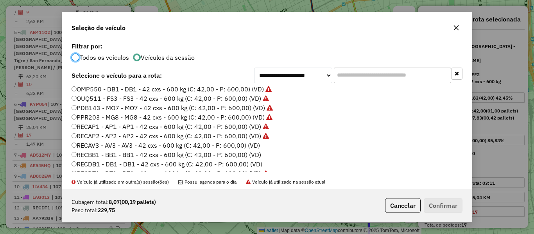
scroll to position [233, 0]
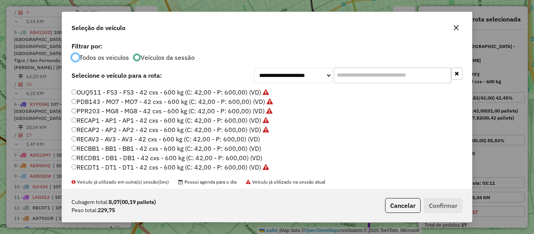
click at [250, 141] on label "RECAV3 - AV3 - AV3 - 42 cxs - 600 kg (C: 42,00 - P: 600,00) (VD)" at bounding box center [165, 138] width 188 height 9
click at [440, 202] on button "Confirmar" at bounding box center [442, 205] width 39 height 15
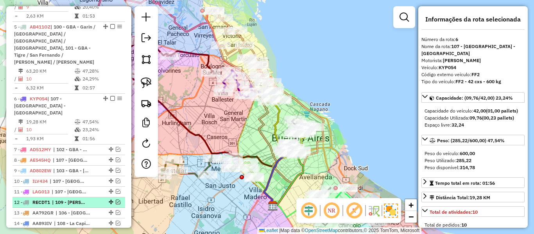
scroll to position [530, 0]
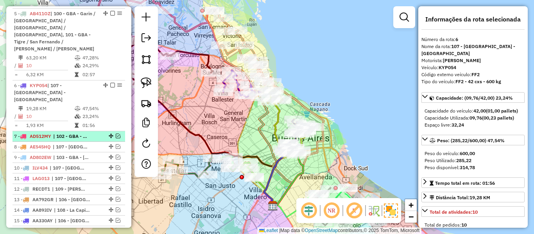
click at [81, 133] on span "| 102 - GBA - Del Viso / Don Torcuato / Trujui / José C. Paz, 103 - GBA - Boulo…" at bounding box center [71, 136] width 36 height 7
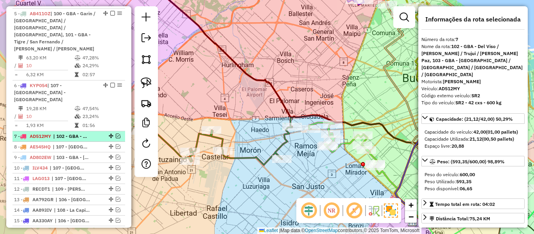
click at [117, 134] on em at bounding box center [118, 136] width 5 height 5
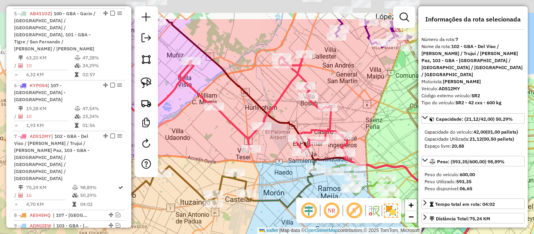
drag, startPoint x: 228, startPoint y: 77, endPoint x: 287, endPoint y: 136, distance: 83.1
click at [282, 135] on div "Janela de atendimento Grade de atendimento Capacidade Transportadoras Veículos …" at bounding box center [267, 117] width 534 height 234
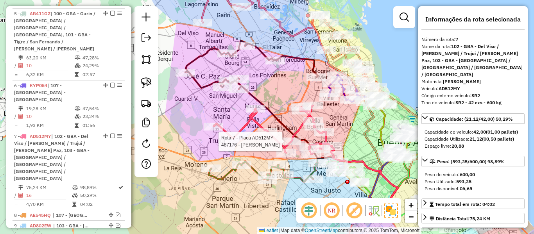
click at [241, 153] on div "Rota 7 - Placa AD512MY 487176 - Graciela Liliana Tubio Janela de atendimento Gr…" at bounding box center [267, 117] width 534 height 234
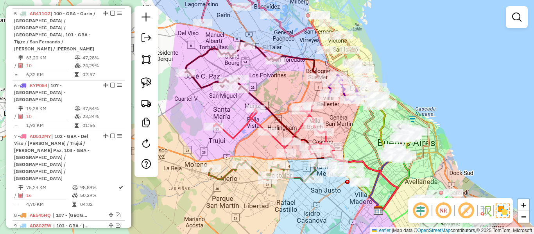
click at [277, 140] on icon at bounding box center [273, 129] width 121 height 49
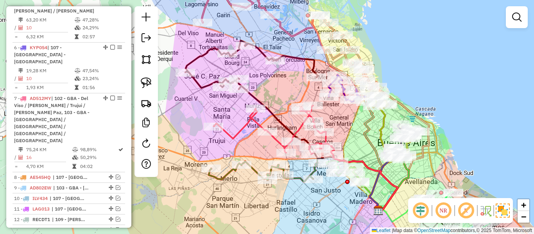
select select "**********"
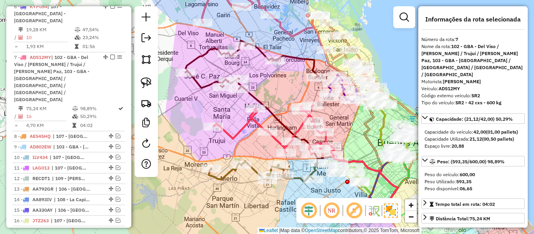
scroll to position [612, 0]
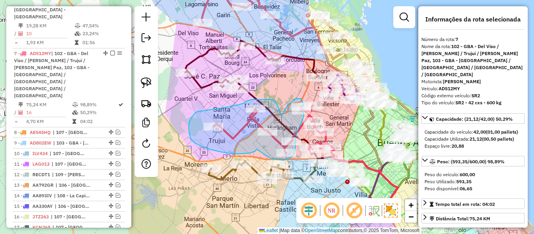
drag, startPoint x: 256, startPoint y: 149, endPoint x: 270, endPoint y: 159, distance: 16.6
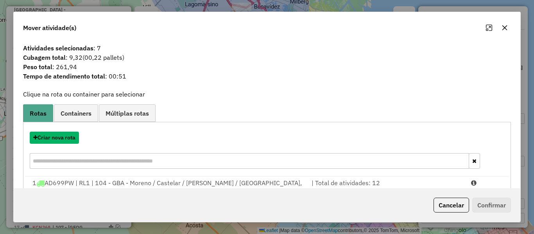
click at [67, 136] on button "Criar nova rota" at bounding box center [54, 138] width 49 height 12
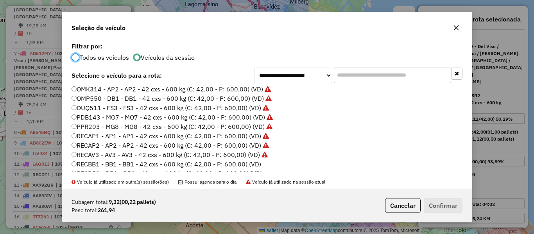
scroll to position [233, 0]
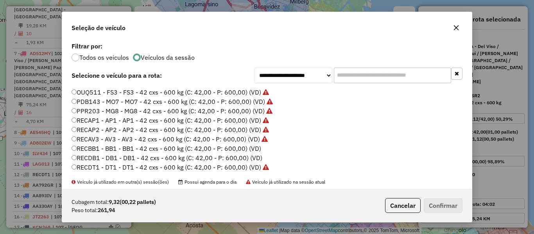
click at [242, 148] on label "RECBB1 - BB1 - BB1 - 42 cxs - 600 kg (C: 42,00 - P: 600,00) (VD)" at bounding box center [165, 148] width 189 height 9
click at [440, 208] on button "Confirmar" at bounding box center [442, 205] width 39 height 15
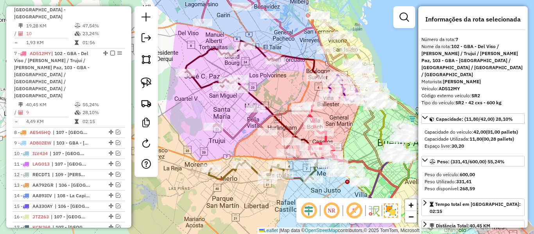
scroll to position [612, 0]
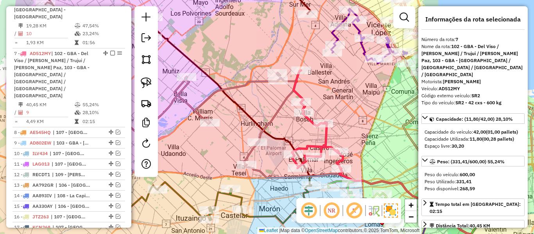
click at [325, 137] on icon at bounding box center [317, 119] width 51 height 98
click at [252, 75] on div "Janela de atendimento Grade de atendimento Capacidade Transportadoras Veículos …" at bounding box center [267, 117] width 534 height 234
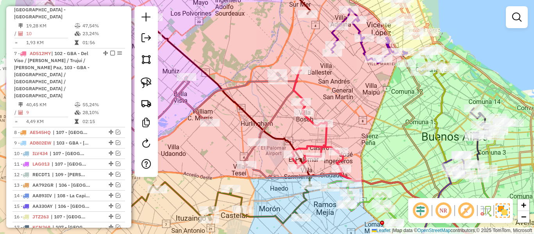
click at [253, 80] on icon at bounding box center [199, 119] width 195 height 92
select select "**********"
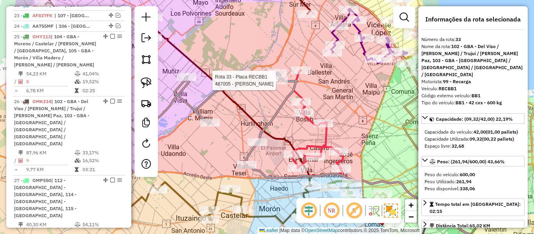
scroll to position [1165, 0]
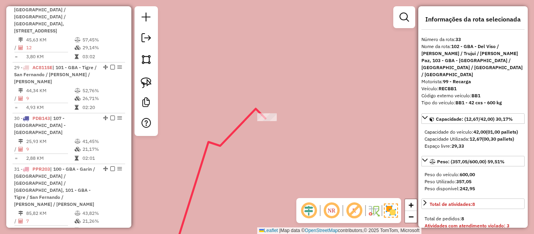
select select "**********"
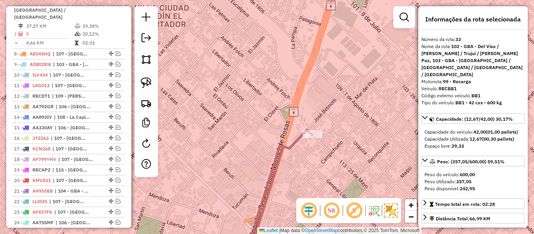
scroll to position [579, 0]
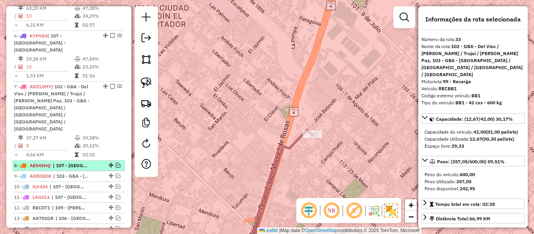
click at [95, 162] on div "8 - AE545HQ | 107 - Ciudad Autónoma de Buenos Aires - CABA" at bounding box center [68, 165] width 109 height 7
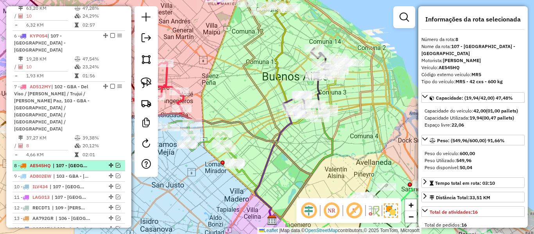
click at [116, 163] on em at bounding box center [118, 165] width 5 height 5
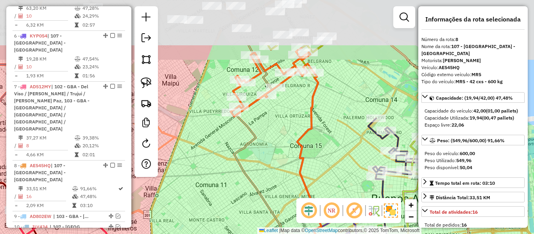
drag, startPoint x: 290, startPoint y: 126, endPoint x: 301, endPoint y: 141, distance: 19.1
click at [285, 150] on div "Janela de atendimento Grade de atendimento Capacidade Transportadoras Veículos …" at bounding box center [267, 117] width 534 height 234
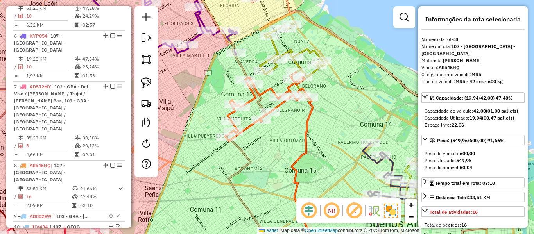
click at [311, 116] on icon at bounding box center [304, 177] width 24 height 160
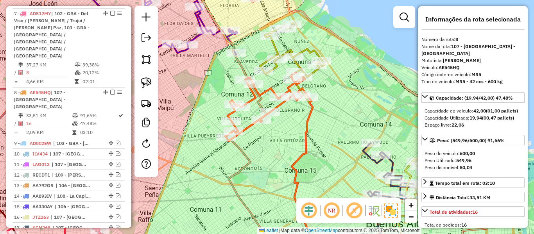
scroll to position [670, 0]
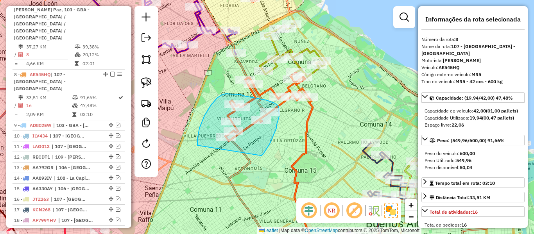
drag, startPoint x: 261, startPoint y: 155, endPoint x: 204, endPoint y: 154, distance: 56.7
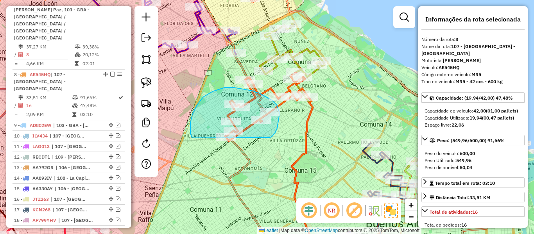
drag, startPoint x: 272, startPoint y: 136, endPoint x: 204, endPoint y: 151, distance: 69.6
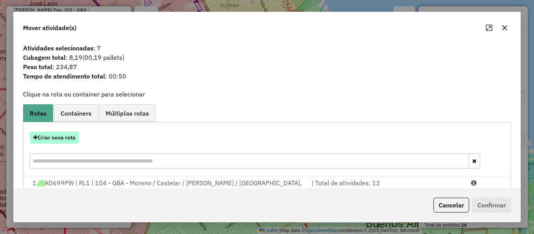
click at [65, 137] on button "Criar nova rota" at bounding box center [54, 138] width 49 height 12
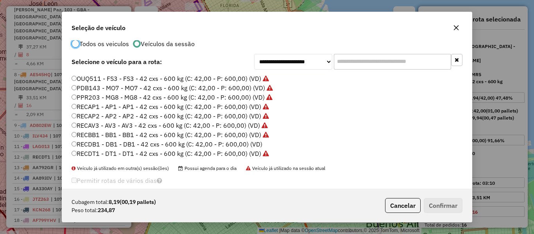
scroll to position [25, 0]
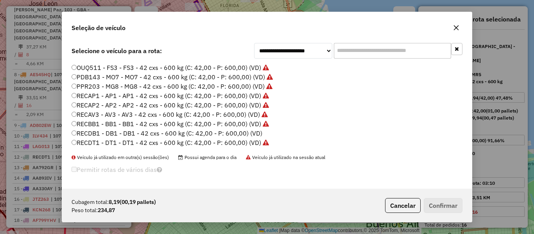
click at [244, 131] on label "RECDB1 - DB1 - DB1 - 42 cxs - 600 kg (C: 42,00 - P: 600,00) (VD)" at bounding box center [166, 133] width 191 height 9
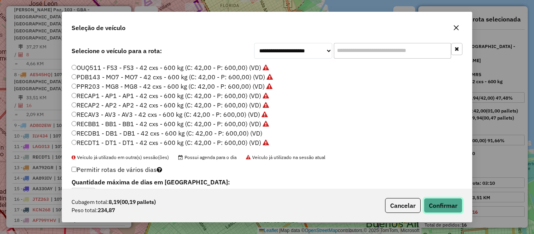
click at [443, 211] on button "Confirmar" at bounding box center [442, 205] width 39 height 15
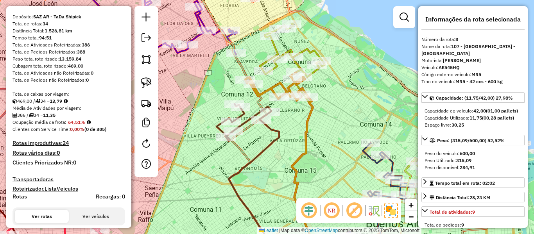
scroll to position [6, 0]
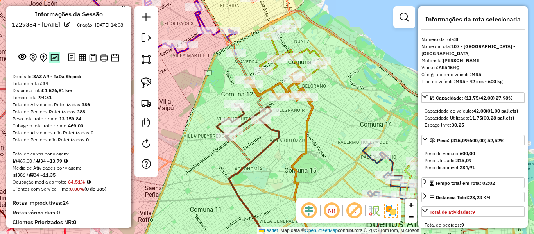
click at [53, 59] on img at bounding box center [54, 57] width 8 height 7
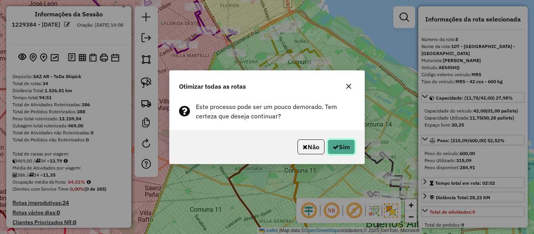
click at [343, 152] on button "Sim" at bounding box center [340, 146] width 27 height 15
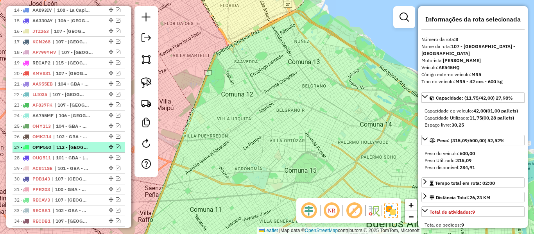
scroll to position [469, 0]
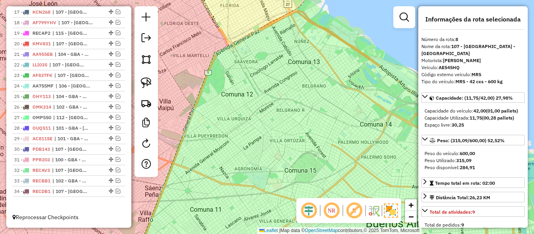
click at [265, 168] on div "Janela de atendimento Grade de atendimento Capacidade Transportadoras Veículos …" at bounding box center [267, 117] width 534 height 234
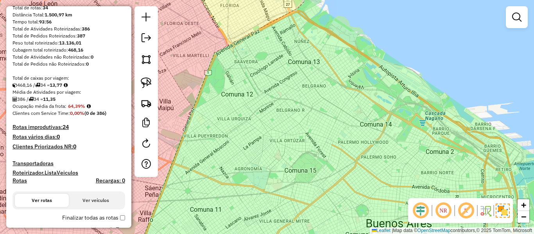
scroll to position [117, 0]
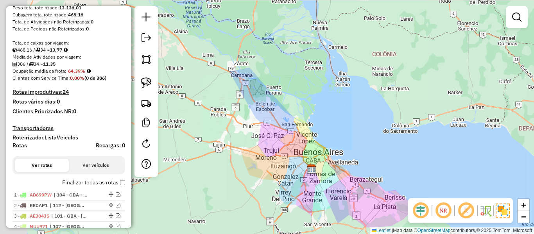
click at [323, 170] on div "Janela de atendimento Grade de atendimento Capacidade Transportadoras Veículos …" at bounding box center [267, 117] width 534 height 234
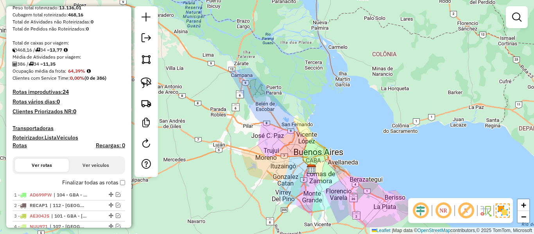
drag, startPoint x: 344, startPoint y: 183, endPoint x: 300, endPoint y: 134, distance: 66.1
click at [300, 134] on div "Janela de atendimento Grade de atendimento Capacidade Transportadoras Veículos …" at bounding box center [267, 117] width 534 height 234
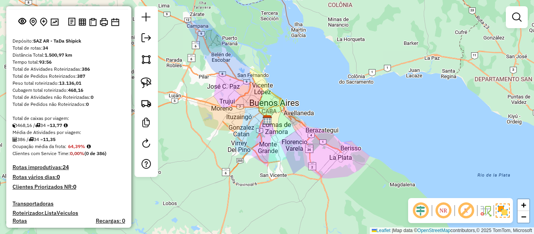
scroll to position [39, 0]
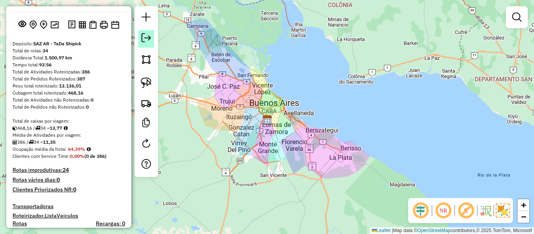
click at [150, 38] on em at bounding box center [145, 37] width 9 height 9
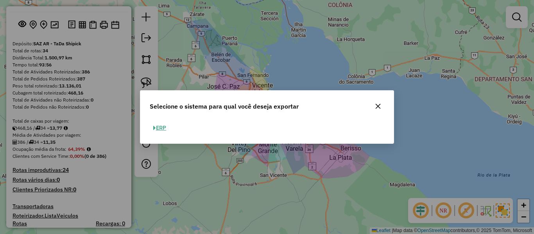
click at [167, 128] on button "ERP" at bounding box center [160, 128] width 20 height 12
select select "**"
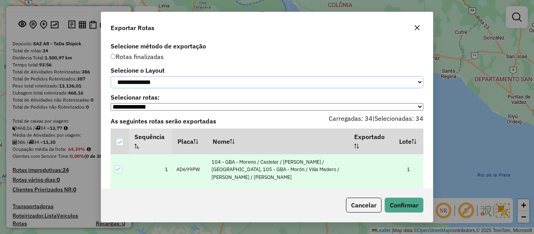
click at [189, 85] on select "**********" at bounding box center [267, 82] width 312 height 12
select select "*********"
click at [111, 76] on select "**********" at bounding box center [267, 82] width 312 height 12
click at [401, 210] on button "Confirmar" at bounding box center [403, 205] width 39 height 15
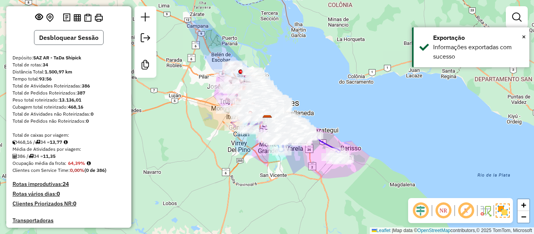
click at [70, 43] on button "Desbloquear Sessão" at bounding box center [69, 37] width 70 height 15
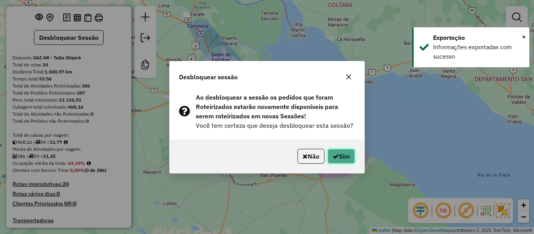
click at [335, 157] on icon "button" at bounding box center [335, 156] width 6 height 6
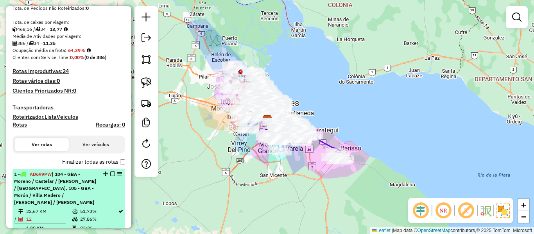
scroll to position [195, 0]
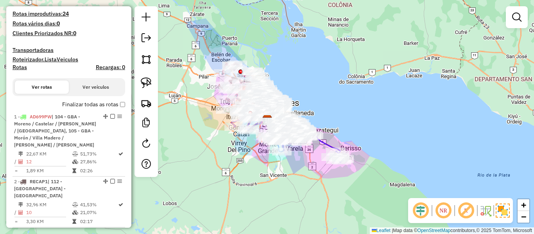
click at [102, 101] on label "Finalizar todas as rotas" at bounding box center [93, 104] width 63 height 8
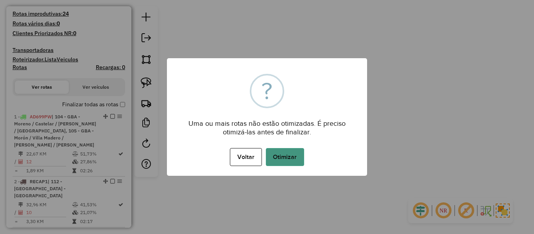
click at [282, 154] on button "Otimizar" at bounding box center [285, 157] width 38 height 18
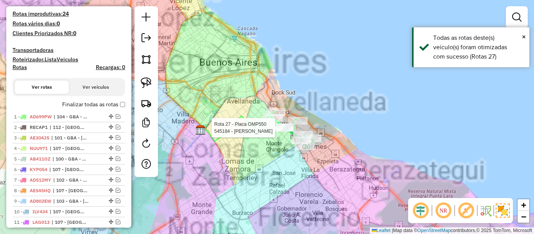
select select "**********"
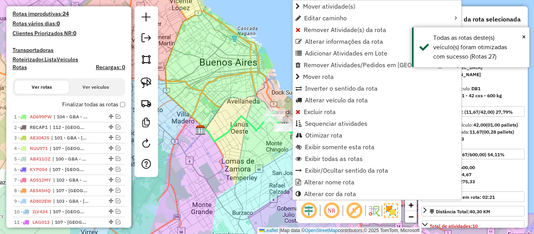
scroll to position [516, 0]
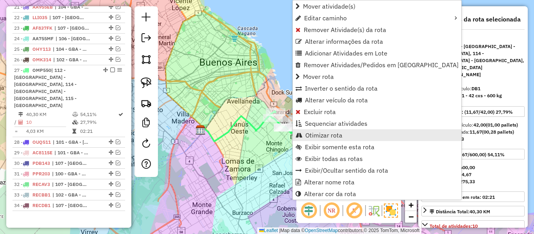
click at [321, 137] on span "Otimizar rota" at bounding box center [323, 135] width 37 height 6
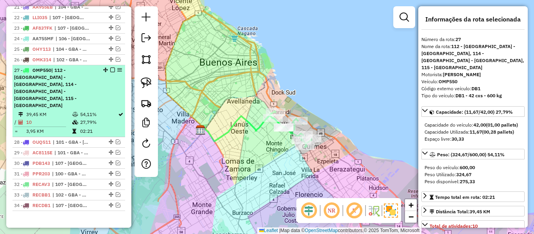
click at [111, 70] on em at bounding box center [112, 70] width 5 height 5
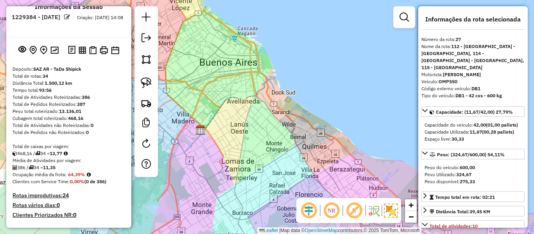
scroll to position [0, 0]
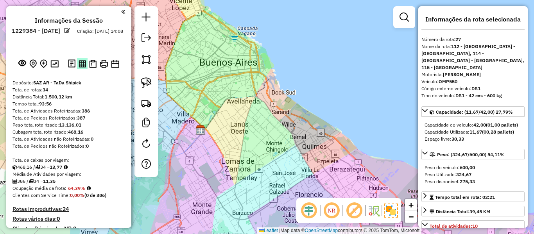
click at [81, 64] on img at bounding box center [82, 63] width 7 height 7
click at [91, 64] on img at bounding box center [92, 64] width 7 height 8
click at [104, 65] on img at bounding box center [104, 64] width 8 height 8
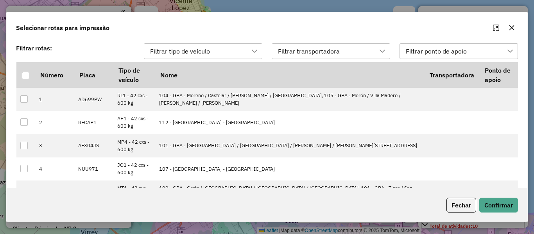
scroll to position [6, 36]
click at [26, 77] on div at bounding box center [25, 75] width 7 height 7
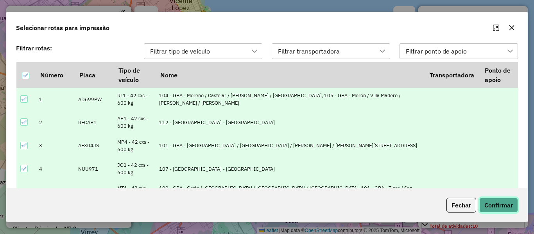
click at [502, 204] on button "Confirmar" at bounding box center [498, 205] width 39 height 15
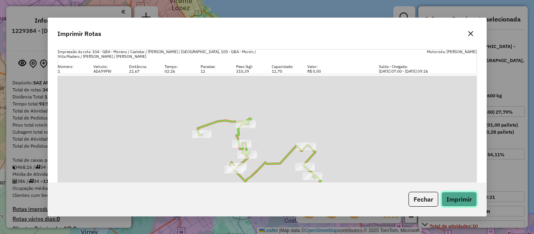
click at [470, 204] on button "Imprimir" at bounding box center [459, 199] width 36 height 15
drag, startPoint x: 467, startPoint y: 37, endPoint x: 469, endPoint y: 34, distance: 4.2
click at [468, 37] on button "button" at bounding box center [470, 33] width 12 height 12
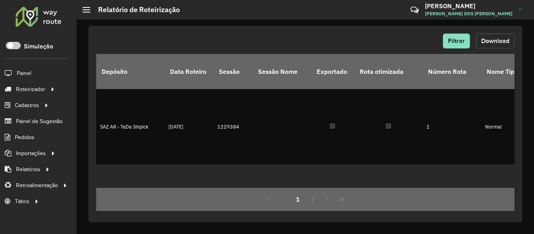
click at [504, 41] on span "Download" at bounding box center [495, 40] width 28 height 7
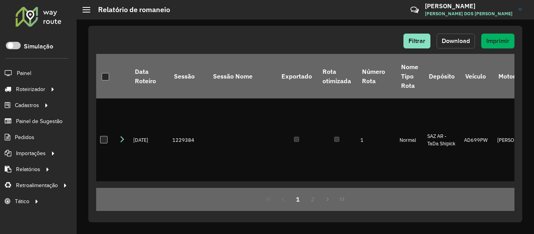
click at [453, 43] on span "Download" at bounding box center [455, 40] width 28 height 7
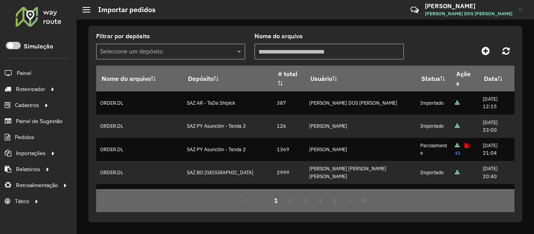
click at [38, 15] on div at bounding box center [38, 16] width 47 height 20
